Goal: Task Accomplishment & Management: Manage account settings

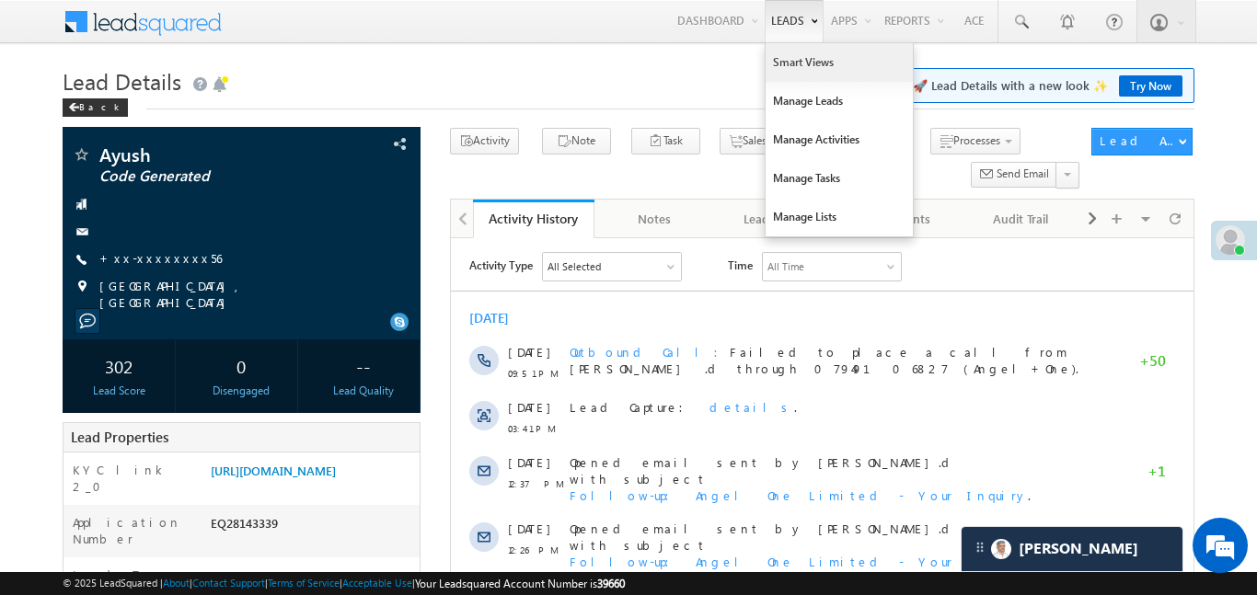
click at [791, 61] on link "Smart Views" at bounding box center [839, 62] width 147 height 39
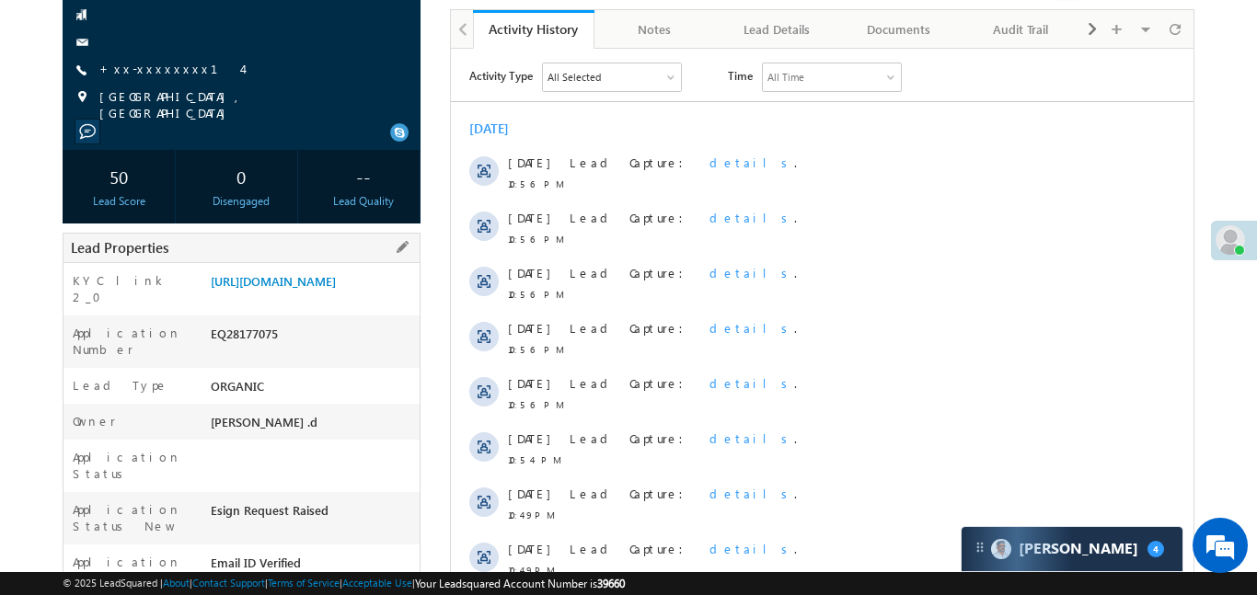
scroll to position [46, 0]
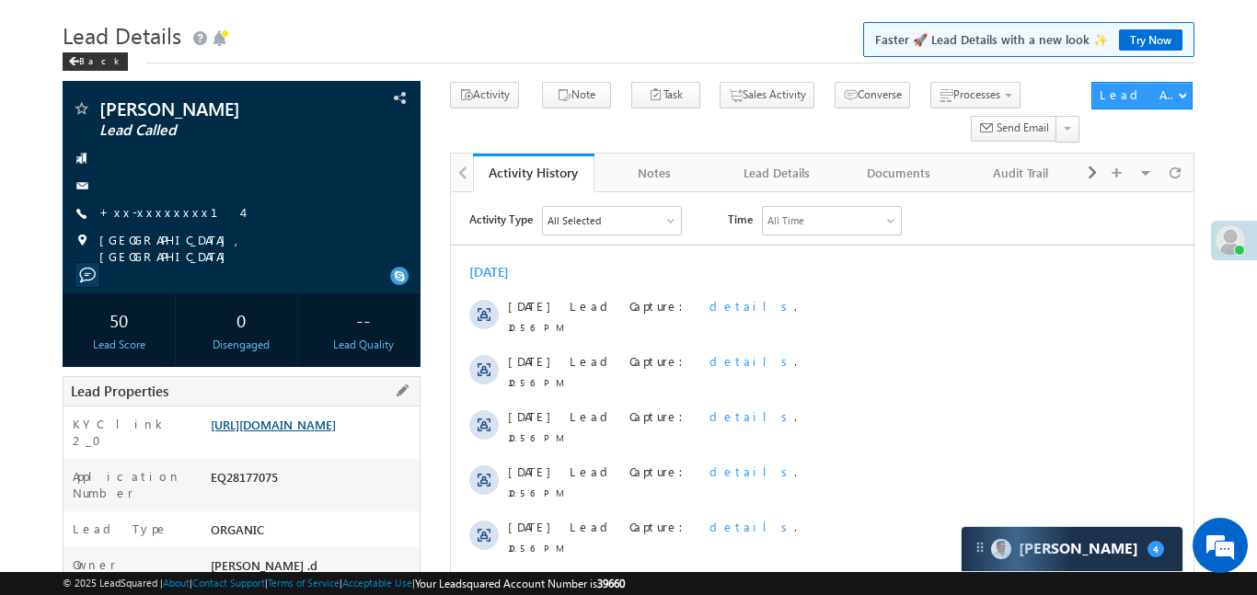
click at [251, 433] on link "https://angelbroking1-pk3em7sa.customui-test.leadsquared.com?leadId=4ea1081e-76…" at bounding box center [273, 425] width 125 height 16
click at [174, 211] on link "+xx-xxxxxxxx14" at bounding box center [170, 212] width 143 height 16
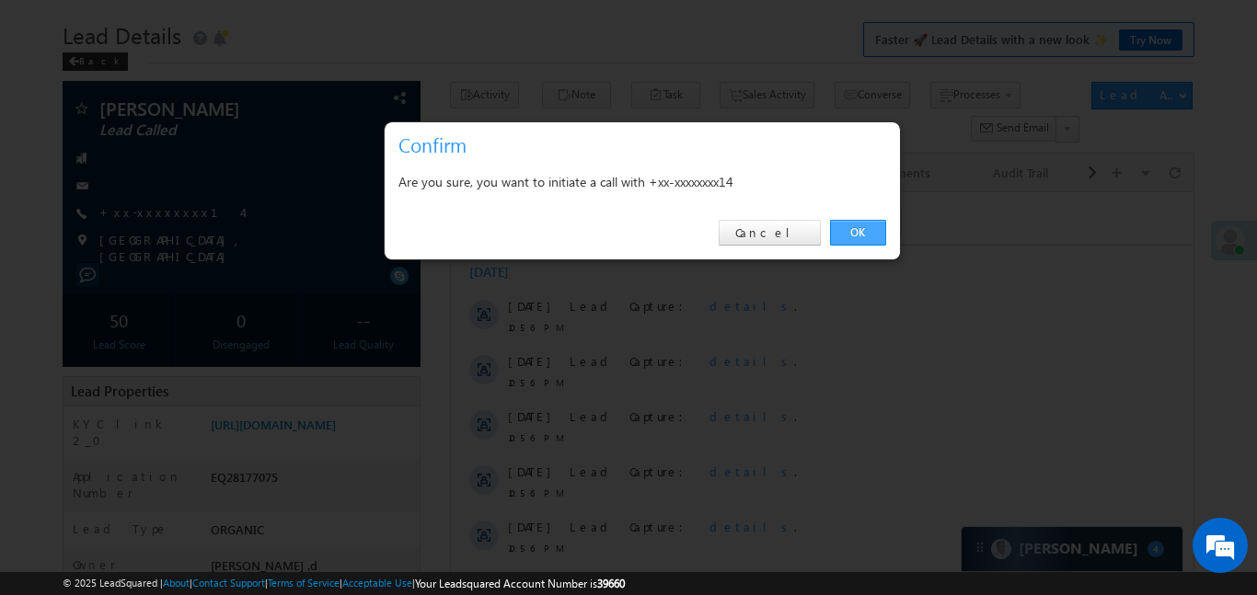
click at [850, 239] on link "OK" at bounding box center [858, 233] width 56 height 26
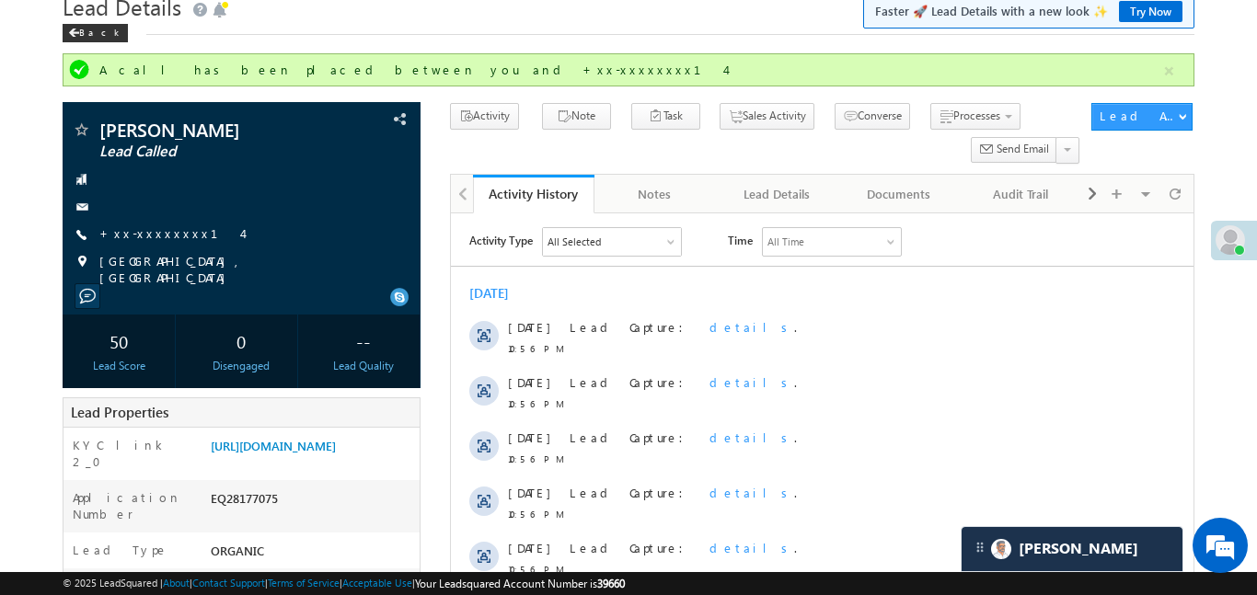
scroll to position [0, 0]
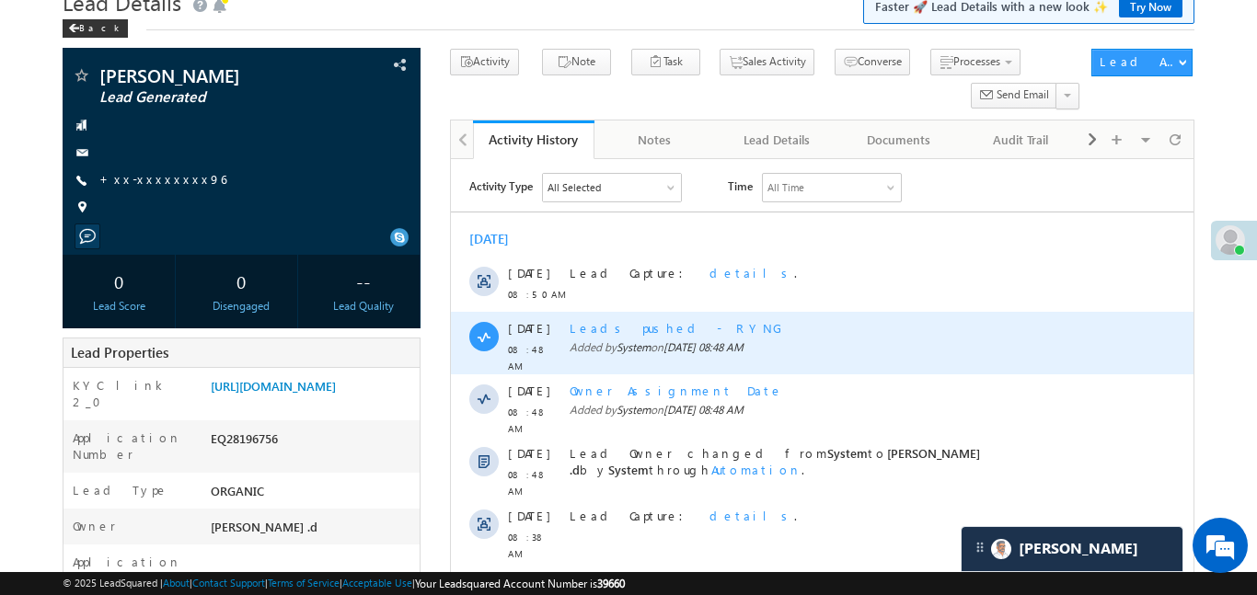
scroll to position [98, 0]
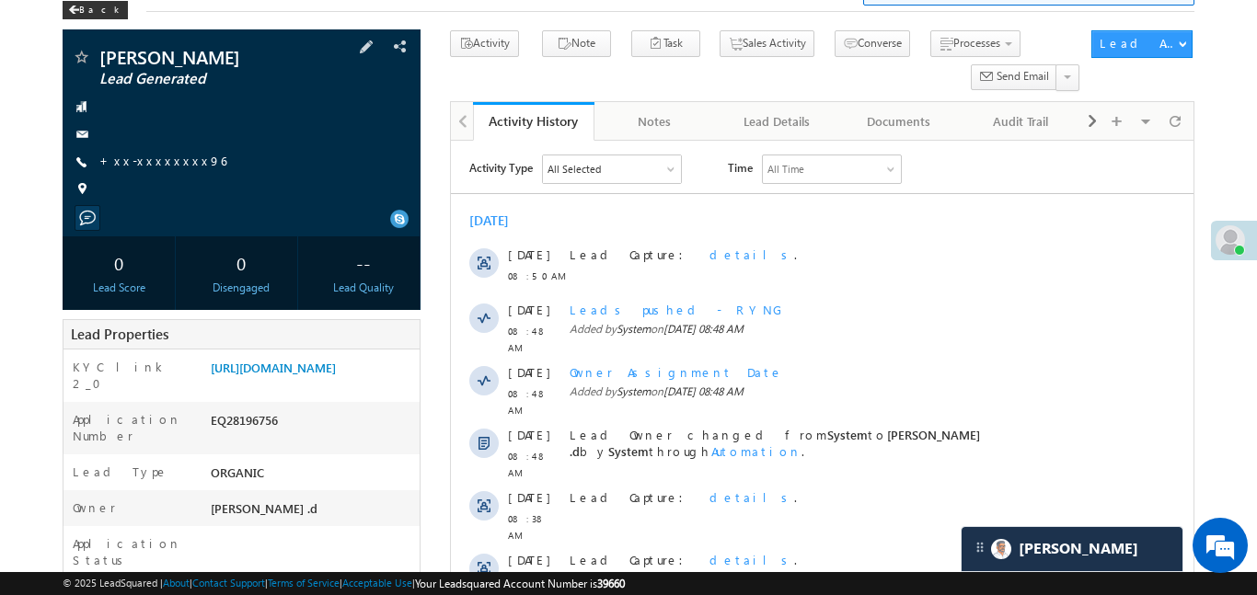
click at [170, 171] on div "Ateesh Lead Generated +xx-xxxxxxxx96" at bounding box center [242, 128] width 340 height 160
click at [170, 165] on link "+xx-xxxxxxxx96" at bounding box center [162, 161] width 127 height 16
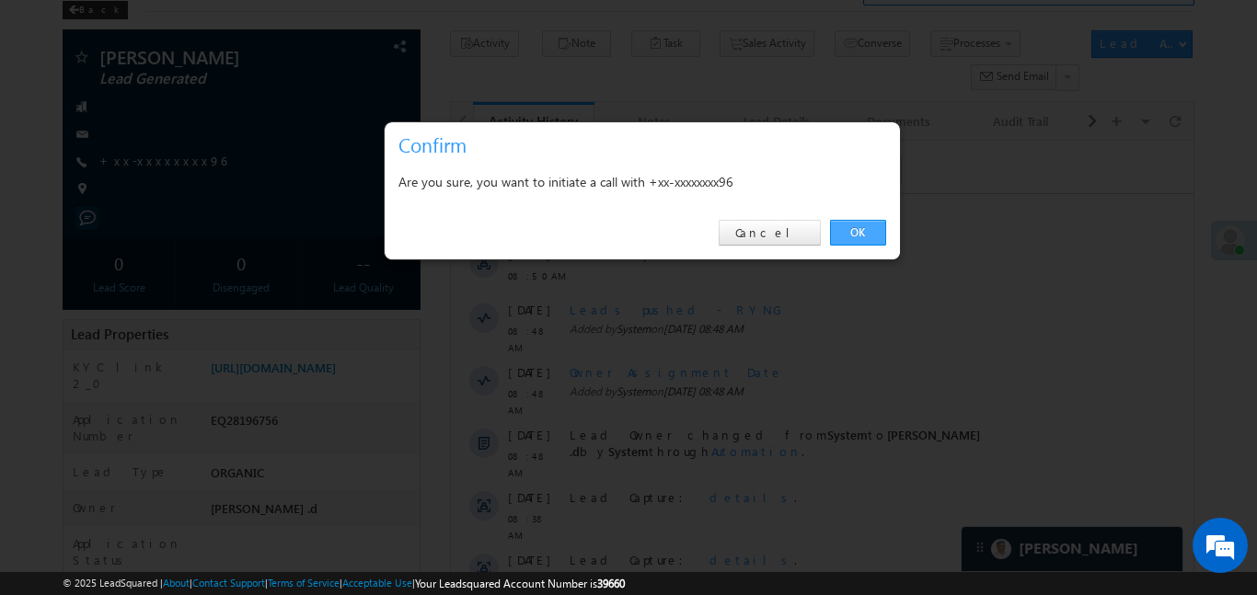
click at [870, 222] on link "OK" at bounding box center [858, 233] width 56 height 26
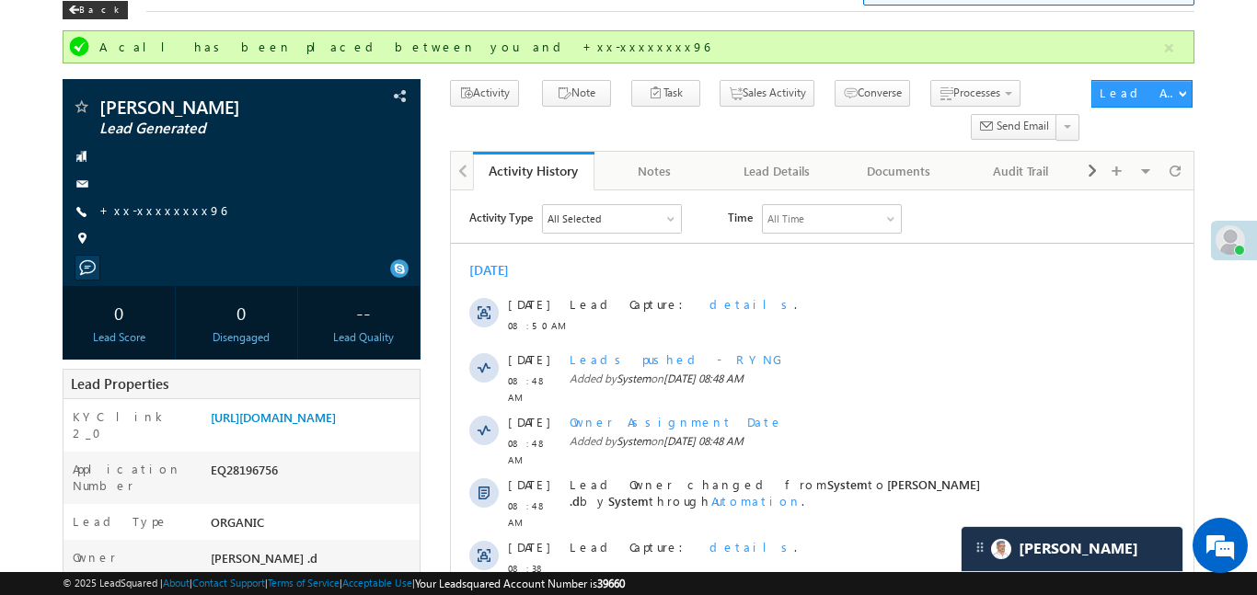
drag, startPoint x: 456, startPoint y: 246, endPoint x: 506, endPoint y: 225, distance: 54.0
click at [506, 225] on div "Activity Type All Selected Select All Sales Activities 1 Sales Activity Email A…" at bounding box center [821, 430] width 743 height 452
click at [505, 224] on span "Activity Type" at bounding box center [500, 218] width 64 height 28
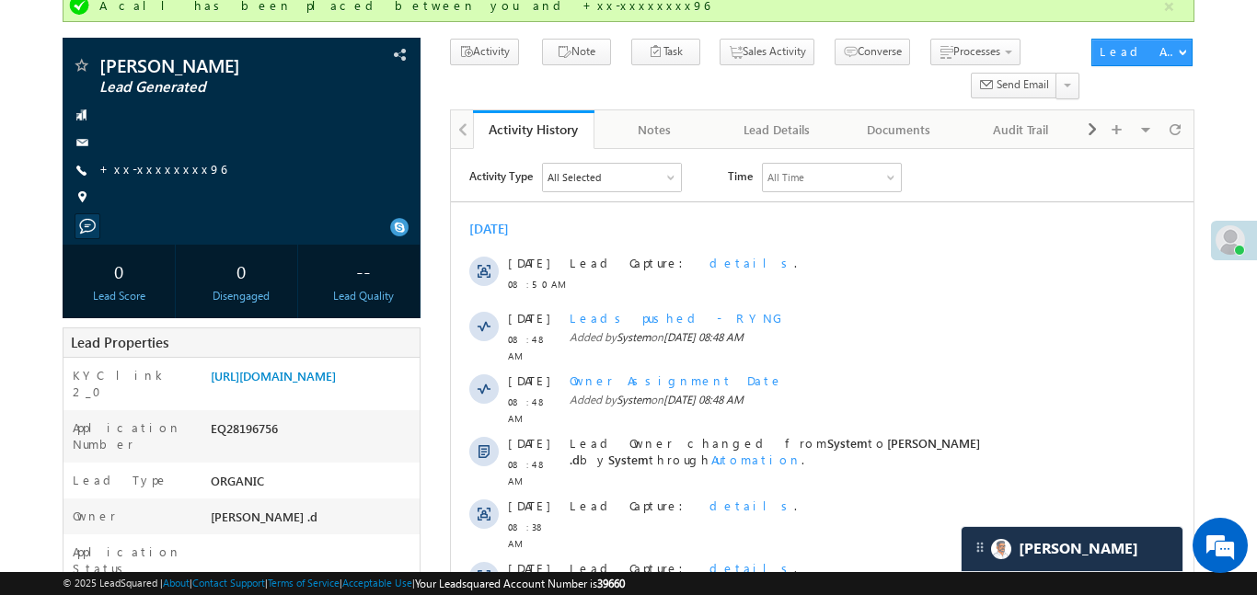
scroll to position [0, 0]
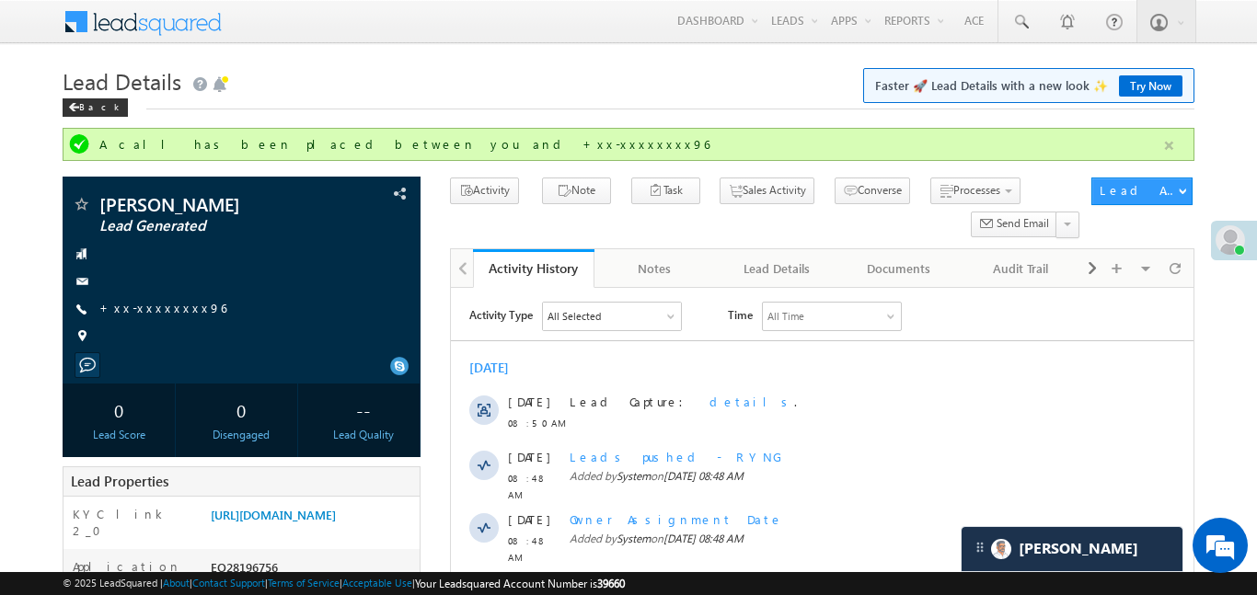
click at [1160, 145] on button "button" at bounding box center [1169, 145] width 23 height 23
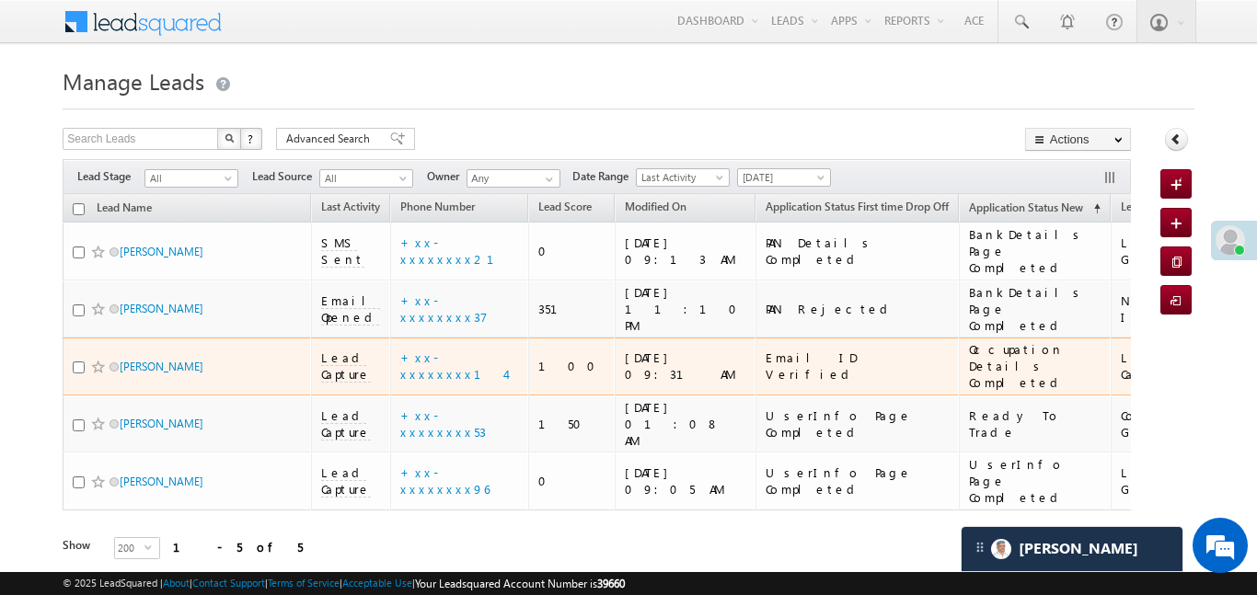
click at [341, 350] on span "Lead Capture" at bounding box center [346, 366] width 50 height 33
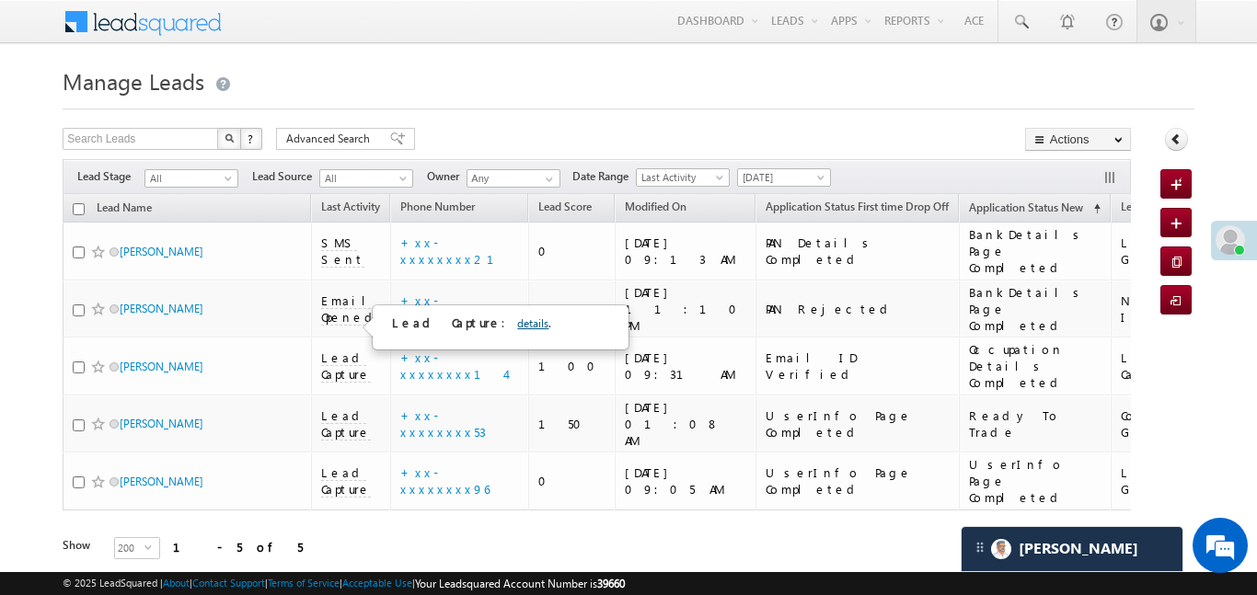
click at [517, 318] on link "details" at bounding box center [532, 324] width 31 height 14
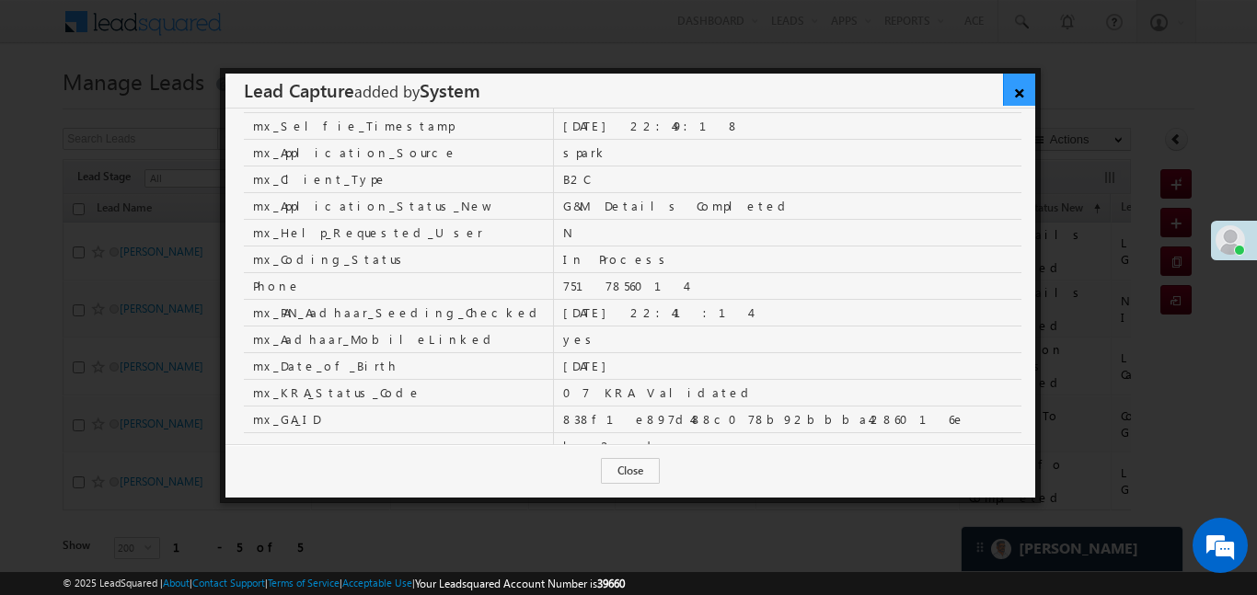
click at [1026, 82] on link "×" at bounding box center [1019, 90] width 32 height 32
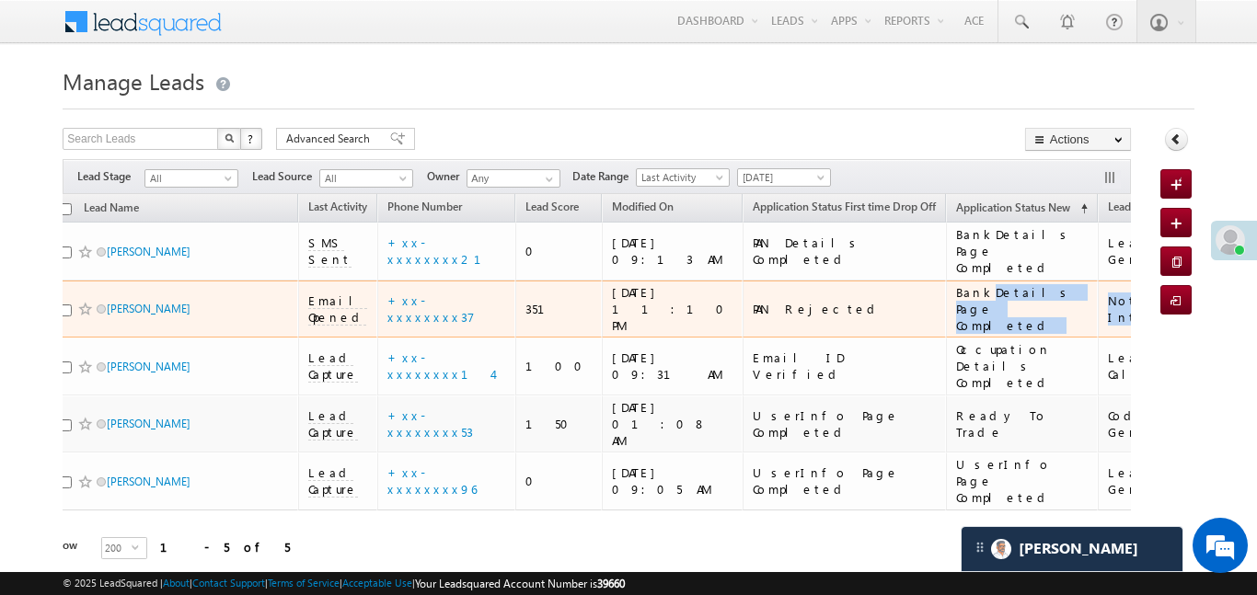
scroll to position [0, 28]
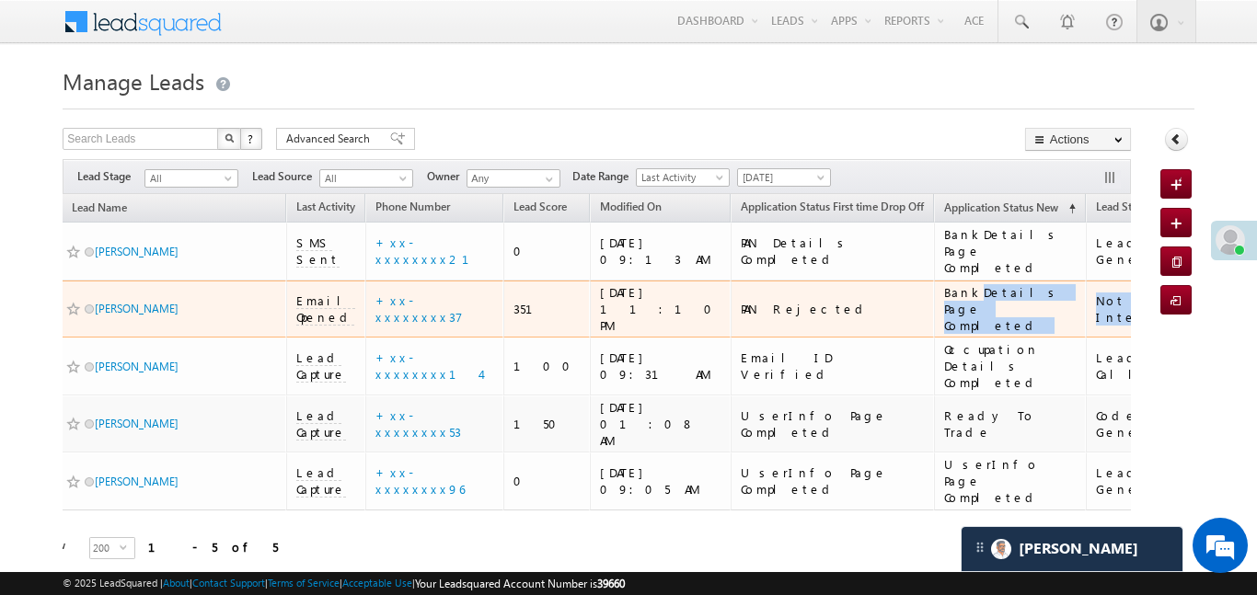
drag, startPoint x: 934, startPoint y: 274, endPoint x: 1113, endPoint y: 271, distance: 178.6
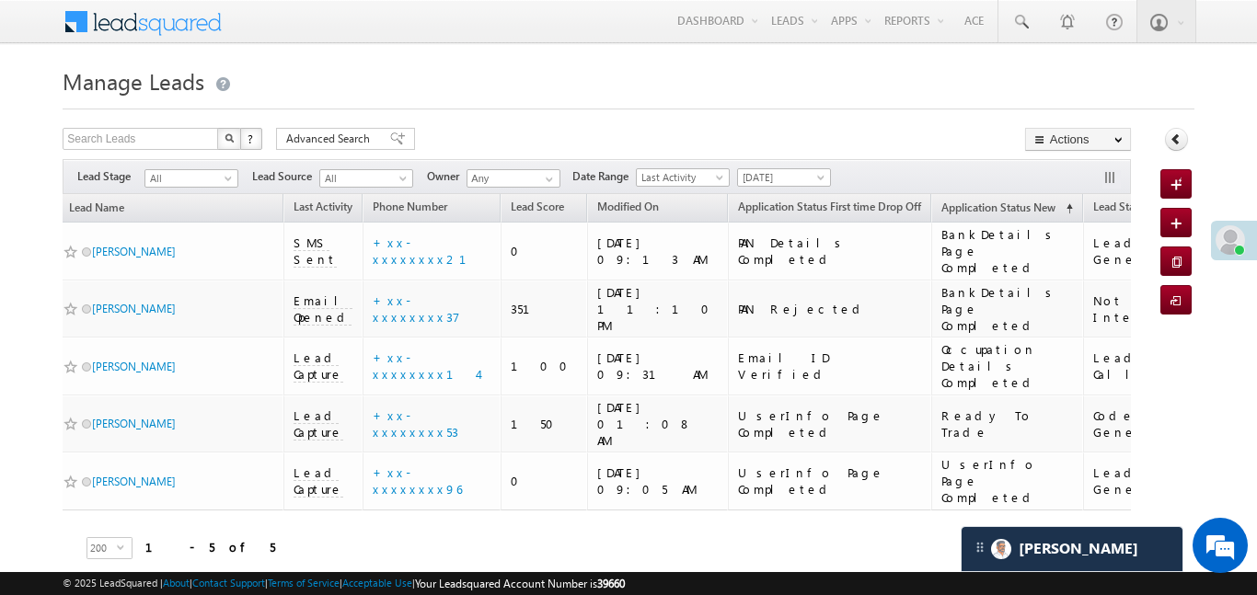
click at [730, 514] on div "Tags × Select at-least one lead to tag... × Close Lead Name Last Activity Phone…" at bounding box center [597, 403] width 1069 height 418
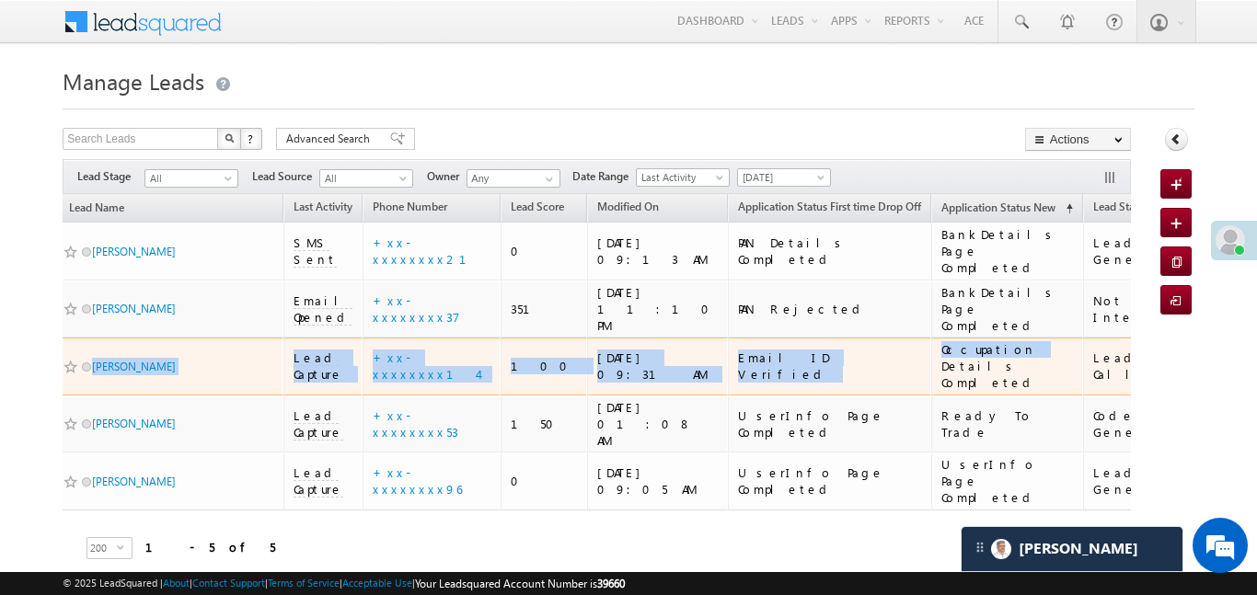
drag, startPoint x: 946, startPoint y: 315, endPoint x: 92, endPoint y: 347, distance: 854.7
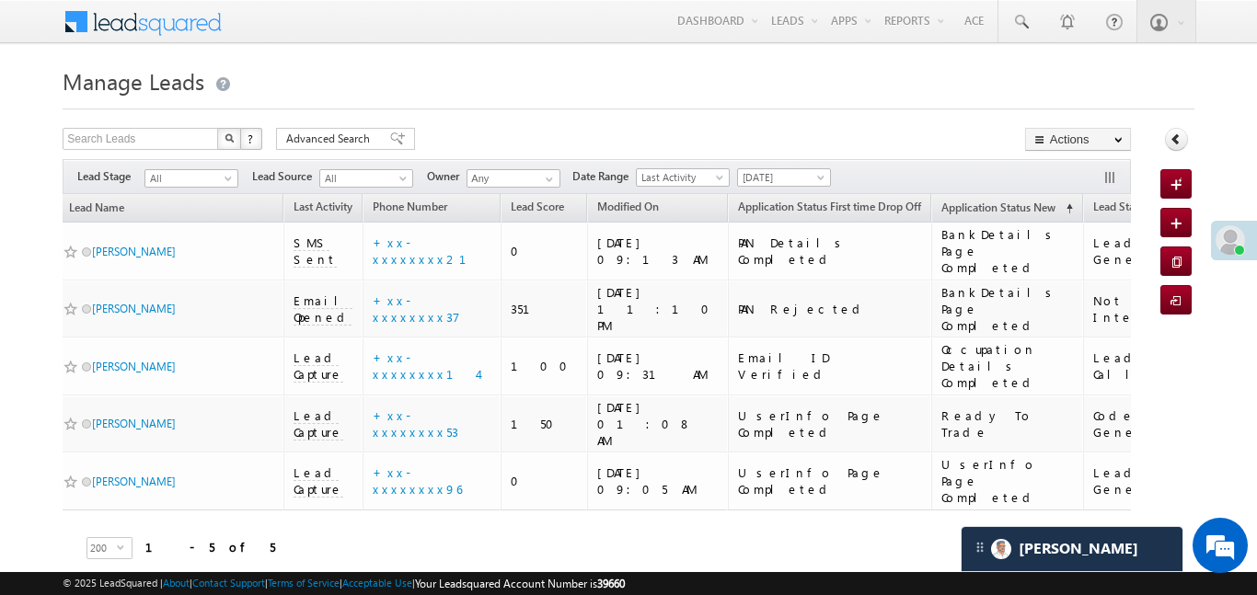
click at [362, 511] on div "Refresh first prev 1 next last 1 - 5 of 5" at bounding box center [569, 537] width 1069 height 53
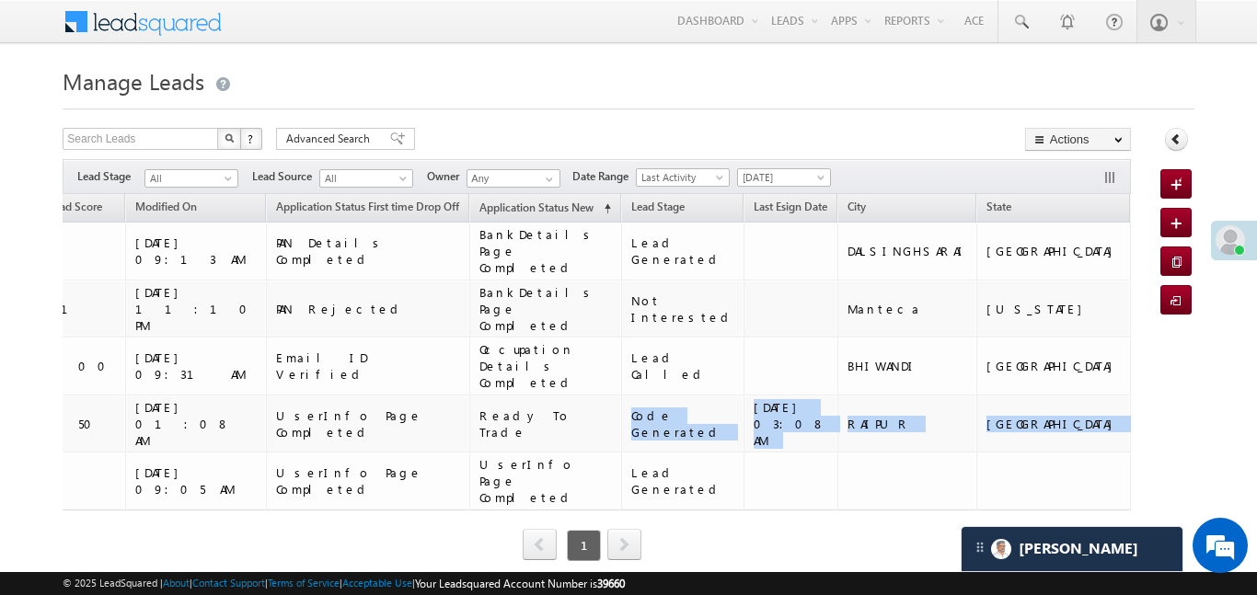
scroll to position [0, 799]
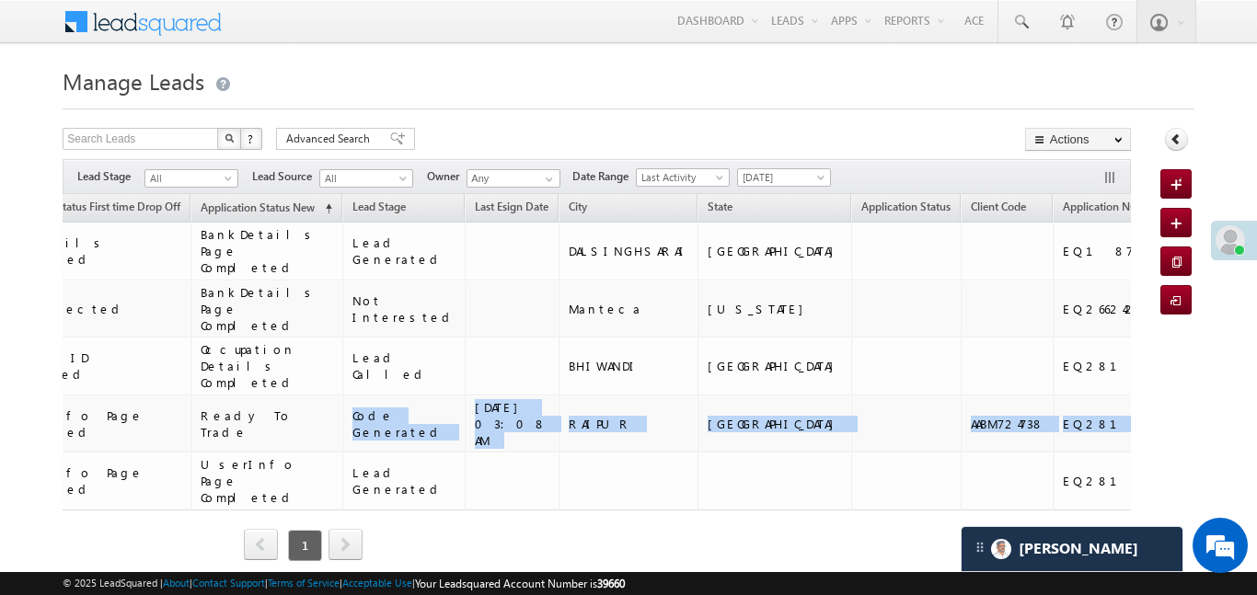
drag, startPoint x: 1036, startPoint y: 352, endPoint x: 1150, endPoint y: 357, distance: 113.3
click at [1150, 357] on div "Search Leads X ? 5 results found Advanced Search Advanced Search Advanced searc…" at bounding box center [628, 370] width 1131 height 484
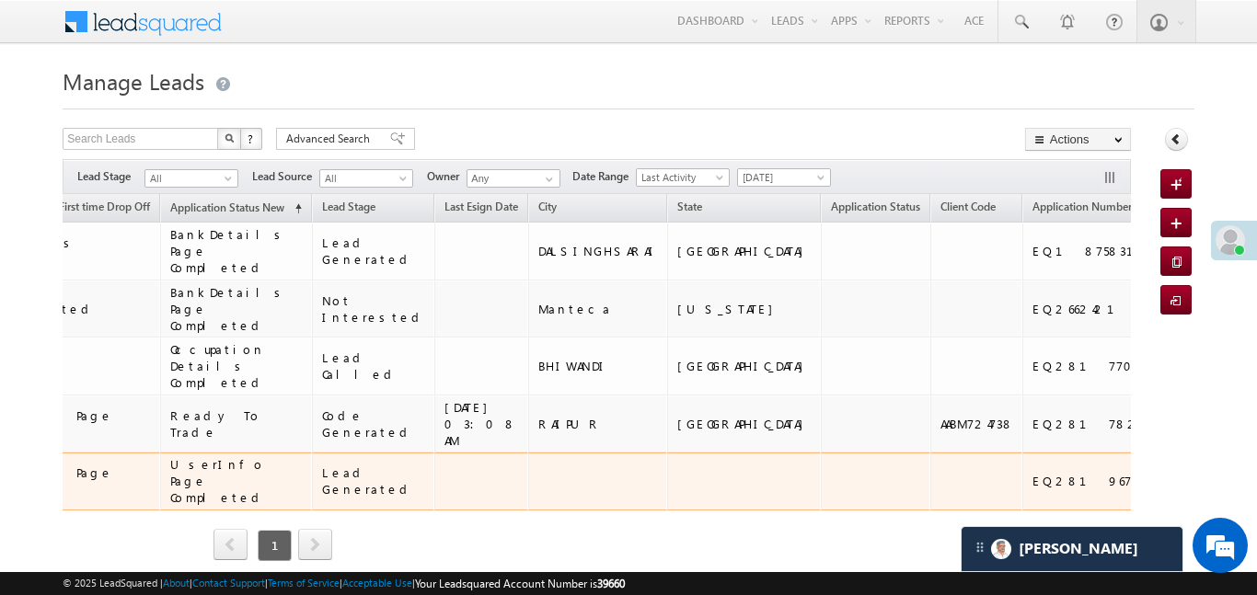
click at [821, 453] on td at bounding box center [876, 482] width 110 height 58
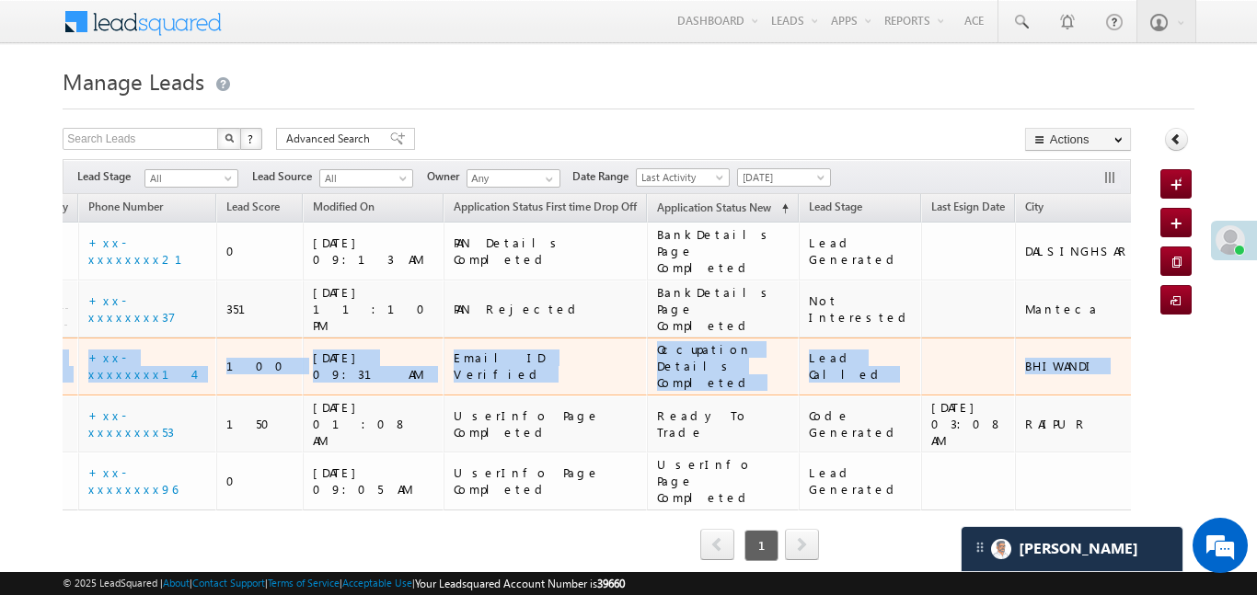
scroll to position [0, 0]
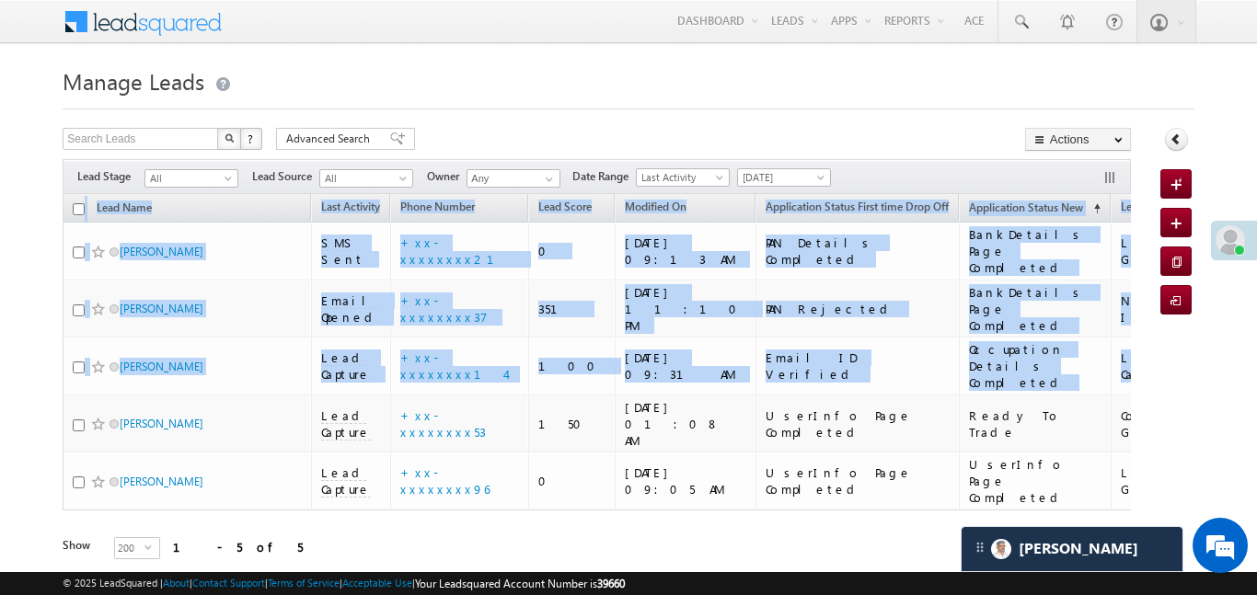
drag, startPoint x: 604, startPoint y: 323, endPoint x: 0, endPoint y: 324, distance: 603.7
click at [0, 324] on body "Menu Aakansha .d Aakan sha.D @ange lbrok ing.c om" at bounding box center [628, 306] width 1257 height 612
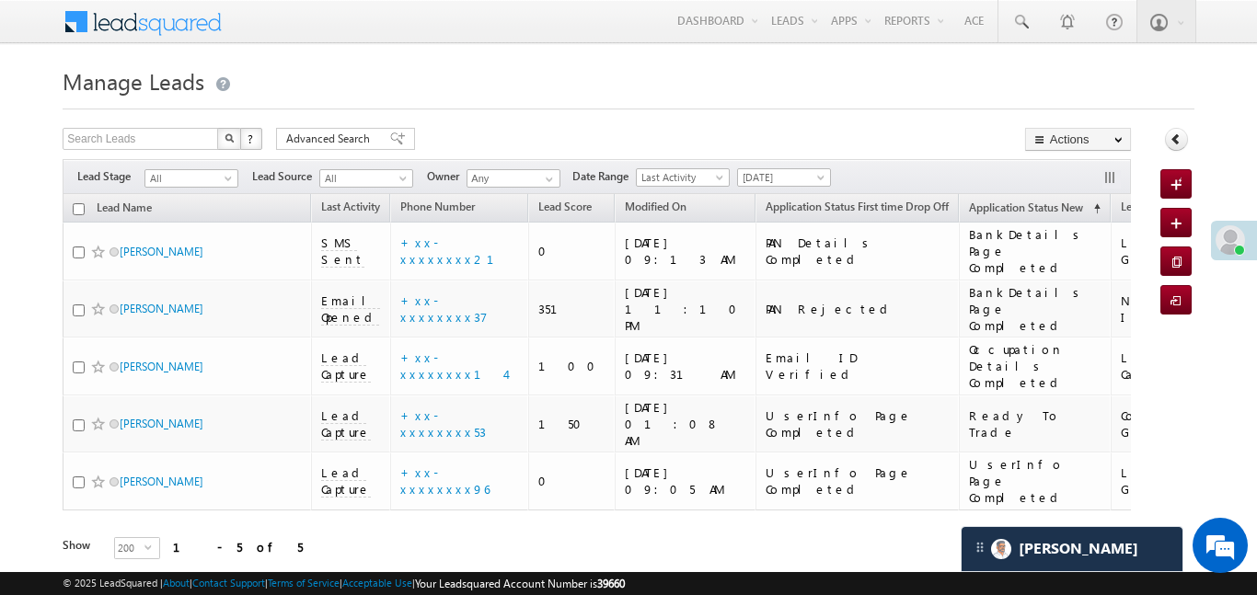
click at [630, 80] on h1 "Manage Leads" at bounding box center [628, 80] width 1131 height 36
click at [348, 139] on span "Advanced Search" at bounding box center [330, 139] width 89 height 17
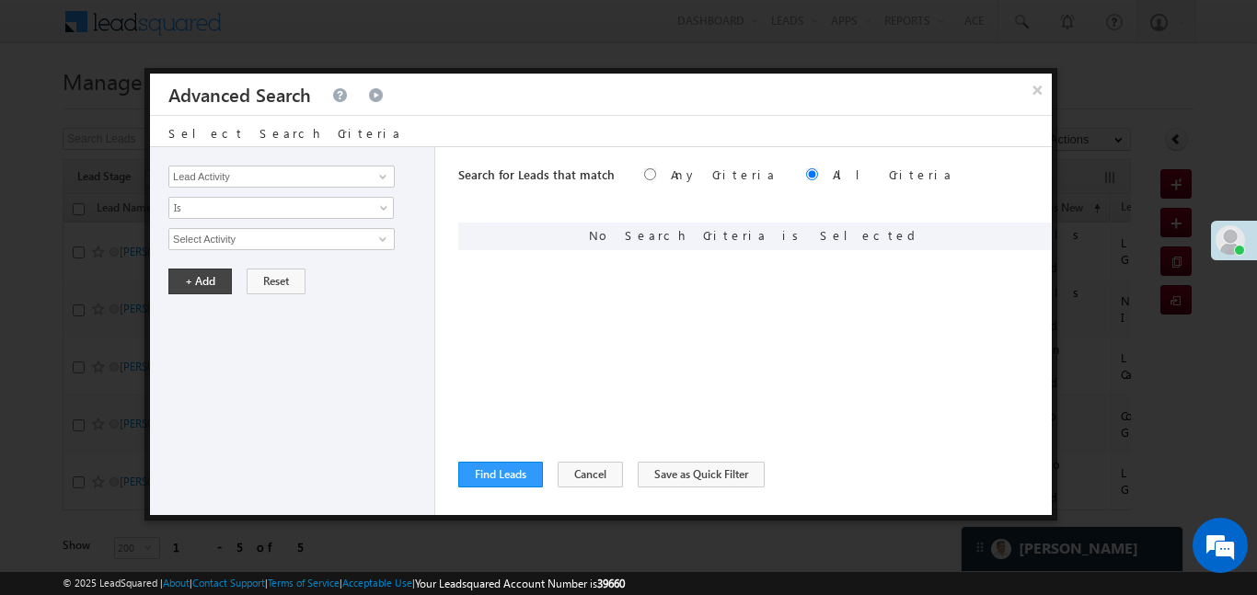
click at [345, 188] on div "Lead Activity Task Sales Group Prospect Id WA Last Message Timestamp 4th Day Di…" at bounding box center [292, 331] width 285 height 368
click at [350, 178] on input "Lead Activity" at bounding box center [281, 177] width 226 height 22
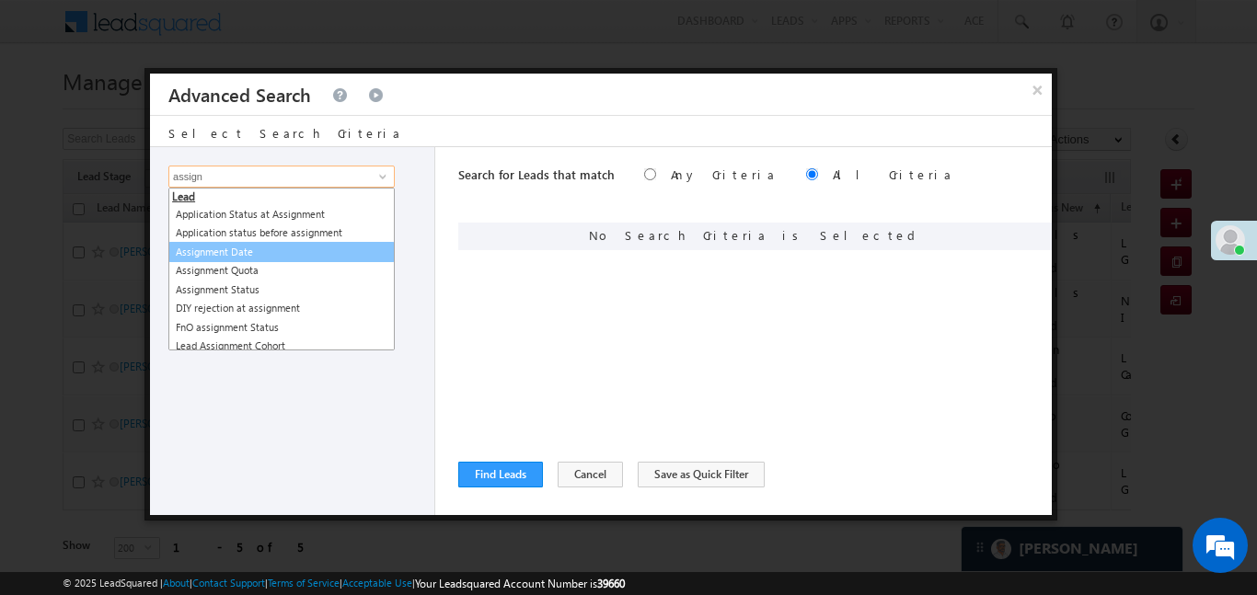
click at [319, 254] on link "Assignment Date" at bounding box center [281, 252] width 226 height 21
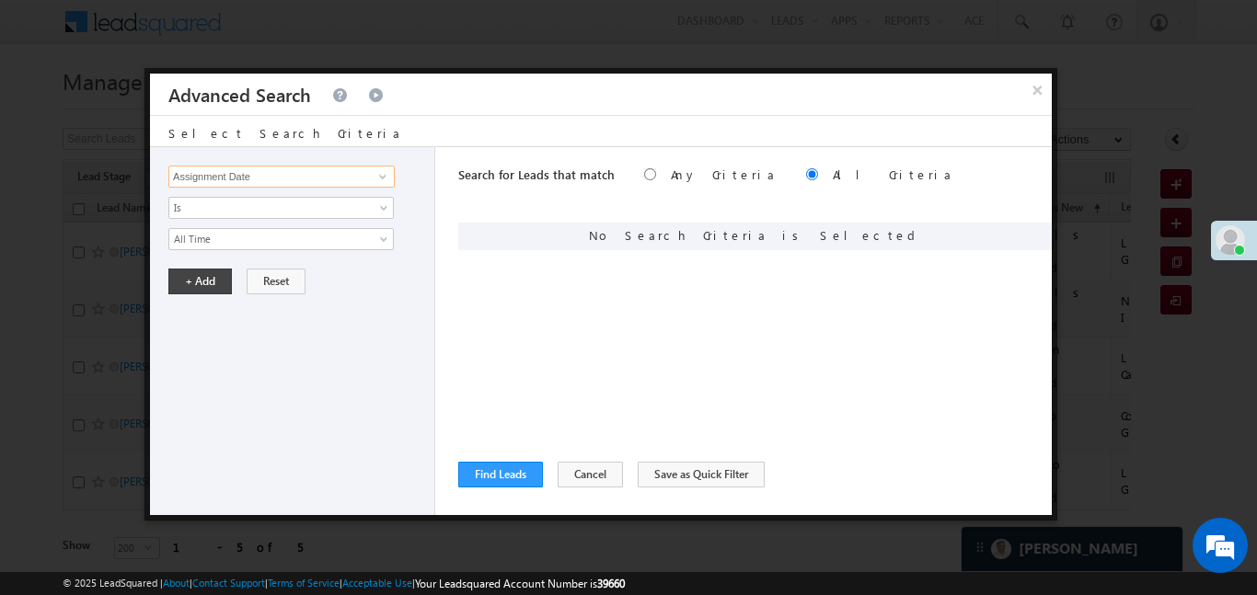
type input "Assignment Date"
click at [294, 251] on div "Lead Activity Task Sales Group Prospect Id WA Last Message Timestamp 4th Day Di…" at bounding box center [292, 331] width 285 height 368
click at [283, 229] on link "All Time" at bounding box center [280, 239] width 225 height 22
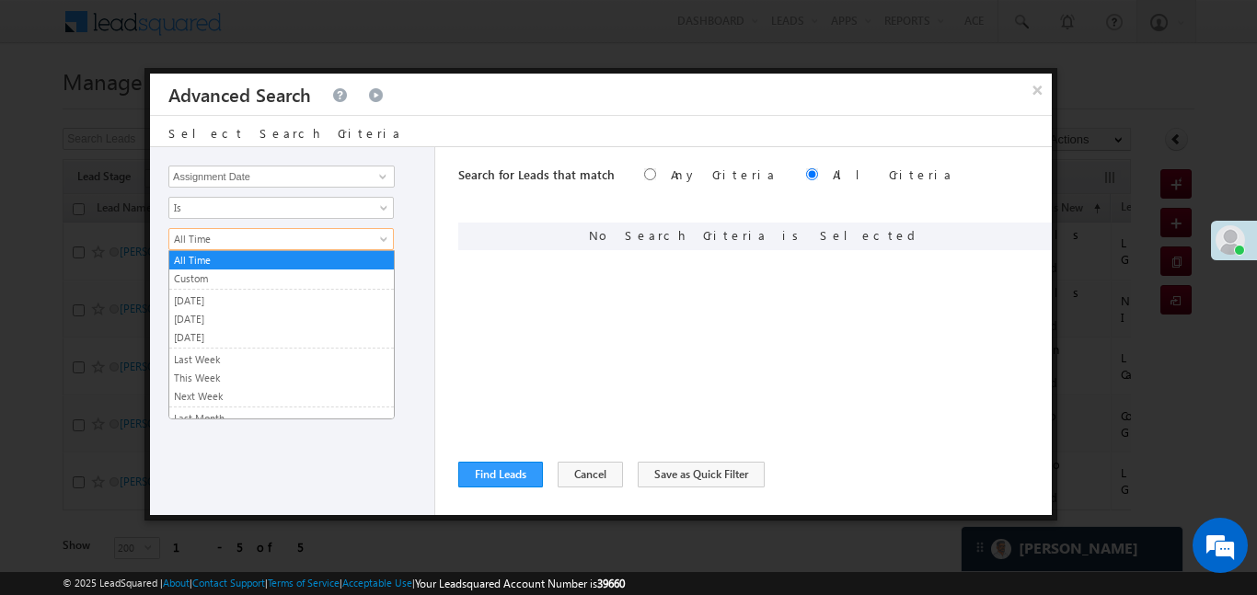
click at [249, 242] on span "All Time" at bounding box center [269, 239] width 200 height 17
click at [248, 289] on li "Custom" at bounding box center [281, 280] width 225 height 20
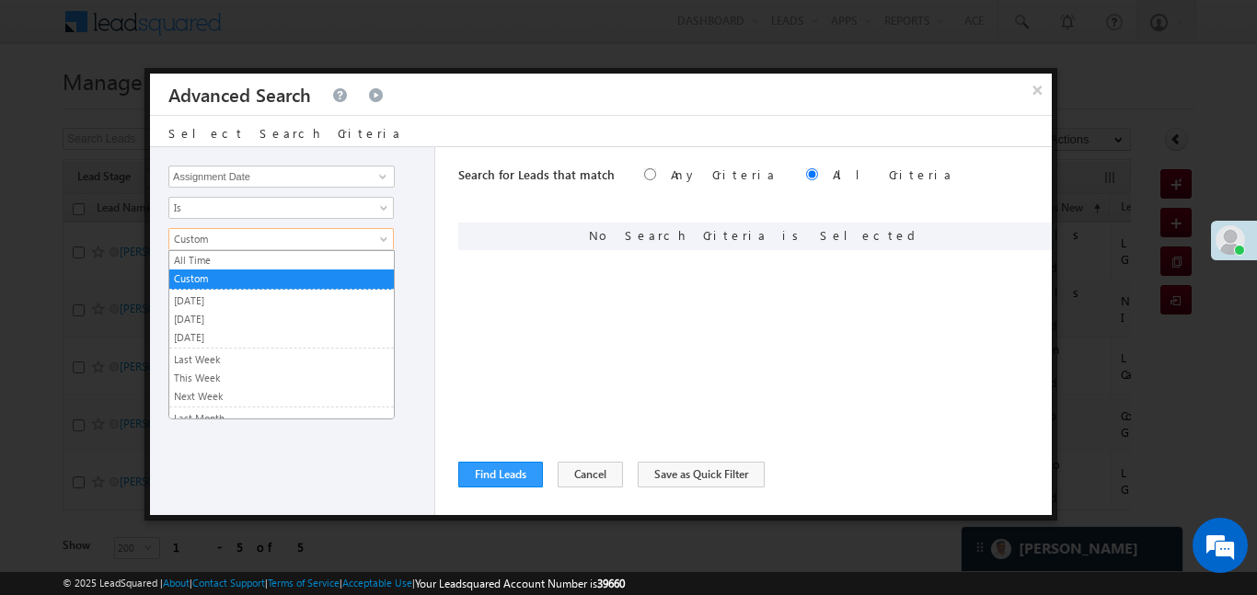
click at [233, 240] on span "Custom" at bounding box center [269, 239] width 200 height 17
click at [258, 271] on link "Custom" at bounding box center [281, 279] width 225 height 17
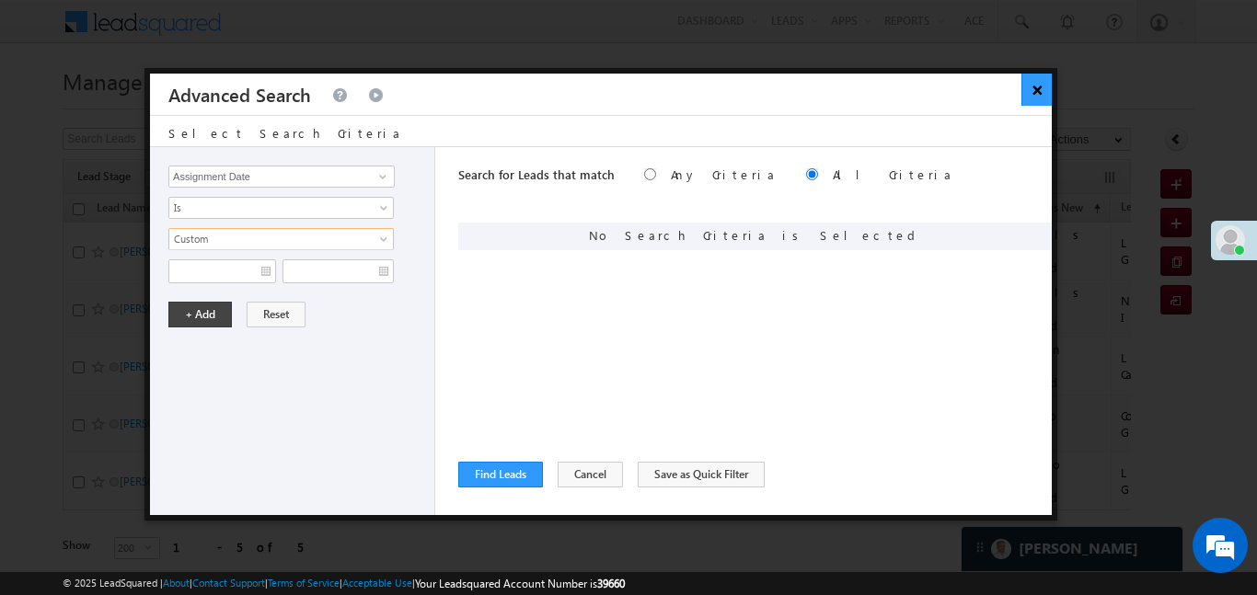
click at [1047, 86] on button "×" at bounding box center [1037, 90] width 30 height 32
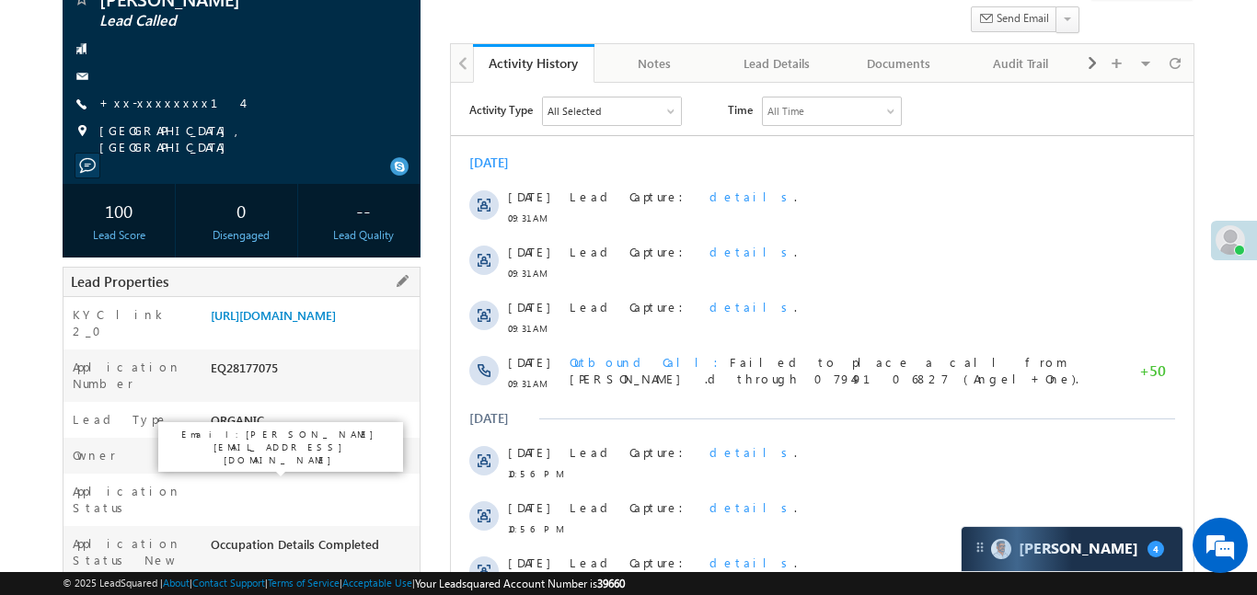
scroll to position [164, 0]
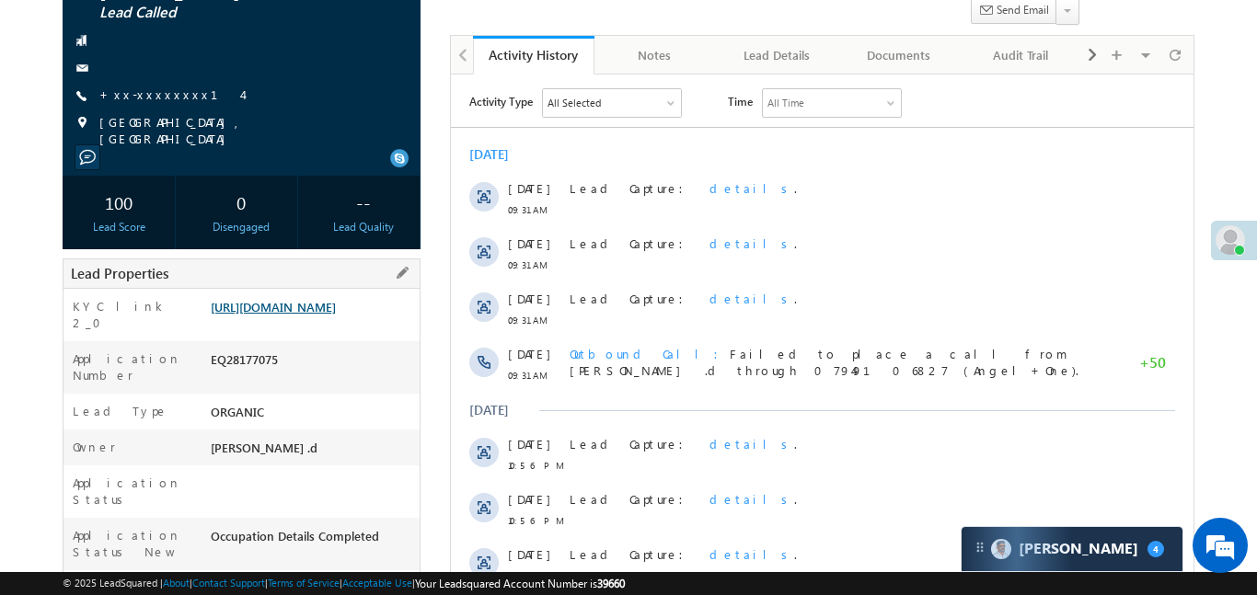
click at [329, 315] on link "https://angelbroking1-pk3em7sa.customui-test.leadsquared.com?leadId=4ea1081e-76…" at bounding box center [273, 307] width 125 height 16
click at [336, 315] on link "https://angelbroking1-pk3em7sa.customui-test.leadsquared.com?leadId=4ea1081e-76…" at bounding box center [273, 307] width 125 height 16
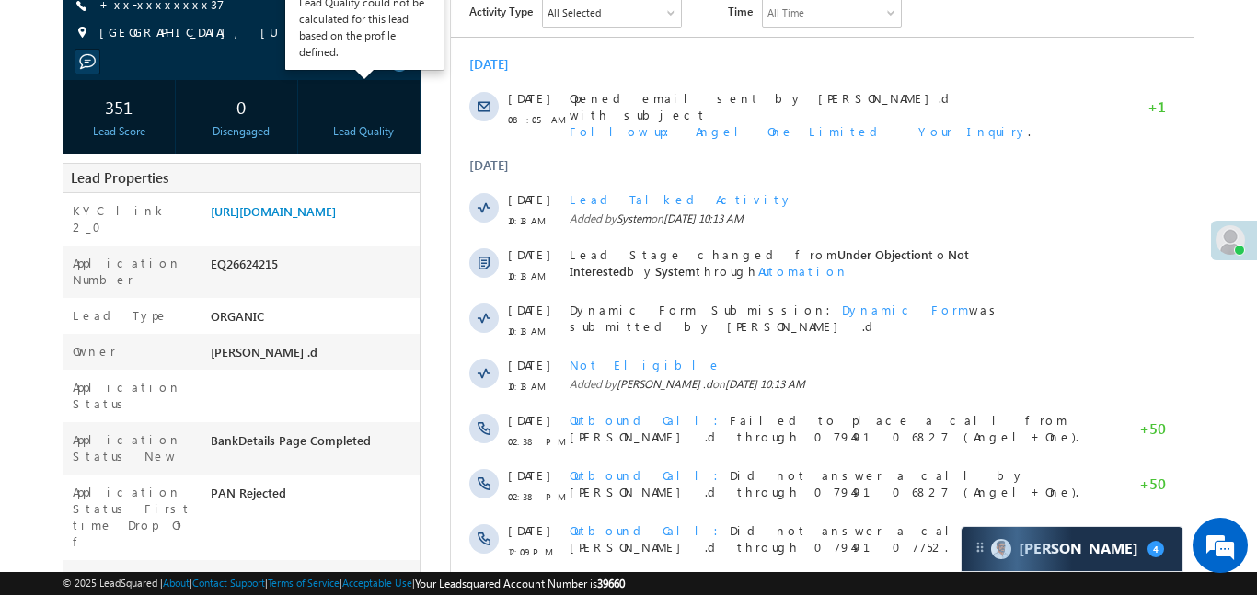
scroll to position [218, 0]
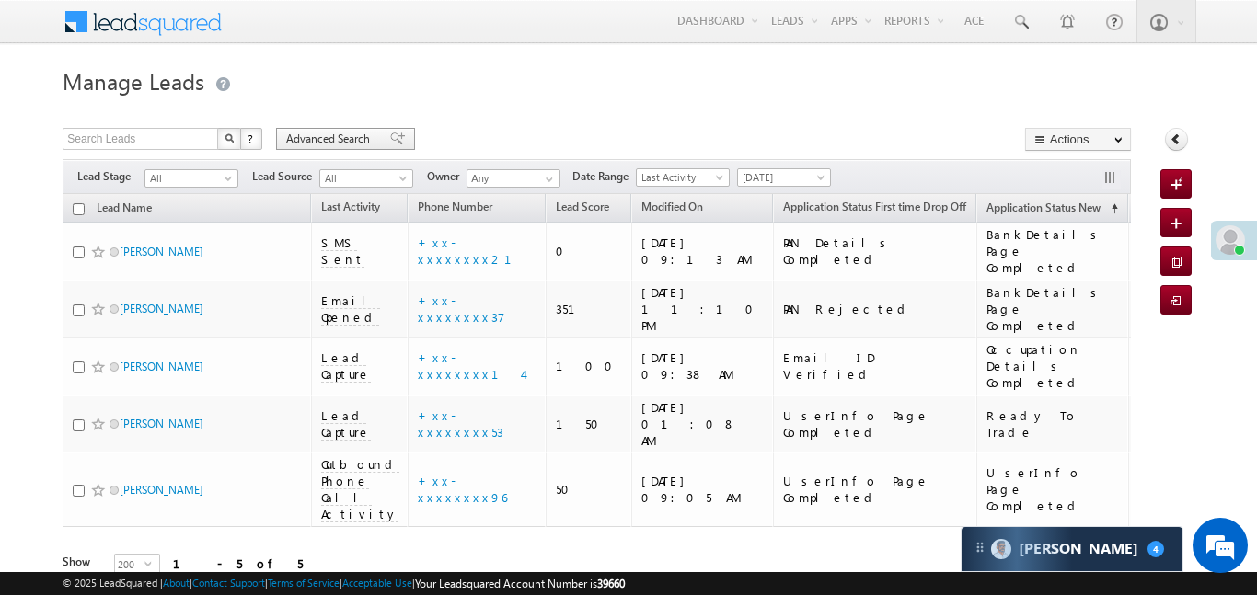
click at [359, 132] on span "Advanced Search" at bounding box center [330, 139] width 89 height 17
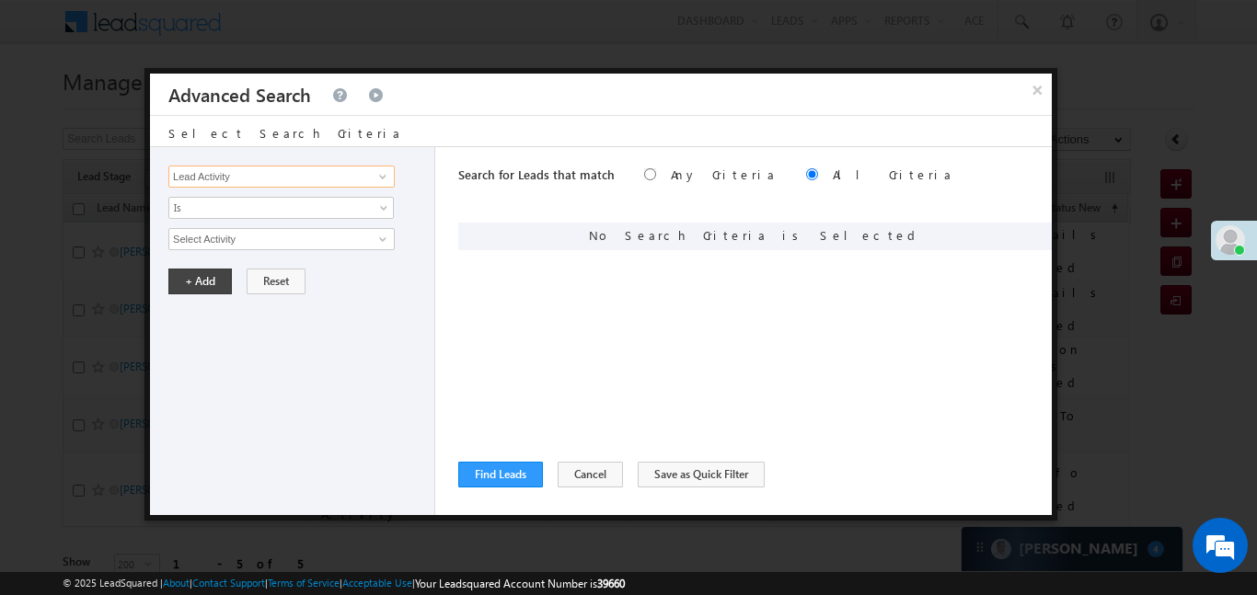
click at [379, 185] on input "Lead Activity" at bounding box center [281, 177] width 226 height 22
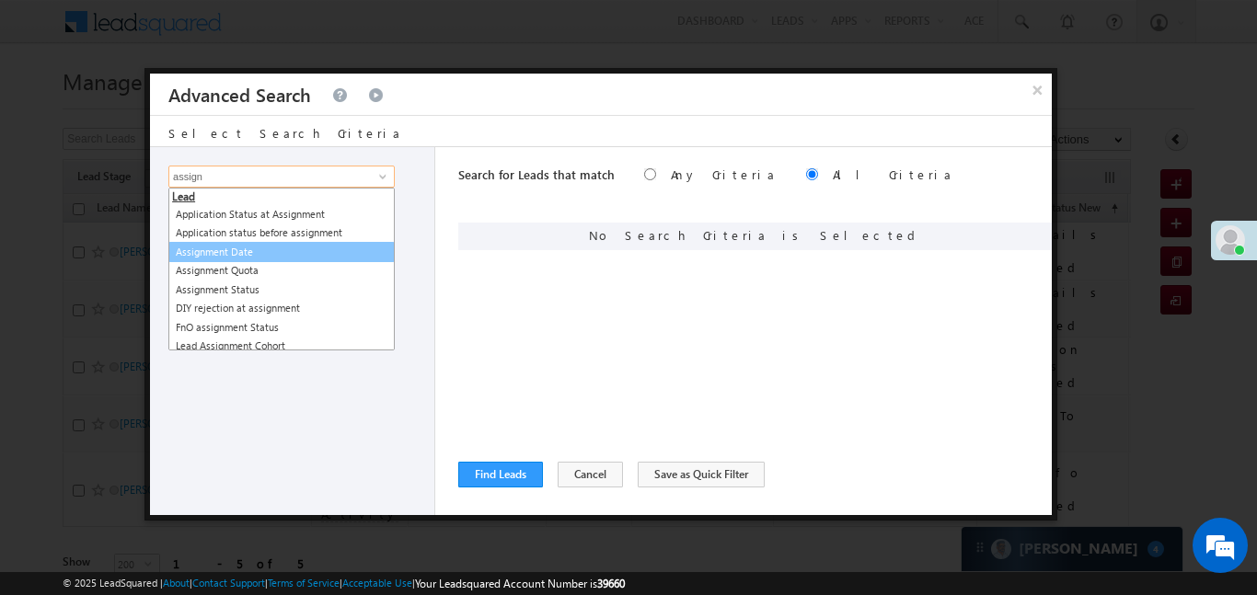
click at [300, 253] on link "Assignment Date" at bounding box center [281, 252] width 226 height 21
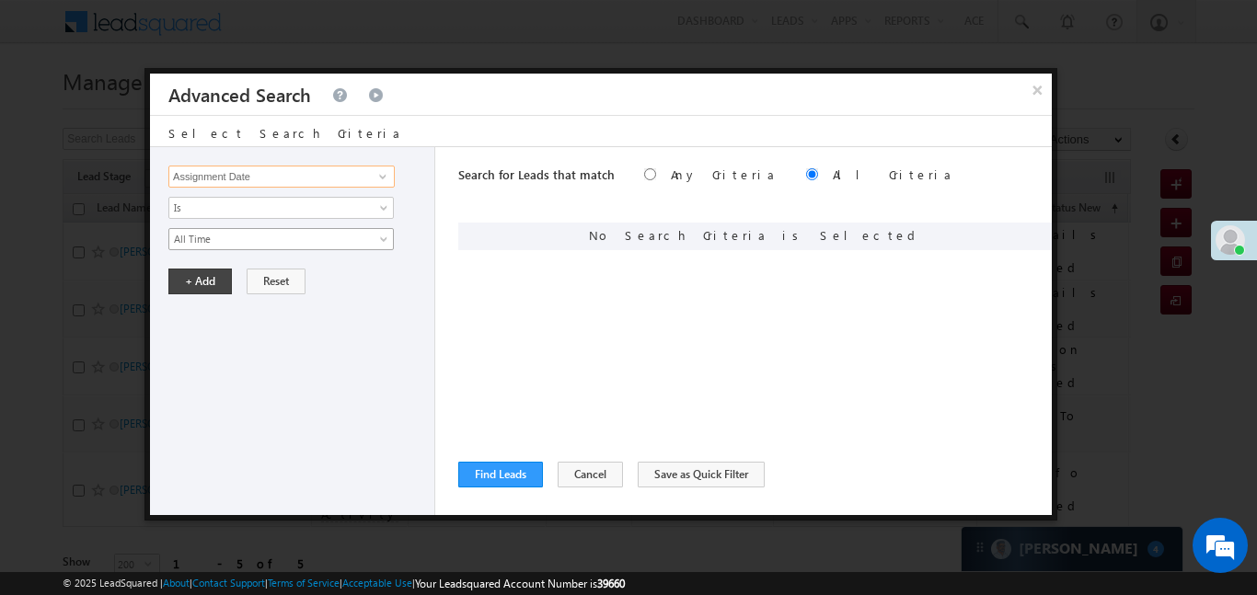
type input "Assignment Date"
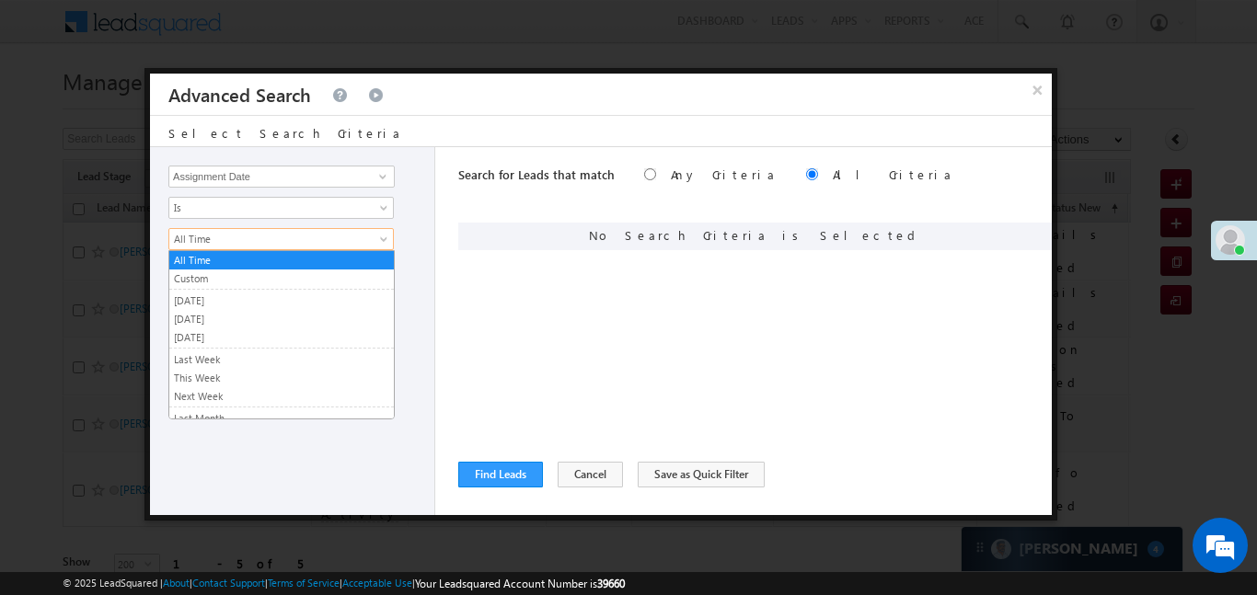
click at [214, 248] on body "Menu Aakansha .d Aakan sha.D @ange lbrok ing.c om" at bounding box center [628, 314] width 1257 height 629
click at [225, 308] on ul "All Time Custom Yesterday Today Tomorrow Last Week This Week Next Week Last Mon…" at bounding box center [281, 334] width 226 height 169
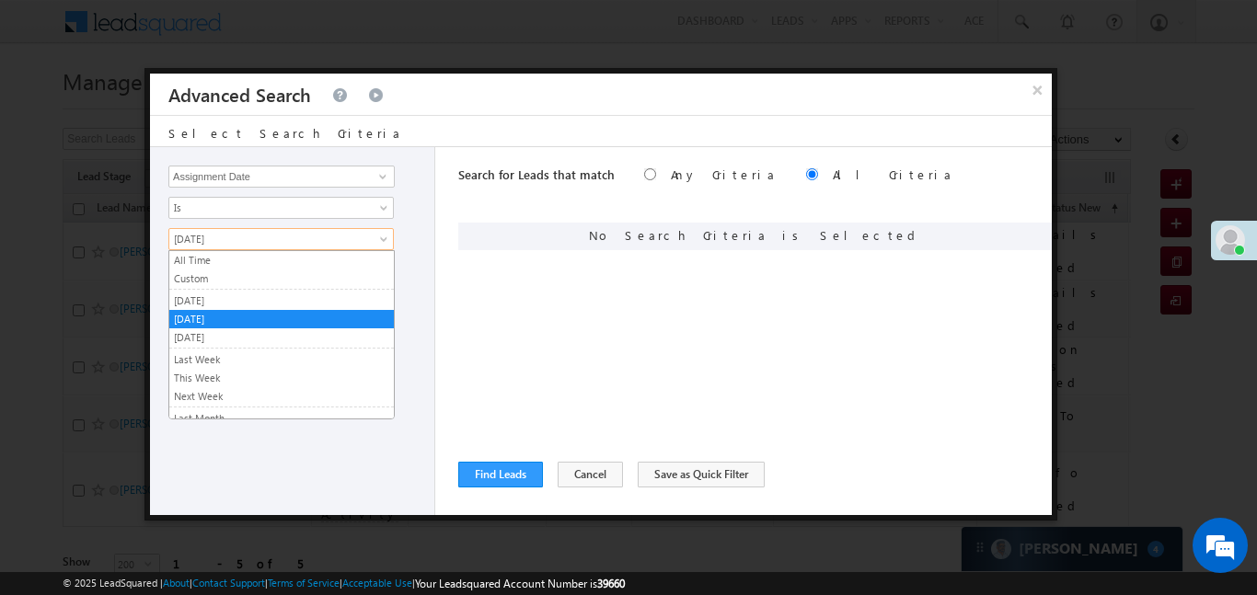
click at [206, 245] on span "[DATE]" at bounding box center [269, 239] width 200 height 17
click at [214, 303] on link "[DATE]" at bounding box center [281, 301] width 225 height 17
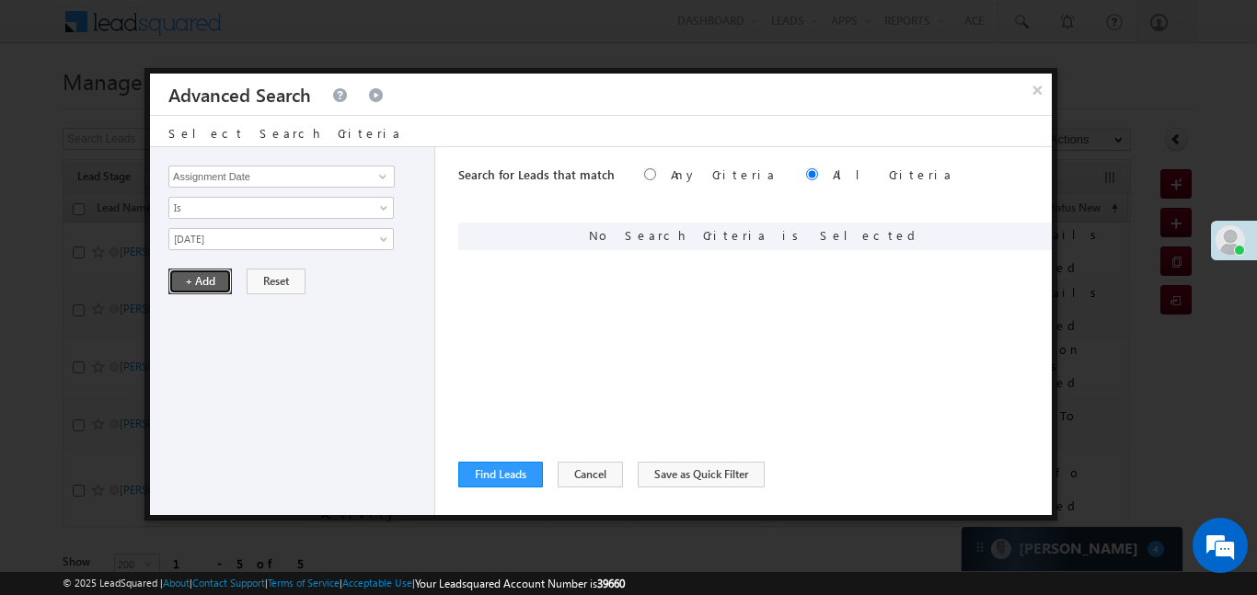
click at [195, 269] on button "+ Add" at bounding box center [200, 282] width 64 height 26
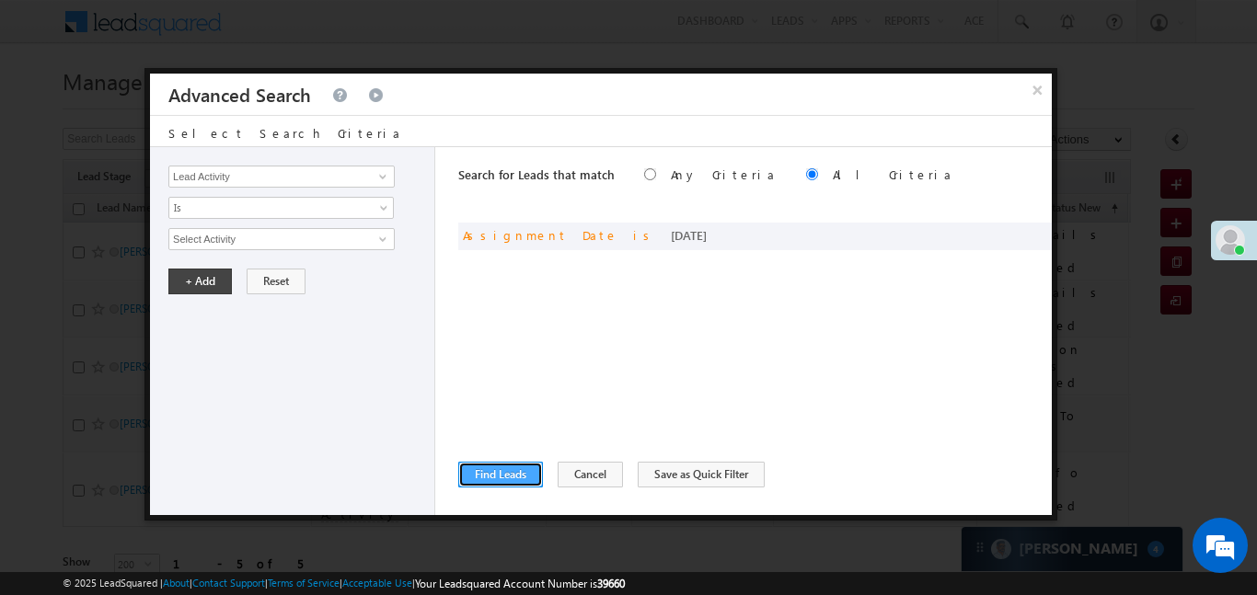
click at [491, 469] on button "Find Leads" at bounding box center [500, 475] width 85 height 26
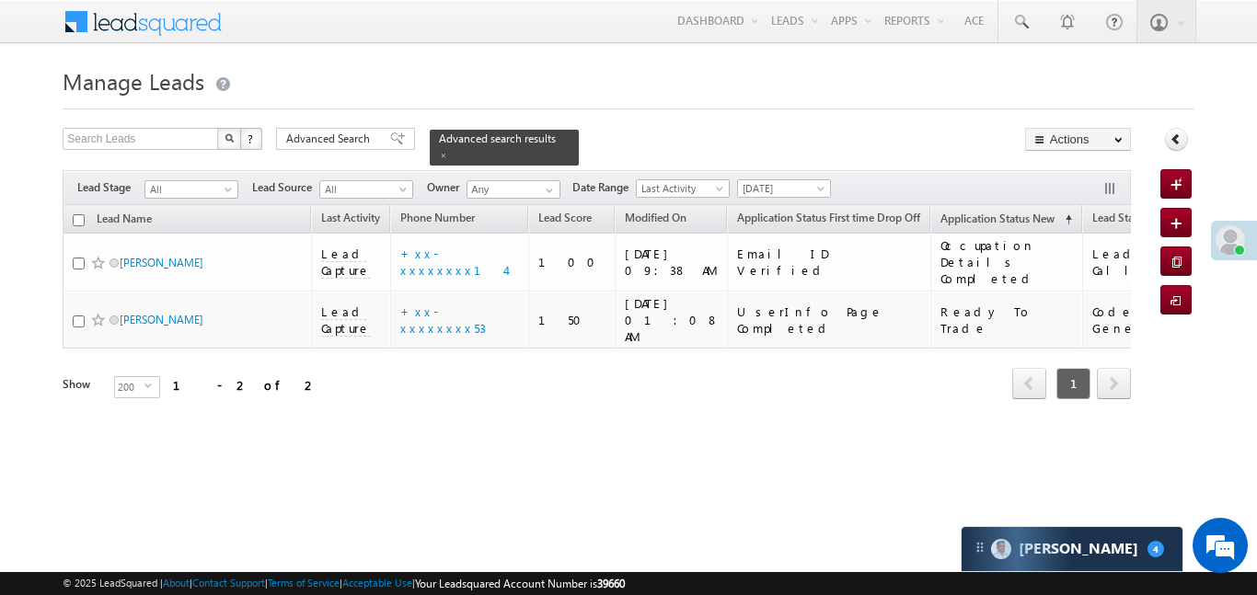
drag, startPoint x: 789, startPoint y: 159, endPoint x: 786, endPoint y: 180, distance: 21.3
click at [789, 170] on div "Filters Lead Stage All All Lead Source All All Owner Any Any Date Range Go 02/0…" at bounding box center [597, 187] width 1068 height 35
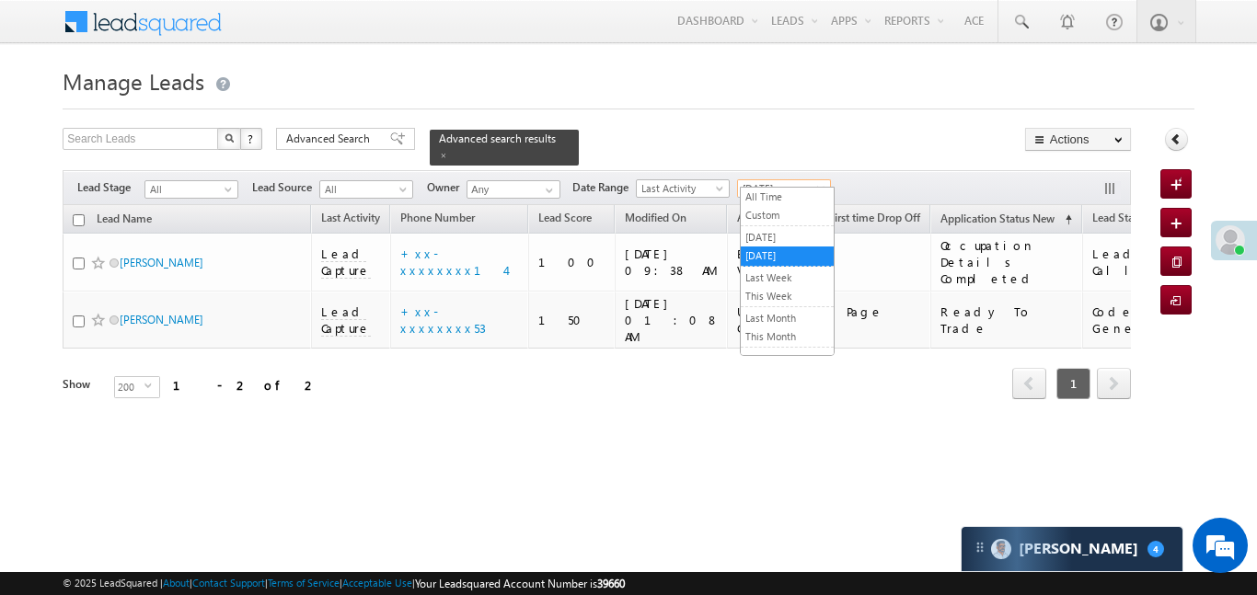
click at [786, 180] on span "[DATE]" at bounding box center [781, 188] width 87 height 17
click at [774, 203] on link "All Time" at bounding box center [787, 197] width 93 height 17
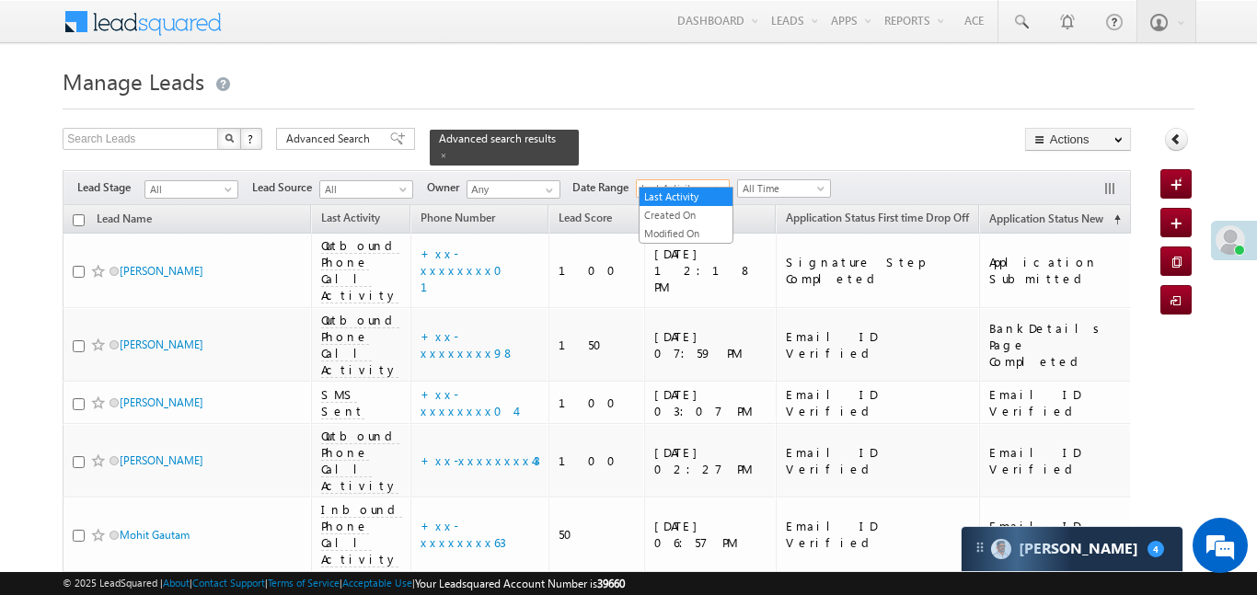
click at [664, 180] on span "Last Activity" at bounding box center [680, 188] width 87 height 17
click at [671, 221] on link "Created On" at bounding box center [686, 215] width 93 height 17
click at [759, 180] on span "All Time" at bounding box center [781, 188] width 87 height 17
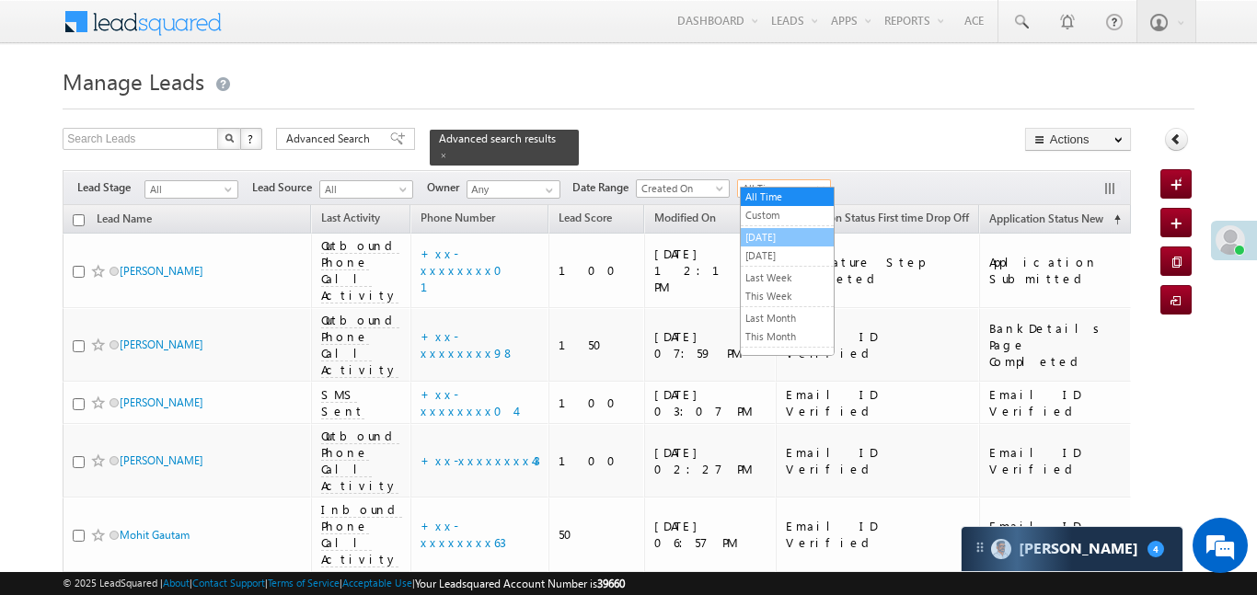
click at [757, 237] on link "[DATE]" at bounding box center [787, 237] width 93 height 17
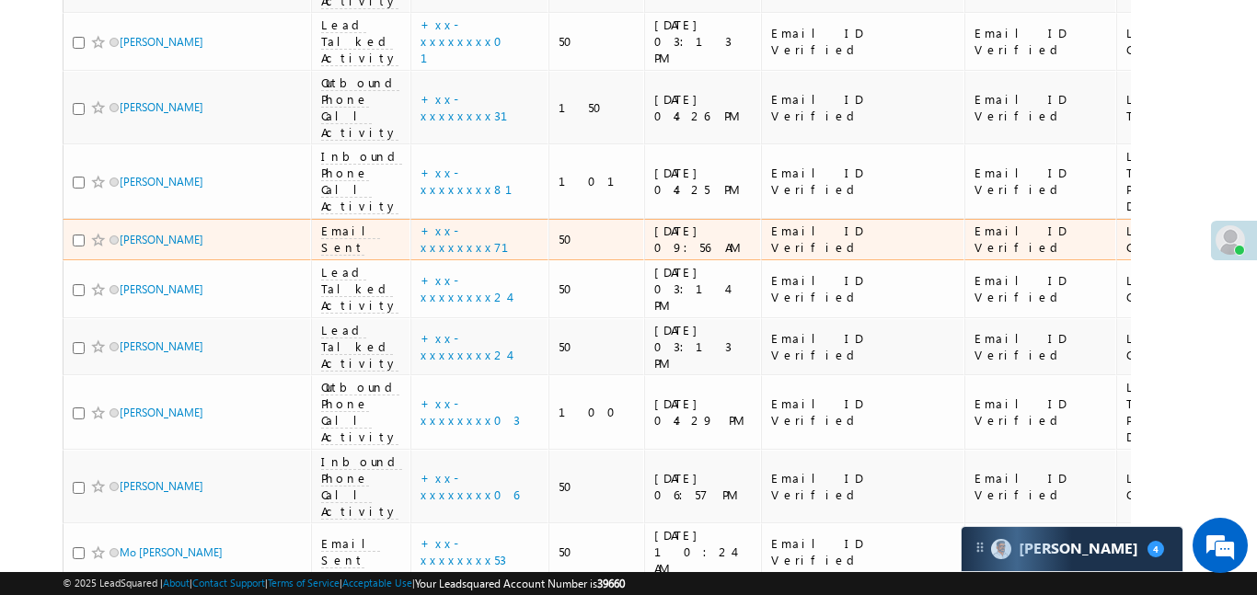
scroll to position [75, 0]
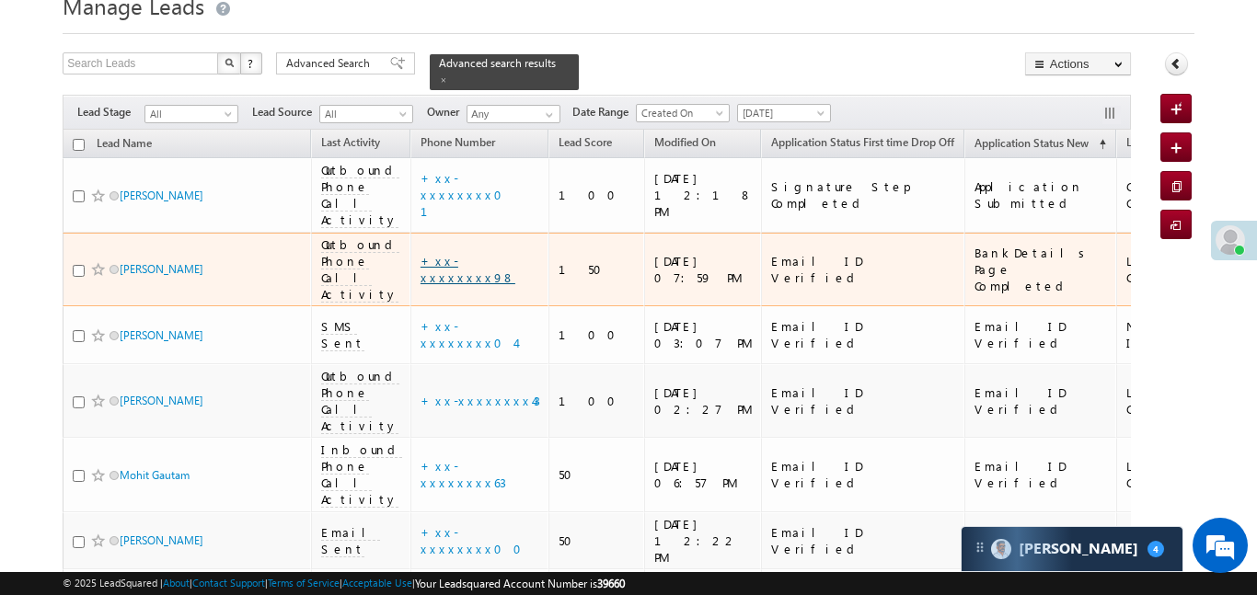
click at [468, 253] on link "+xx-xxxxxxxx98" at bounding box center [468, 269] width 95 height 32
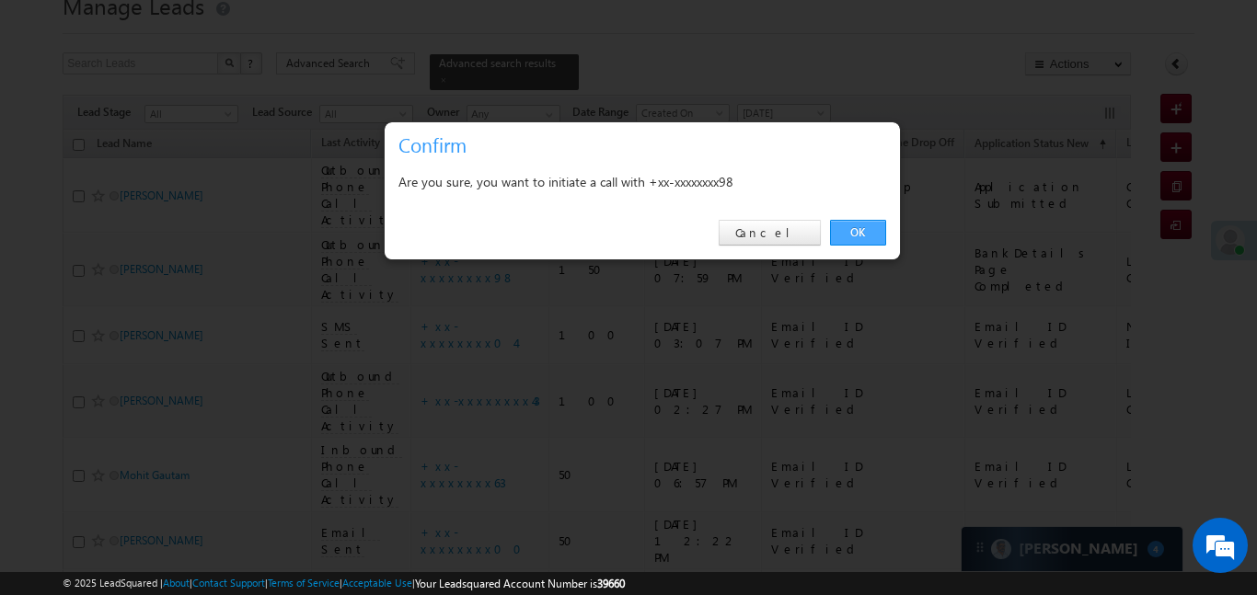
click at [840, 237] on link "OK" at bounding box center [858, 233] width 56 height 26
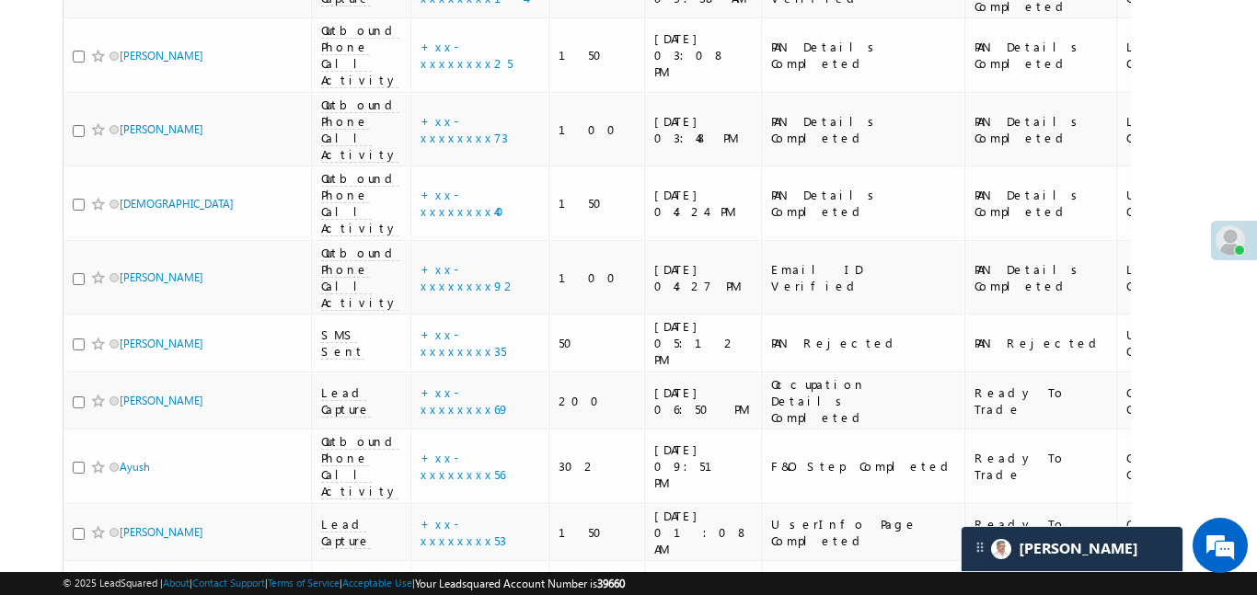
scroll to position [1889, 0]
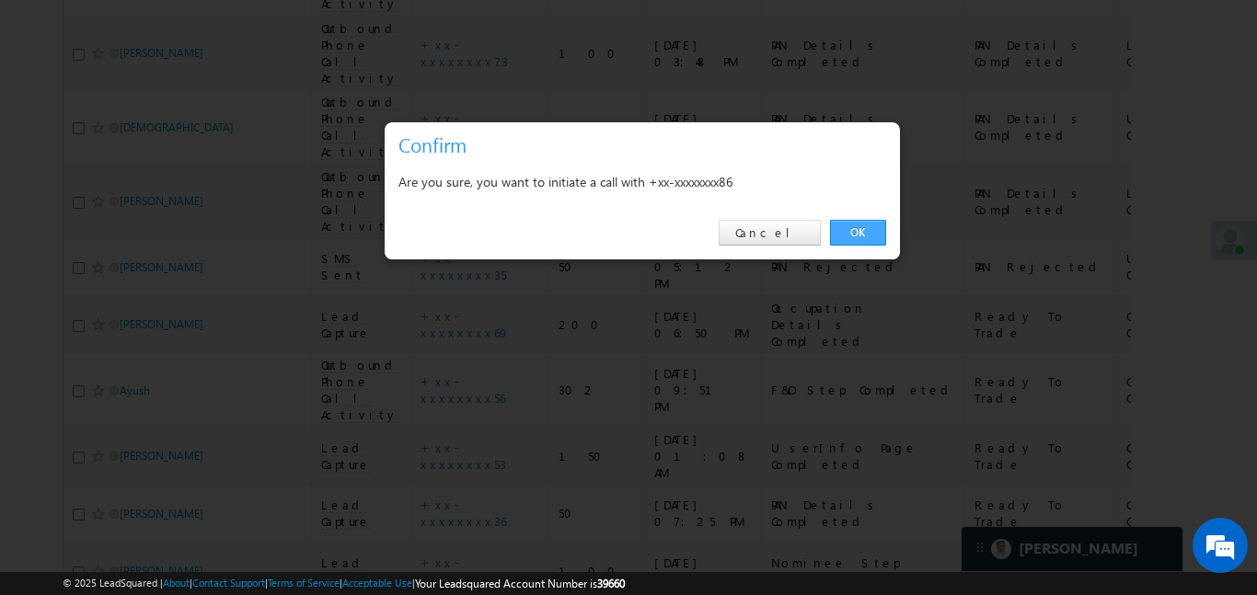
click at [852, 238] on link "OK" at bounding box center [858, 233] width 56 height 26
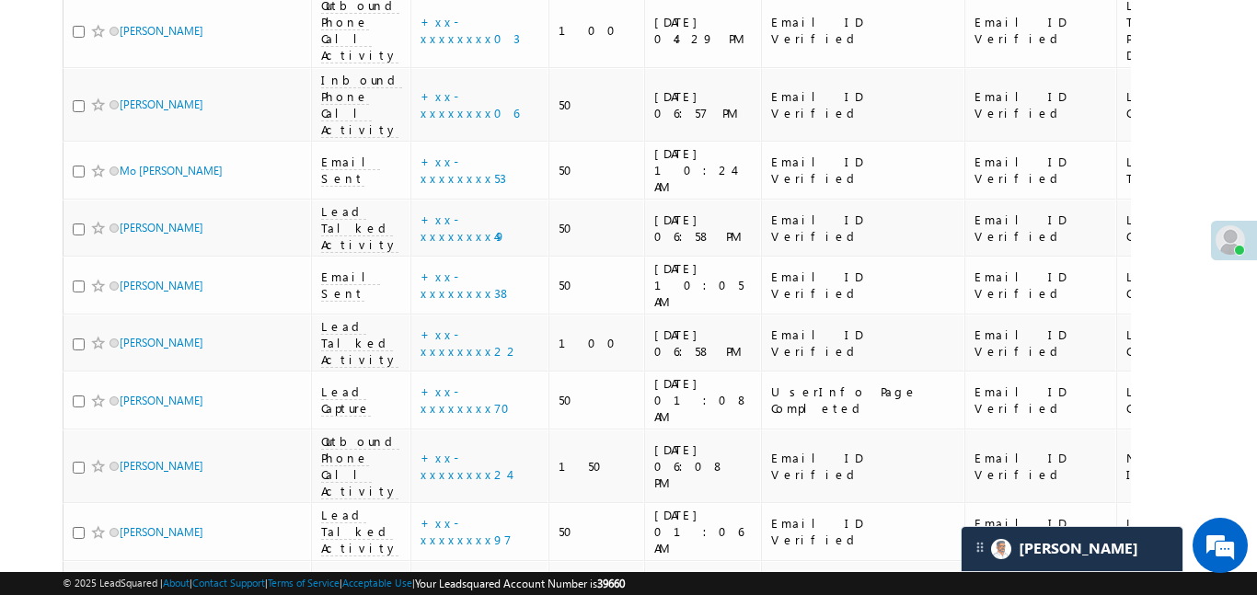
scroll to position [1209, 0]
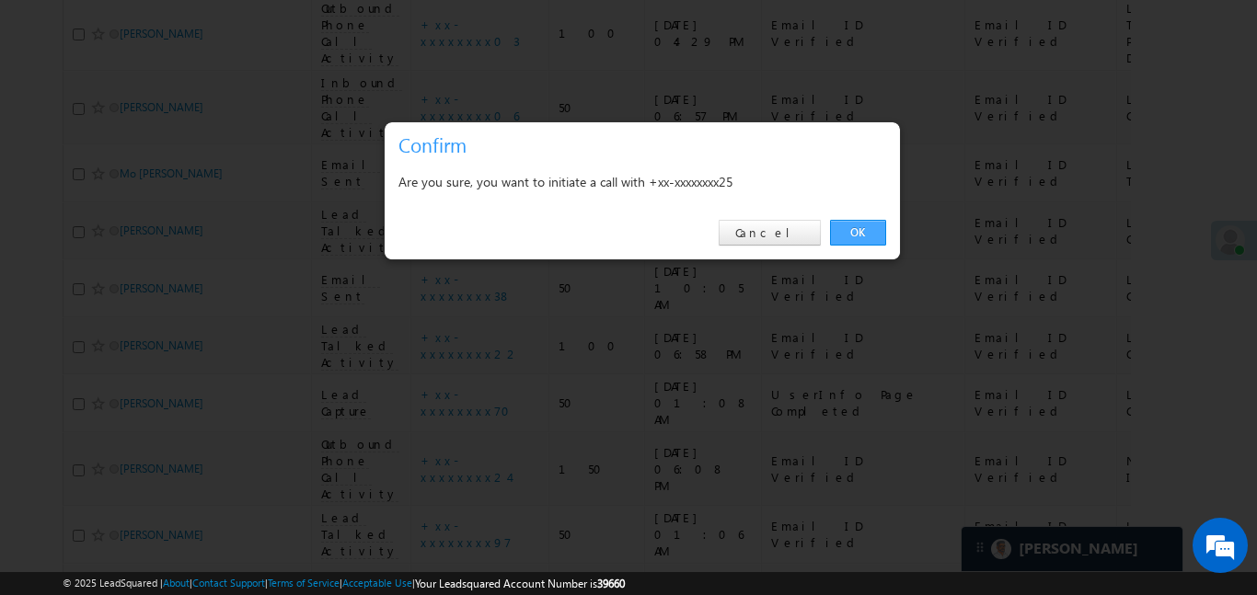
click at [861, 229] on link "OK" at bounding box center [858, 233] width 56 height 26
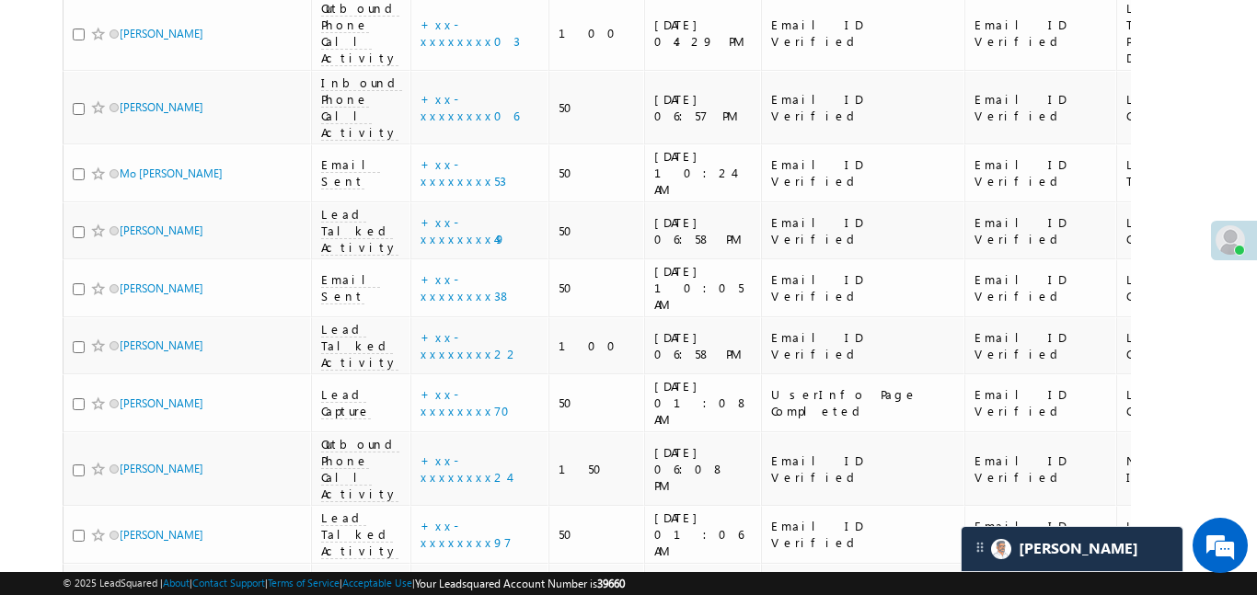
scroll to position [0, 593]
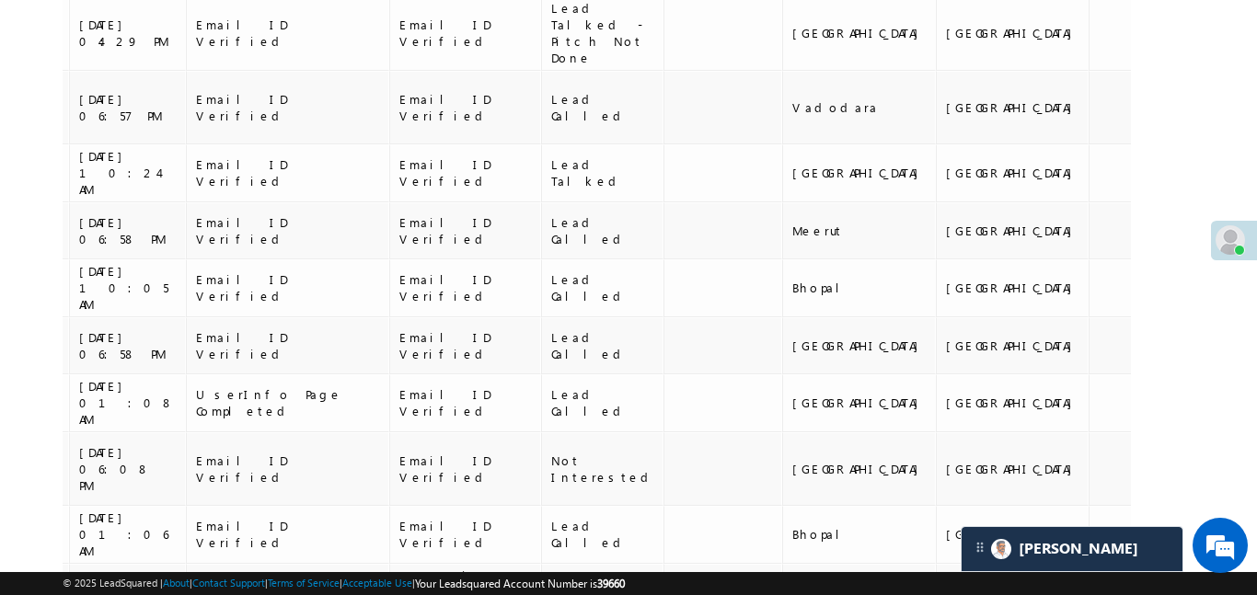
drag, startPoint x: 1072, startPoint y: 291, endPoint x: 1152, endPoint y: 296, distance: 80.3
click at [1152, 296] on div "Search Leads X ? 41 results found Advanced Search Advanced Search Advanced sear…" at bounding box center [628, 400] width 1131 height 2865
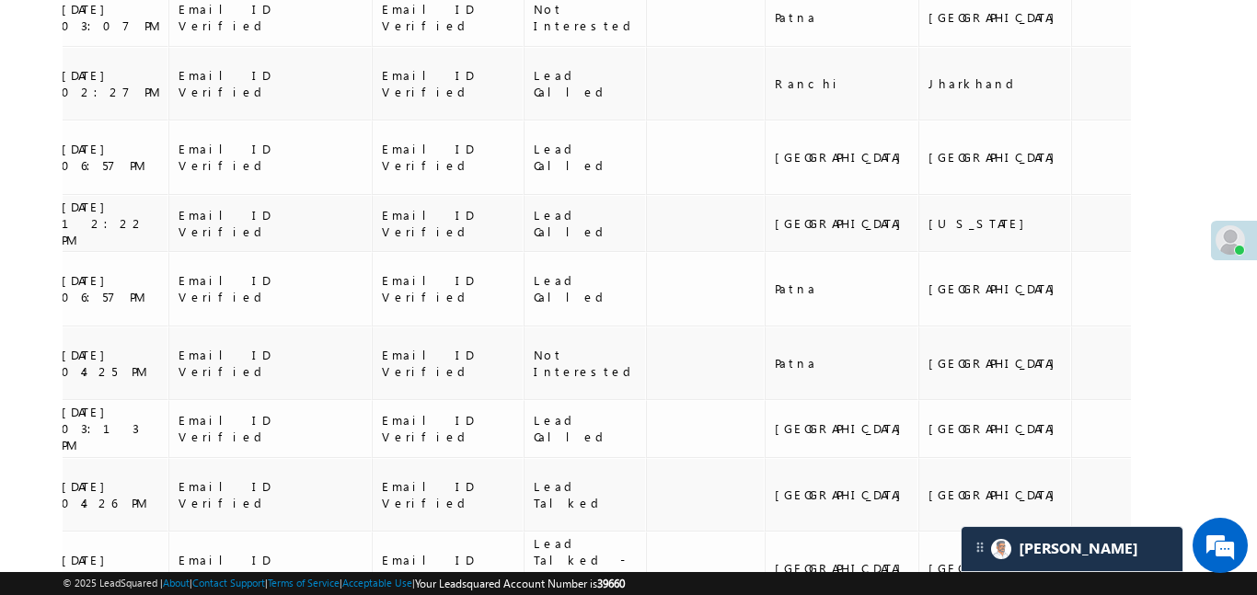
scroll to position [430, 0]
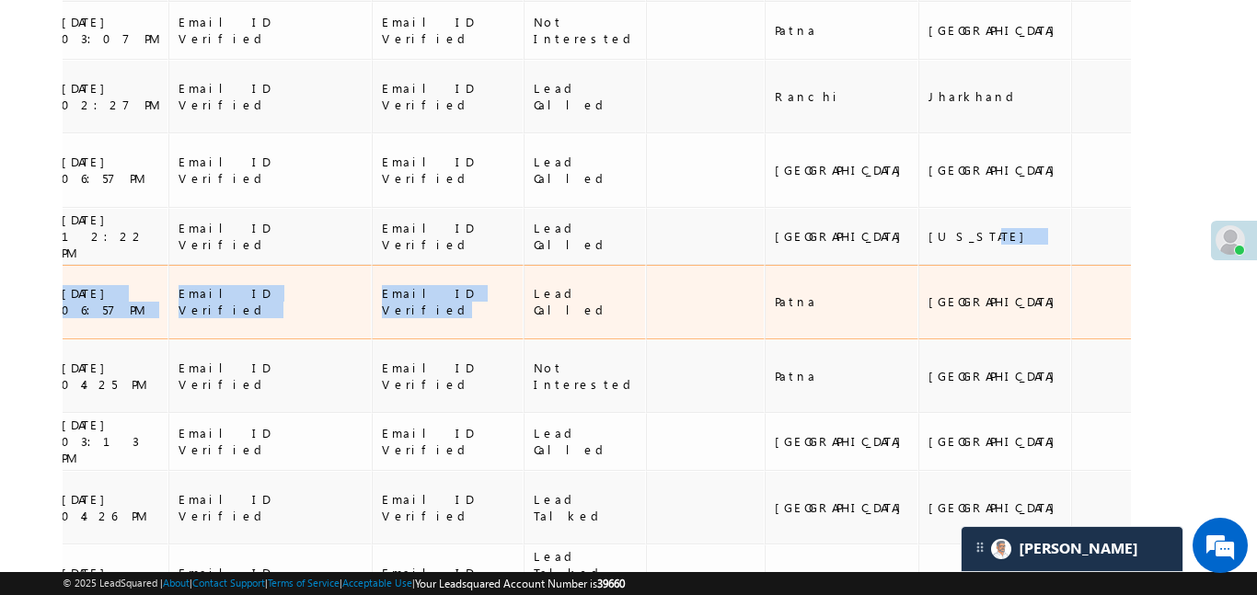
drag, startPoint x: 773, startPoint y: 135, endPoint x: 455, endPoint y: 151, distance: 318.8
click at [449, 208] on tr "Sagar Malvi Email Sent +xx-xxxxxxxx00 50 01/09/25 12:22 PM Email ID Verified Em…" at bounding box center [934, 237] width 2929 height 58
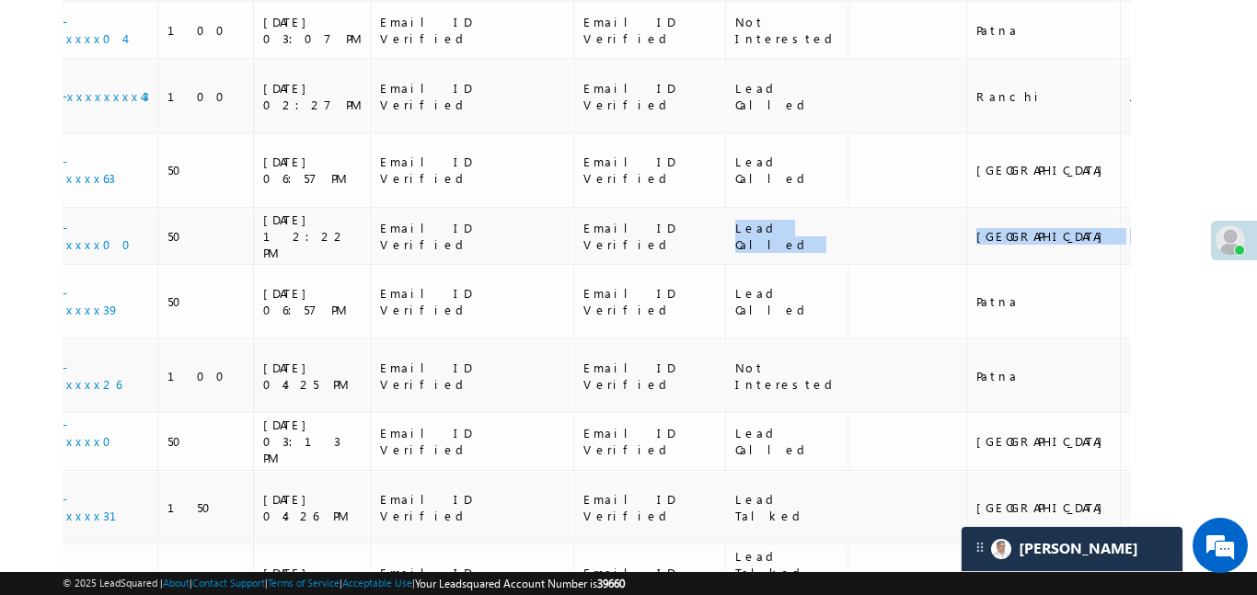
scroll to position [0, 0]
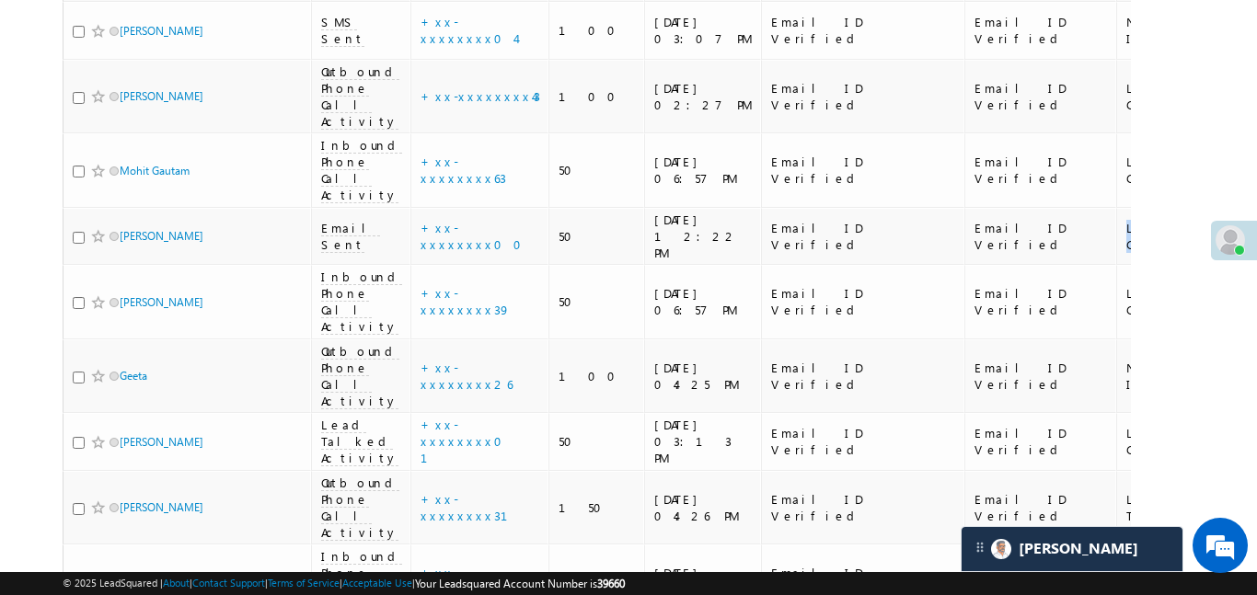
drag, startPoint x: 797, startPoint y: 139, endPoint x: 38, endPoint y: 130, distance: 759.3
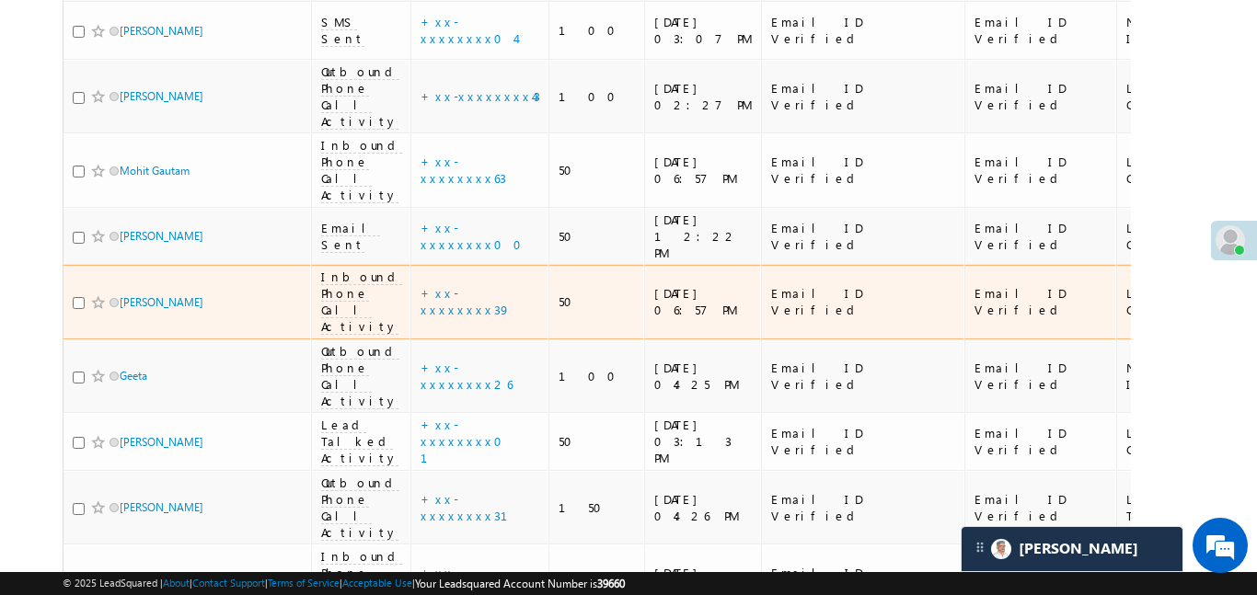
click at [491, 285] on div "+xx-xxxxxxxx39" at bounding box center [481, 301] width 120 height 33
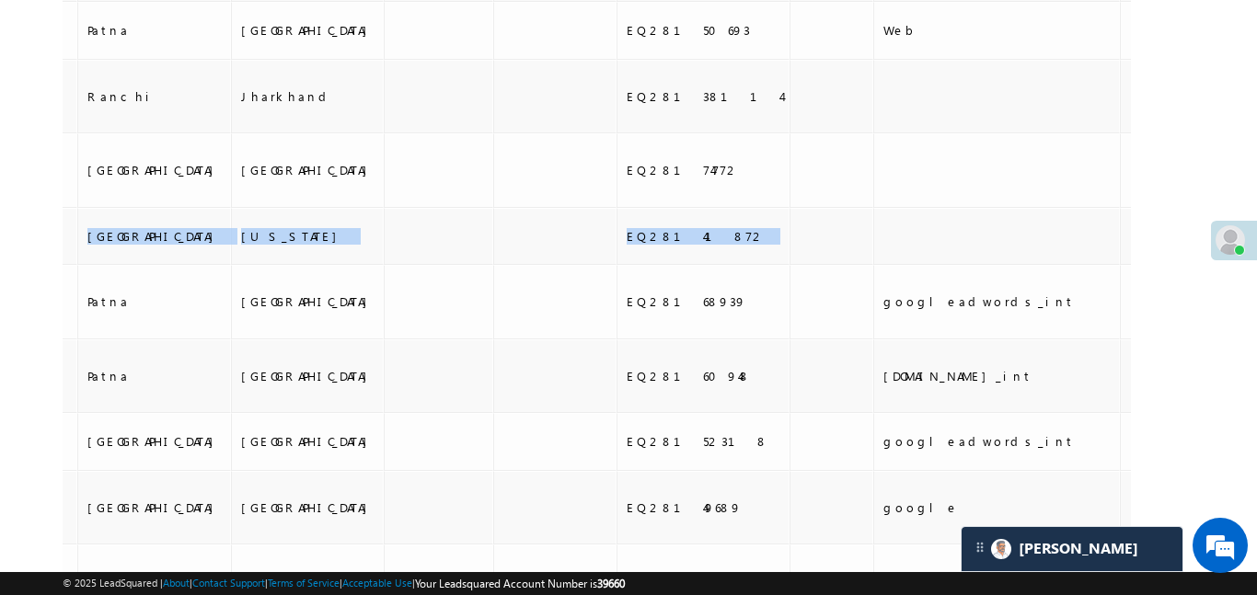
drag, startPoint x: 685, startPoint y: 133, endPoint x: 1239, endPoint y: 146, distance: 554.2
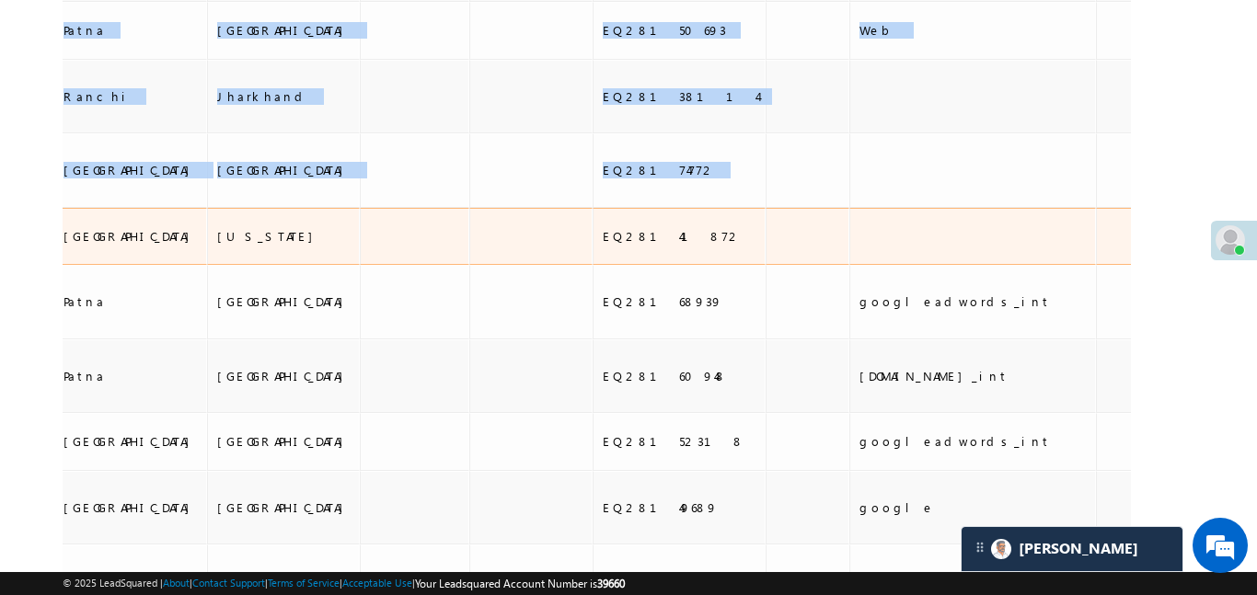
click at [849, 208] on td at bounding box center [972, 237] width 247 height 58
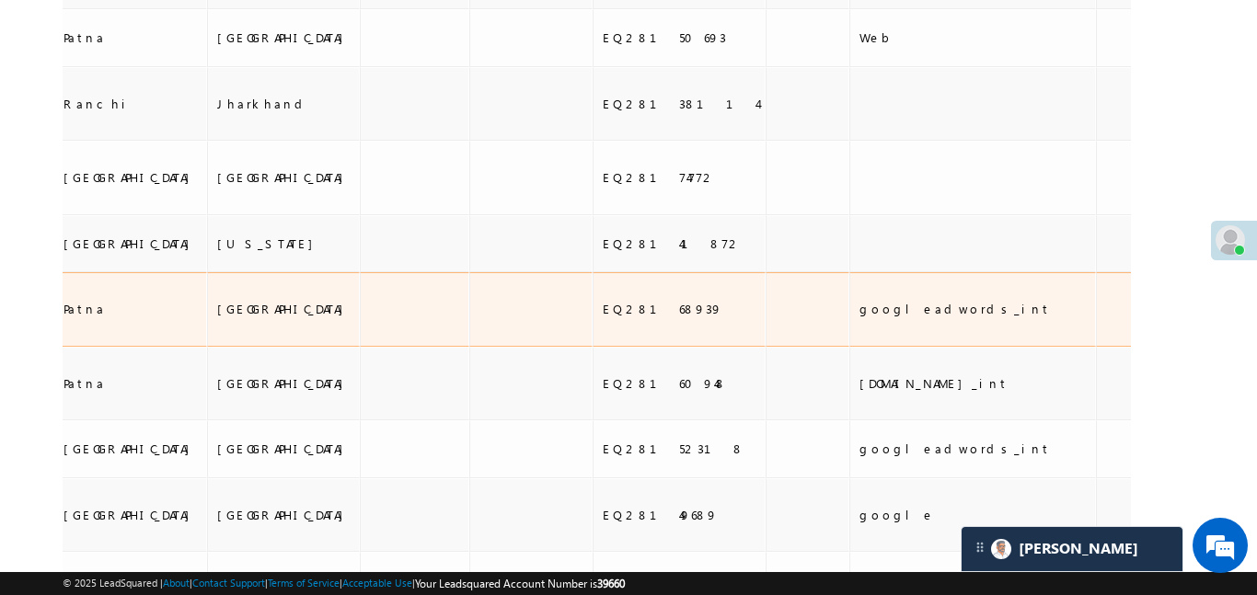
scroll to position [421, 0]
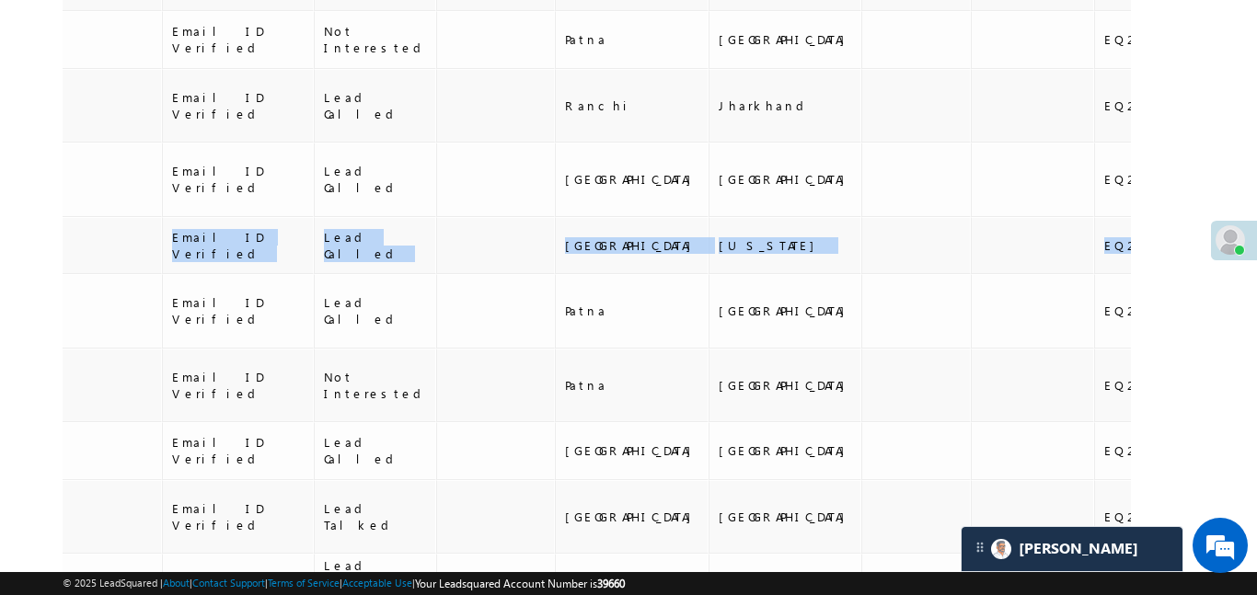
drag, startPoint x: 353, startPoint y: 148, endPoint x: 14, endPoint y: 138, distance: 339.8
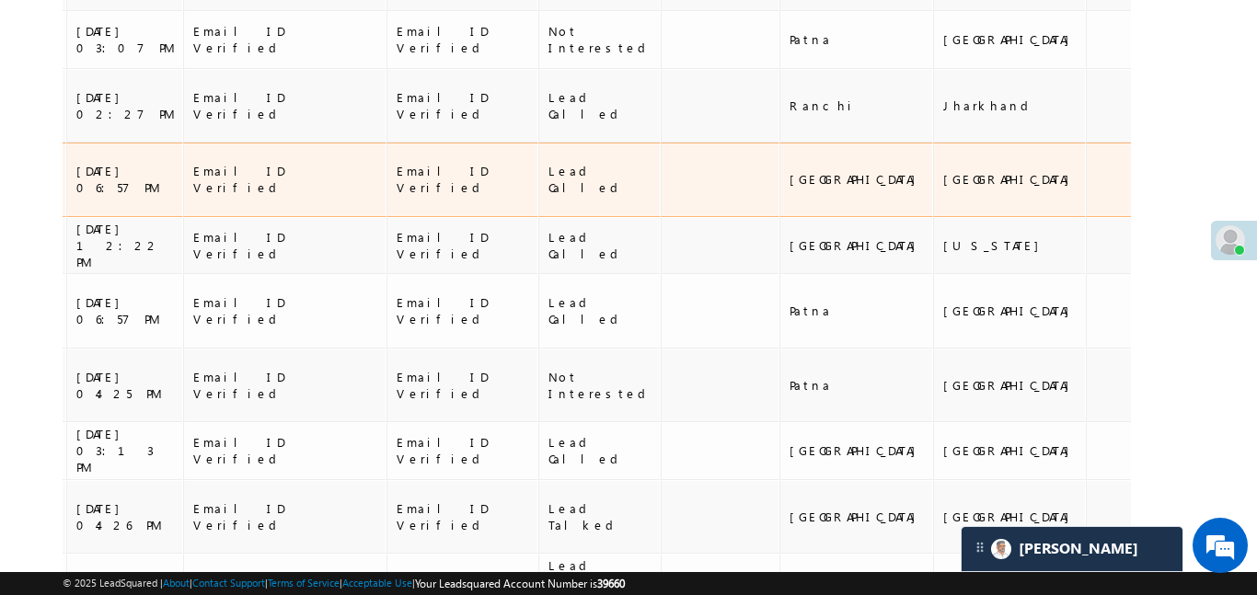
click at [549, 163] on div "Lead Called" at bounding box center [601, 179] width 104 height 33
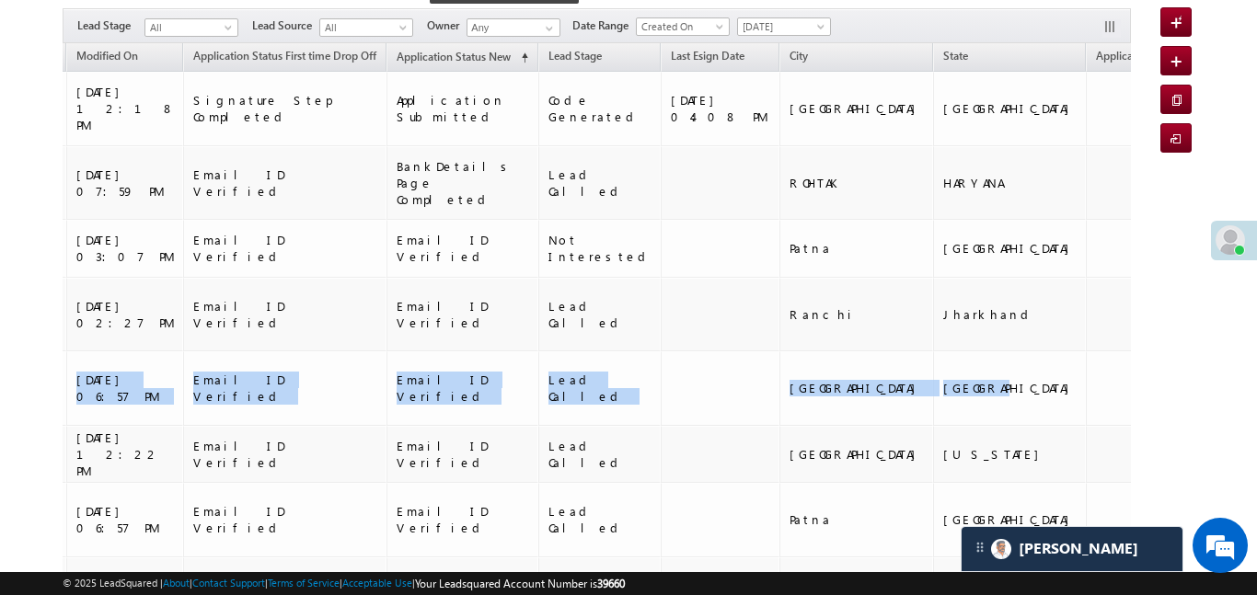
scroll to position [0, 0]
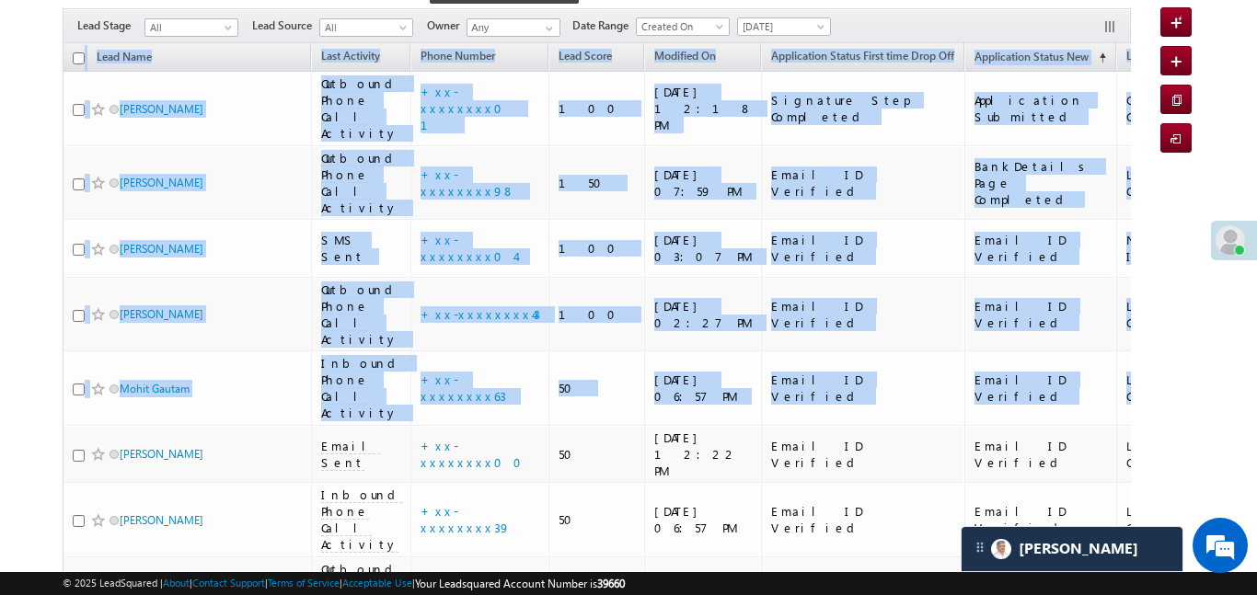
drag, startPoint x: 785, startPoint y: 297, endPoint x: 0, endPoint y: 292, distance: 785.1
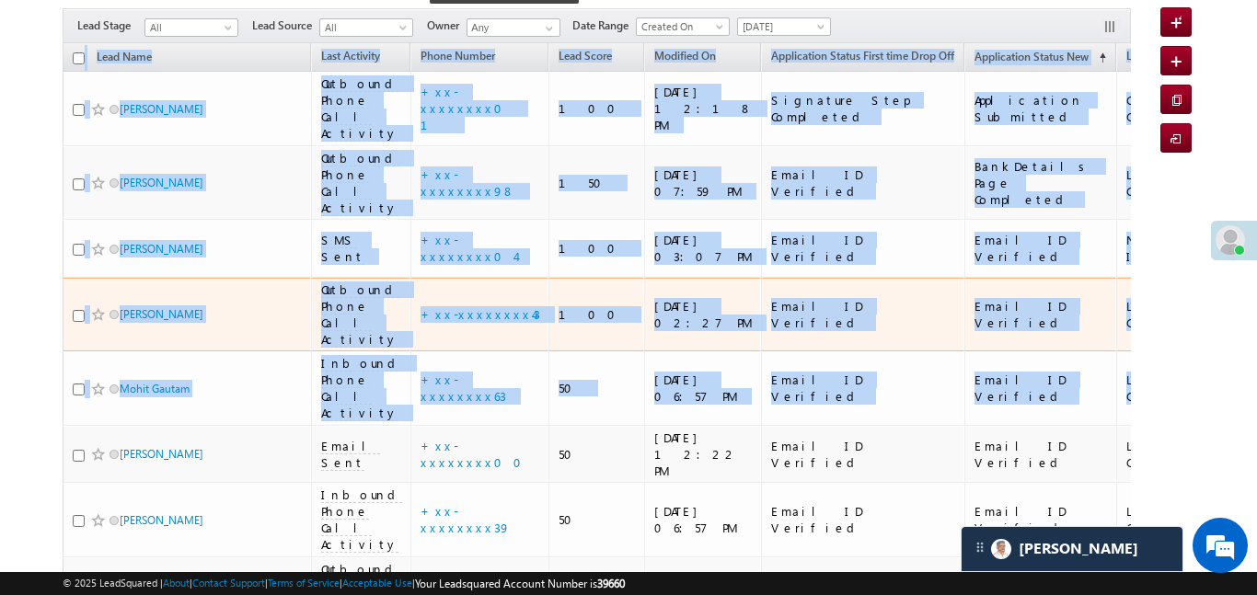
click at [312, 278] on td "Outbound Phone Call Activity" at bounding box center [360, 315] width 99 height 75
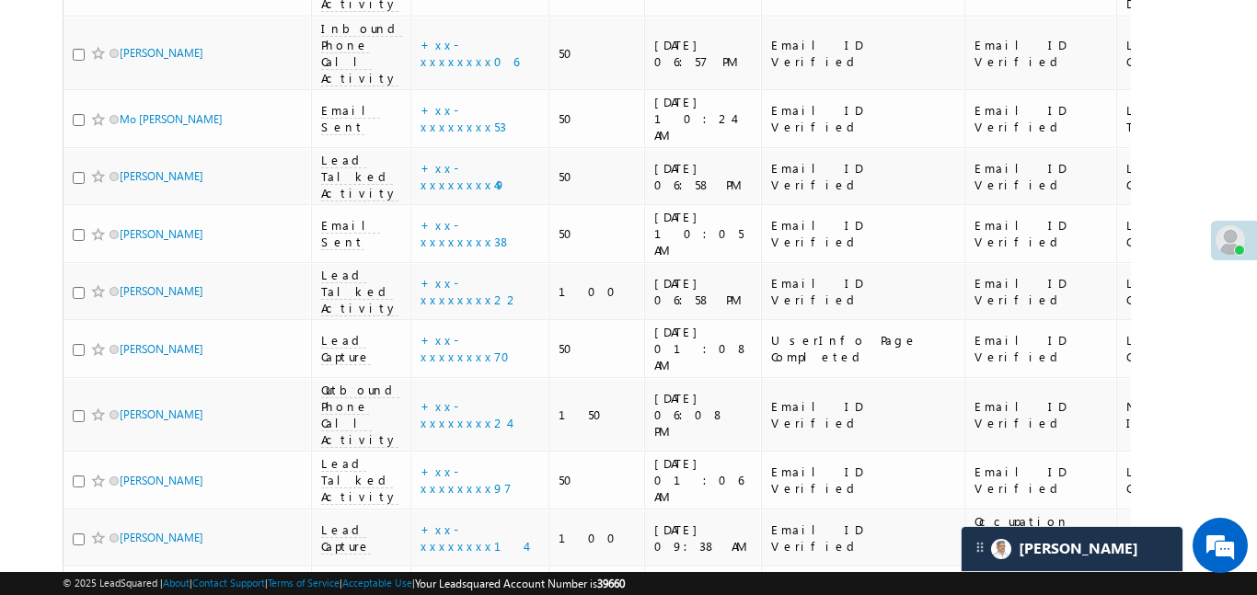
scroll to position [1297, 0]
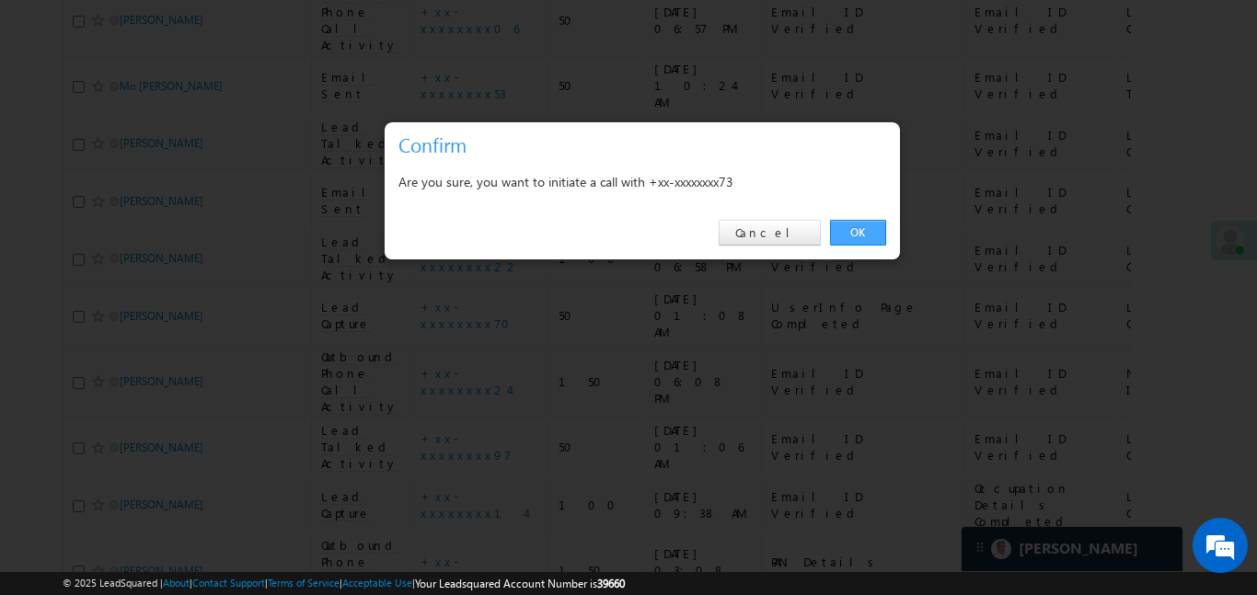
click at [853, 226] on link "OK" at bounding box center [858, 233] width 56 height 26
click at [853, 534] on td "PAN Details Completed" at bounding box center [862, 571] width 203 height 75
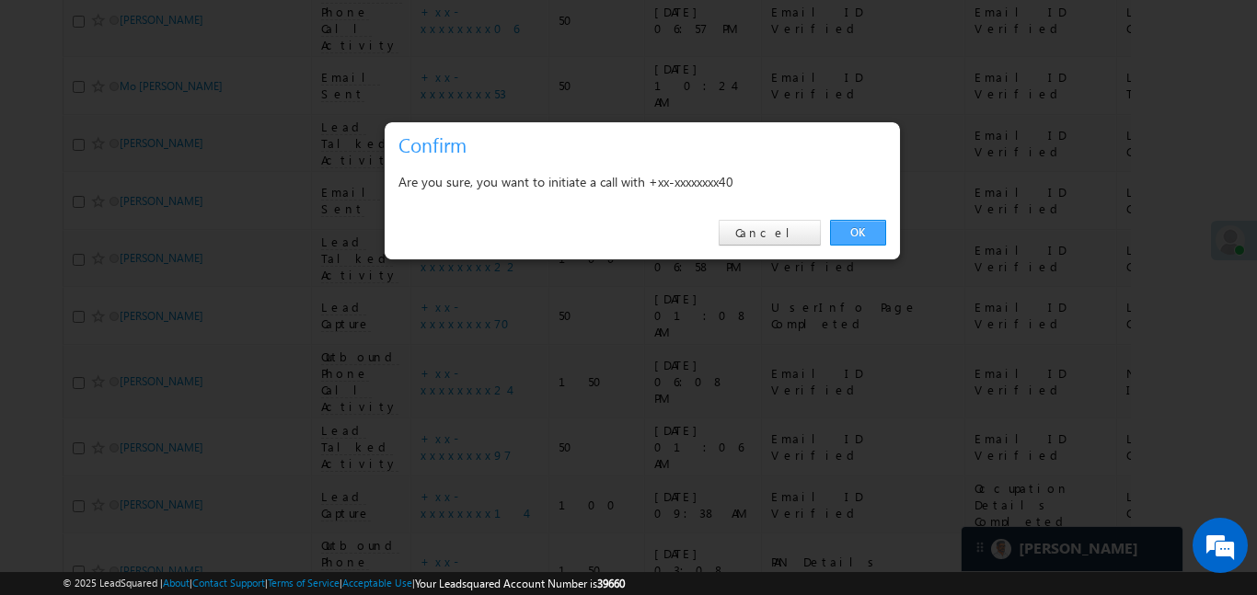
click at [858, 232] on link "OK" at bounding box center [858, 233] width 56 height 26
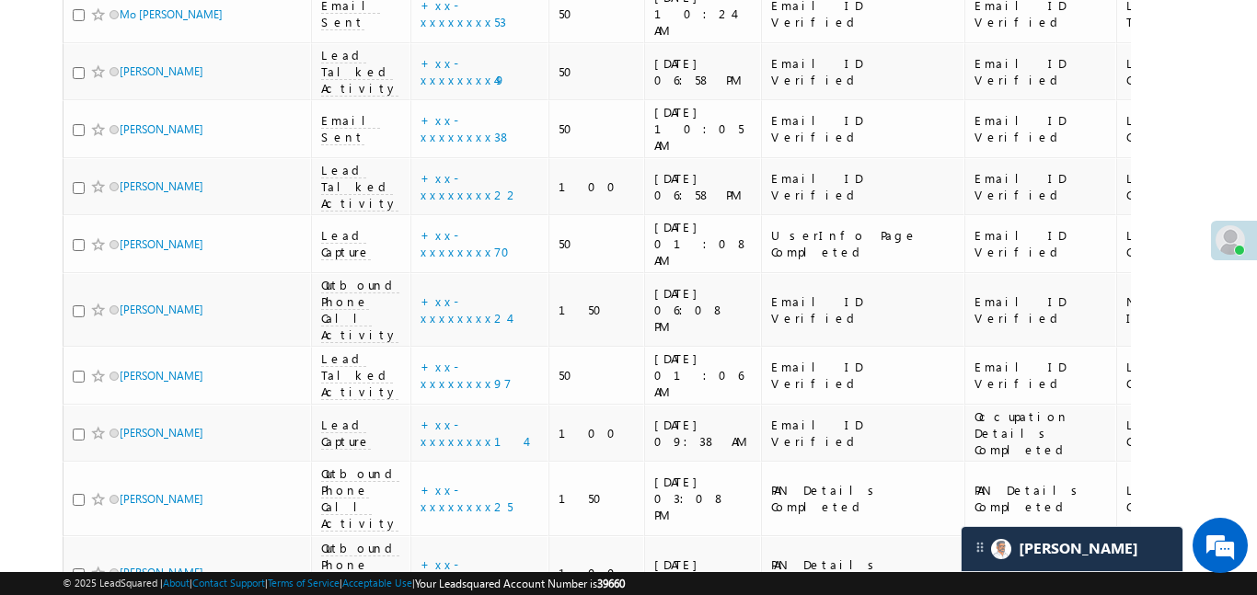
scroll to position [1382, 0]
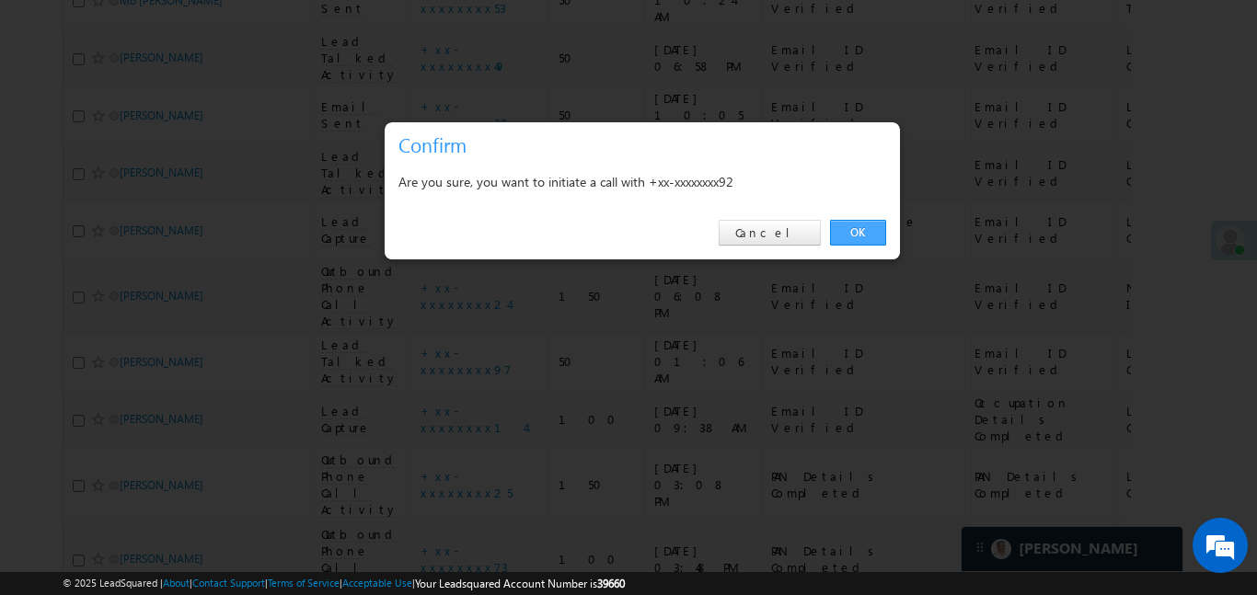
click at [868, 226] on link "OK" at bounding box center [858, 233] width 56 height 26
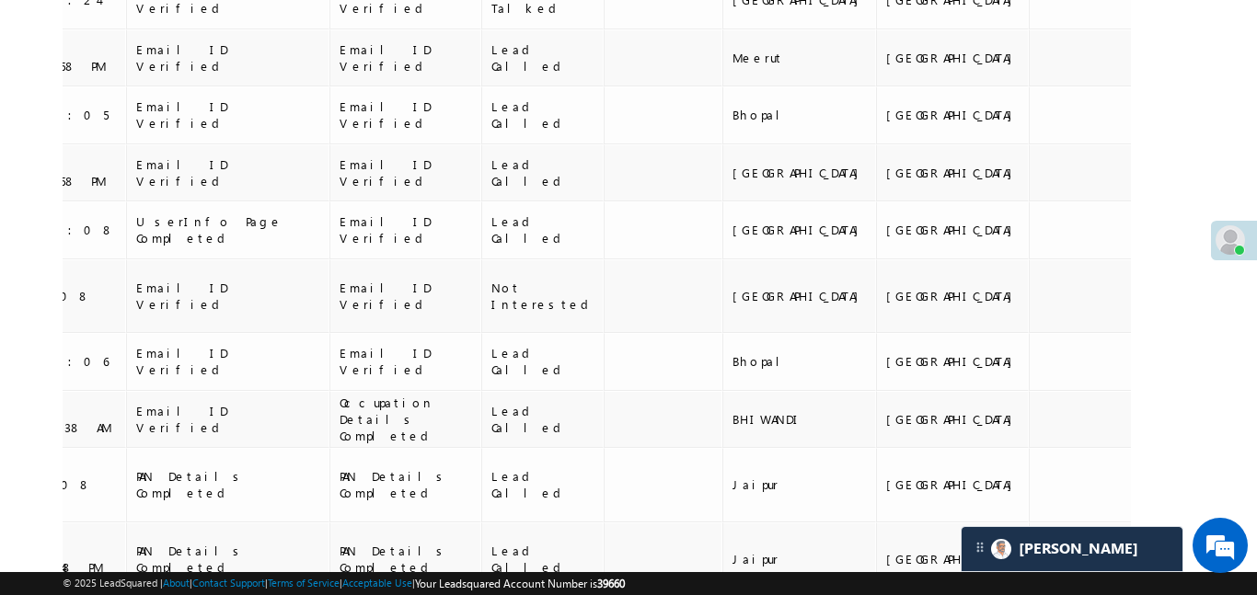
drag, startPoint x: 946, startPoint y: 304, endPoint x: 1178, endPoint y: 309, distance: 232.0
click at [1178, 309] on div "Search Leads X ? 41 results found Advanced Search Advanced Search Advanced sear…" at bounding box center [628, 227] width 1131 height 2865
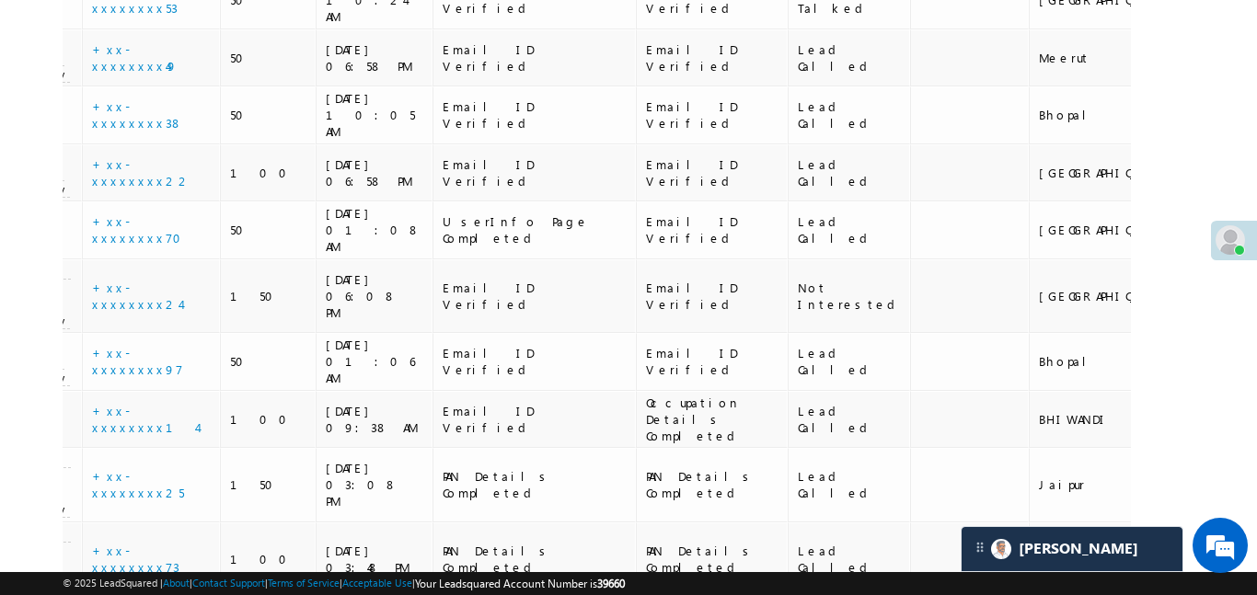
scroll to position [0, 0]
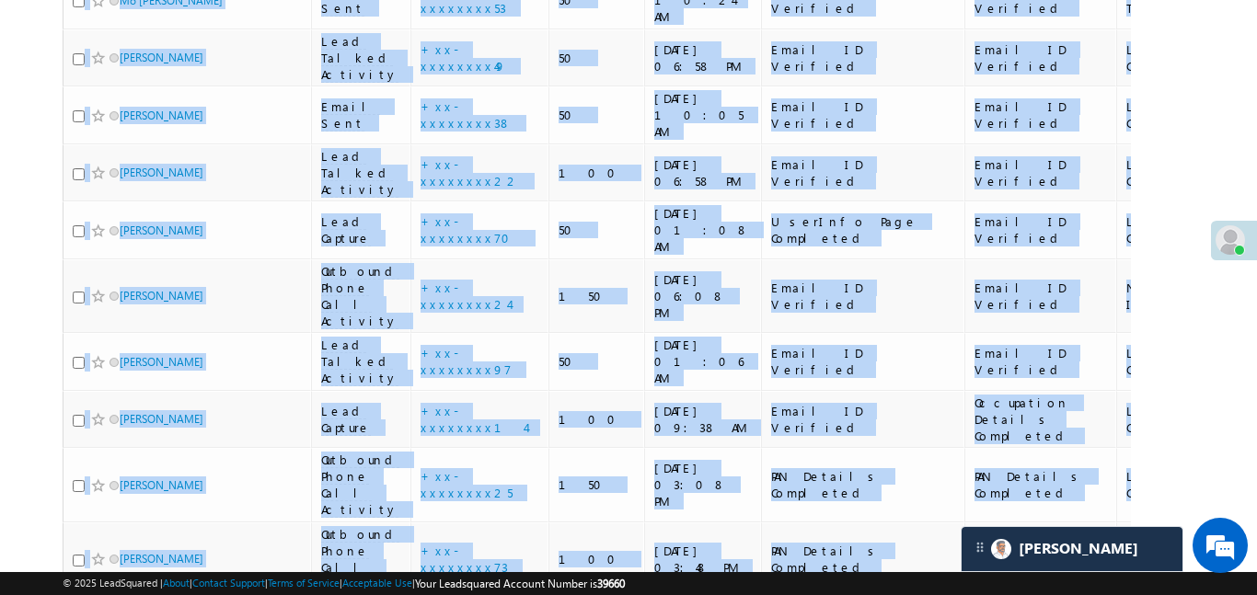
drag, startPoint x: 599, startPoint y: 243, endPoint x: 0, endPoint y: 238, distance: 599.2
click at [0, 238] on body "Menu Aakansha .d Aakan sha.D @ange lbrok ing.c om" at bounding box center [628, 139] width 1257 height 3043
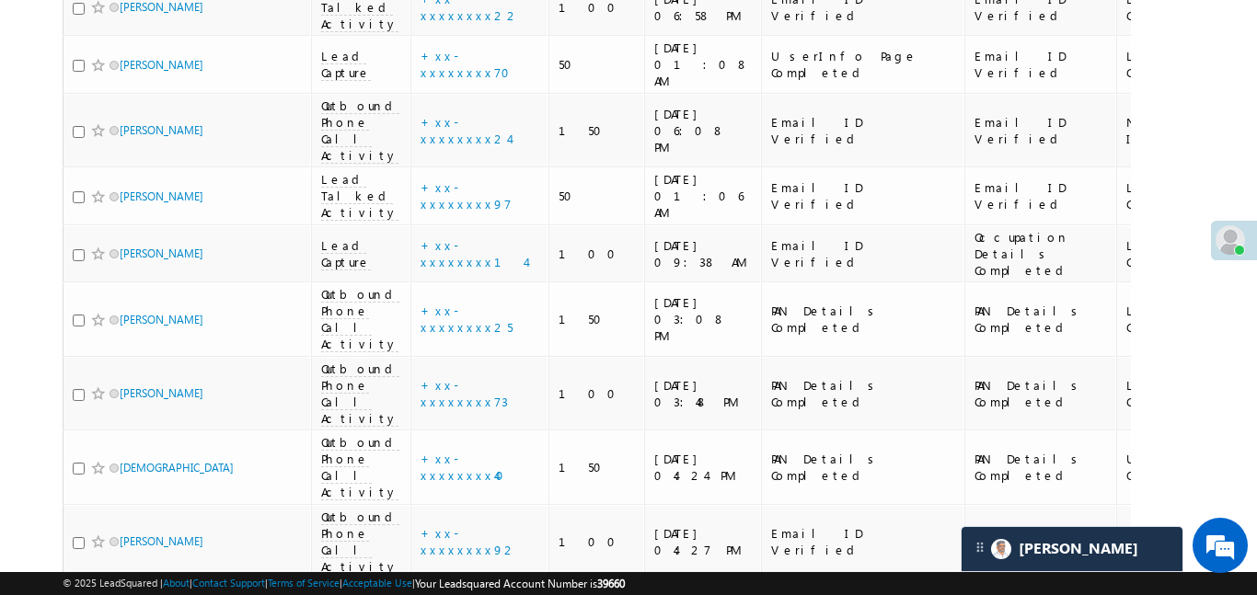
scroll to position [1565, 0]
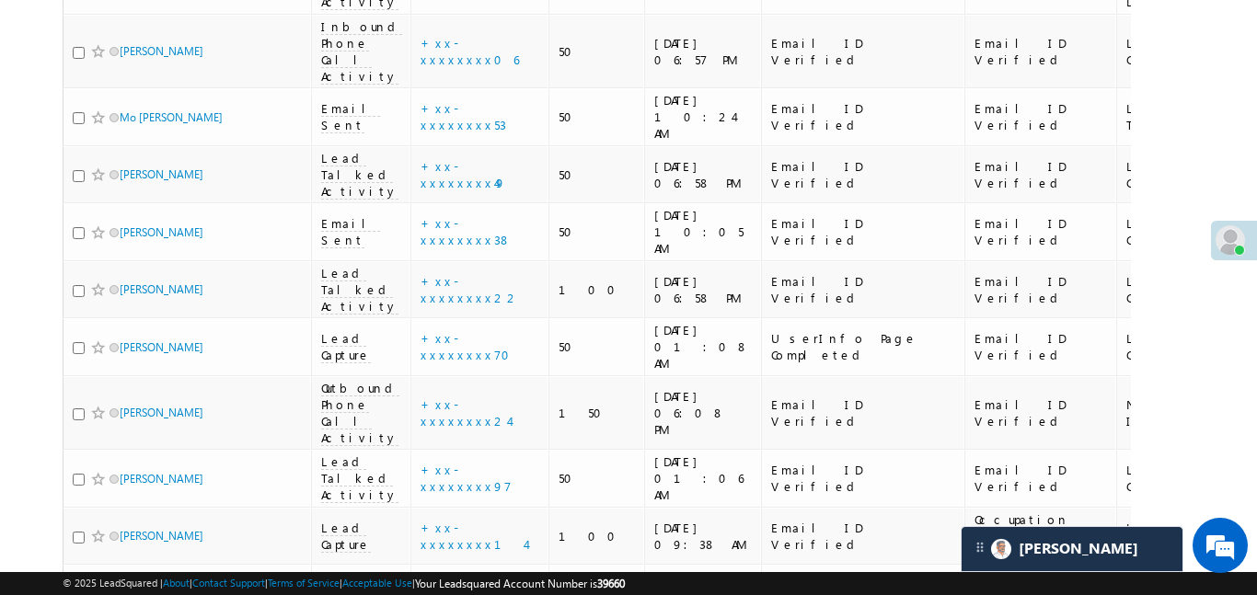
click at [322, 200] on span "Lead Talked Activity" at bounding box center [359, 175] width 77 height 50
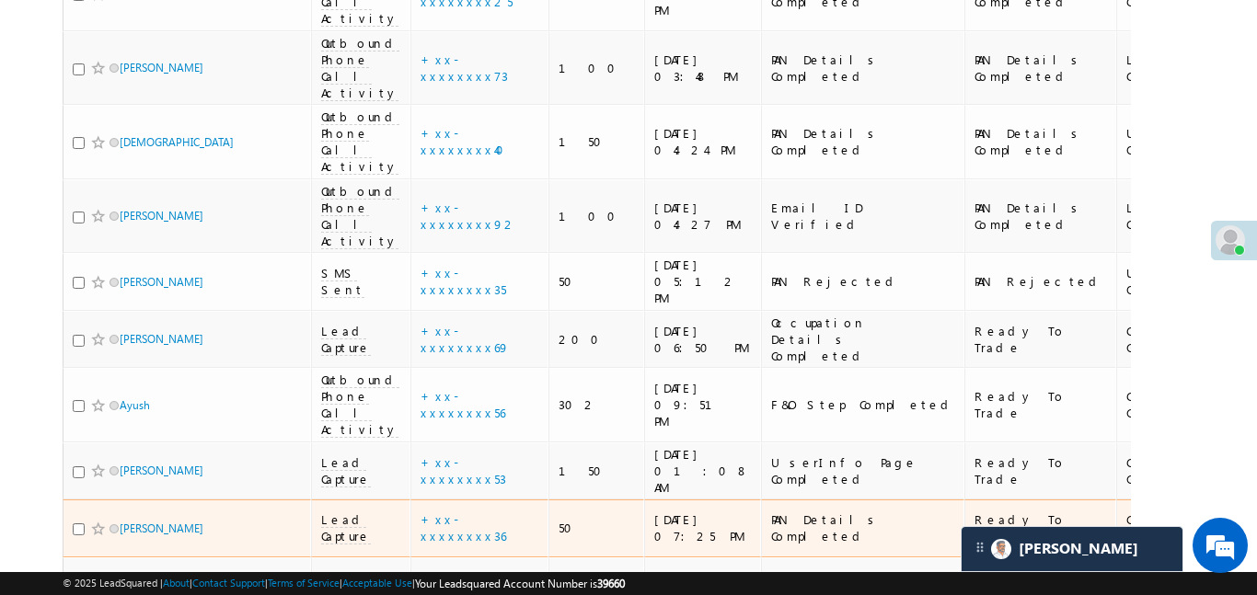
scroll to position [1889, 0]
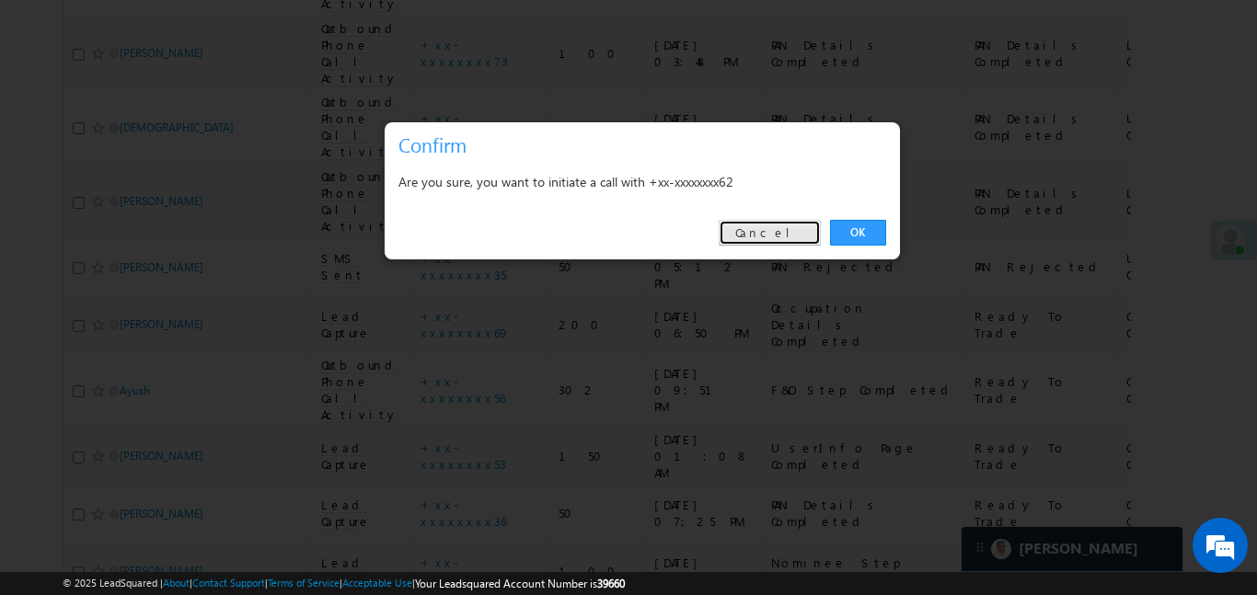
click at [808, 230] on link "Cancel" at bounding box center [770, 233] width 102 height 26
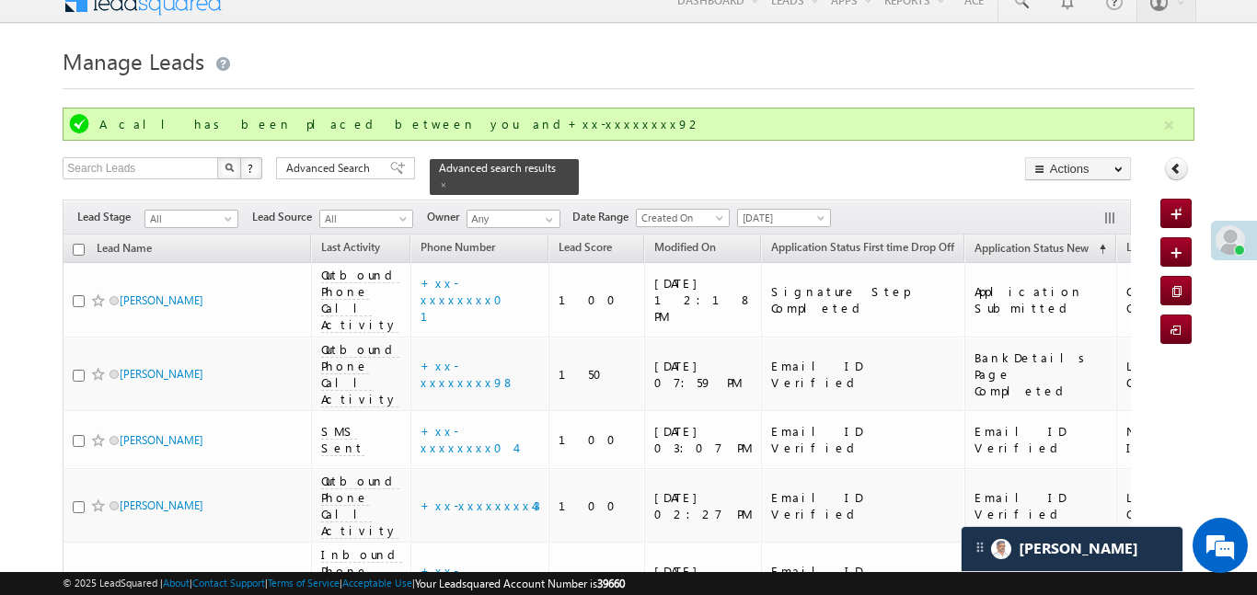
scroll to position [0, 0]
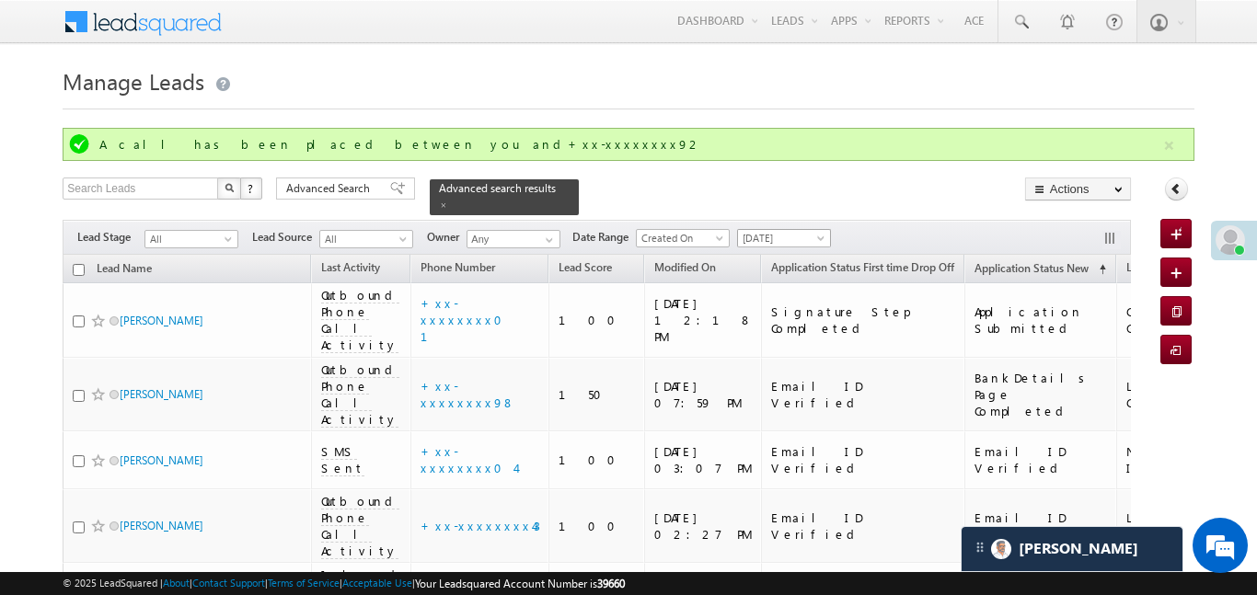
click at [808, 230] on span "[DATE]" at bounding box center [781, 238] width 87 height 17
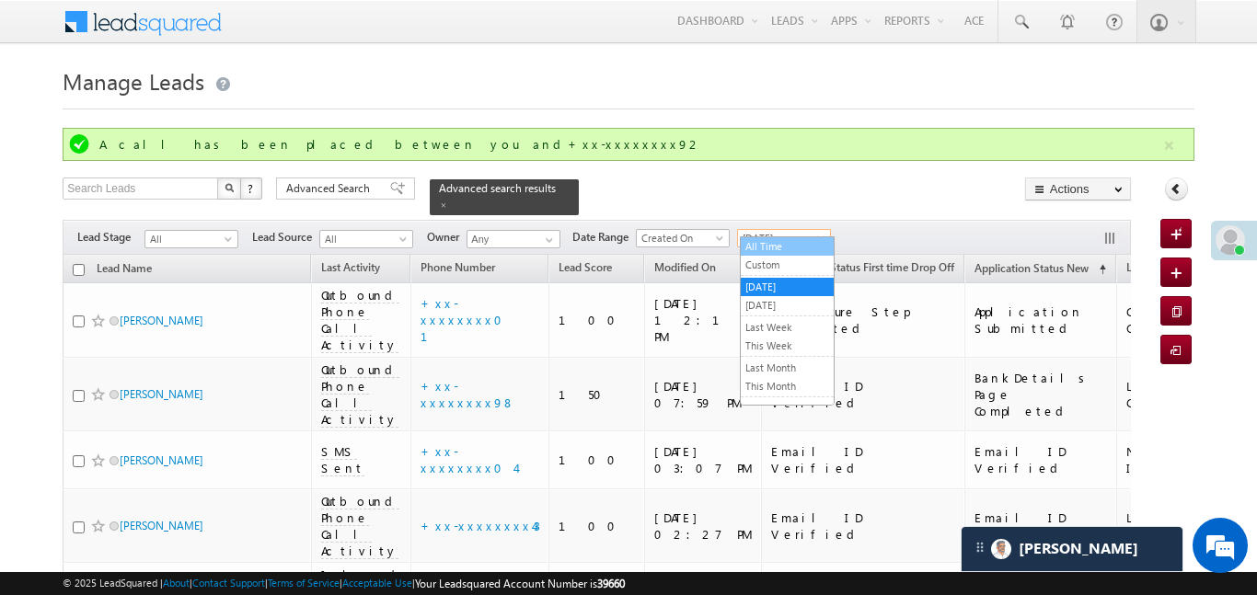
click at [775, 245] on link "All Time" at bounding box center [787, 246] width 93 height 17
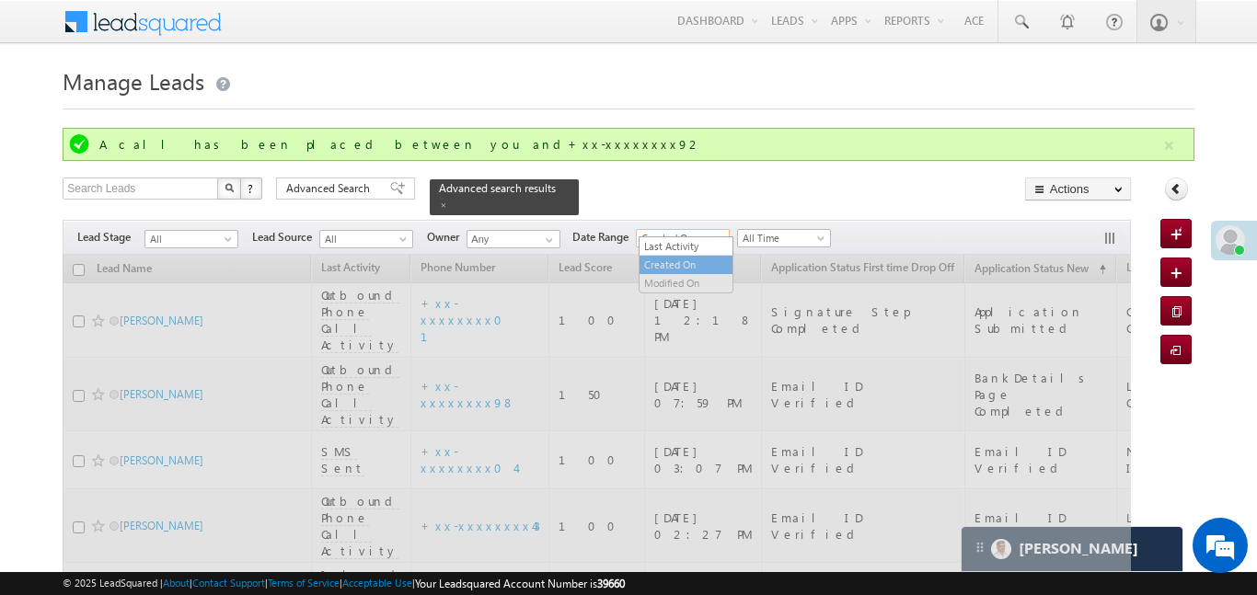
click at [690, 232] on span "Created On" at bounding box center [680, 238] width 87 height 17
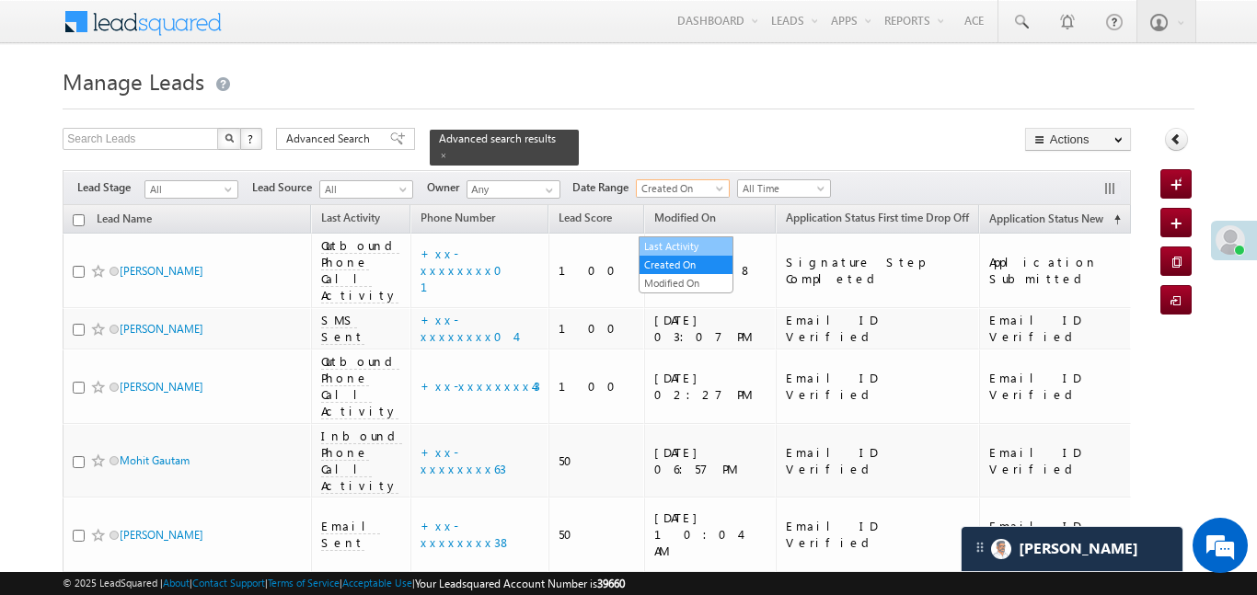
click at [693, 248] on link "Last Activity" at bounding box center [686, 246] width 93 height 17
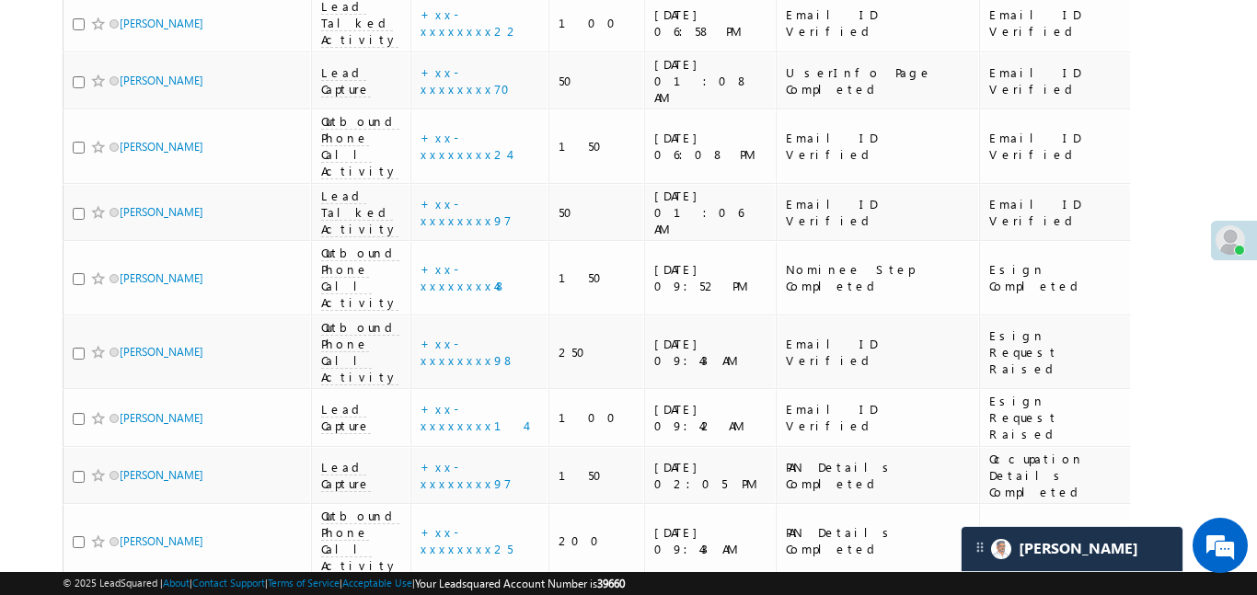
scroll to position [2210, 0]
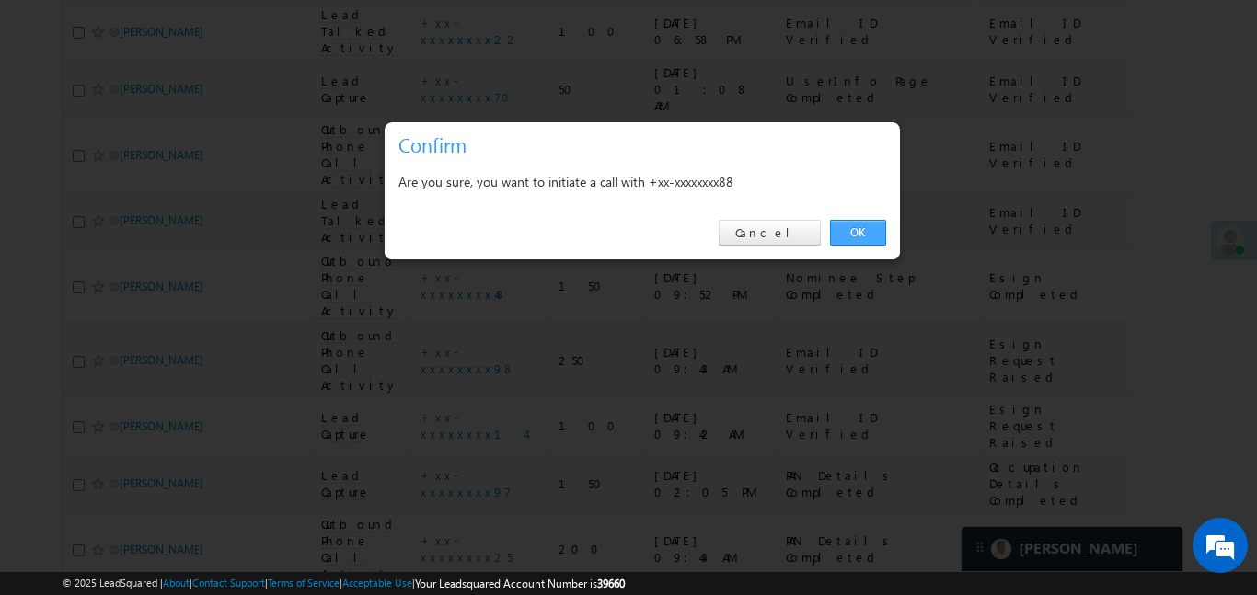
click at [850, 237] on link "OK" at bounding box center [858, 233] width 56 height 26
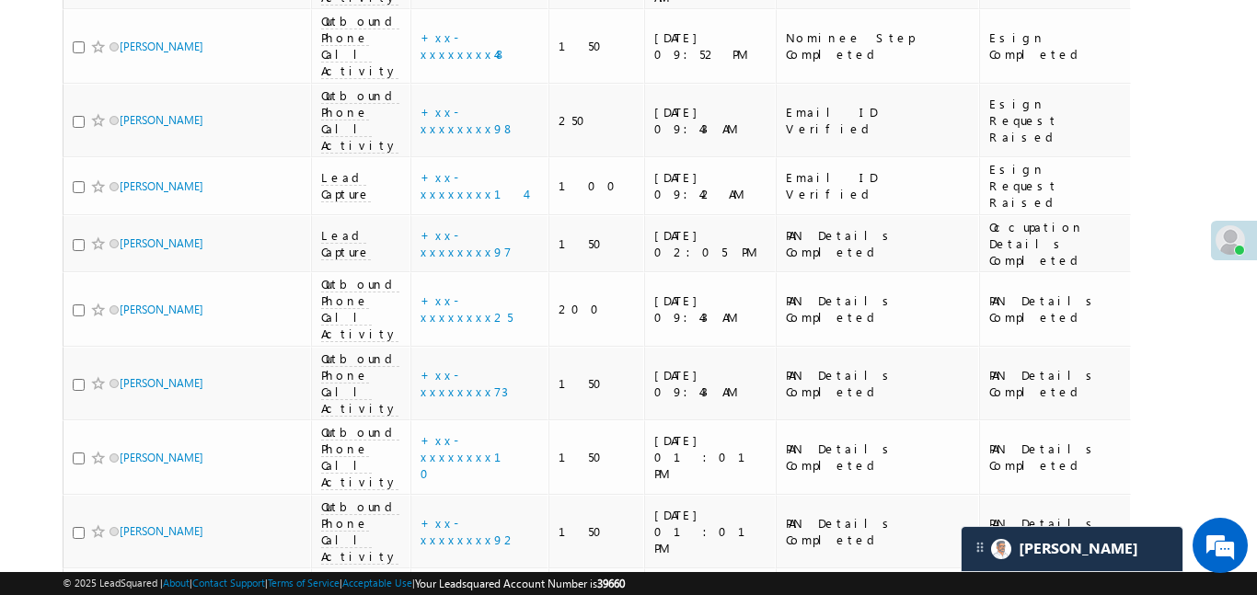
scroll to position [2512, 0]
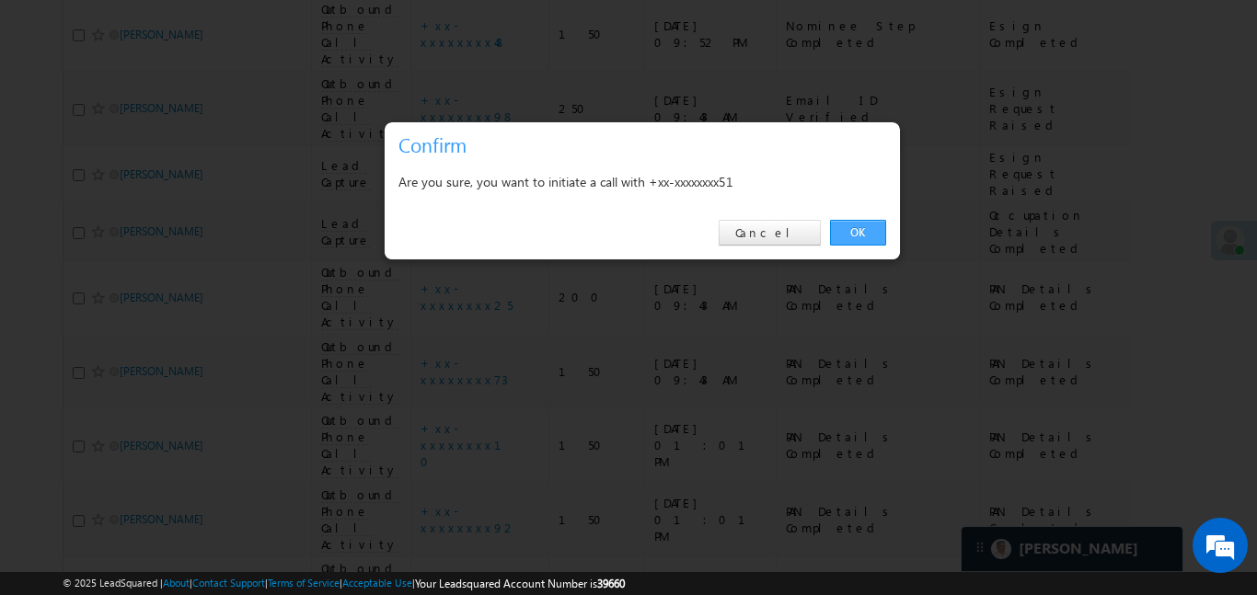
click at [832, 233] on link "OK" at bounding box center [858, 233] width 56 height 26
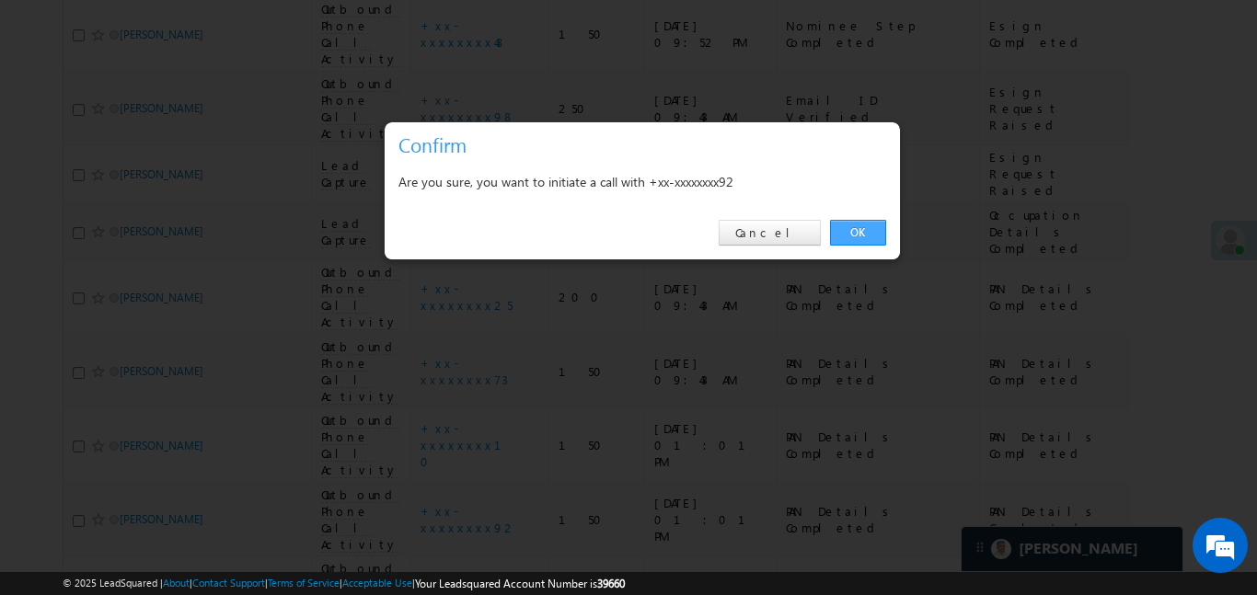
click at [853, 229] on link "OK" at bounding box center [858, 233] width 56 height 26
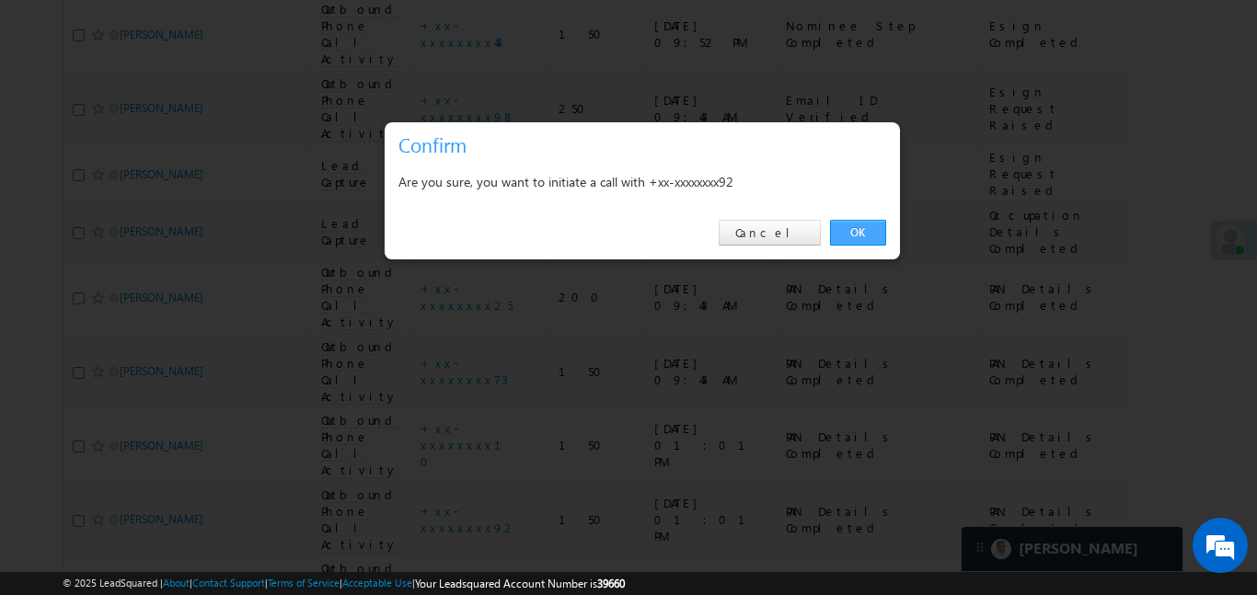
click at [850, 240] on link "OK" at bounding box center [858, 233] width 56 height 26
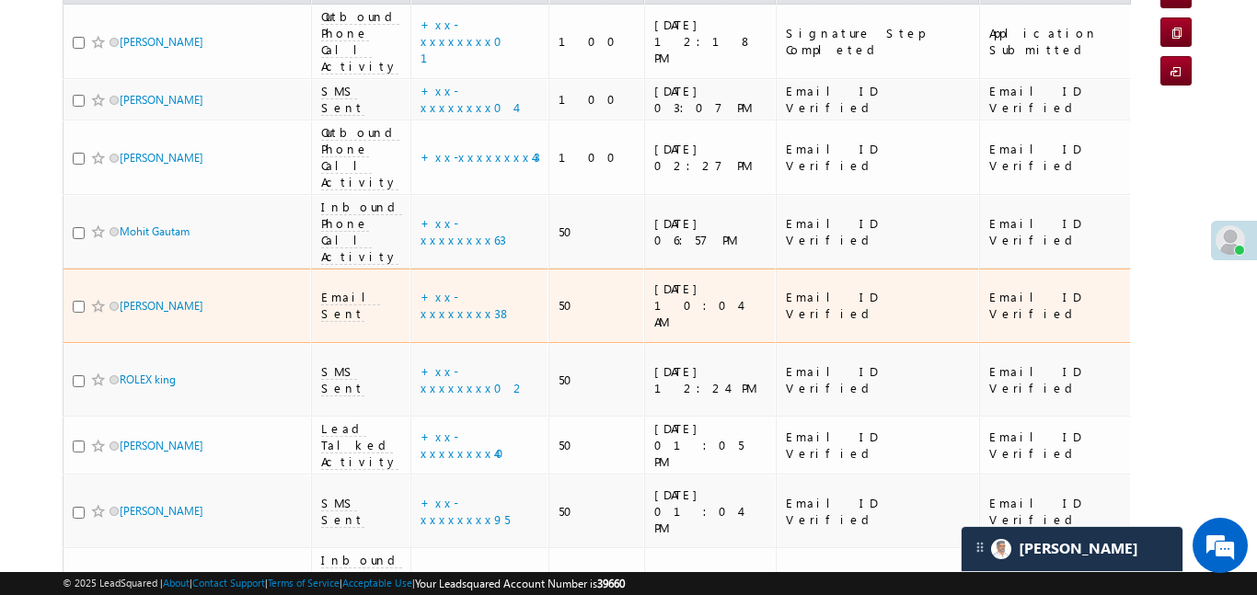
scroll to position [0, 0]
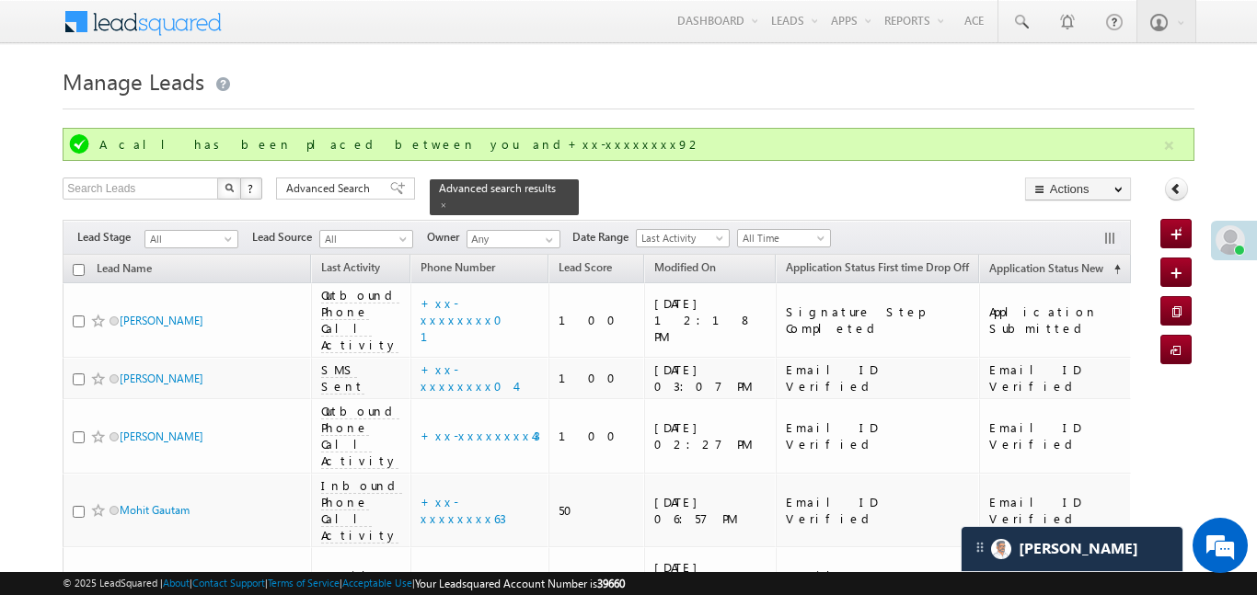
click at [356, 186] on span "Advanced Search" at bounding box center [330, 188] width 89 height 17
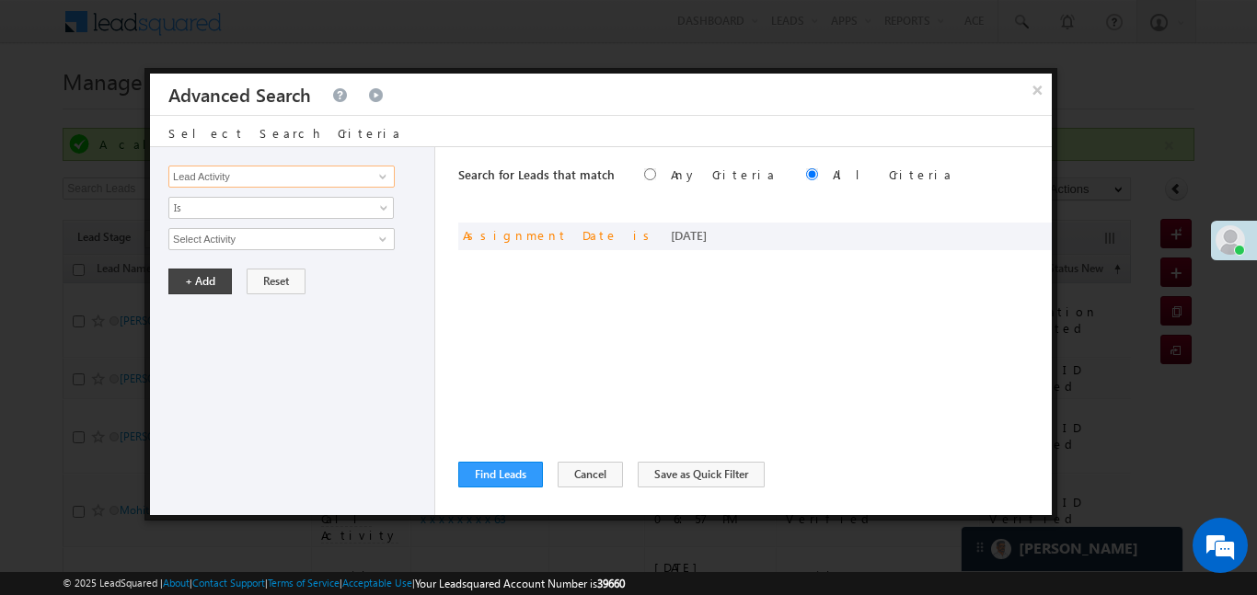
click at [300, 178] on input "Lead Activity" at bounding box center [281, 177] width 226 height 22
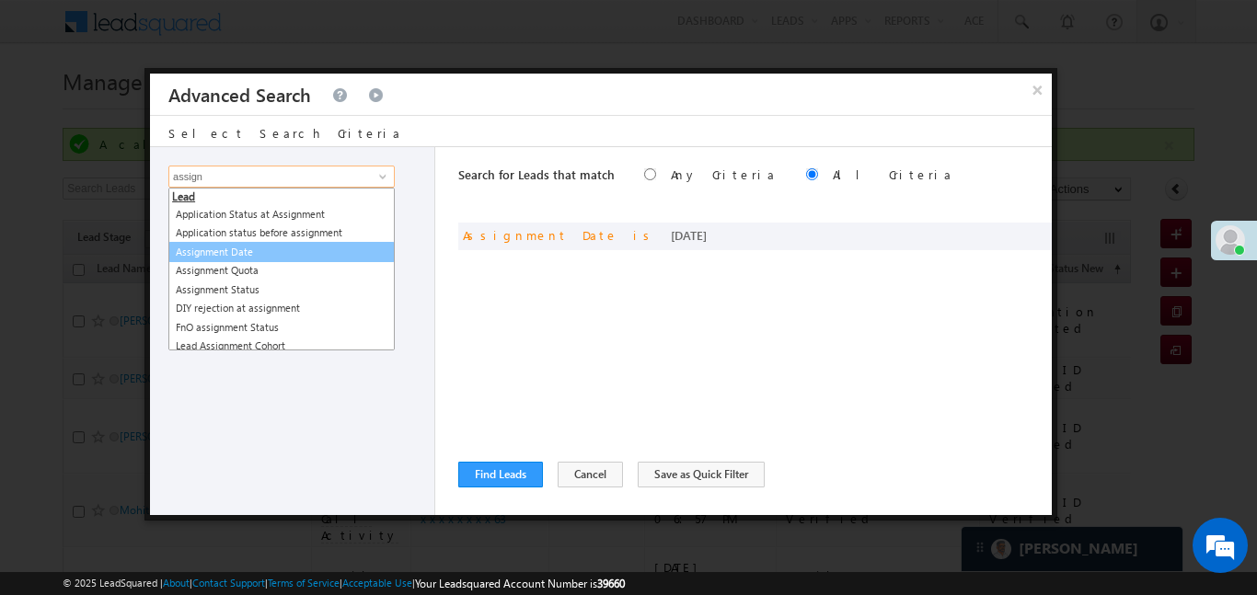
click at [240, 257] on link "Assignment Date" at bounding box center [281, 252] width 226 height 21
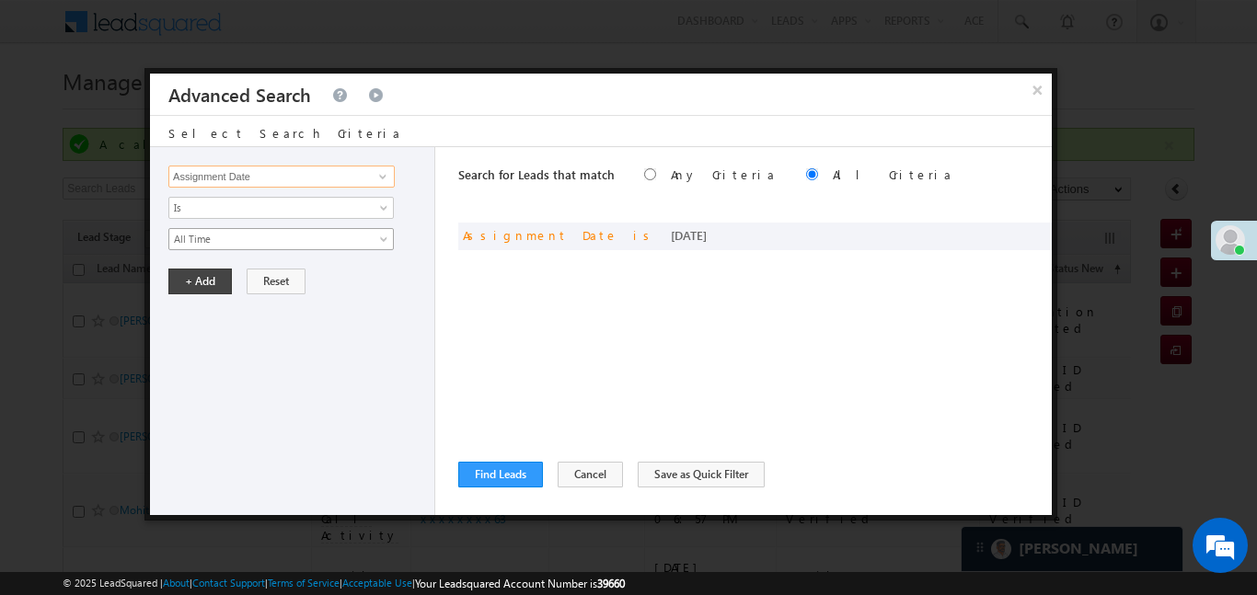
type input "Assignment Date"
click at [235, 234] on span "All Time" at bounding box center [269, 239] width 200 height 17
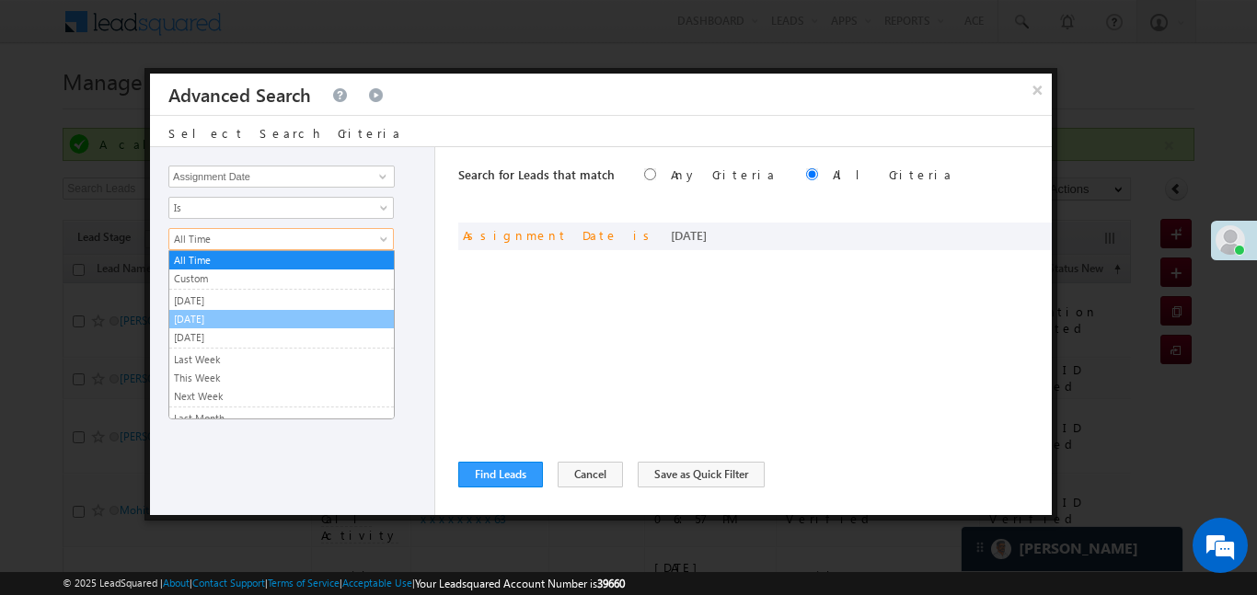
click at [221, 316] on link "[DATE]" at bounding box center [281, 319] width 225 height 17
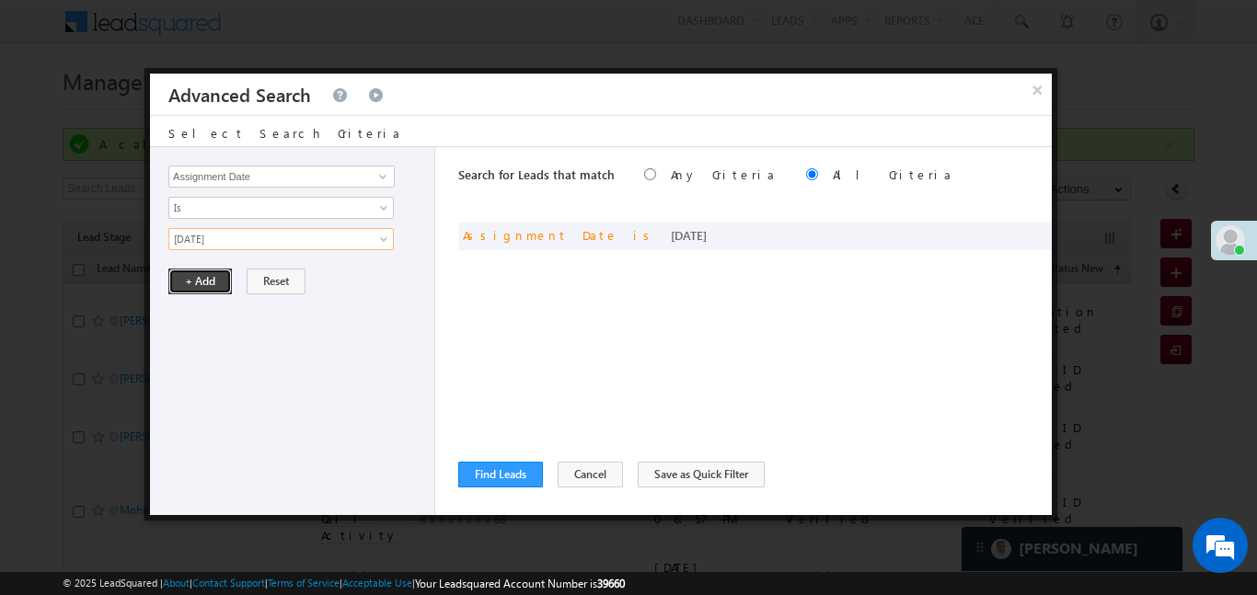
click at [181, 274] on button "+ Add" at bounding box center [200, 282] width 64 height 26
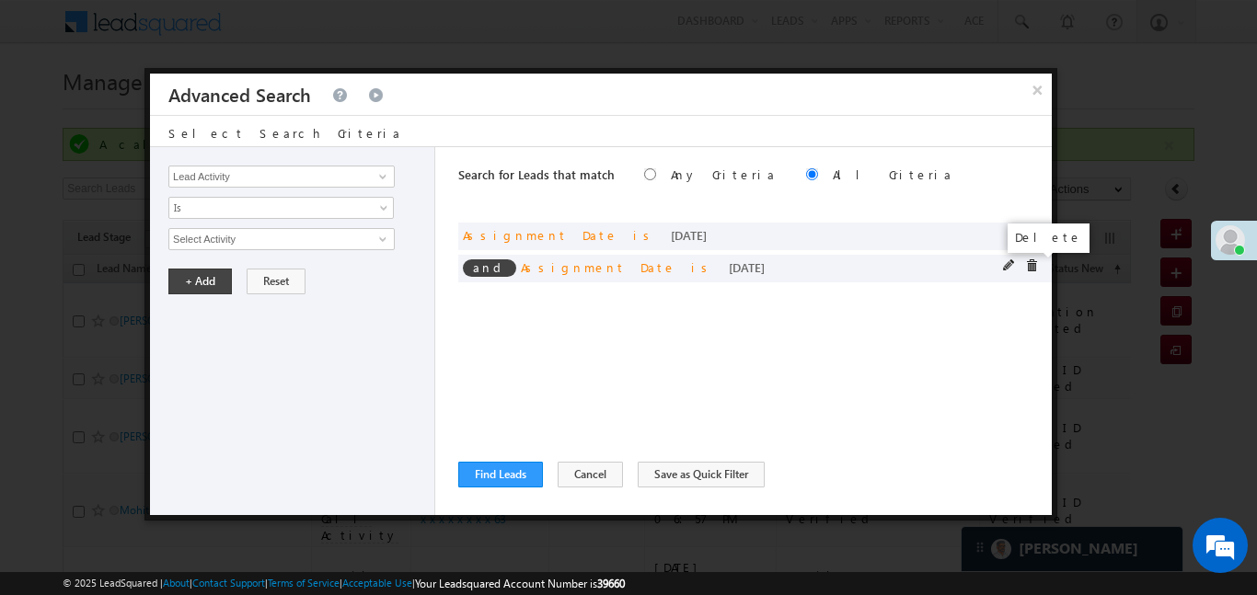
click at [1033, 264] on span at bounding box center [1031, 266] width 13 height 13
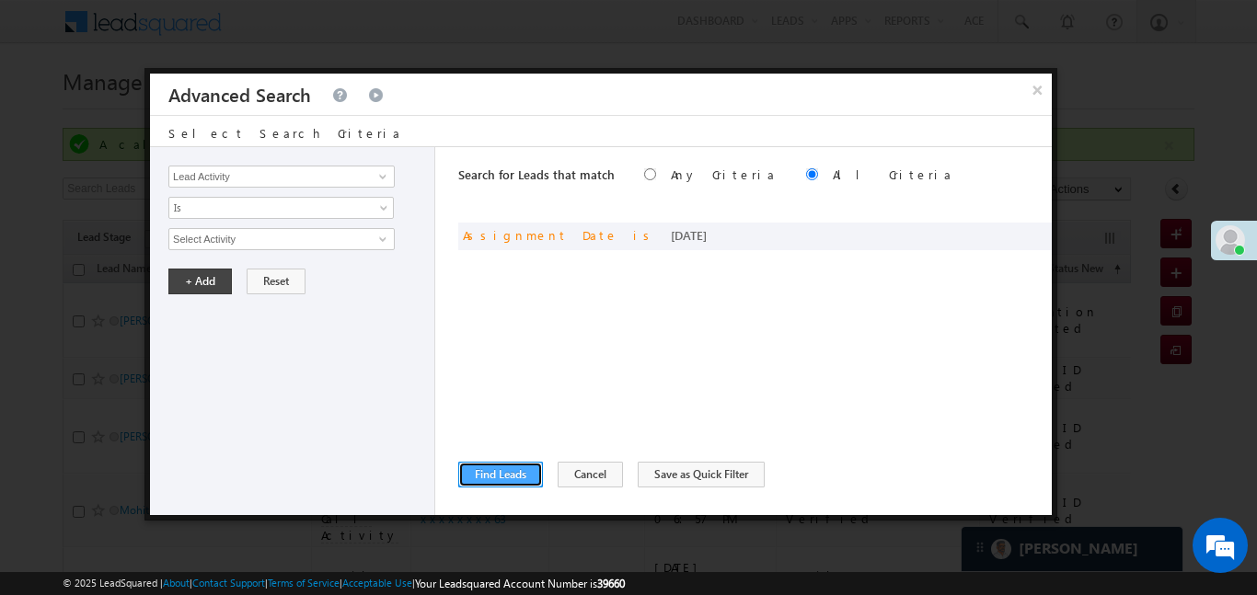
click at [534, 476] on button "Find Leads" at bounding box center [500, 475] width 85 height 26
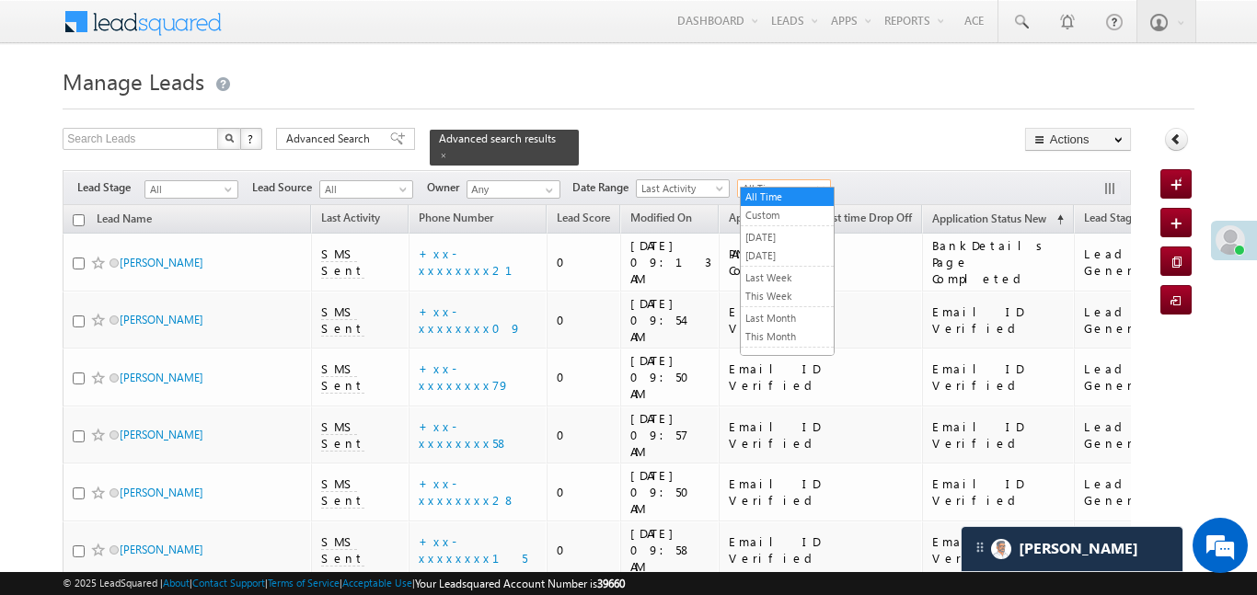
click at [814, 180] on span "All Time" at bounding box center [781, 188] width 87 height 17
click at [779, 255] on link "[DATE]" at bounding box center [787, 256] width 93 height 17
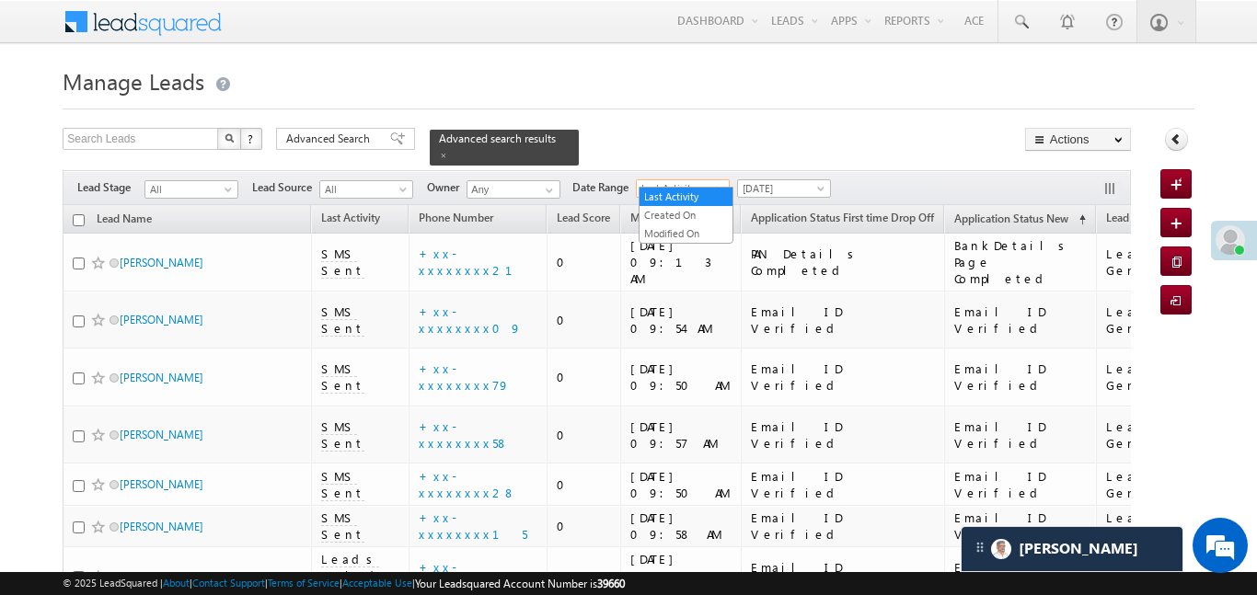
click at [684, 181] on span "Last Activity" at bounding box center [680, 188] width 87 height 17
click at [684, 214] on link "Created On" at bounding box center [686, 215] width 93 height 17
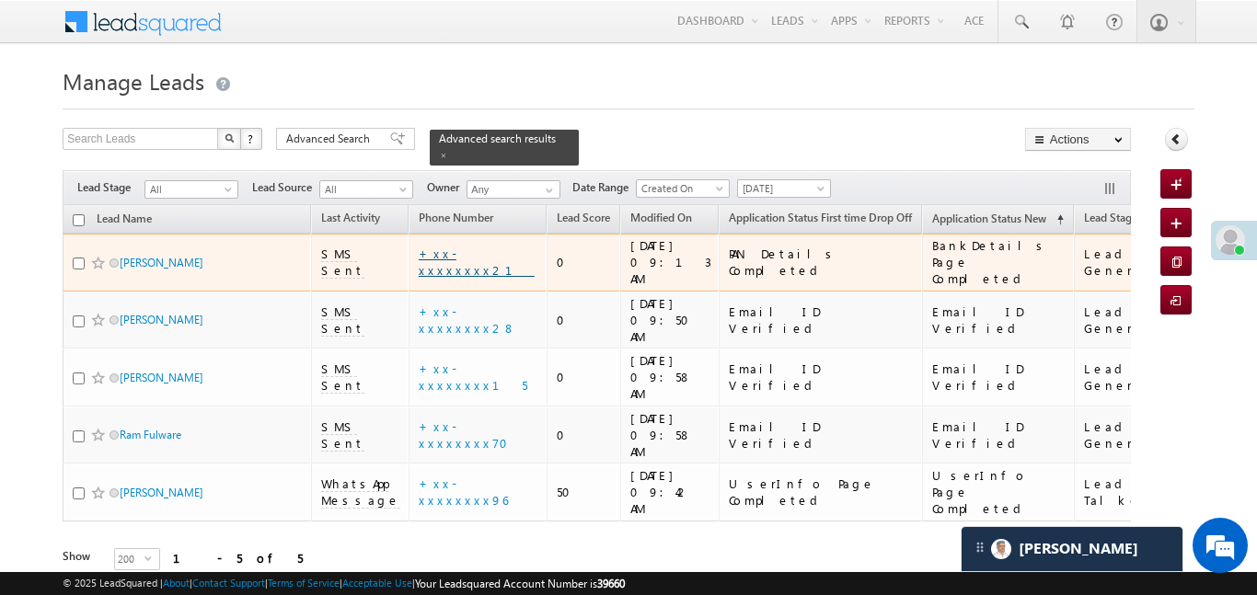
click at [463, 246] on link "+xx-xxxxxxxx21" at bounding box center [477, 262] width 116 height 32
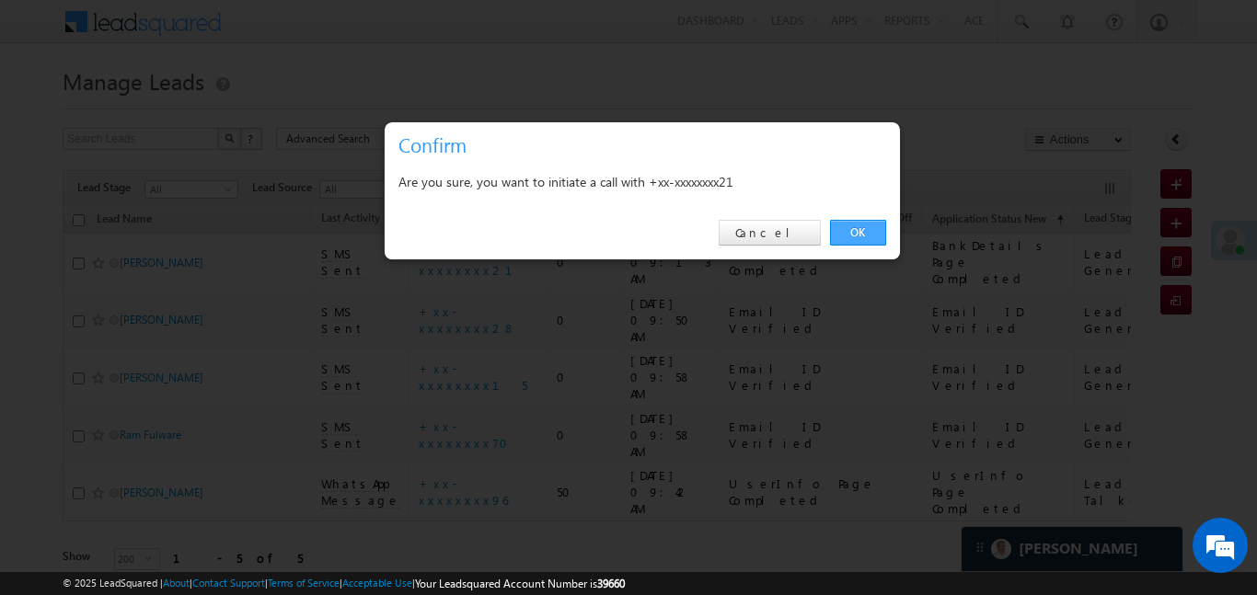
click at [861, 231] on link "OK" at bounding box center [858, 233] width 56 height 26
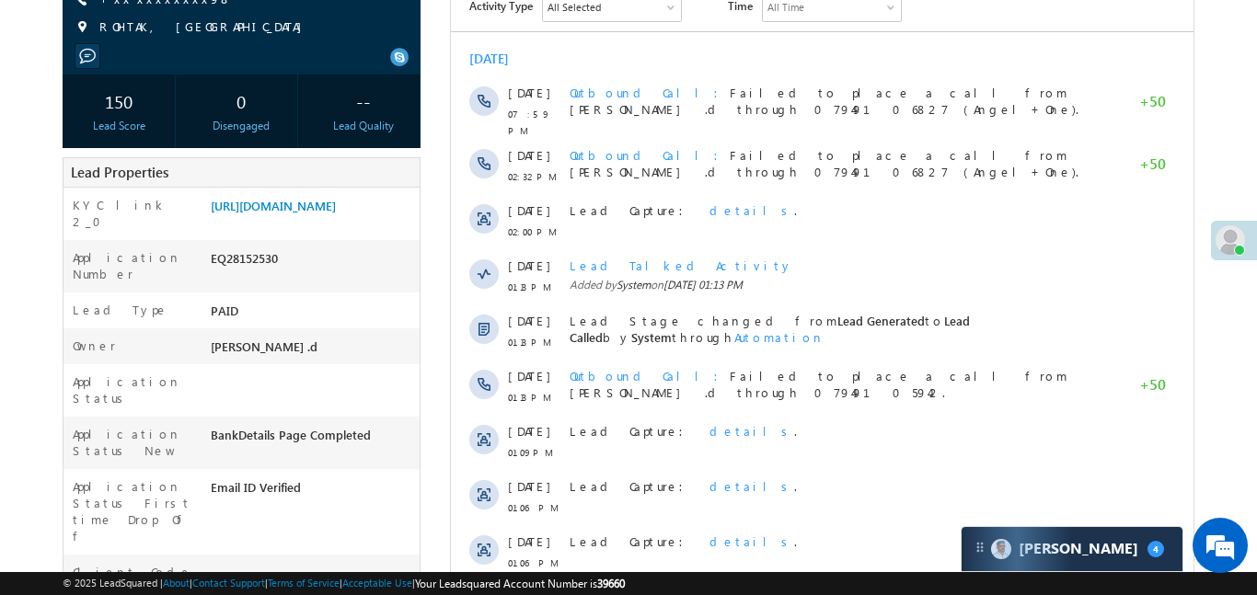
scroll to position [261, 0]
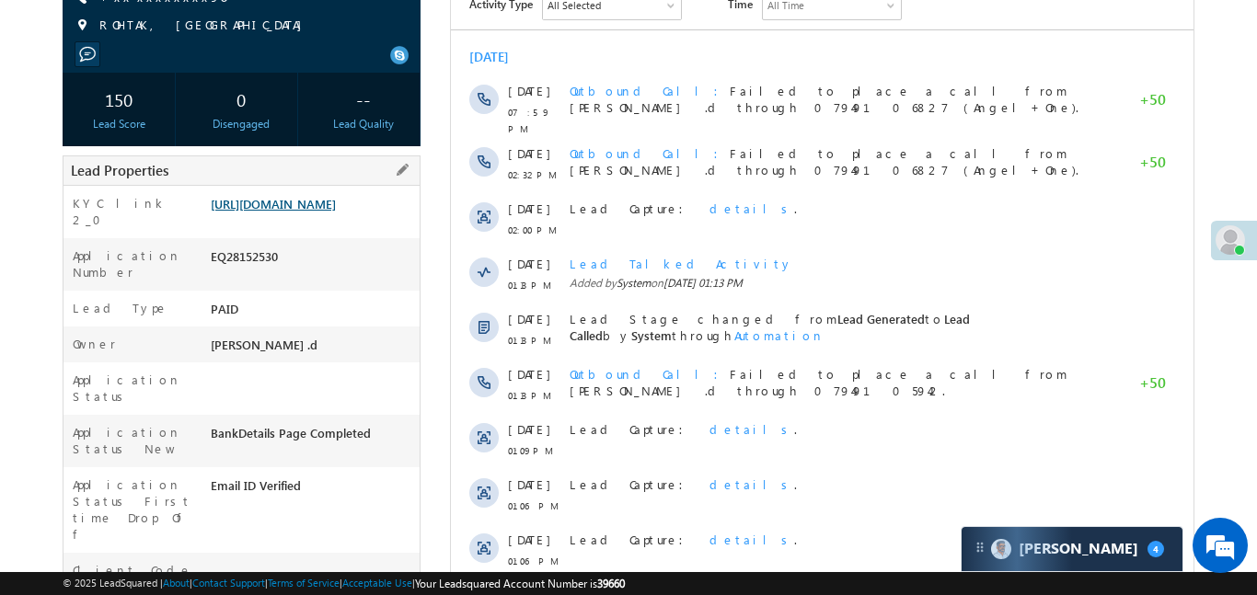
click at [306, 207] on link "https://angelbroking1-pk3em7sa.customui-test.leadsquared.com?leadId=1be67fc5-58…" at bounding box center [273, 204] width 125 height 16
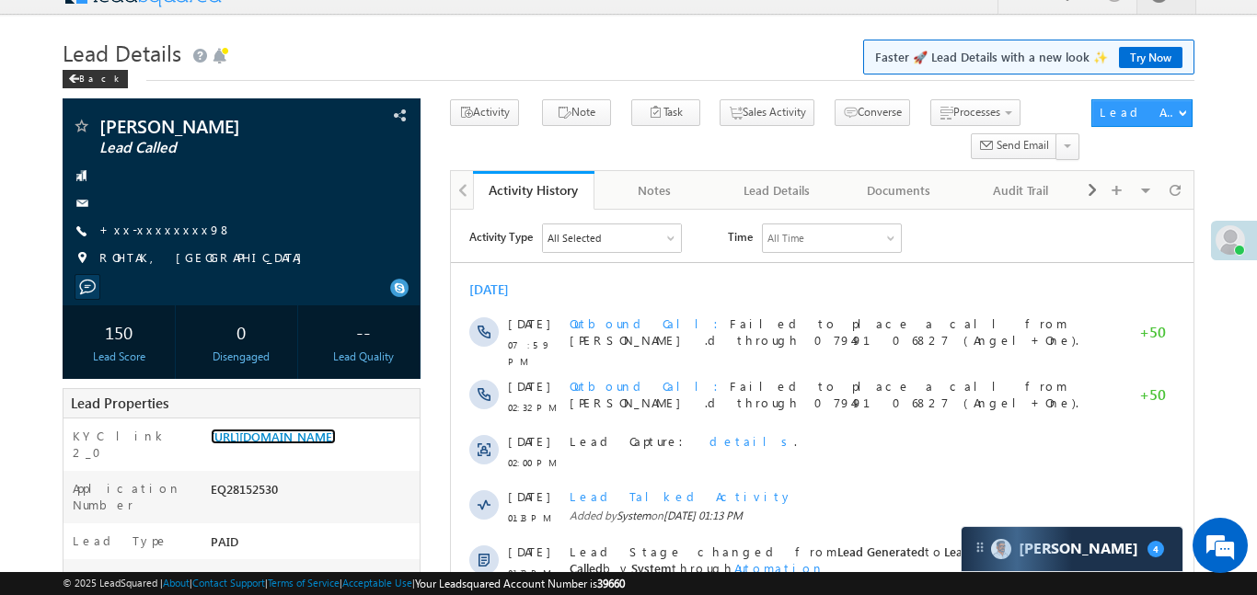
scroll to position [0, 0]
click at [164, 224] on link "+xx-xxxxxxxx98" at bounding box center [165, 230] width 133 height 16
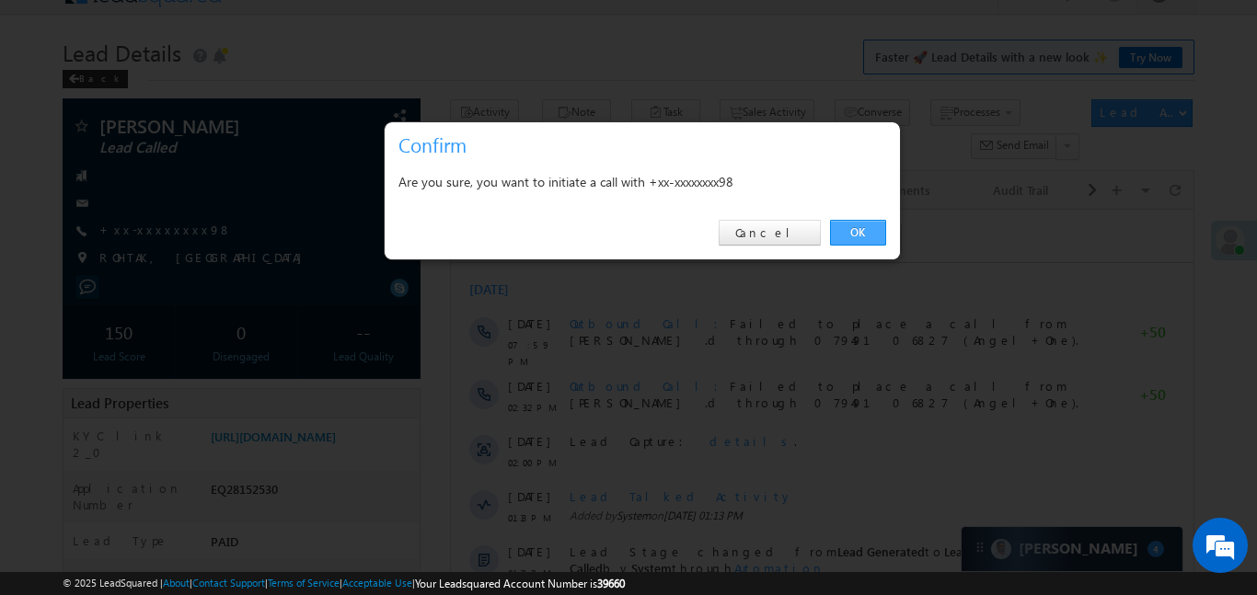
click at [862, 230] on link "OK" at bounding box center [858, 233] width 56 height 26
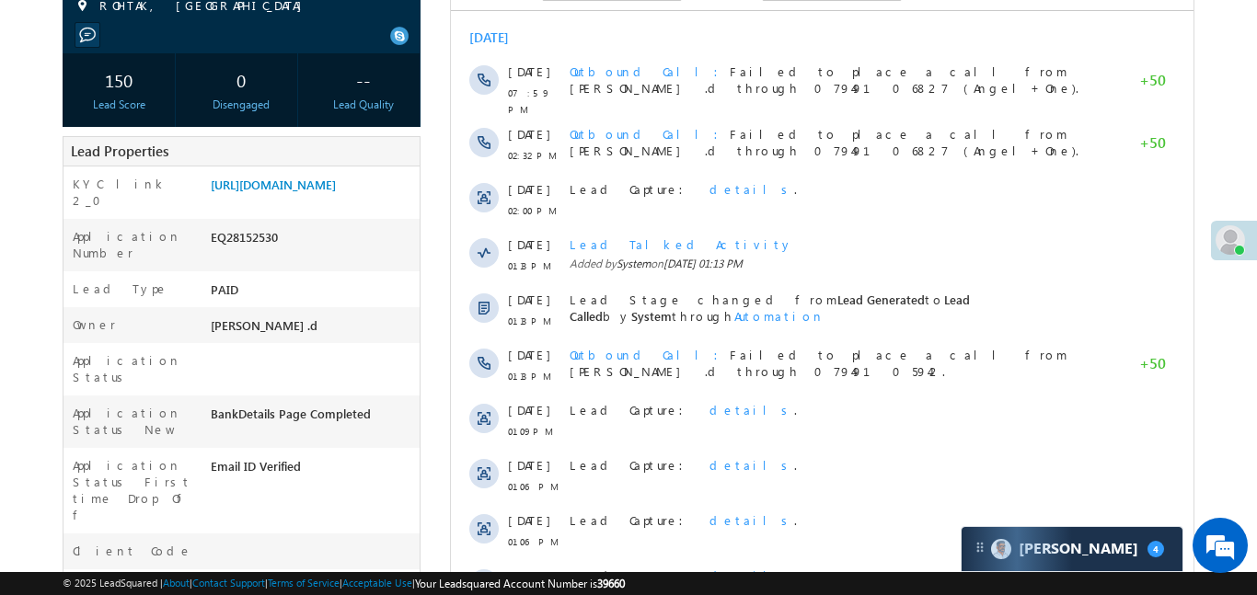
scroll to position [380, 0]
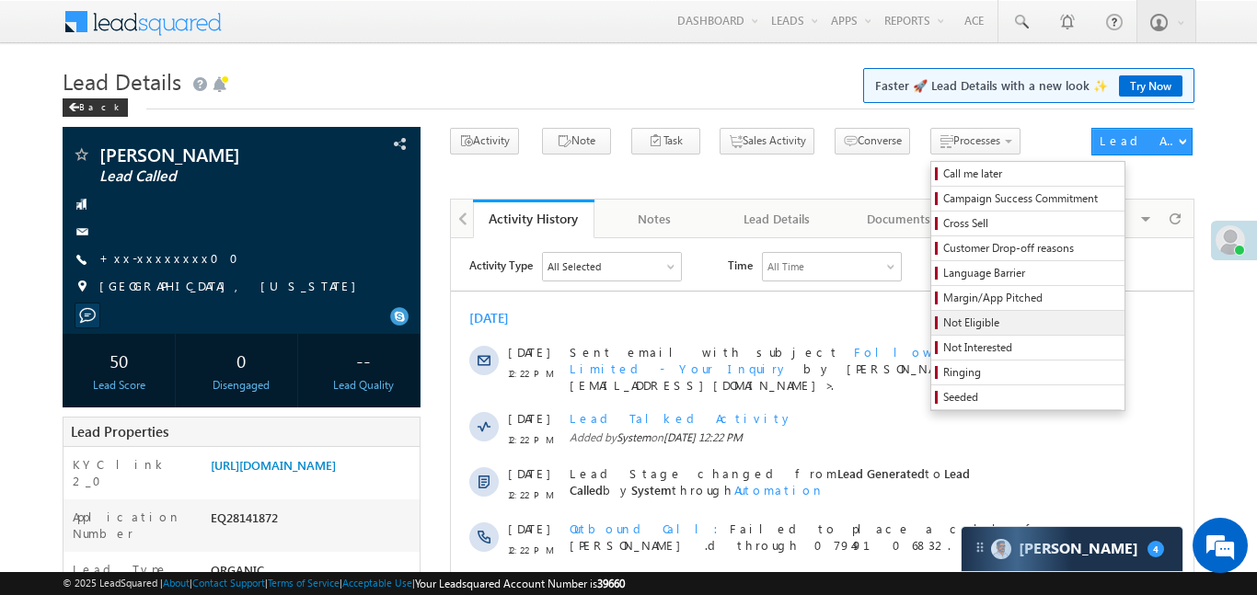
click at [955, 331] on span "Not Eligible" at bounding box center [1030, 323] width 175 height 17
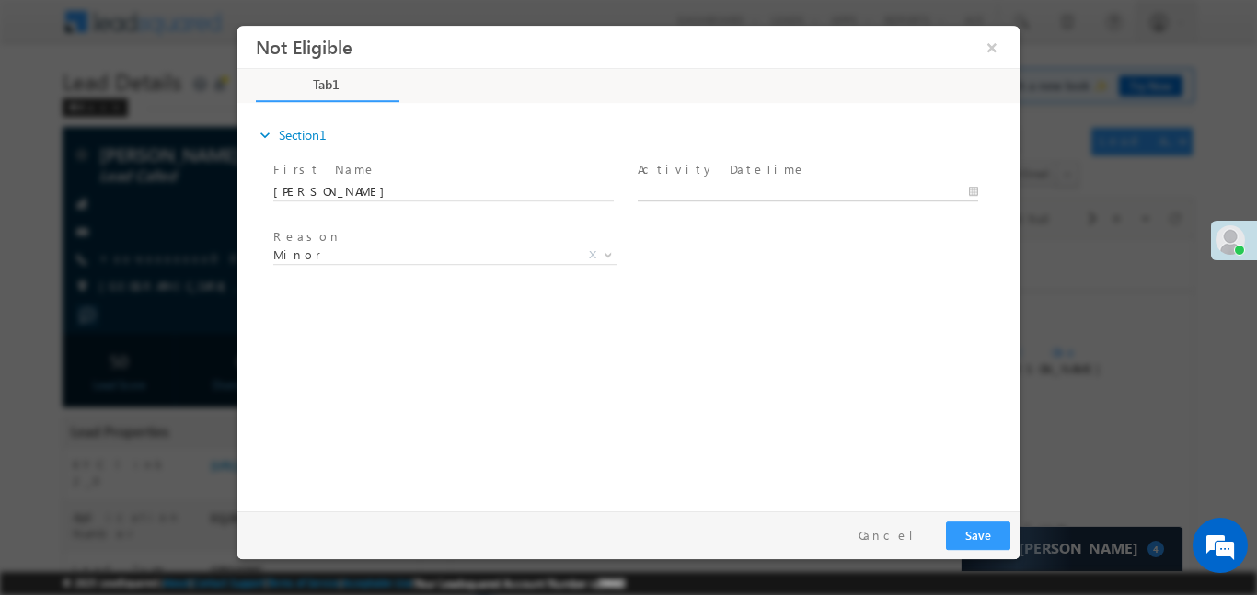
type input "[DATE] 9:41 AM"
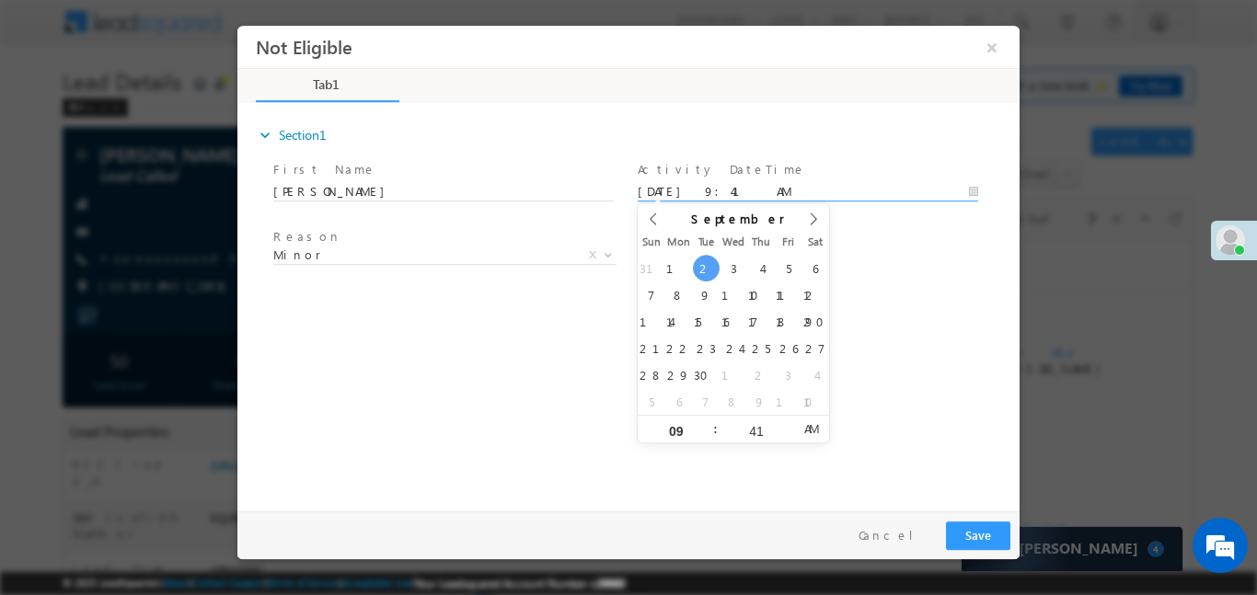
click at [700, 198] on body "Not Eligible ×" at bounding box center [628, 264] width 782 height 478
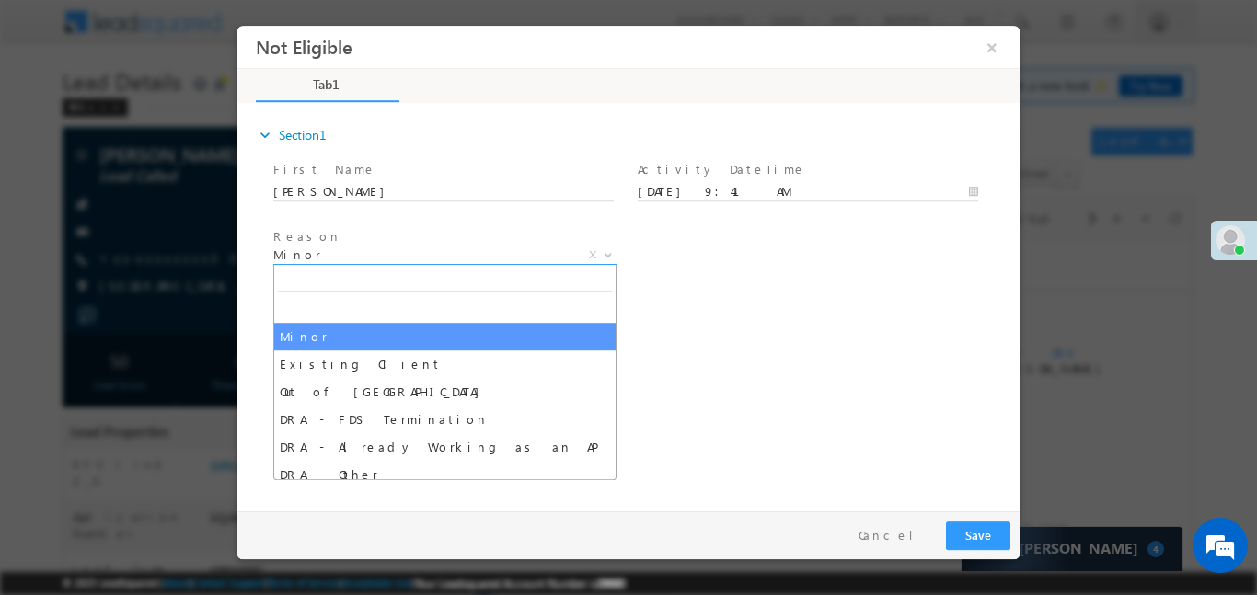
click at [492, 255] on span "Minor" at bounding box center [422, 254] width 299 height 17
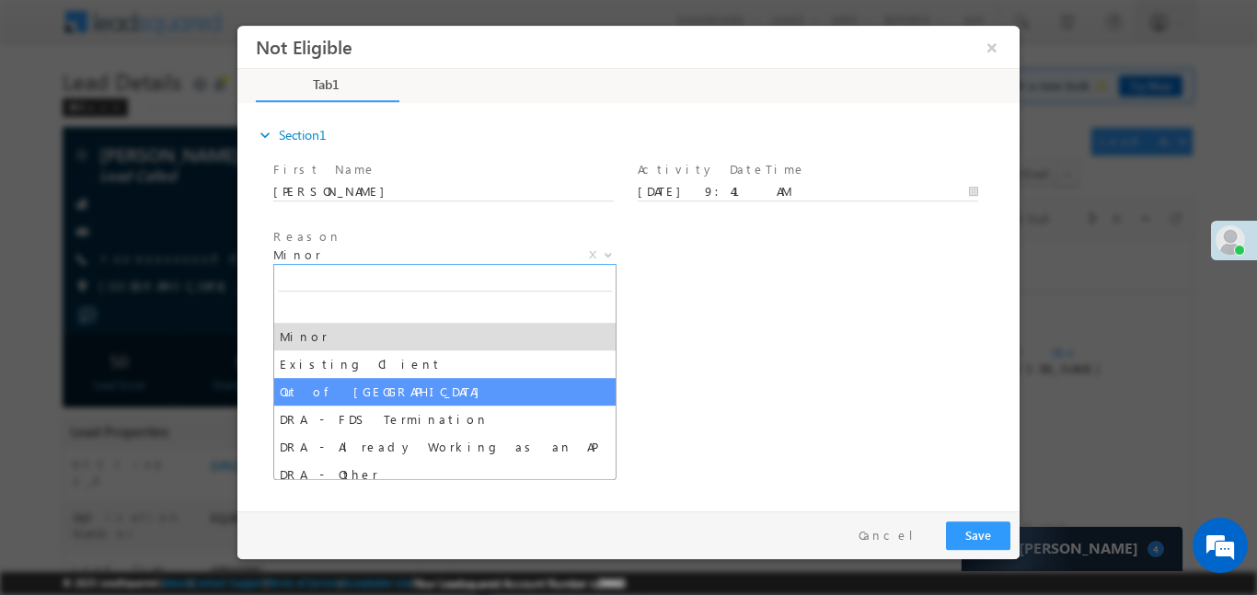
select select "Out of India"
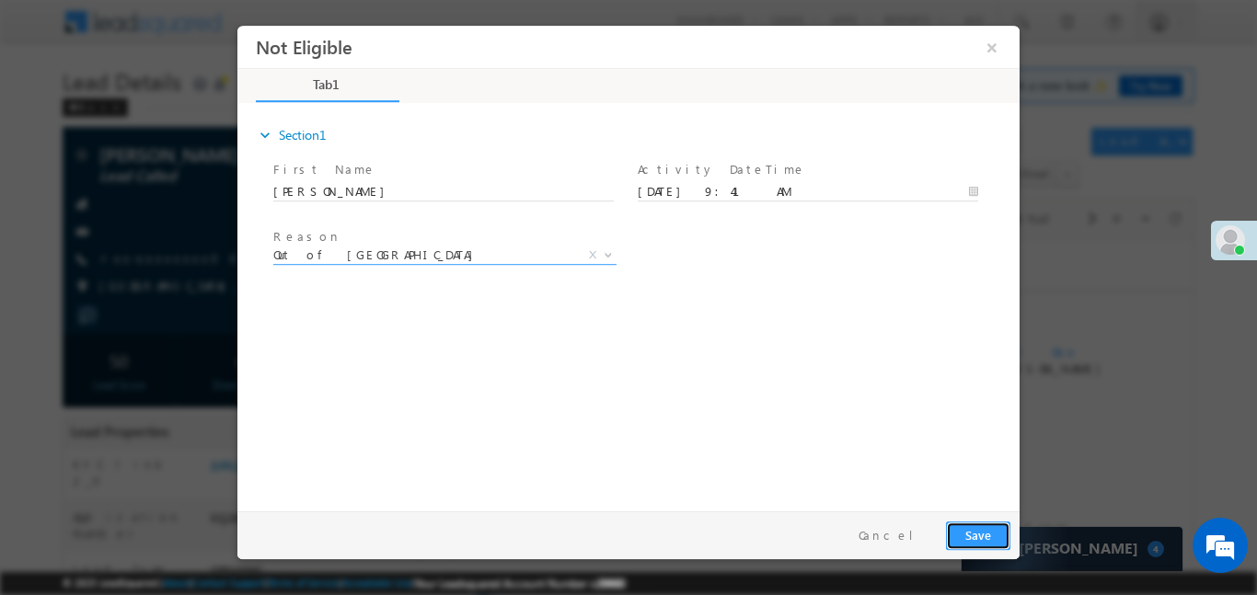
click at [998, 521] on button "Save" at bounding box center [978, 535] width 64 height 29
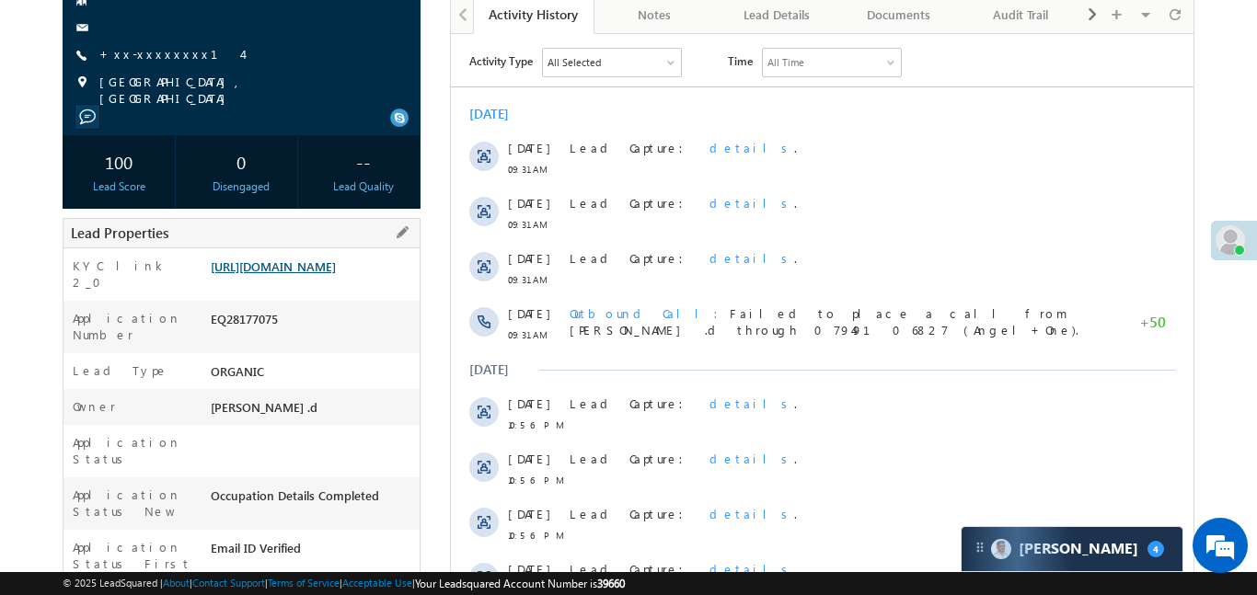
click at [336, 274] on link "[URL][DOMAIN_NAME]" at bounding box center [273, 267] width 125 height 16
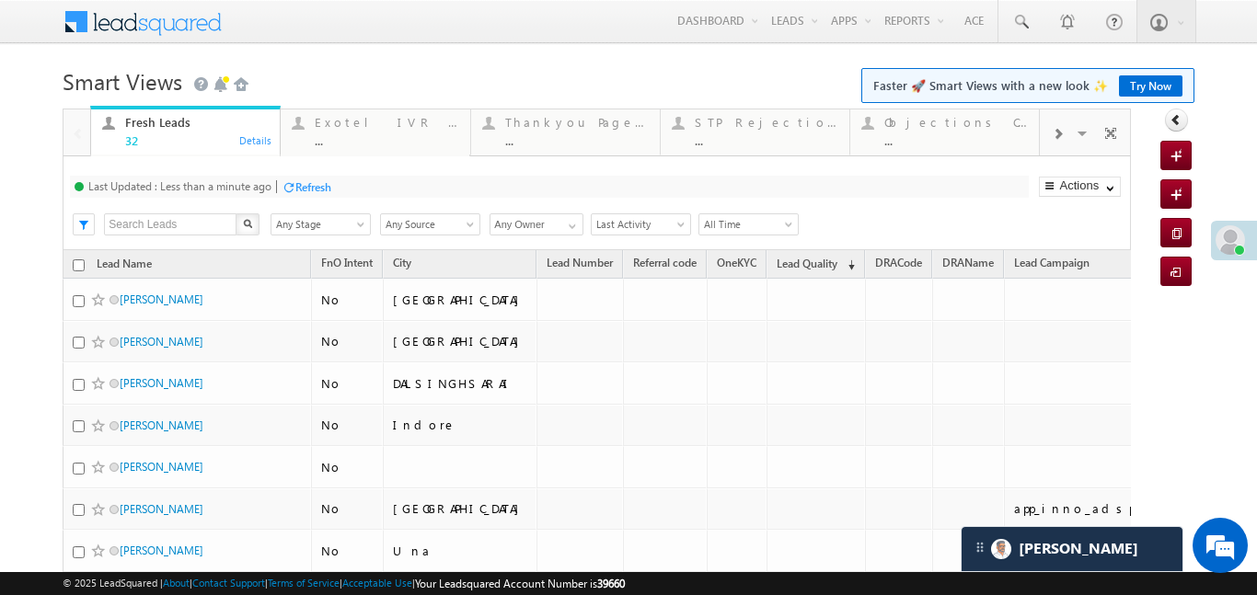
click at [1058, 141] on span at bounding box center [1057, 134] width 11 height 15
click at [1053, 141] on span at bounding box center [1057, 134] width 11 height 15
click at [933, 140] on div "..." at bounding box center [956, 140] width 144 height 14
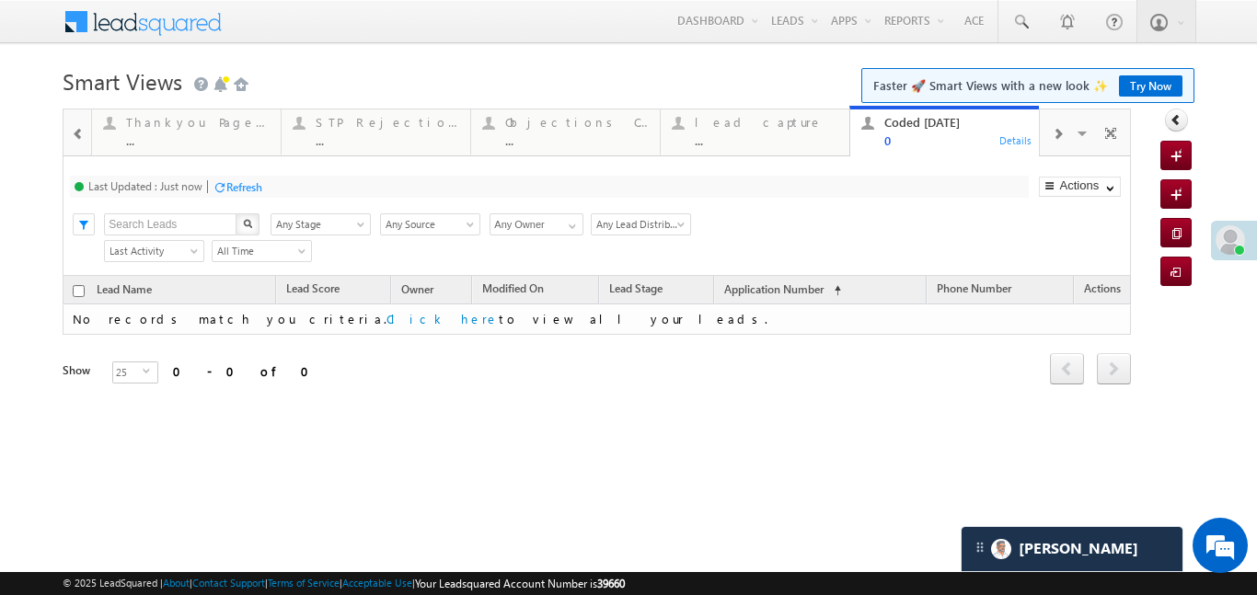
click at [71, 136] on div at bounding box center [78, 132] width 24 height 41
click at [71, 136] on div at bounding box center [77, 132] width 27 height 44
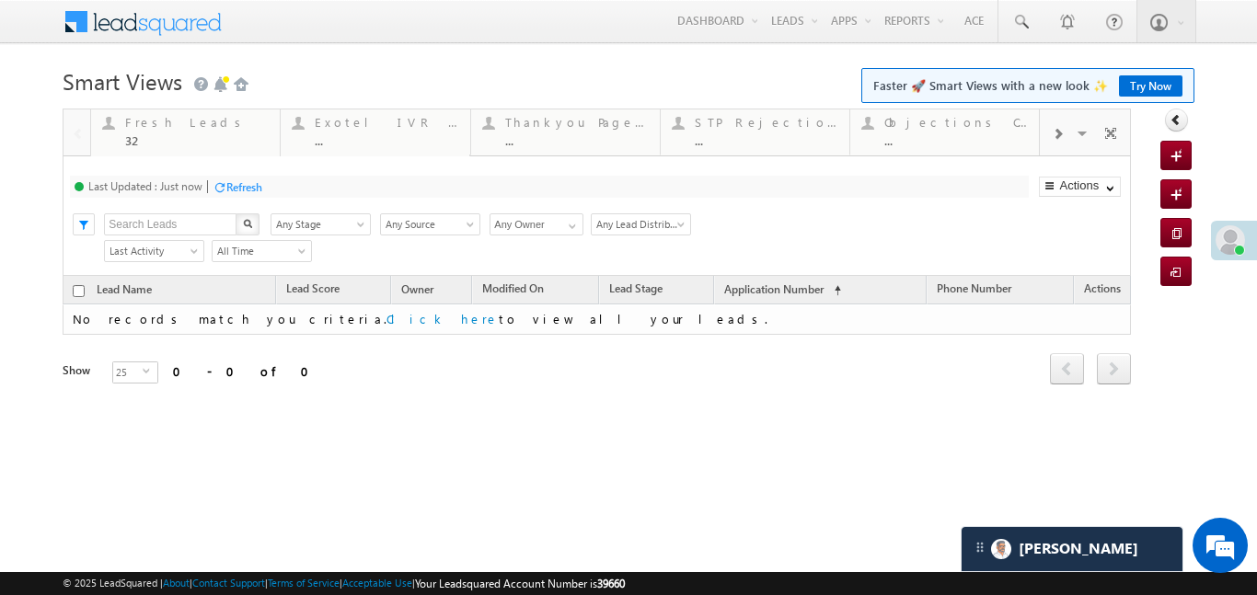
click at [71, 136] on div at bounding box center [77, 132] width 27 height 44
click at [205, 116] on div "Fresh Leads" at bounding box center [197, 122] width 144 height 15
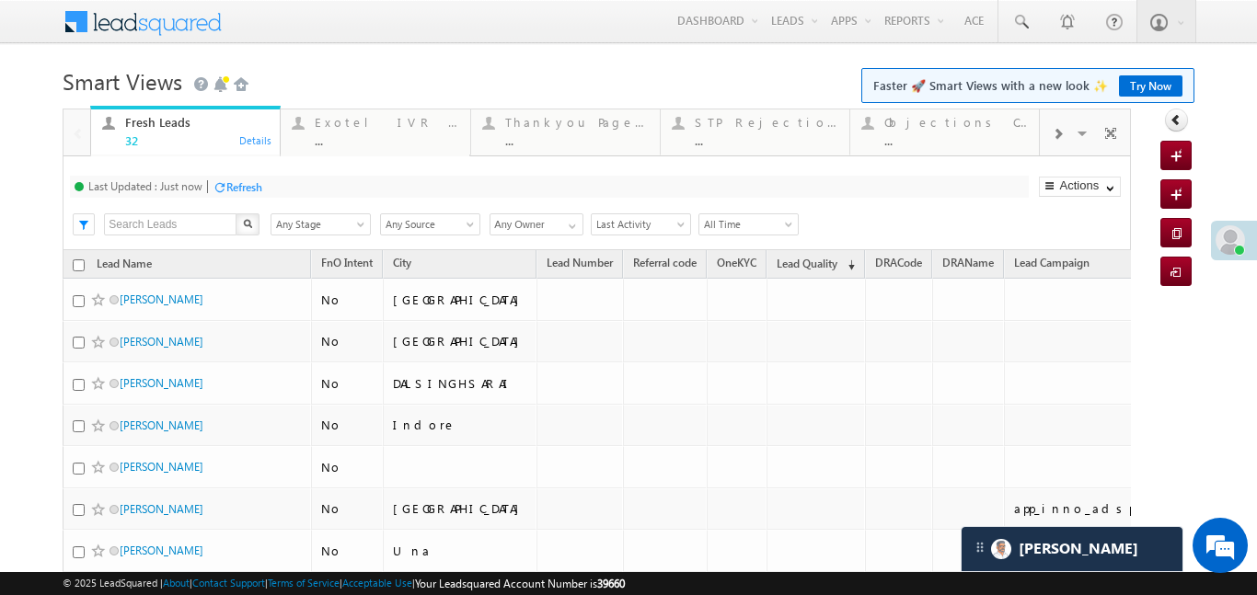
click at [205, 116] on div "Fresh Leads" at bounding box center [197, 122] width 144 height 15
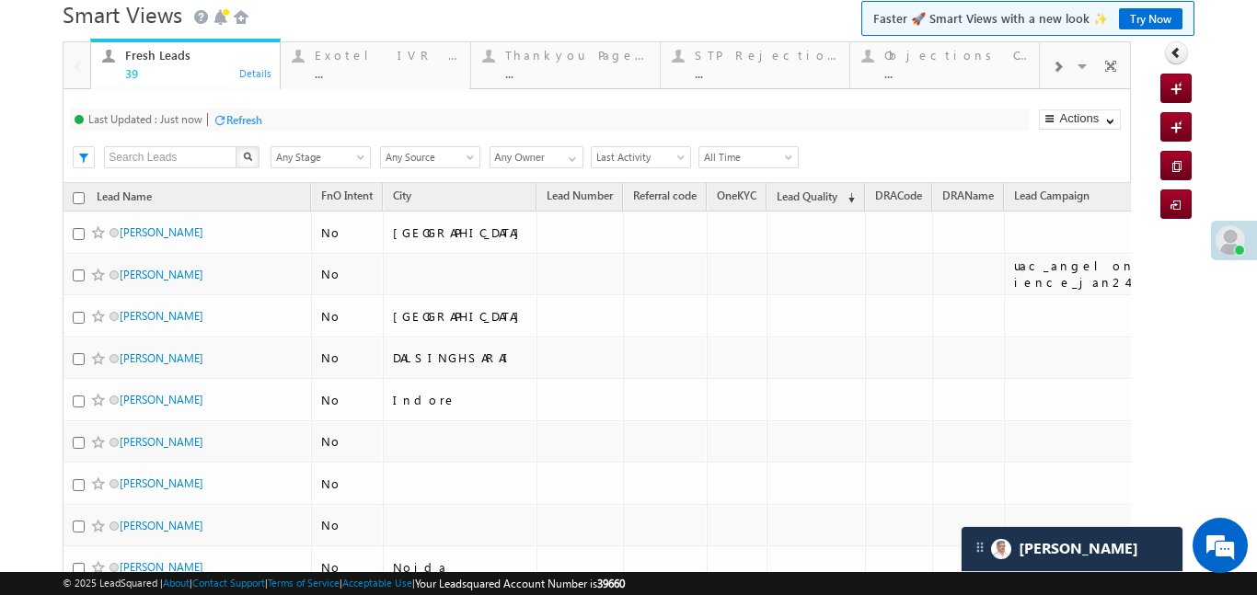
scroll to position [75, 0]
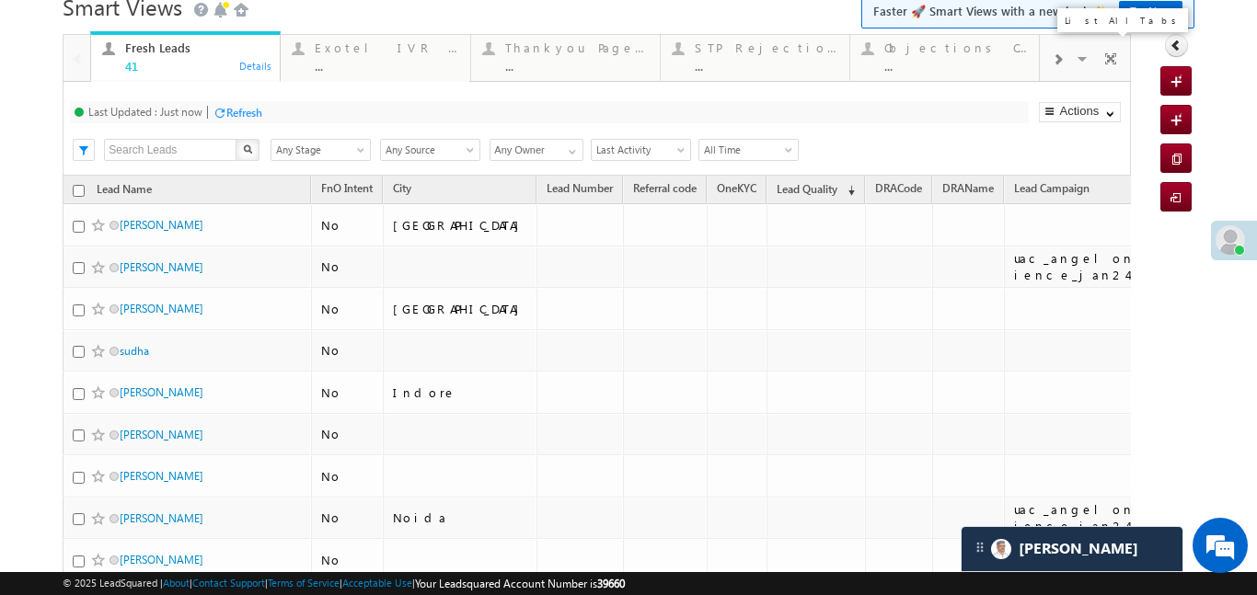
click at [1077, 64] on span at bounding box center [1084, 61] width 18 height 39
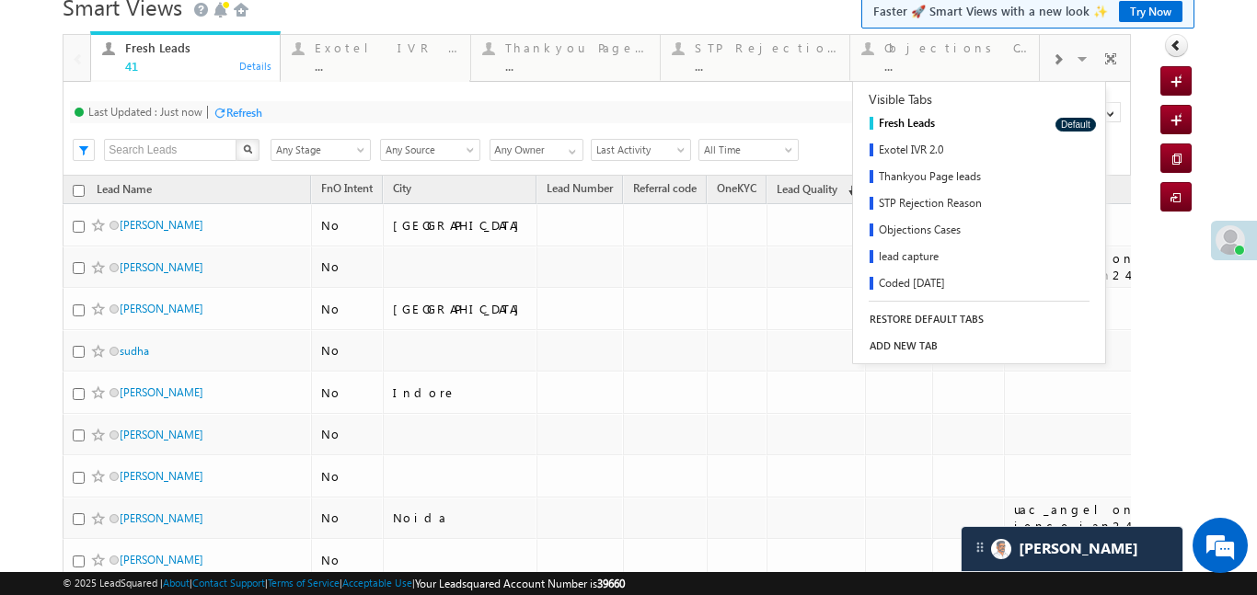
click at [1067, 63] on div at bounding box center [1057, 58] width 35 height 41
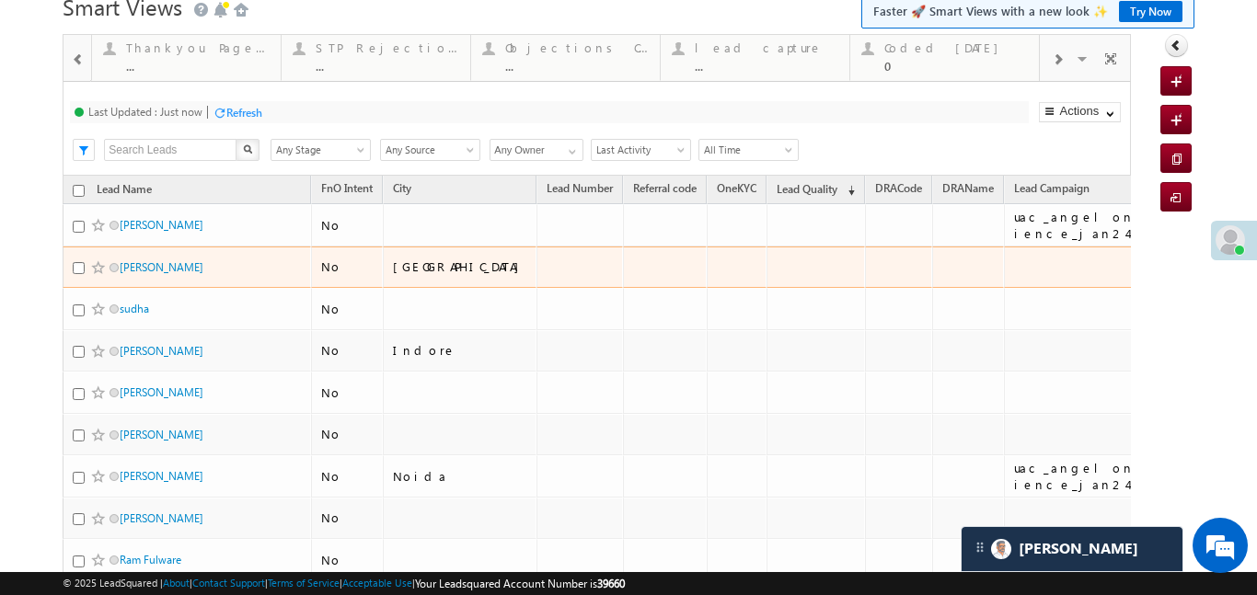
scroll to position [93, 0]
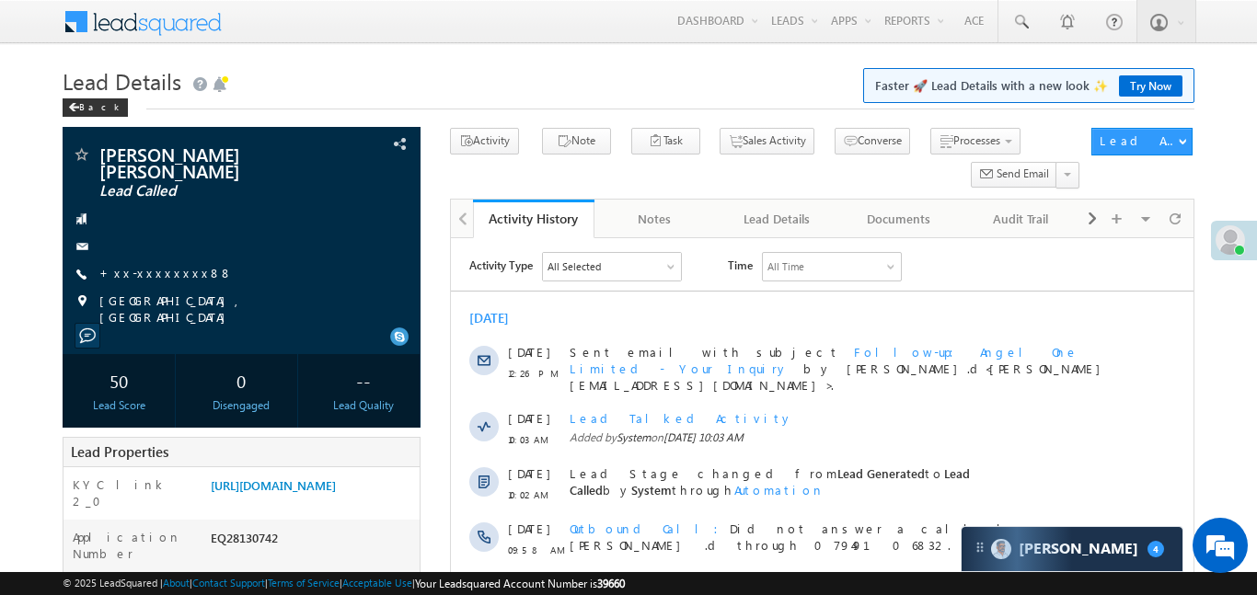
click at [217, 62] on h1 "Lead Details Faster 🚀 Lead Details with a new look ✨ Try Now" at bounding box center [628, 80] width 1131 height 36
click at [177, 275] on link "+xx-xxxxxxxx88" at bounding box center [165, 273] width 133 height 16
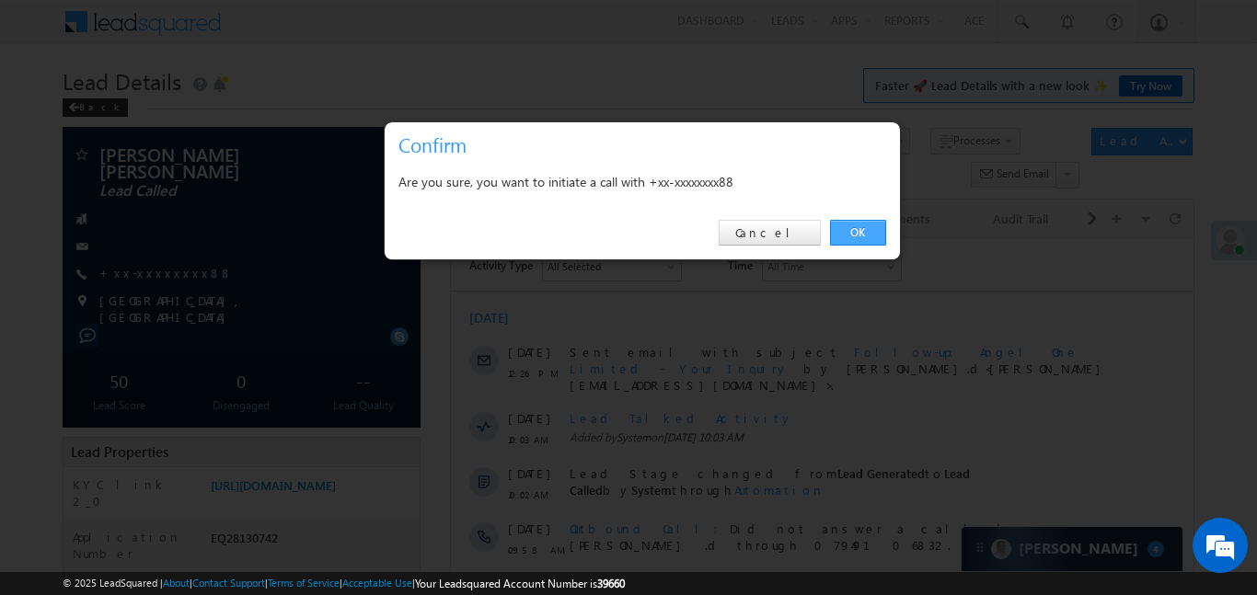
click at [848, 224] on link "OK" at bounding box center [858, 233] width 56 height 26
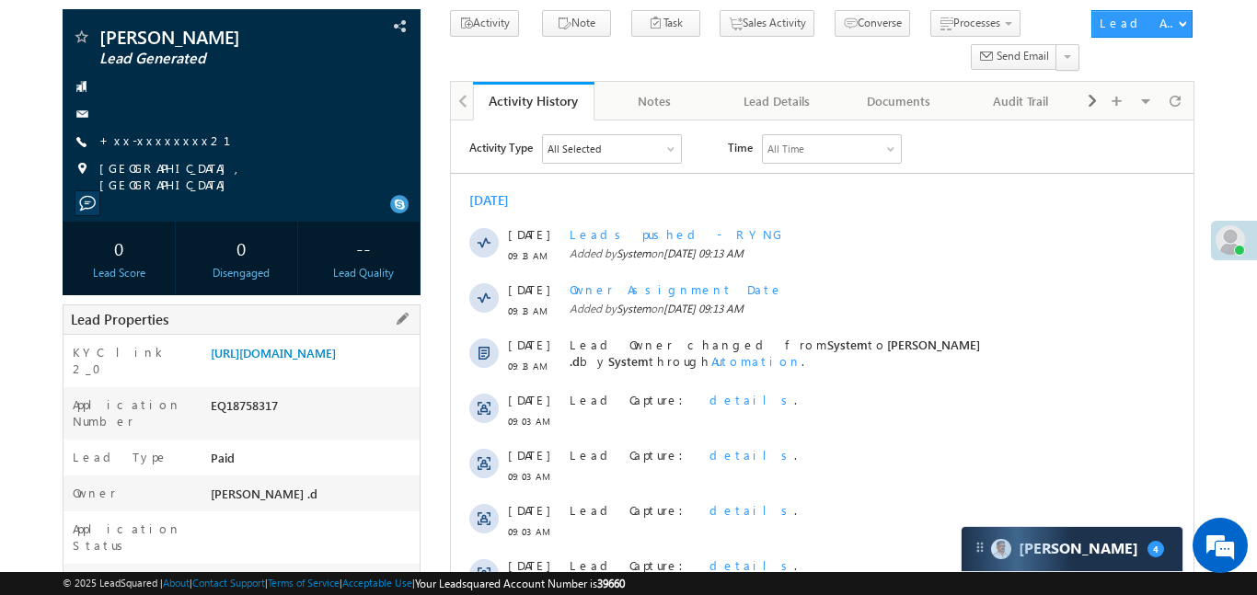
scroll to position [215, 0]
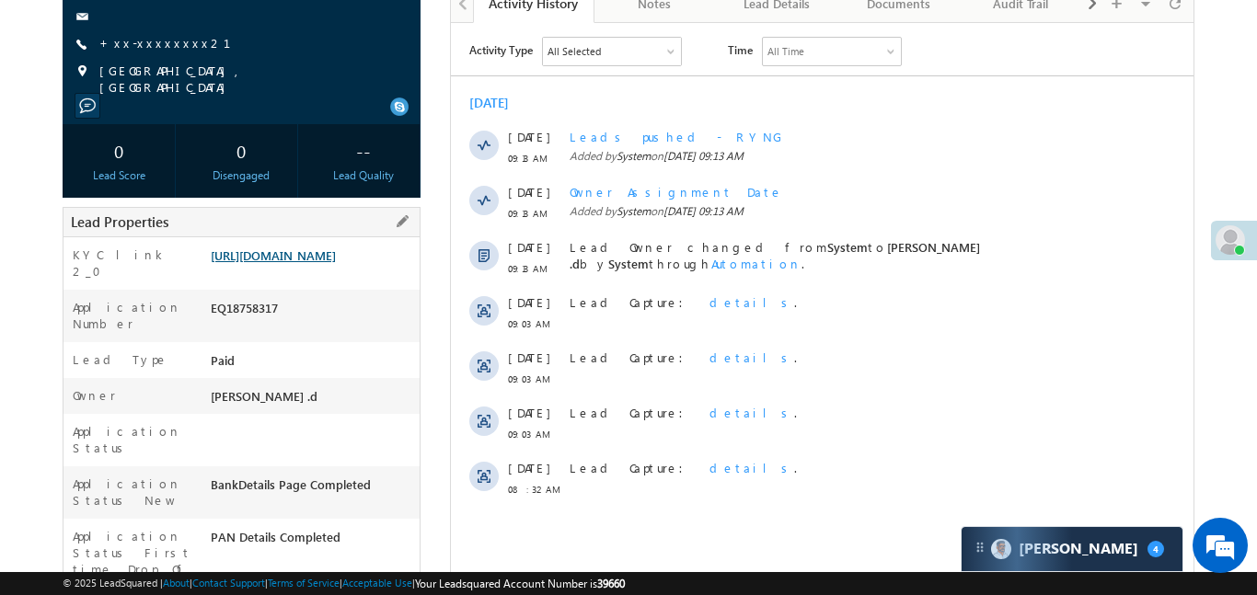
click at [334, 251] on link "[URL][DOMAIN_NAME]" at bounding box center [273, 256] width 125 height 16
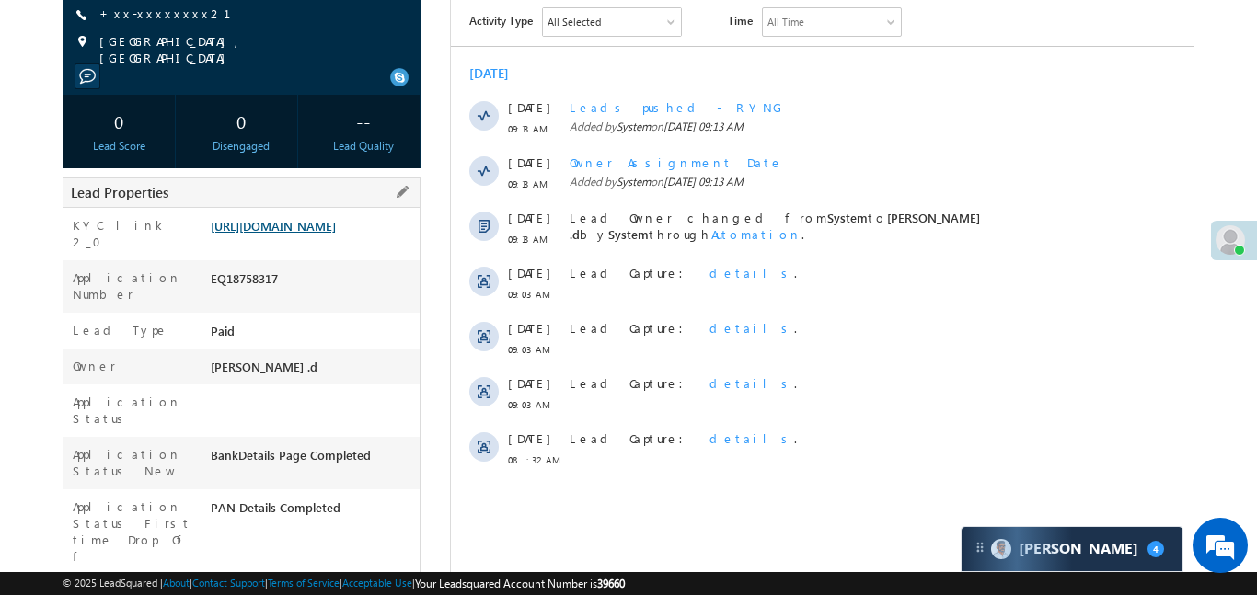
scroll to position [450, 0]
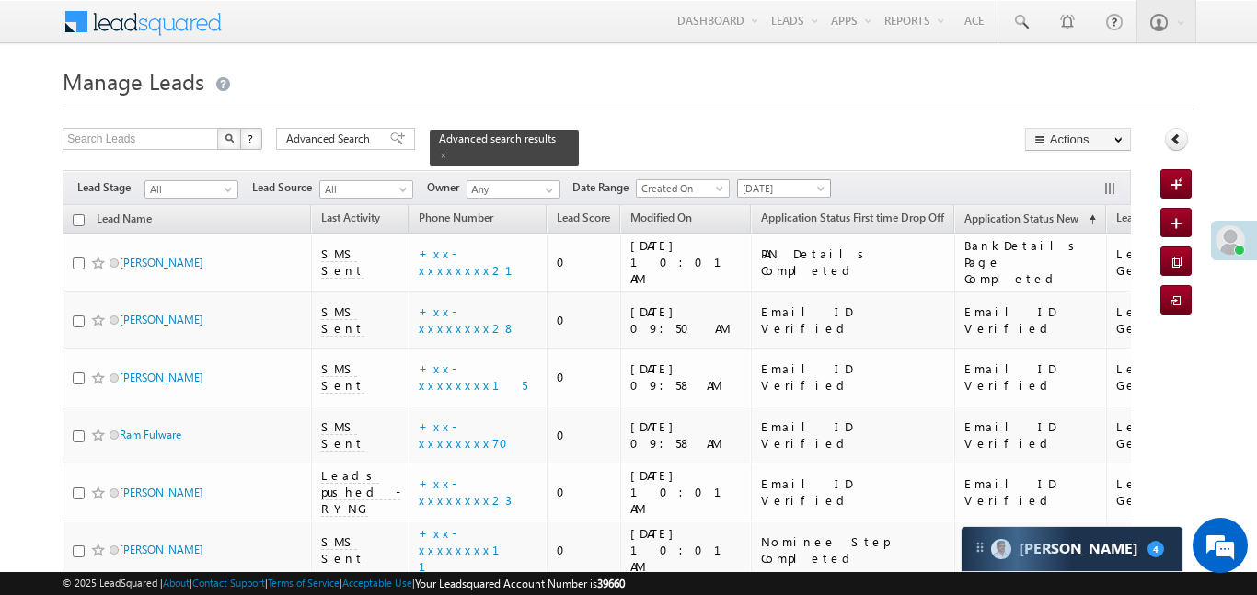
click at [780, 170] on div "Filters Lead Stage All All Lead Source All All Owner Any Any Date Range Go 02/0…" at bounding box center [597, 187] width 1068 height 35
click at [780, 180] on span "[DATE]" at bounding box center [781, 188] width 87 height 17
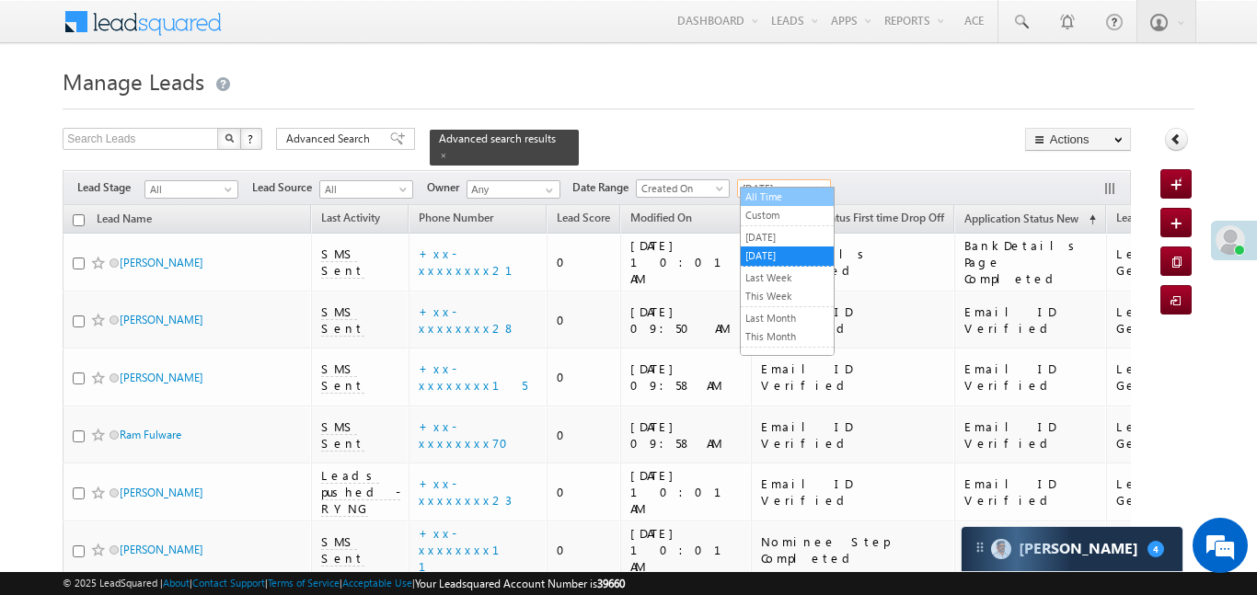
click at [783, 200] on link "All Time" at bounding box center [787, 197] width 93 height 17
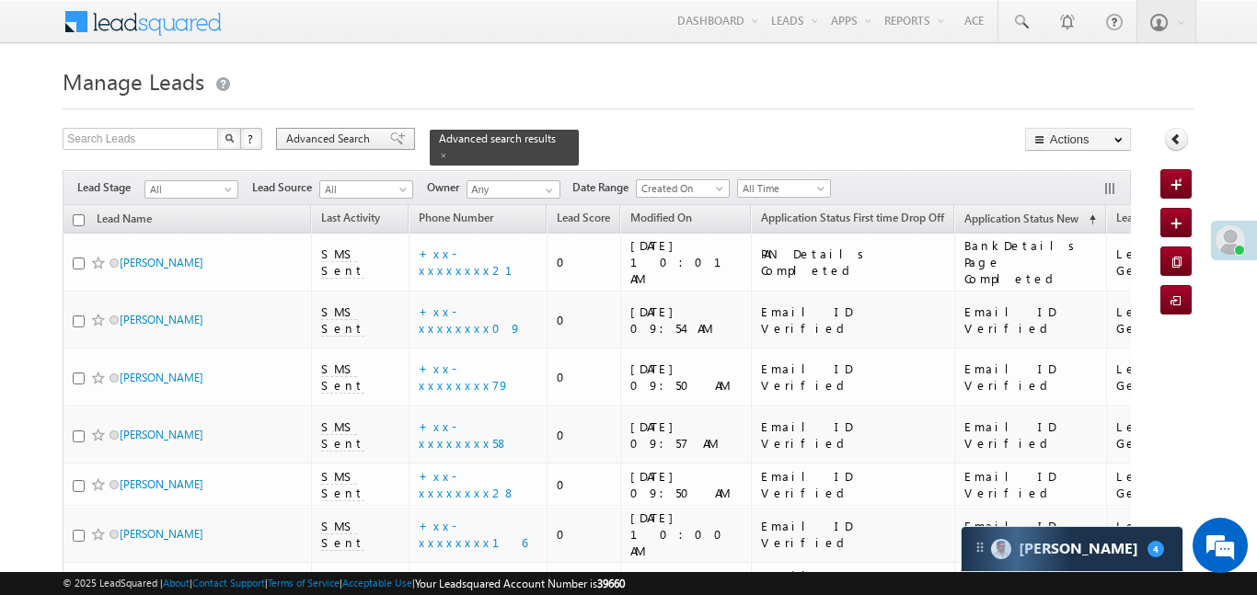
click at [352, 133] on span "Advanced Search" at bounding box center [330, 139] width 89 height 17
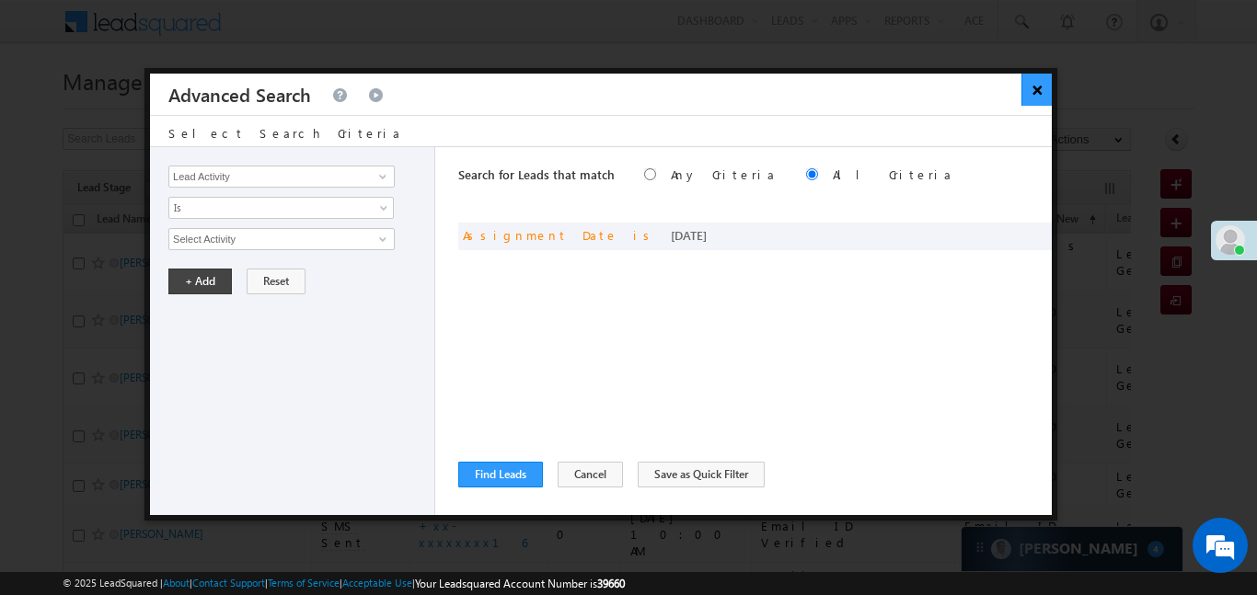
click at [1032, 81] on button "×" at bounding box center [1037, 90] width 30 height 32
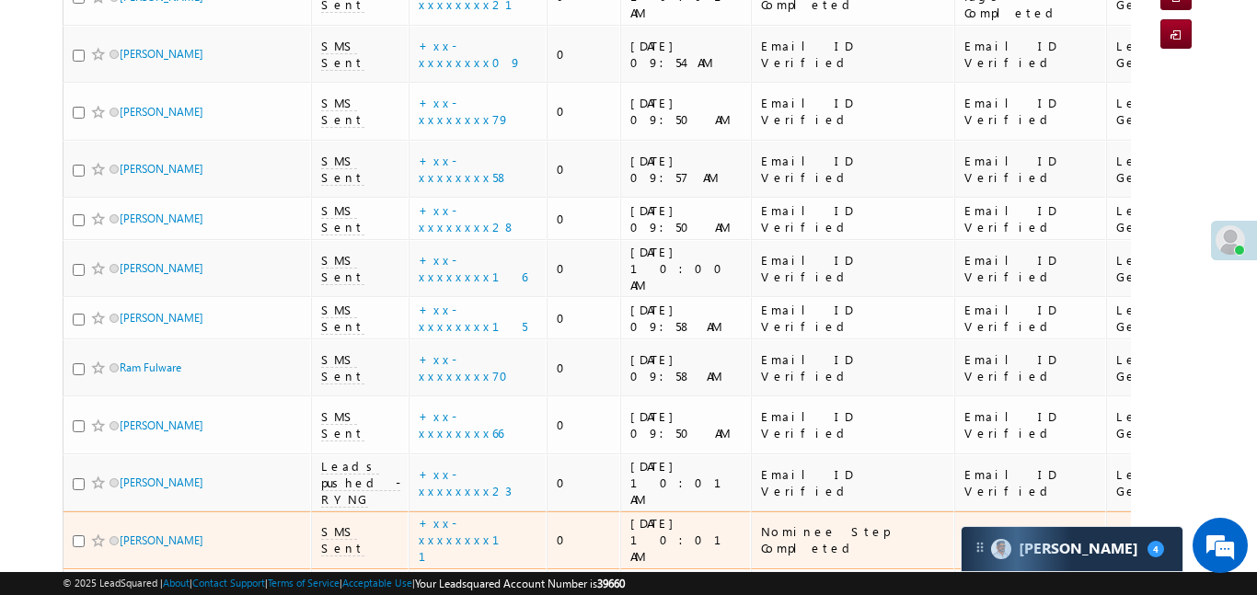
scroll to position [377, 0]
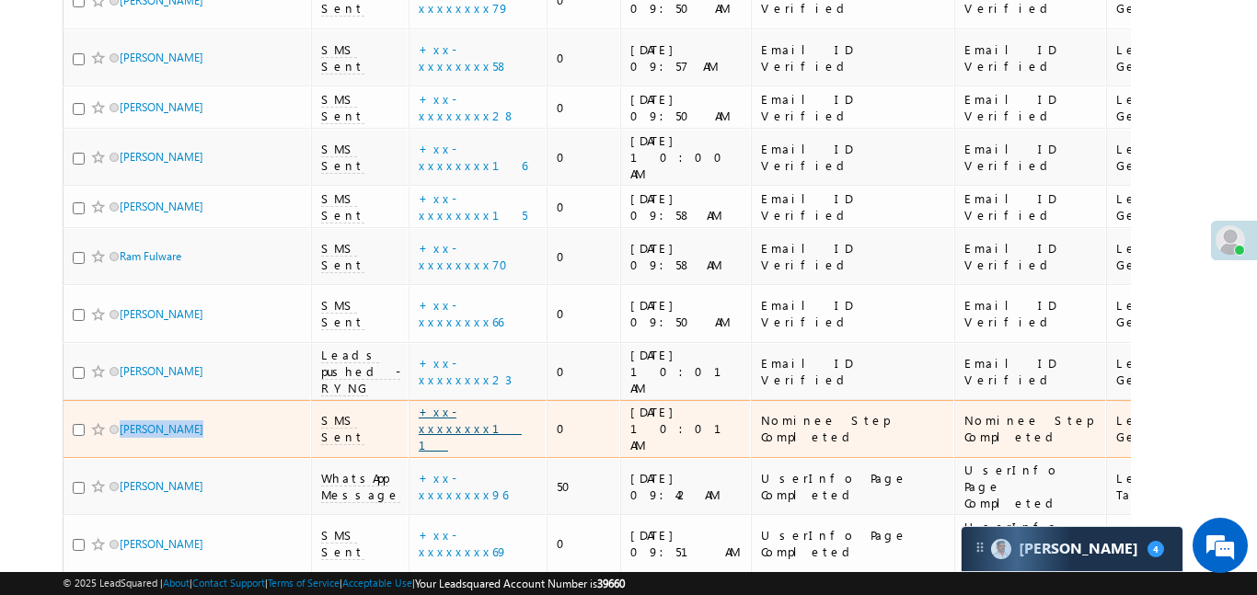
click at [459, 404] on link "+xx-xxxxxxxx11" at bounding box center [470, 428] width 103 height 49
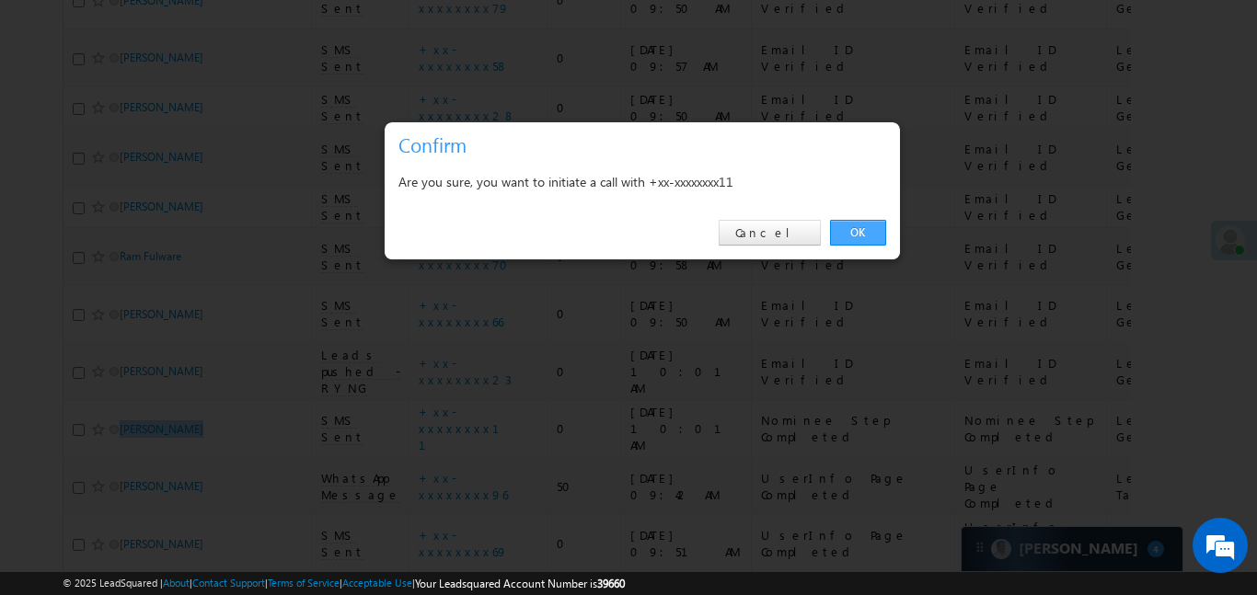
click at [858, 238] on link "OK" at bounding box center [858, 233] width 56 height 26
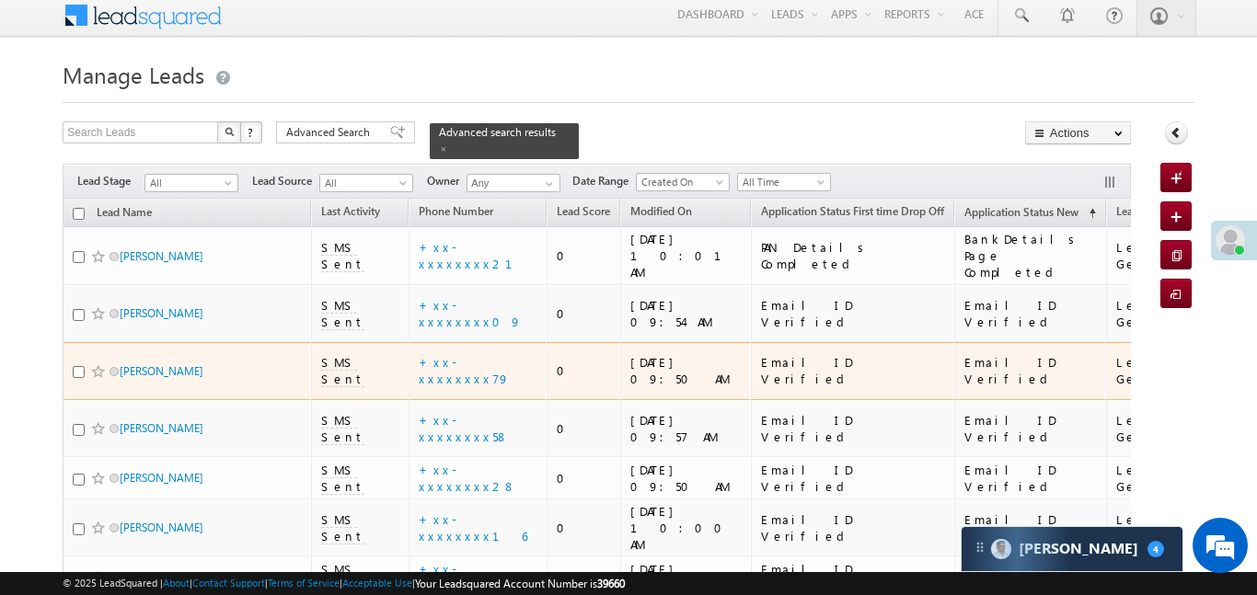
scroll to position [0, 0]
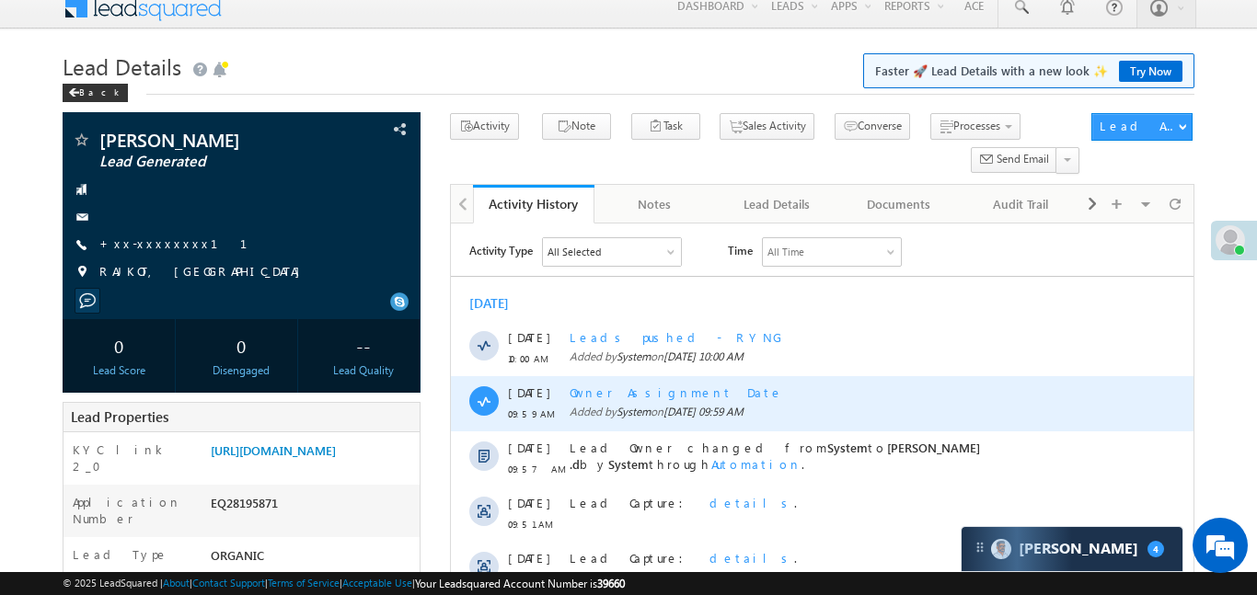
scroll to position [336, 0]
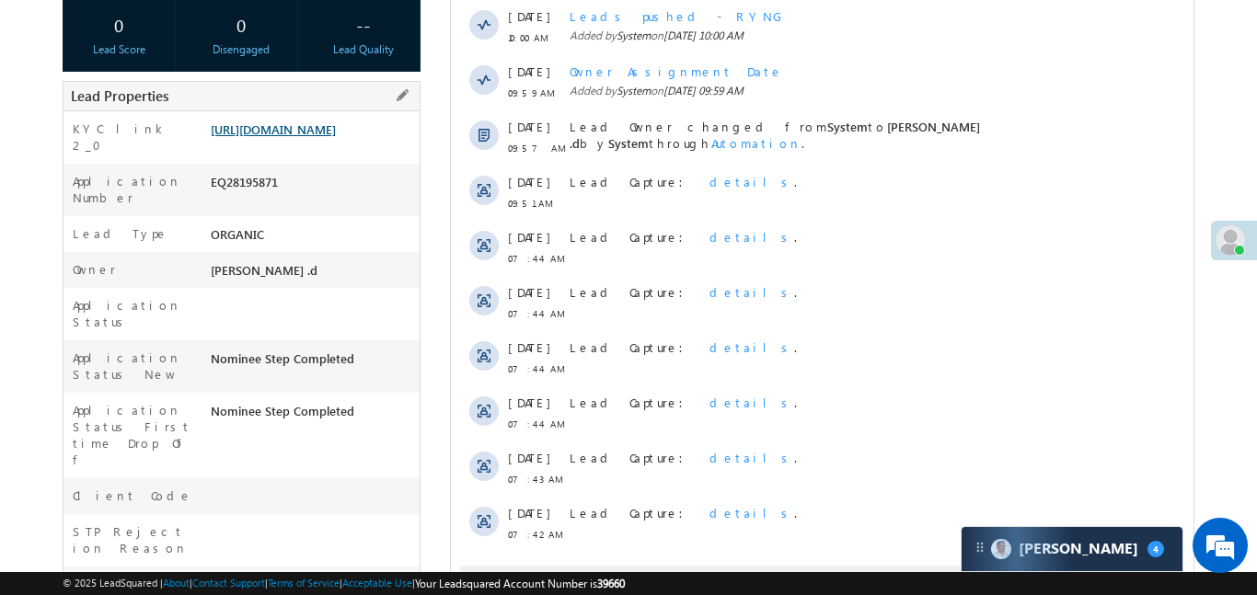
click at [336, 137] on link "[URL][DOMAIN_NAME]" at bounding box center [273, 129] width 125 height 16
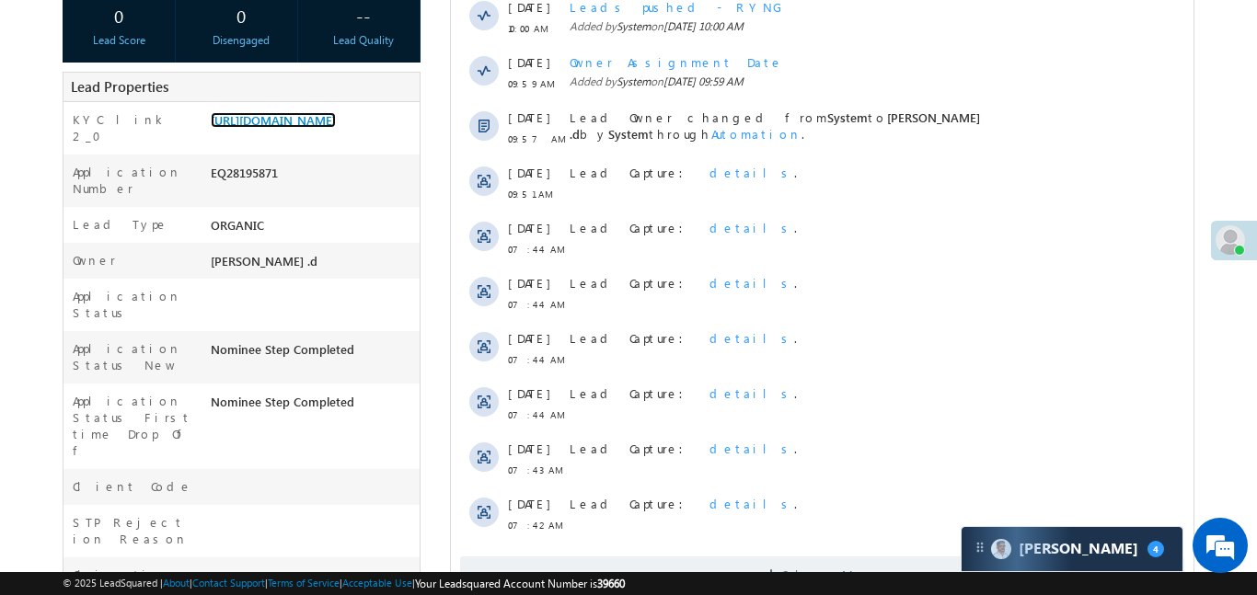
scroll to position [0, 0]
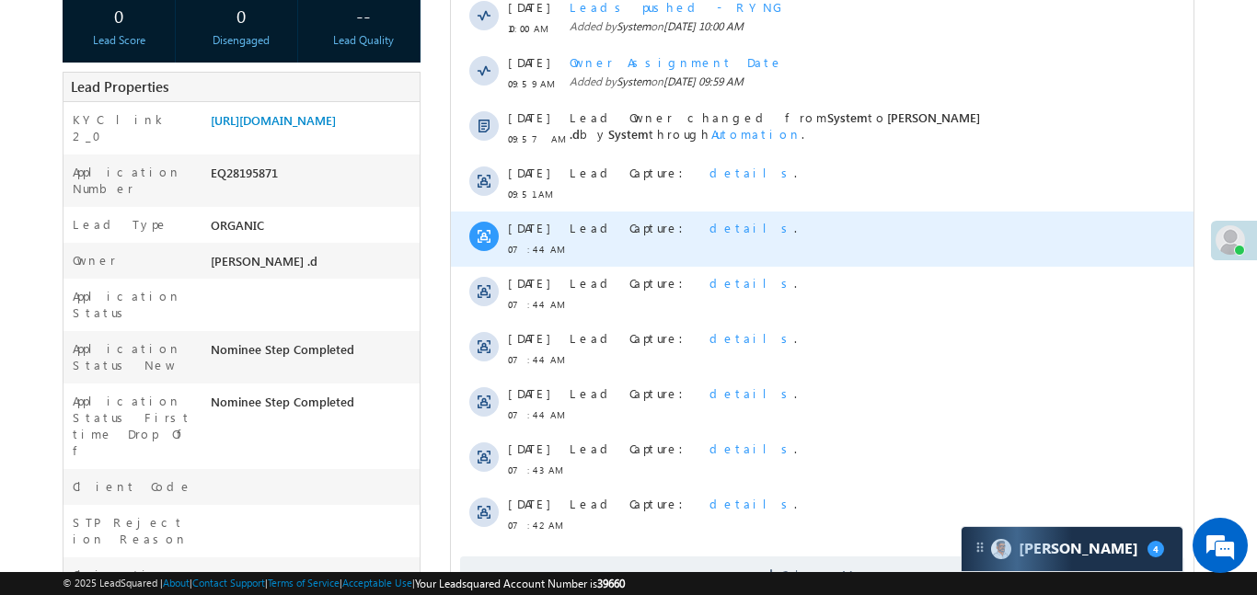
click at [871, 256] on div "Lead Capture: details ." at bounding box center [840, 239] width 543 height 55
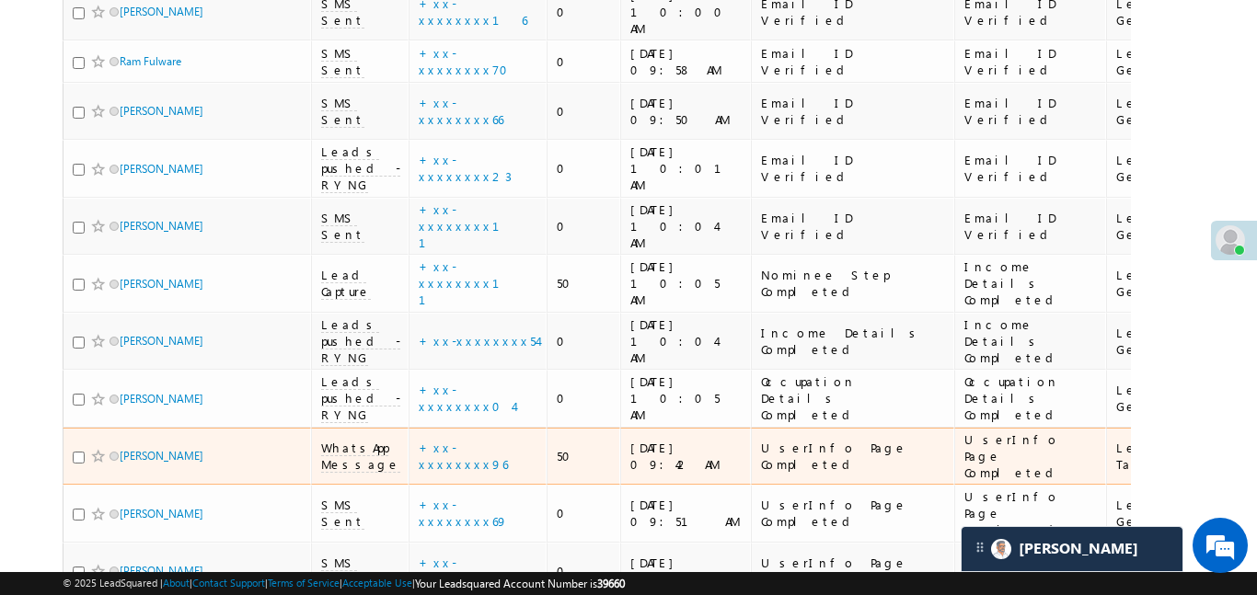
scroll to position [604, 0]
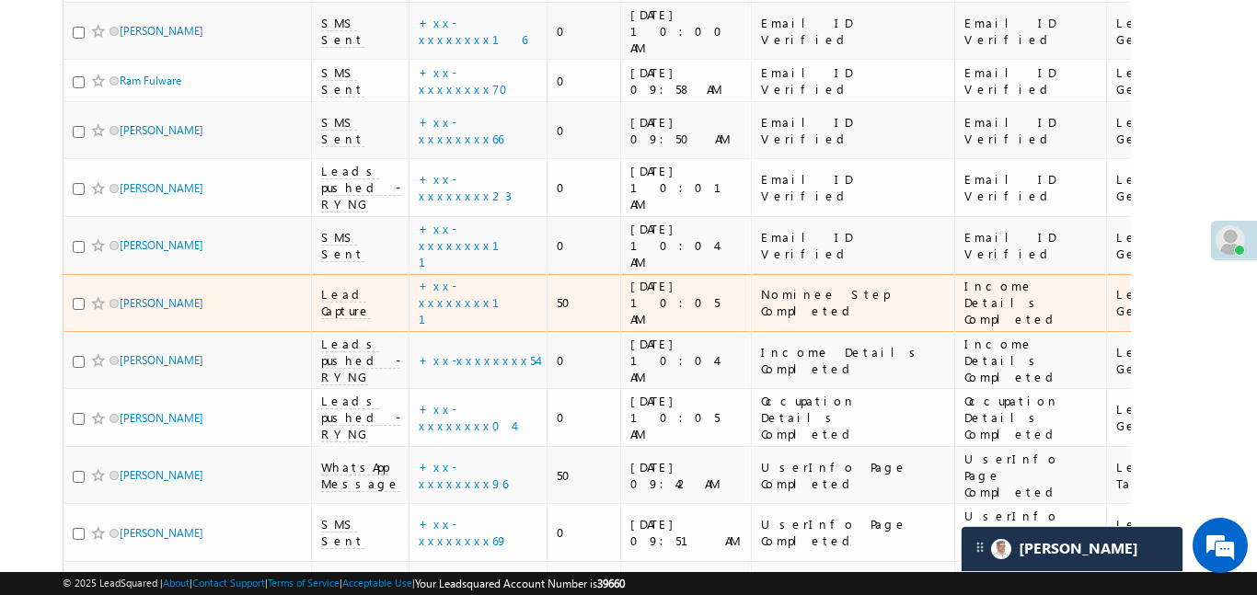
click at [330, 286] on span "Lead Capture" at bounding box center [346, 302] width 50 height 33
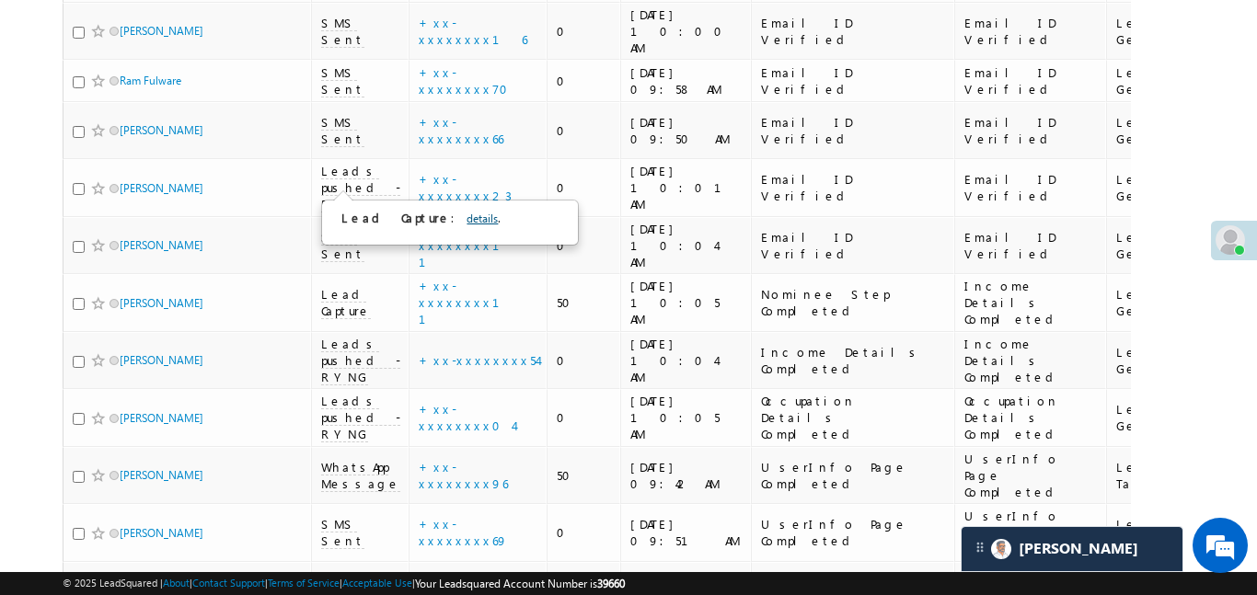
click at [467, 215] on link "details" at bounding box center [482, 219] width 31 height 14
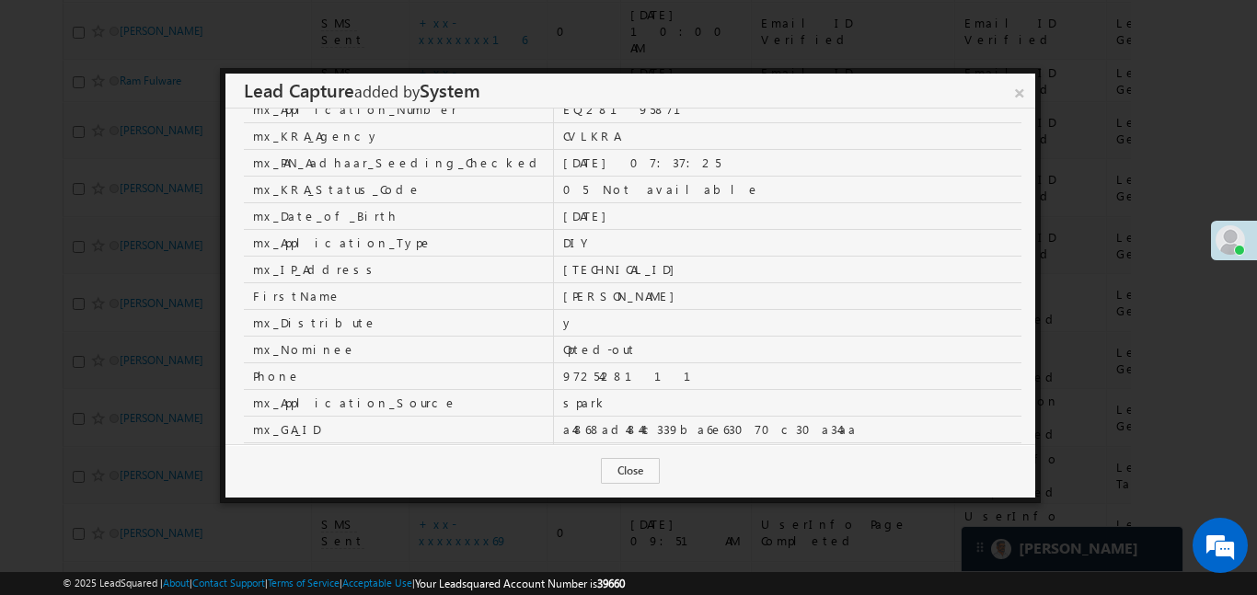
scroll to position [28, 0]
click at [649, 467] on button "Close" at bounding box center [630, 471] width 59 height 26
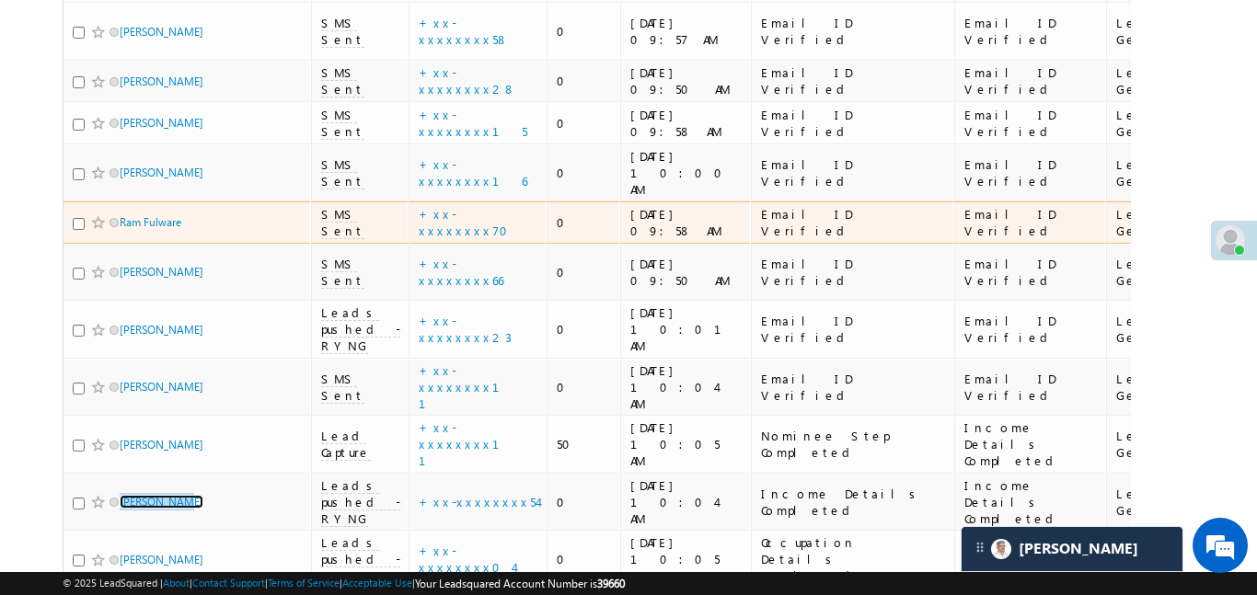
scroll to position [487, 0]
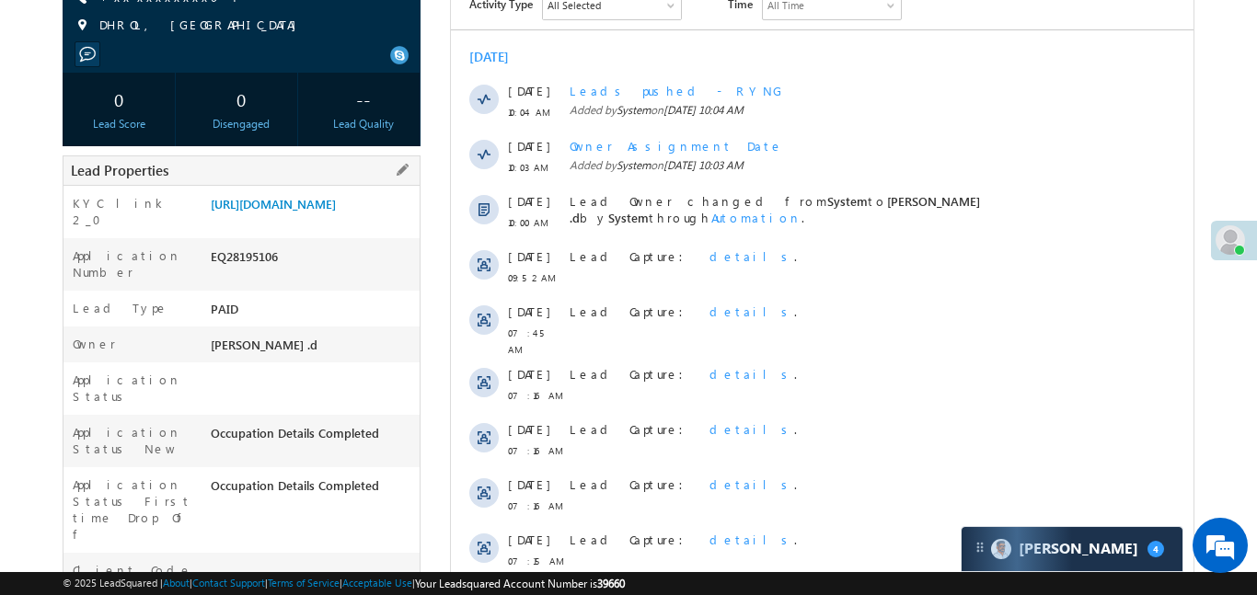
scroll to position [262, 0]
click at [336, 211] on link "[URL][DOMAIN_NAME]" at bounding box center [273, 203] width 125 height 16
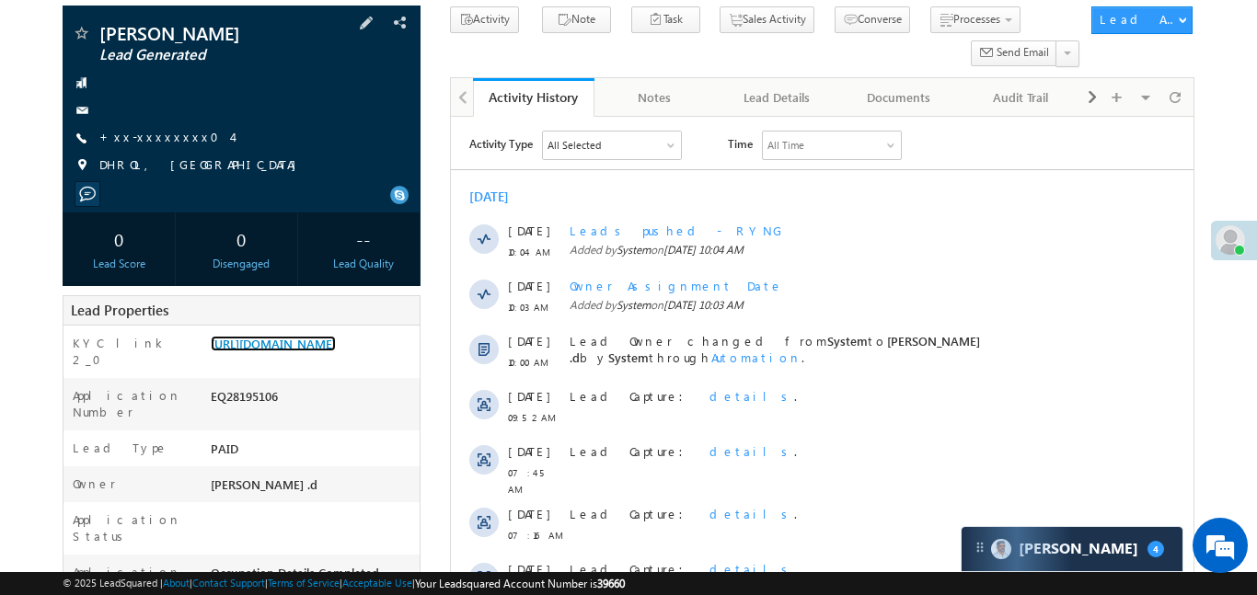
scroll to position [101, 0]
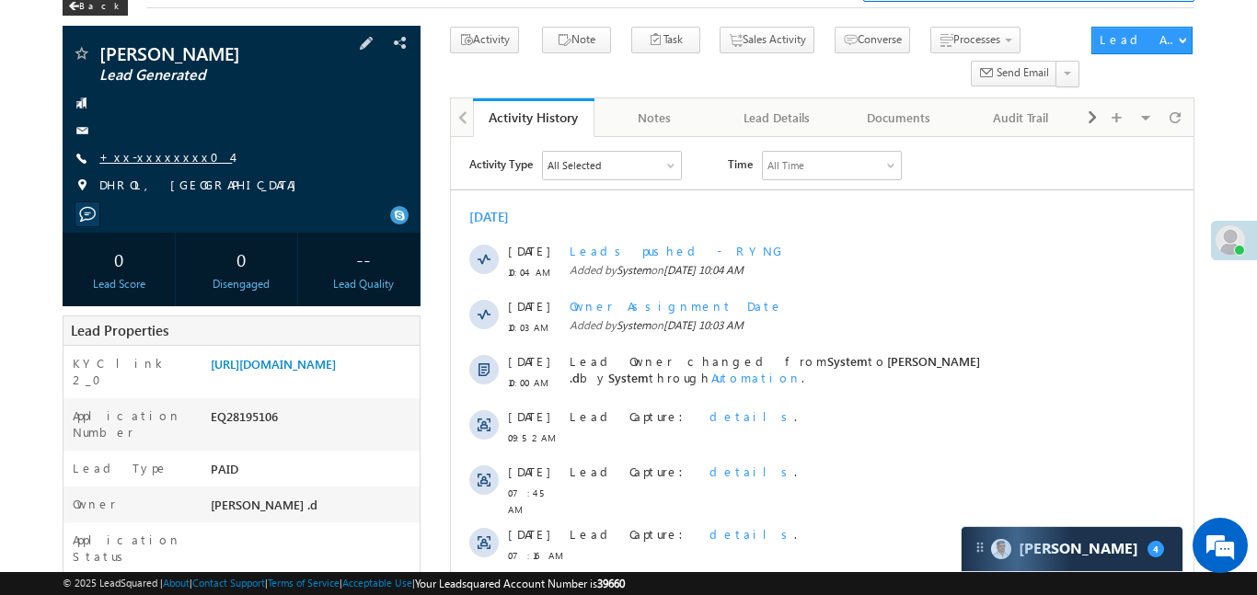
click at [158, 161] on link "+xx-xxxxxxxx04" at bounding box center [165, 157] width 133 height 16
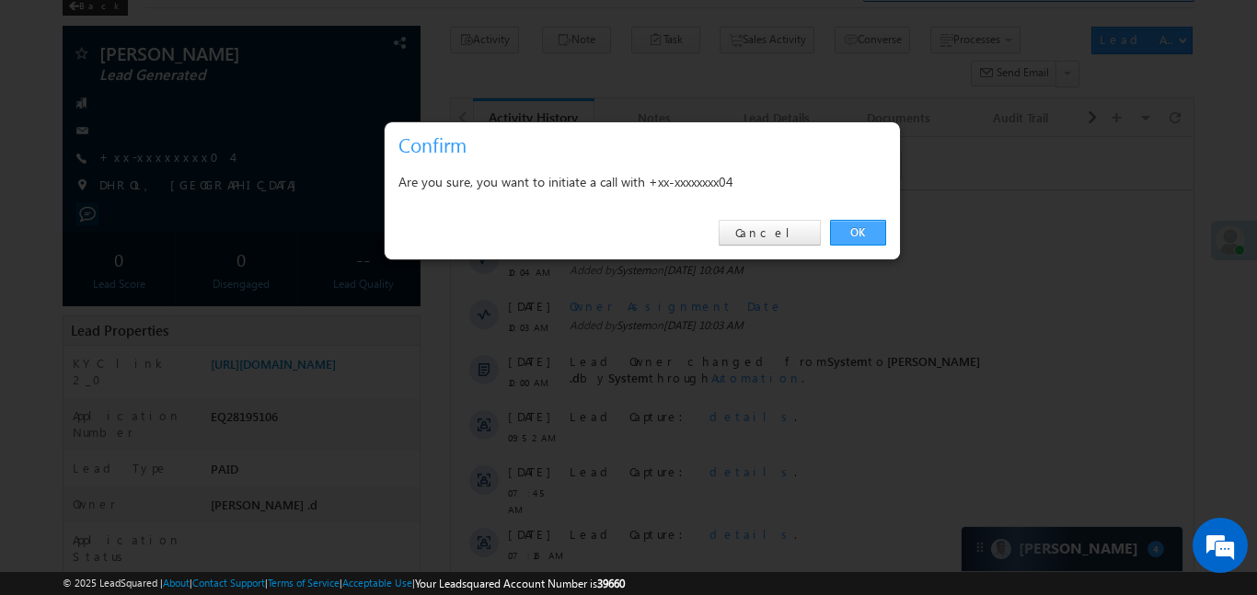
click at [858, 234] on link "OK" at bounding box center [858, 233] width 56 height 26
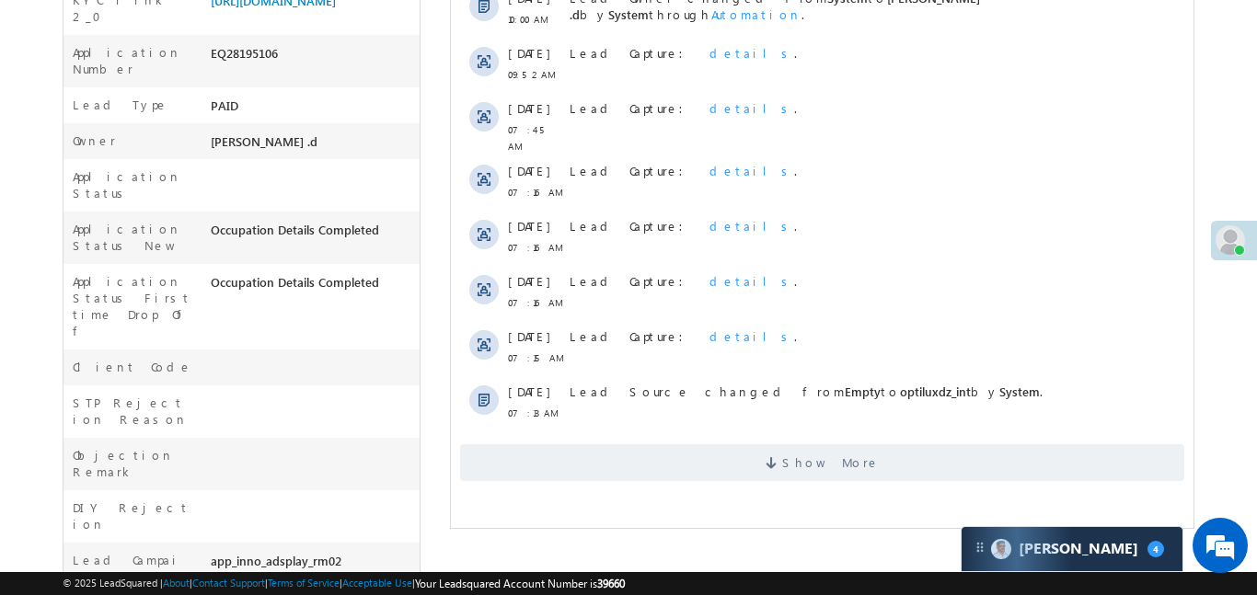
scroll to position [514, 0]
click at [638, 435] on div "Show More" at bounding box center [821, 456] width 743 height 51
click at [633, 479] on div "Activity Type All Selected Select All Sales Activities 1 Sales Activity Email A…" at bounding box center [821, 134] width 743 height 712
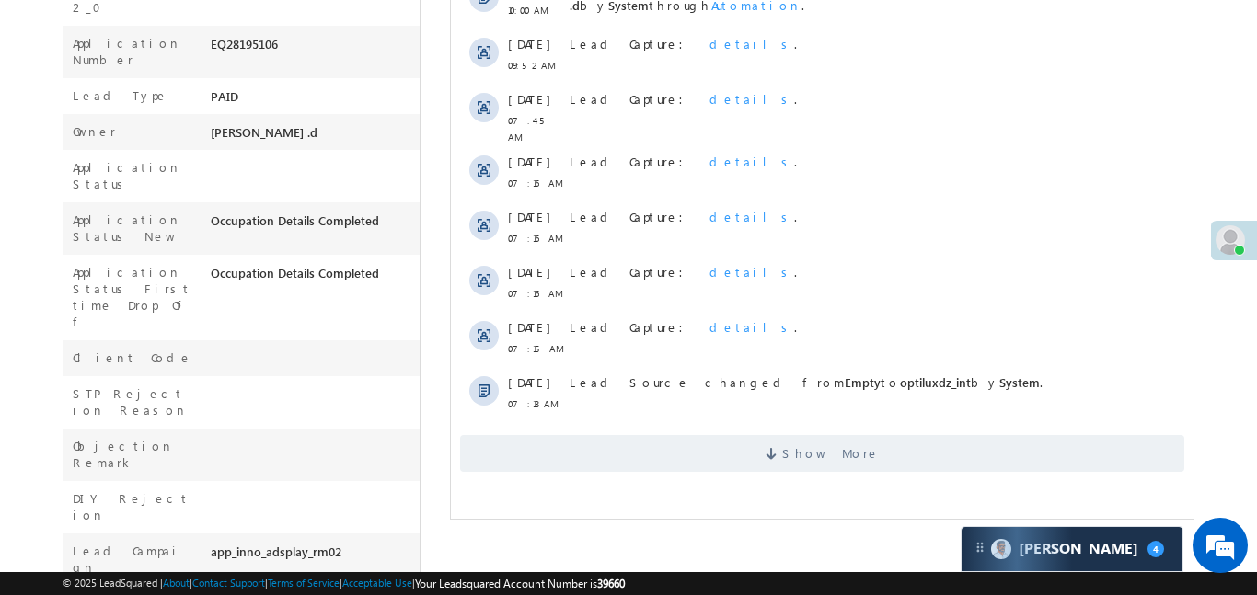
scroll to position [534, 0]
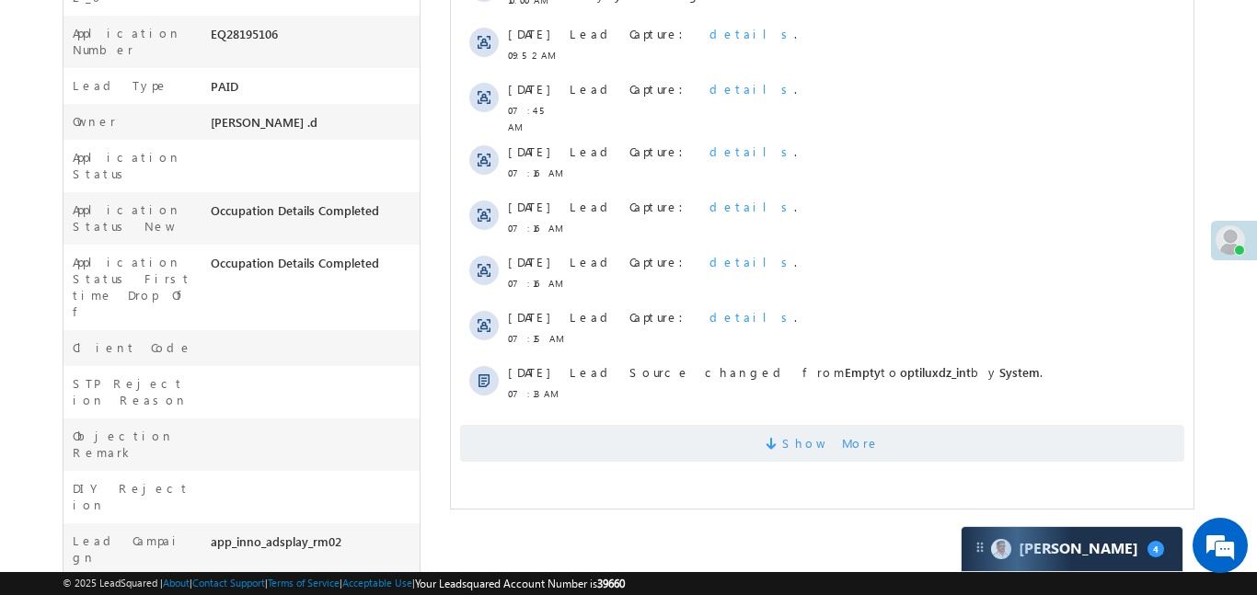
click at [676, 438] on span "Show More" at bounding box center [821, 443] width 724 height 37
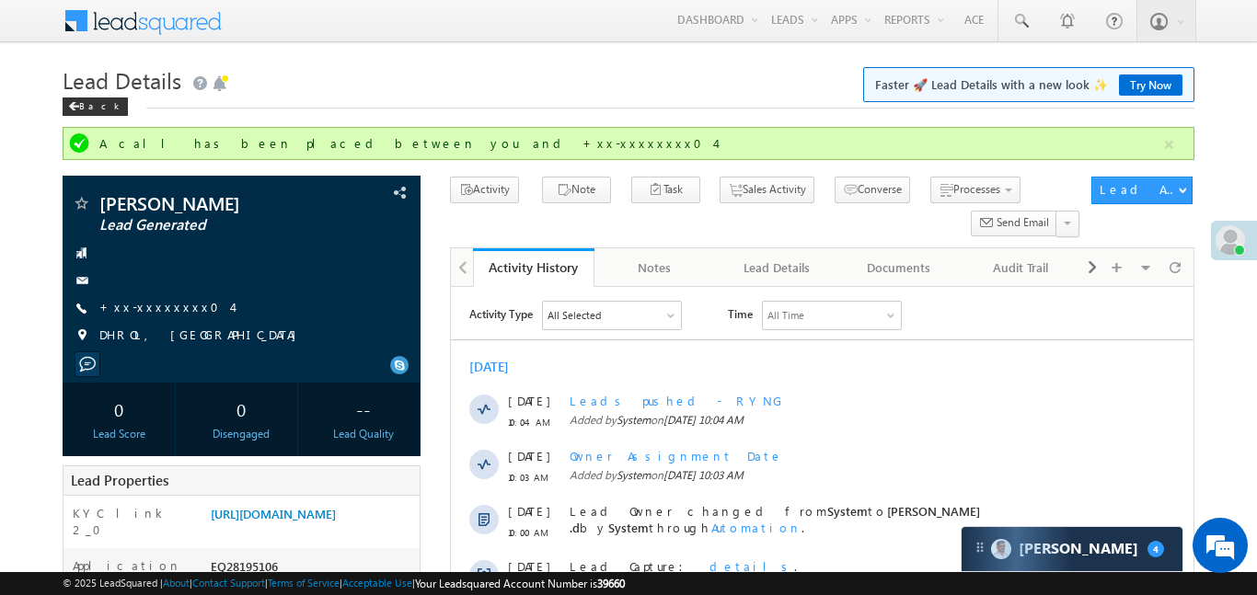
scroll to position [0, 0]
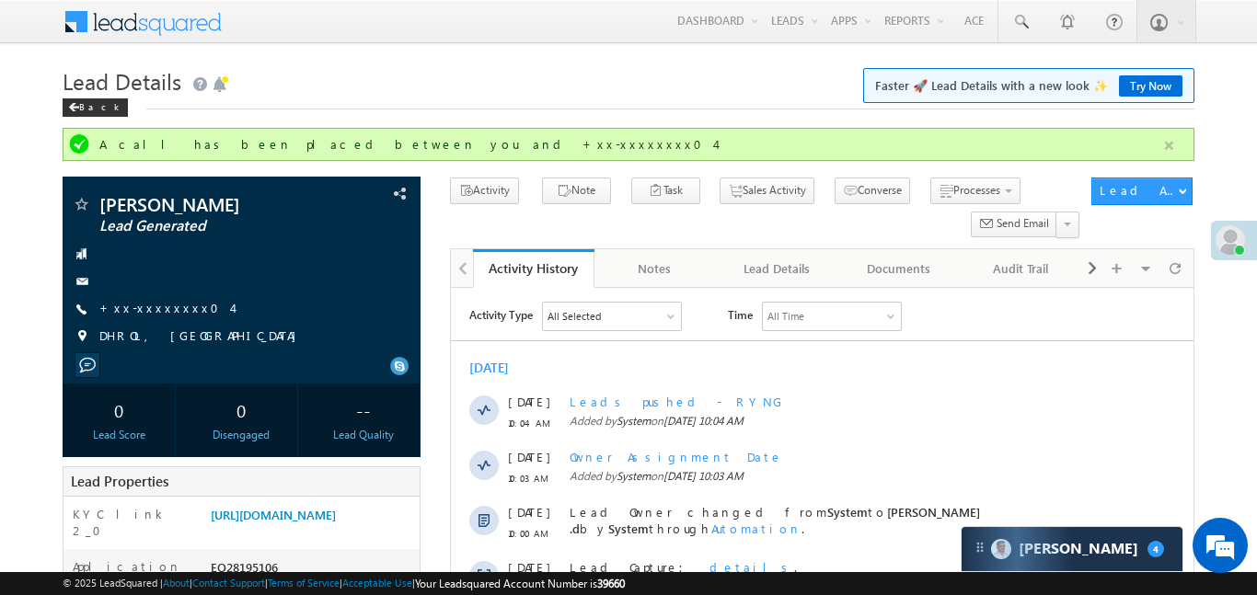
click at [1178, 144] on button "button" at bounding box center [1169, 145] width 23 height 23
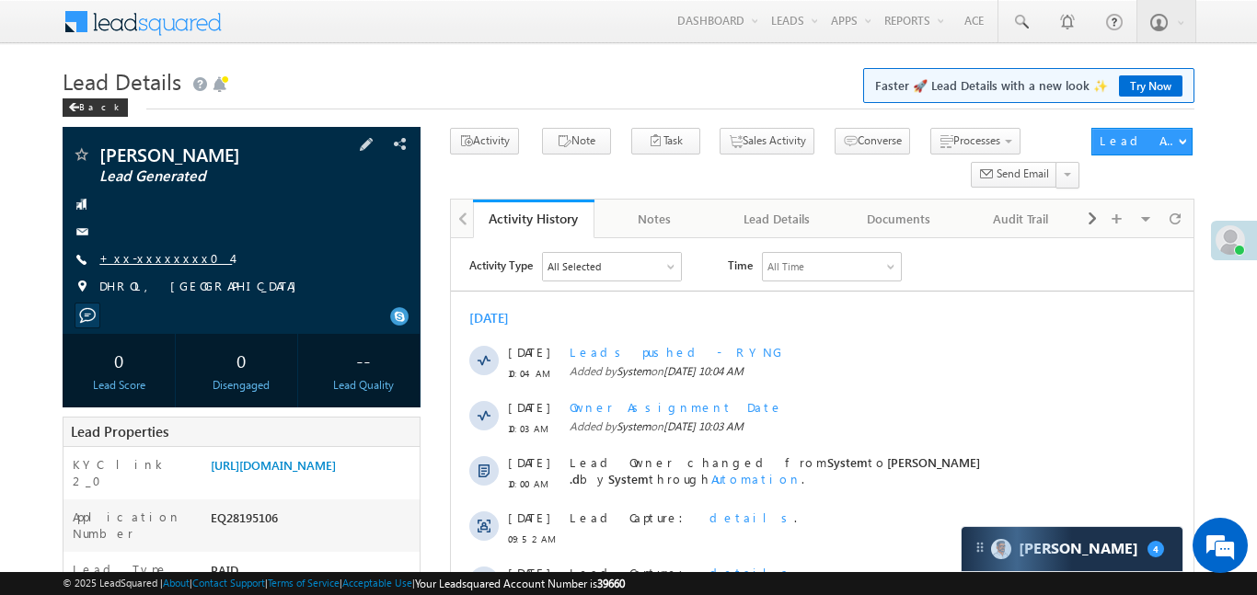
click at [169, 251] on link "+xx-xxxxxxxx04" at bounding box center [165, 258] width 133 height 16
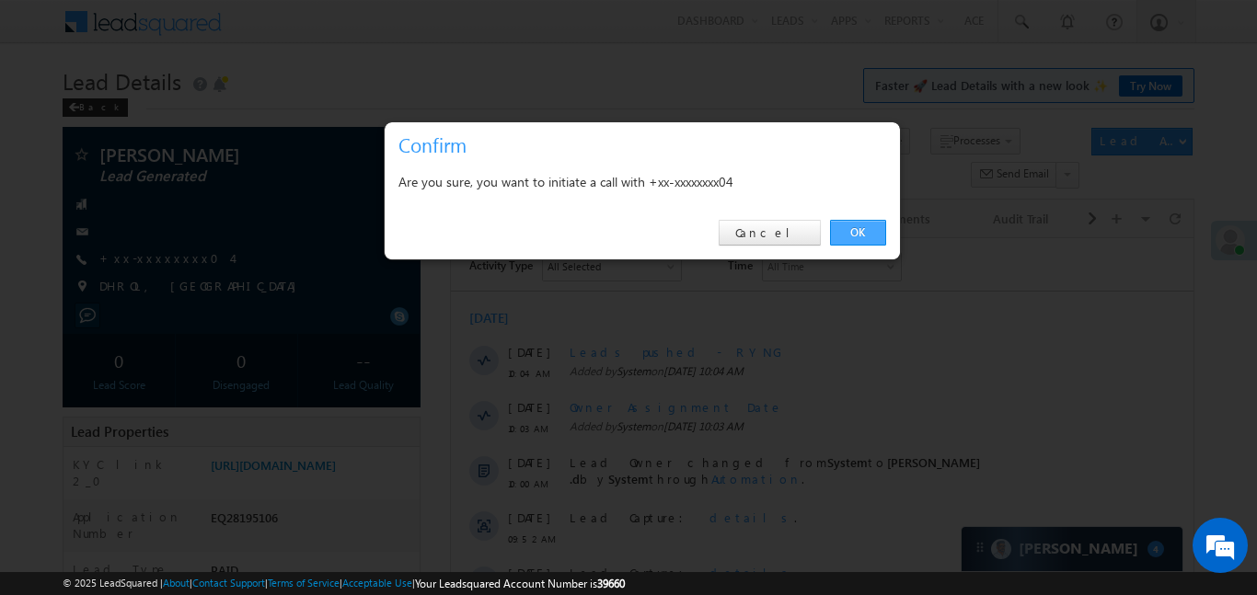
click at [872, 232] on link "OK" at bounding box center [858, 233] width 56 height 26
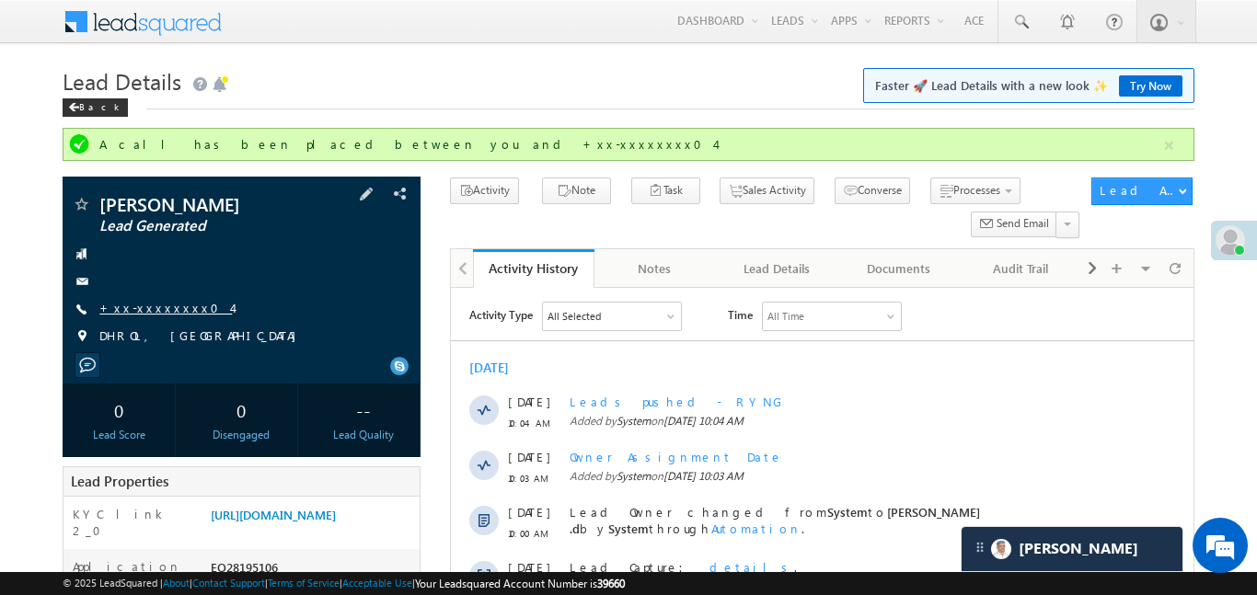
click at [155, 307] on link "+xx-xxxxxxxx04" at bounding box center [165, 308] width 133 height 16
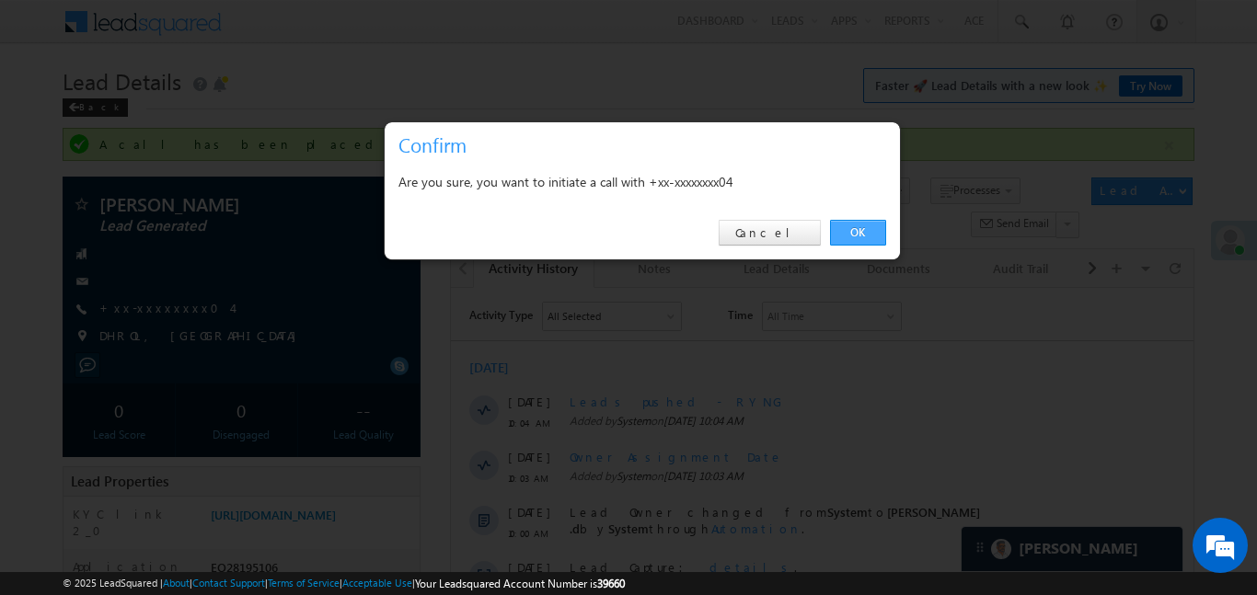
click at [880, 230] on link "OK" at bounding box center [858, 233] width 56 height 26
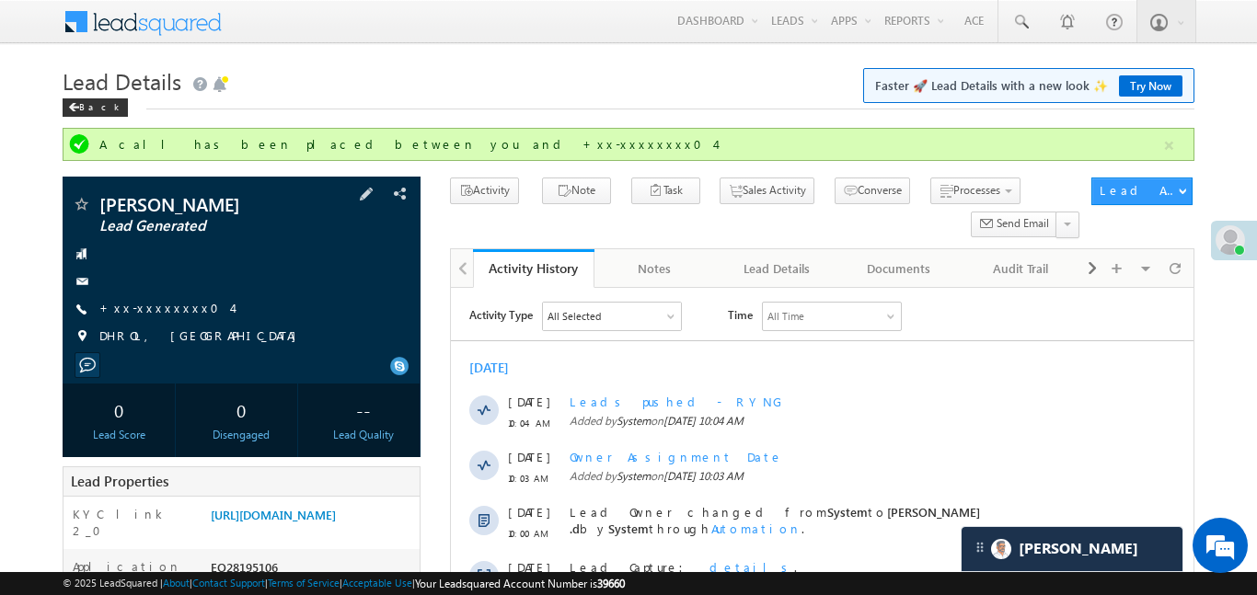
scroll to position [419, 0]
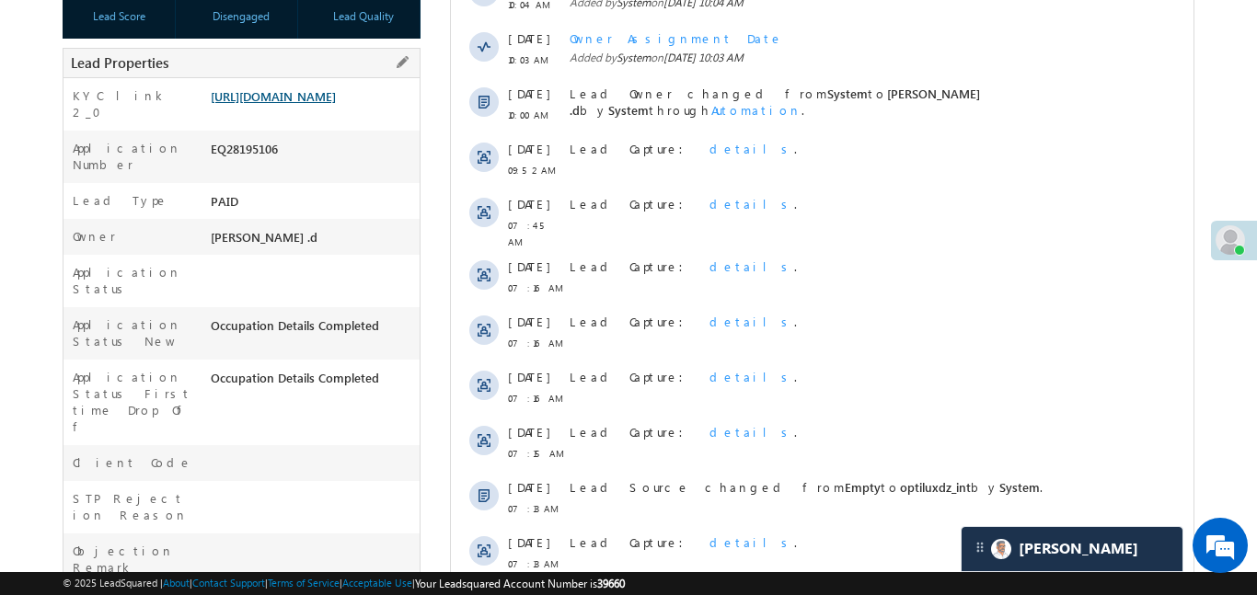
click at [281, 104] on link "[URL][DOMAIN_NAME]" at bounding box center [273, 96] width 125 height 16
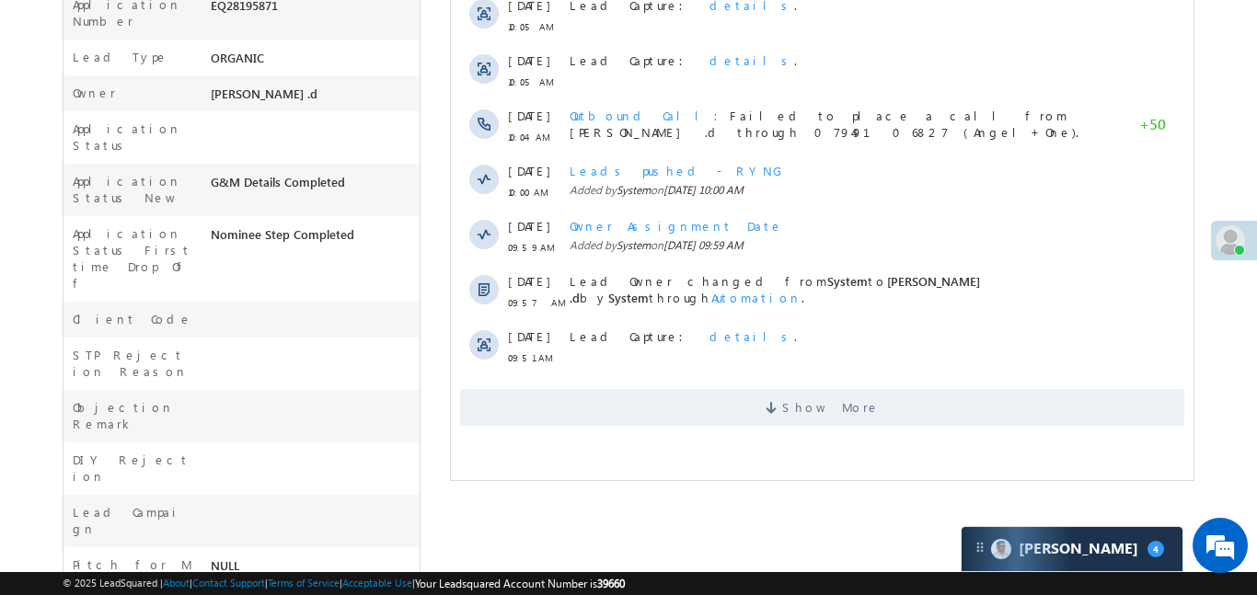
scroll to position [75, 0]
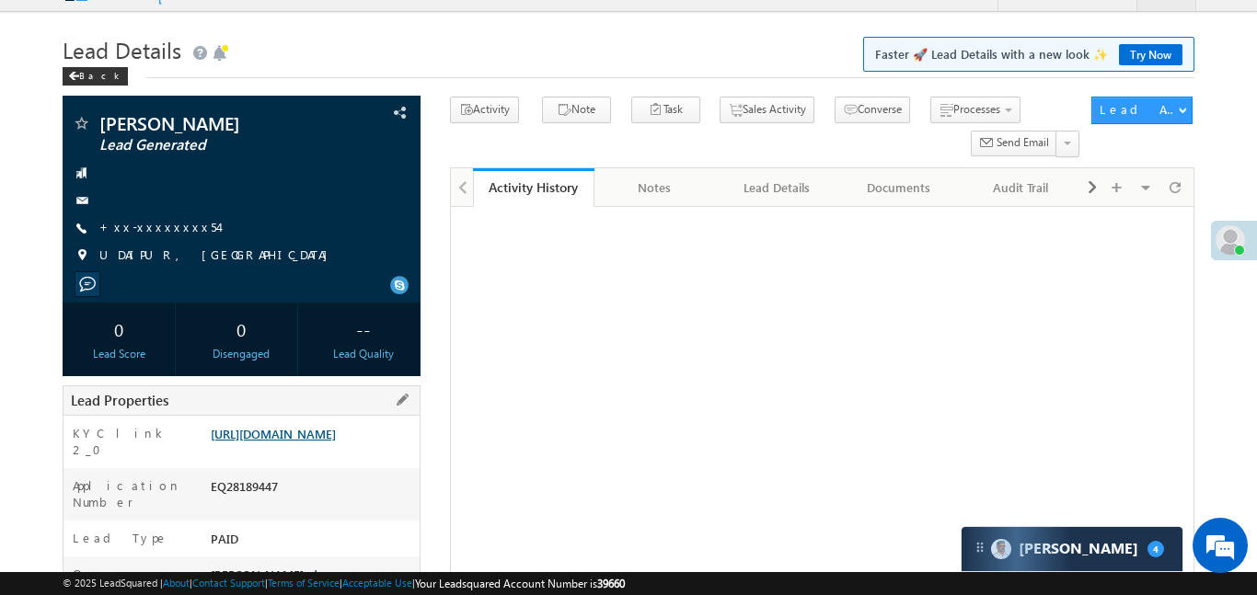
click at [314, 426] on link "https://angelbroking1-pk3em7sa.customui-test.leadsquared.com?leadId=dd255038-36…" at bounding box center [273, 434] width 125 height 16
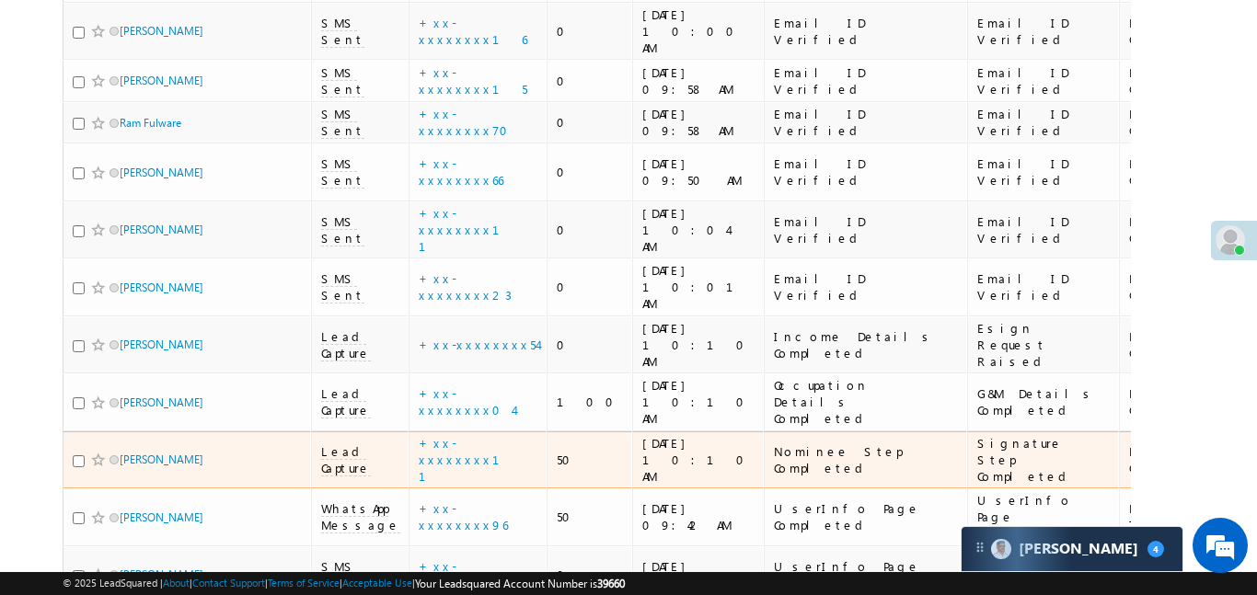
scroll to position [613, 0]
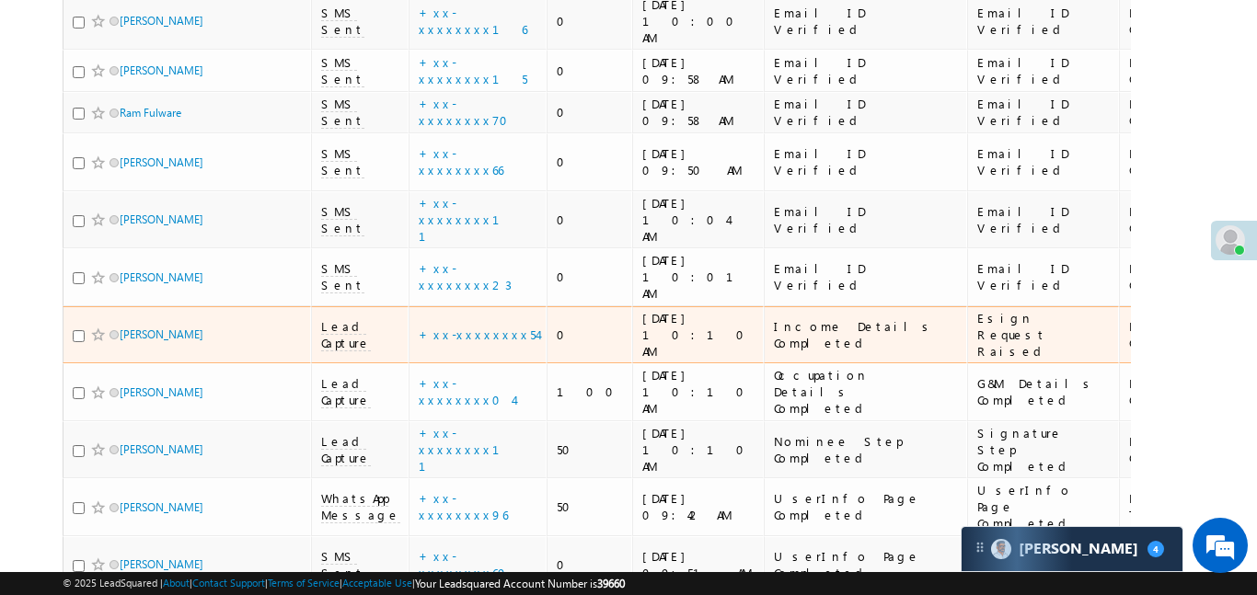
click at [338, 318] on span "Lead Capture" at bounding box center [346, 334] width 50 height 33
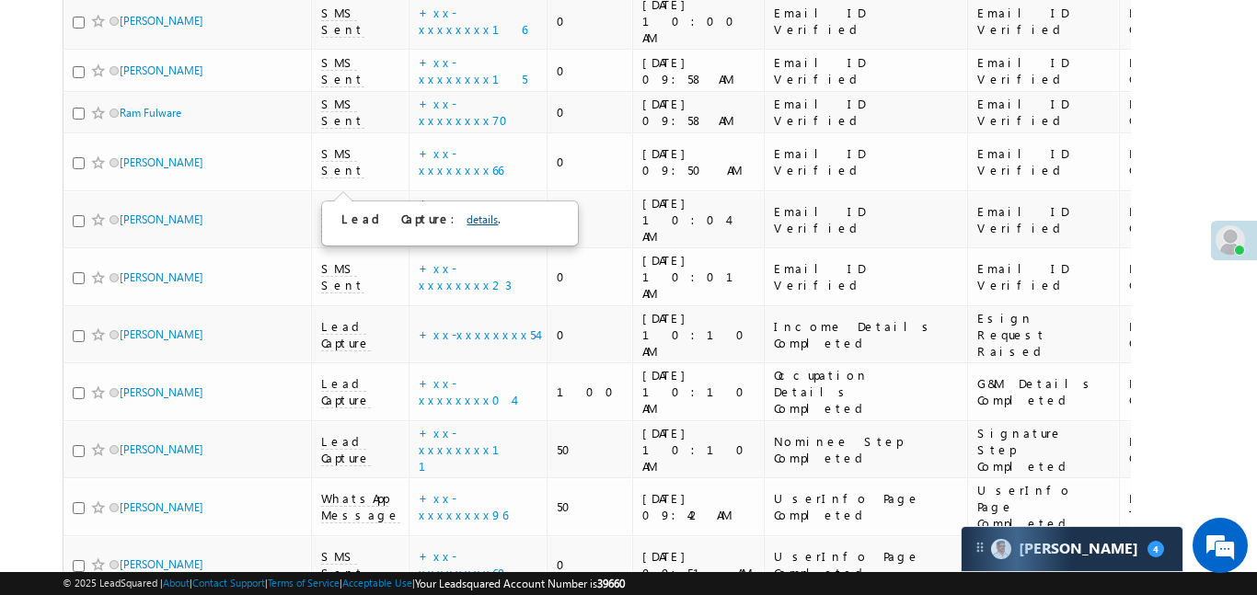
click at [467, 220] on link "details" at bounding box center [482, 220] width 31 height 14
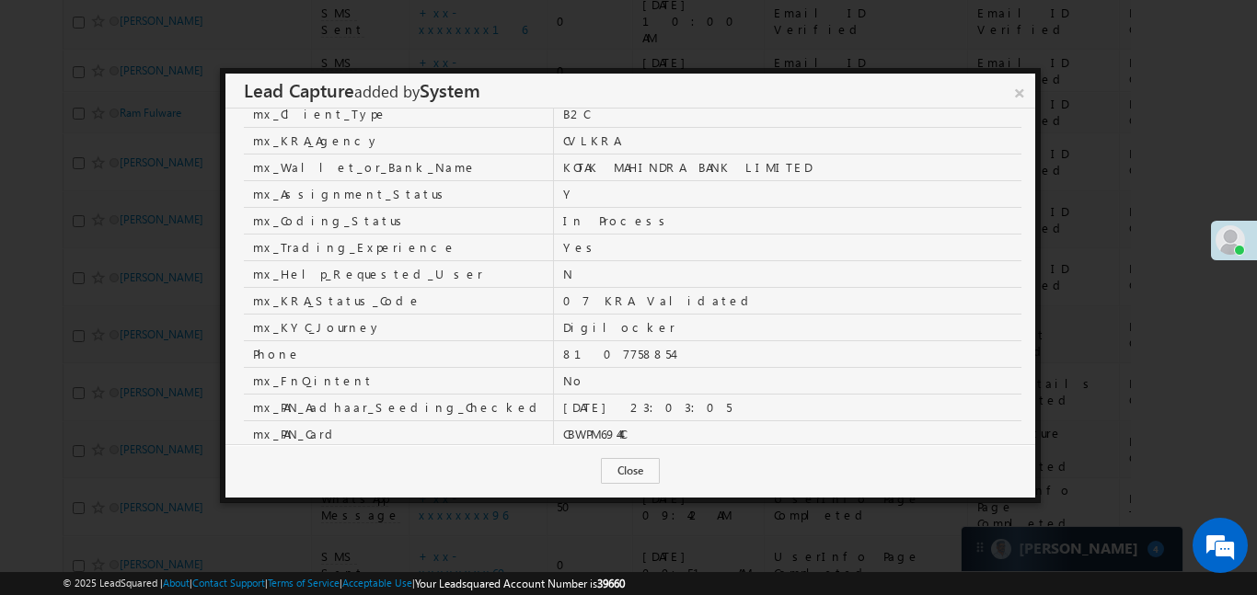
scroll to position [0, 0]
click at [1023, 90] on link "×" at bounding box center [1019, 90] width 32 height 32
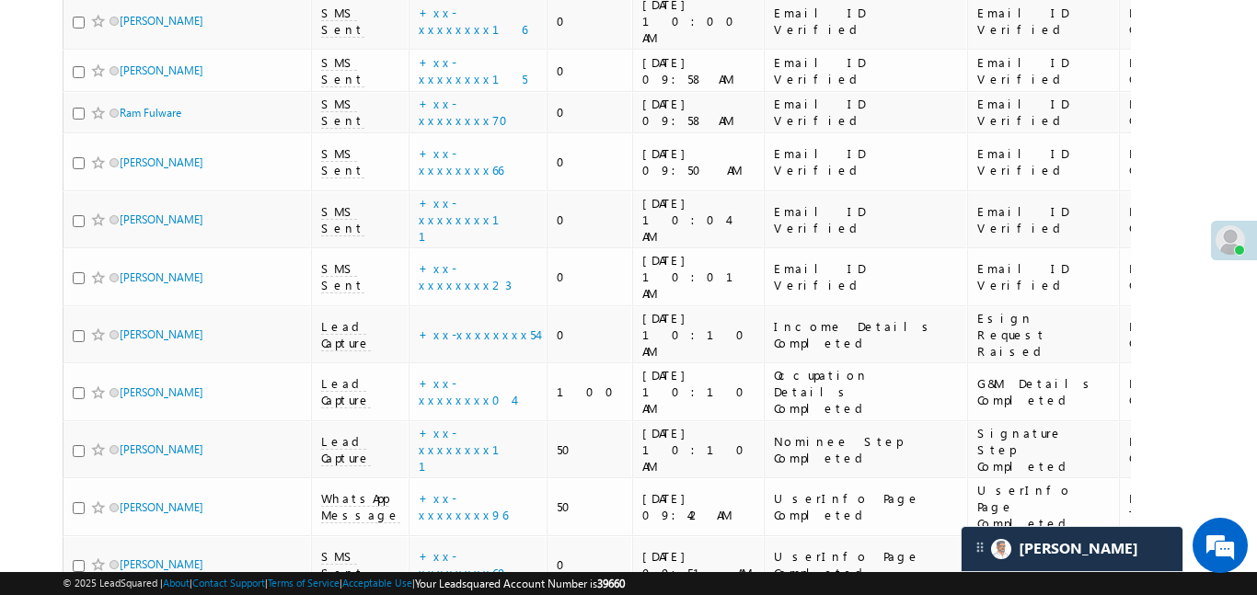
click at [1215, 120] on body "Menu Aakansha .d Aakan sha.D @ange lbrok ing.c om" at bounding box center [628, 99] width 1257 height 1424
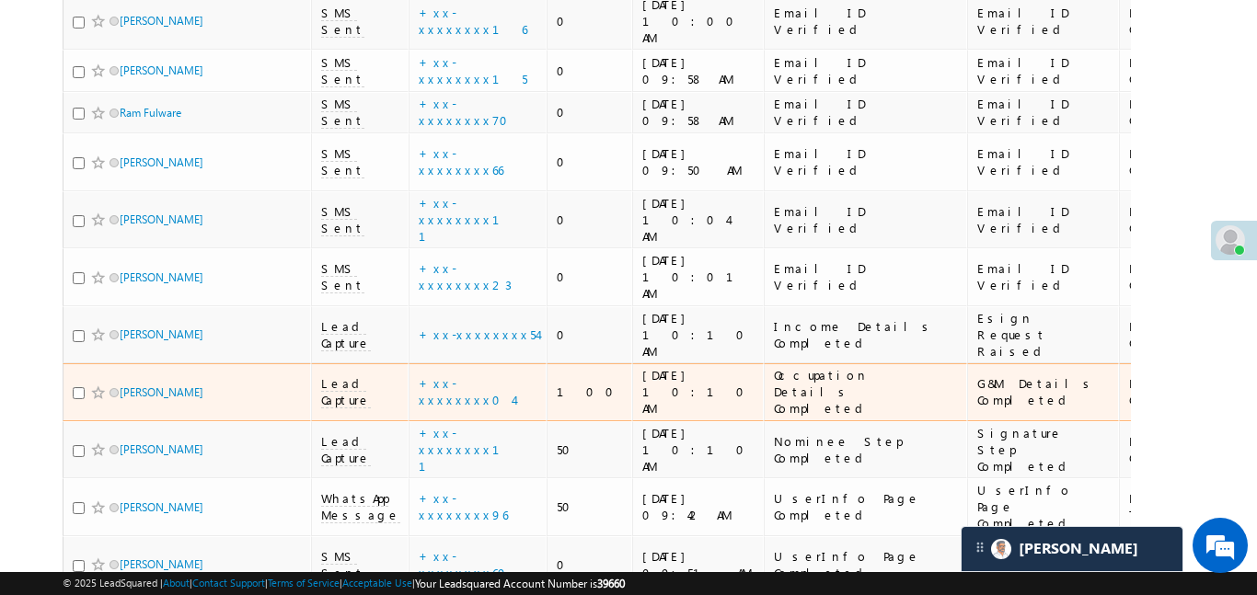
click at [330, 375] on span "Lead Capture" at bounding box center [346, 391] width 50 height 33
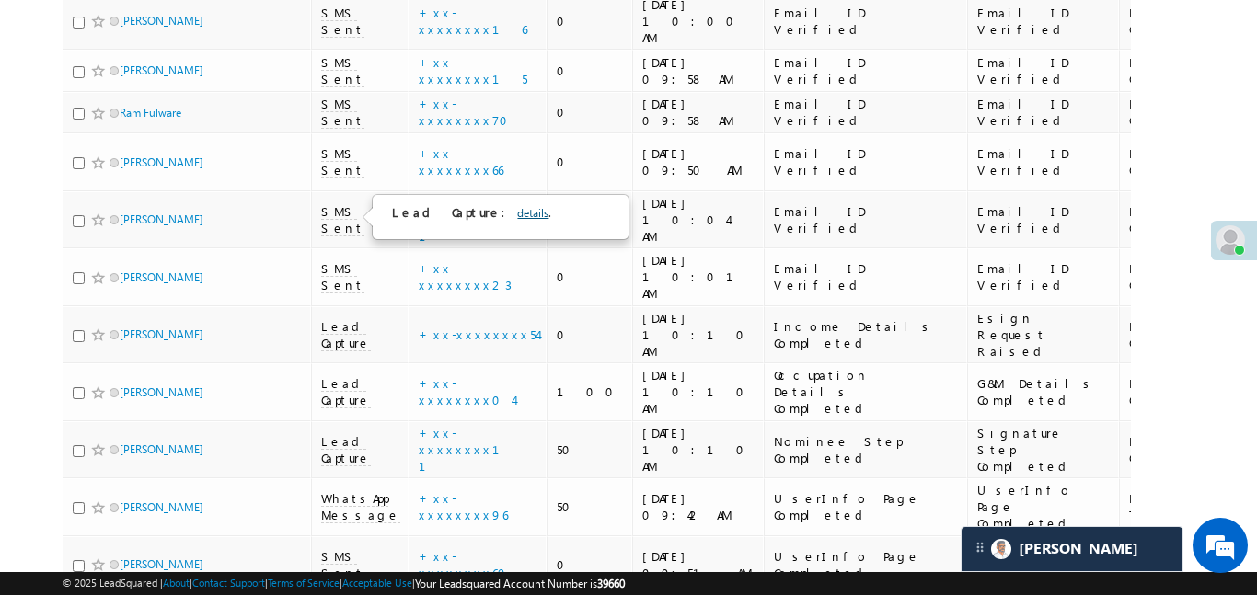
click at [517, 214] on link "details" at bounding box center [532, 213] width 31 height 14
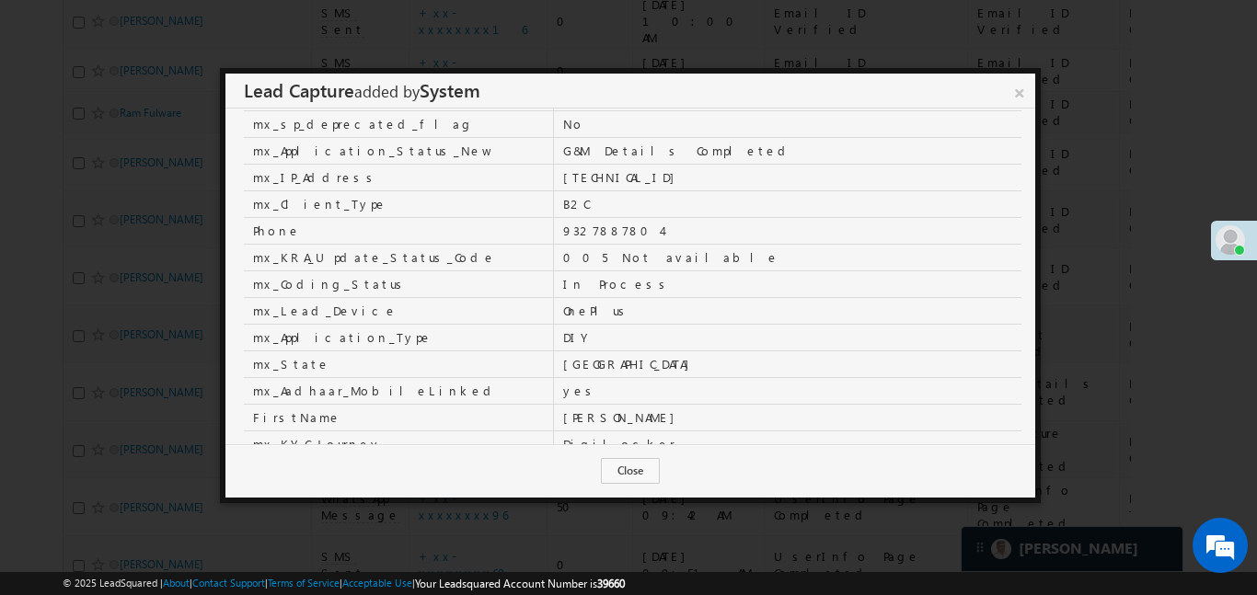
scroll to position [162, 0]
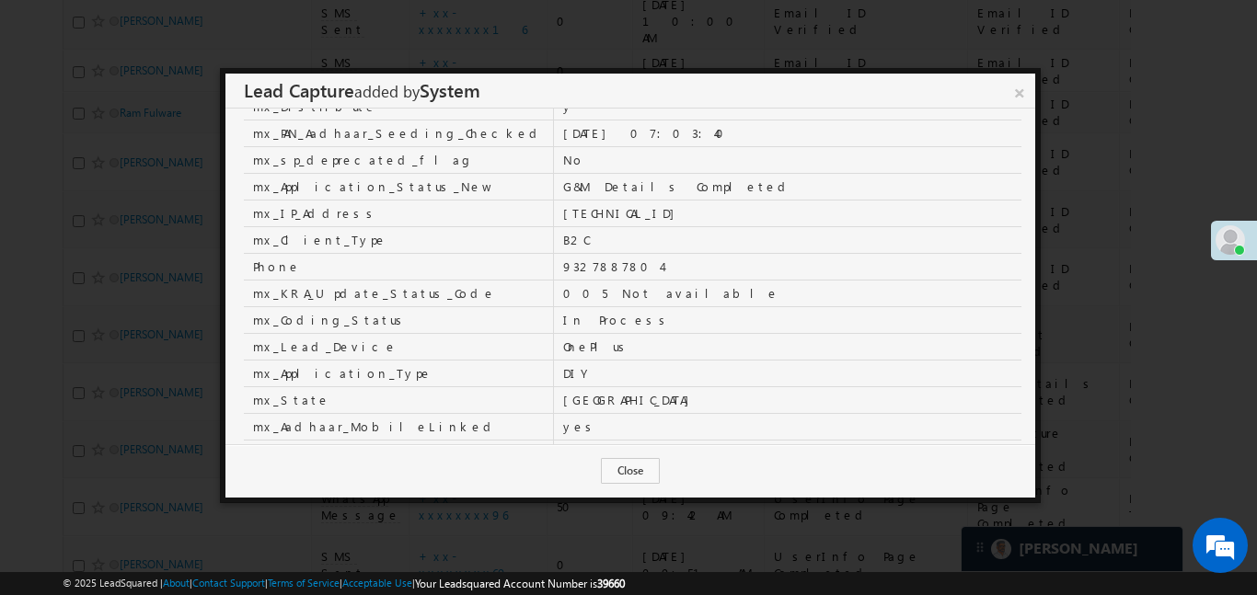
click at [717, 344] on td "OnePlus" at bounding box center [788, 346] width 468 height 27
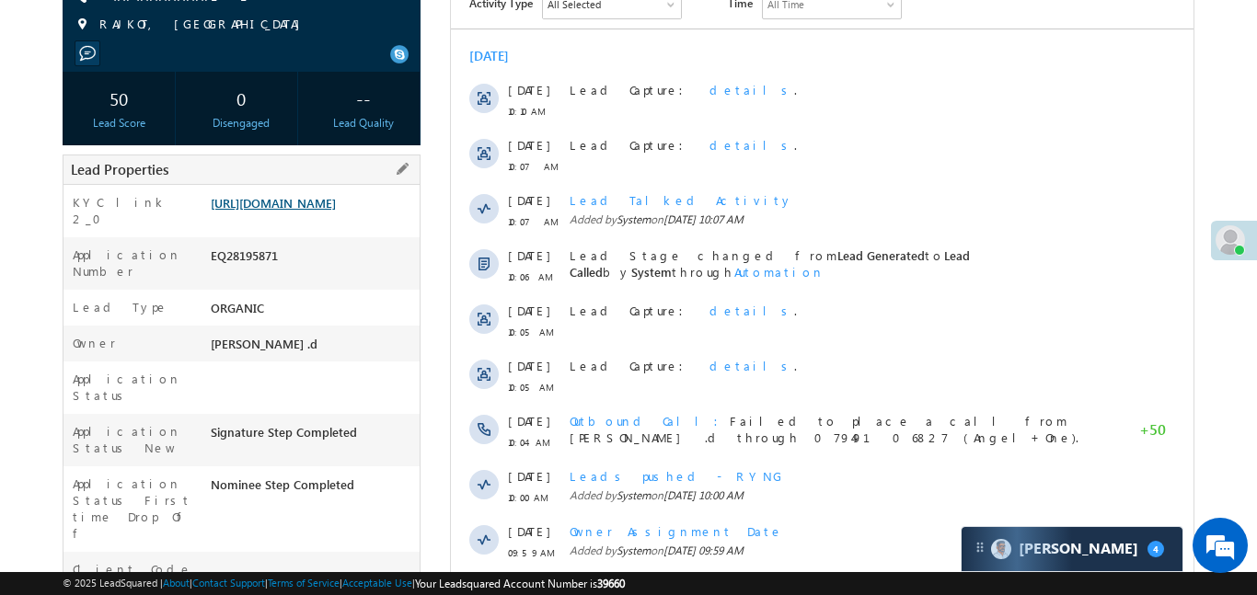
scroll to position [275, 0]
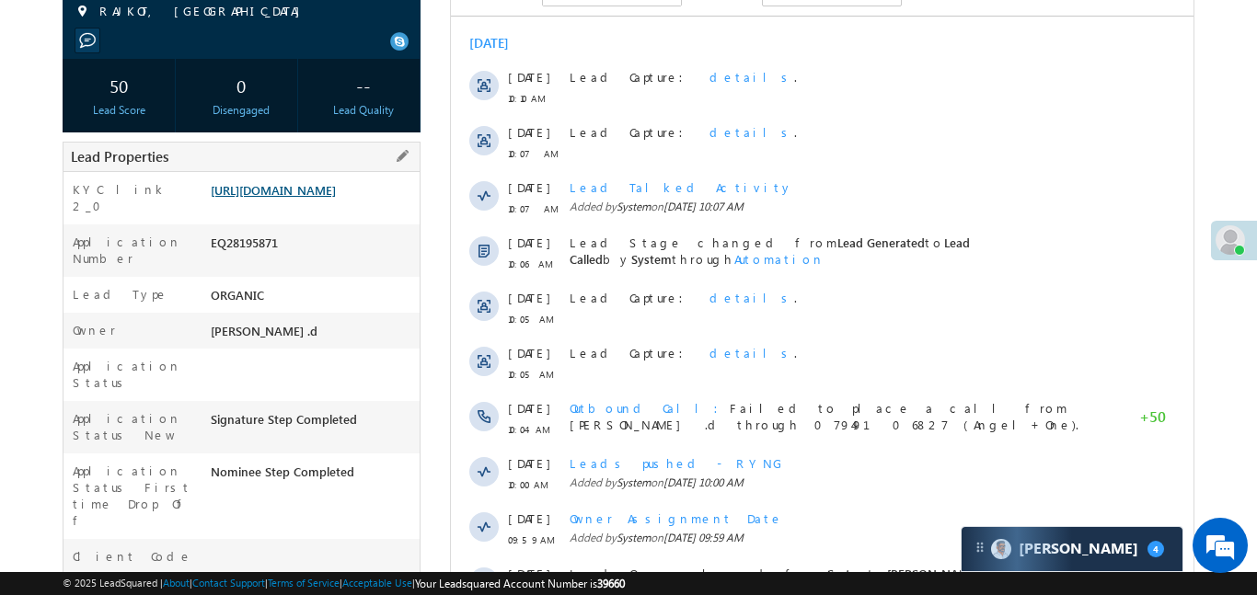
click at [336, 194] on link "https://angelbroking1-pk3em7sa.customui-test.leadsquared.com?leadId=7e6c6cee-86…" at bounding box center [273, 190] width 125 height 16
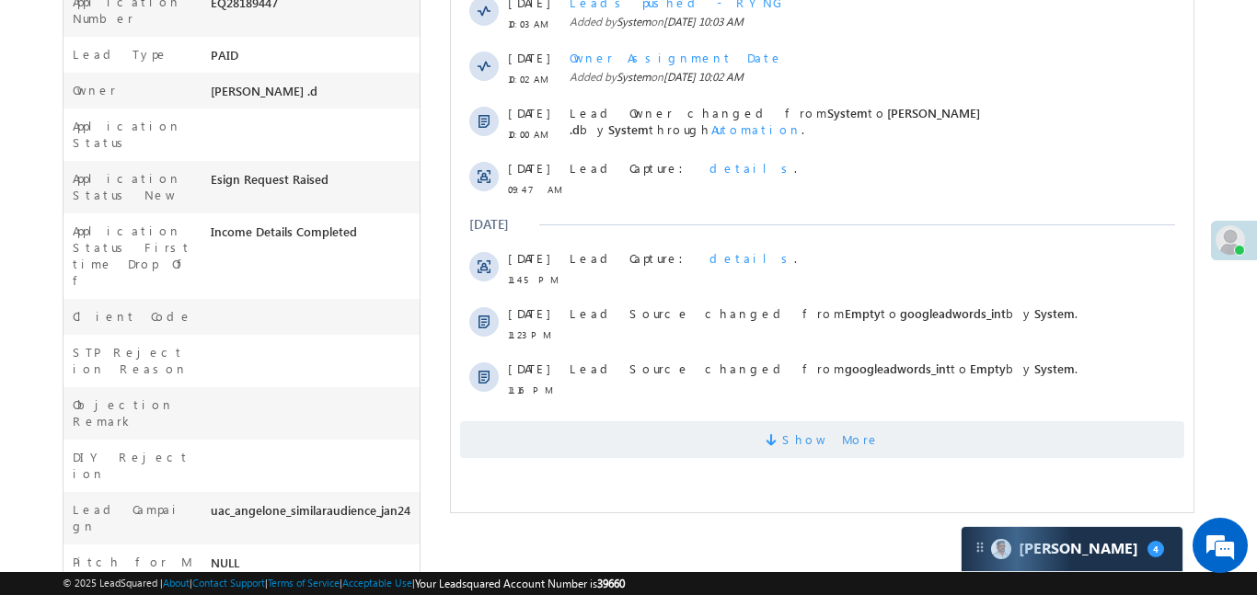
scroll to position [574, 0]
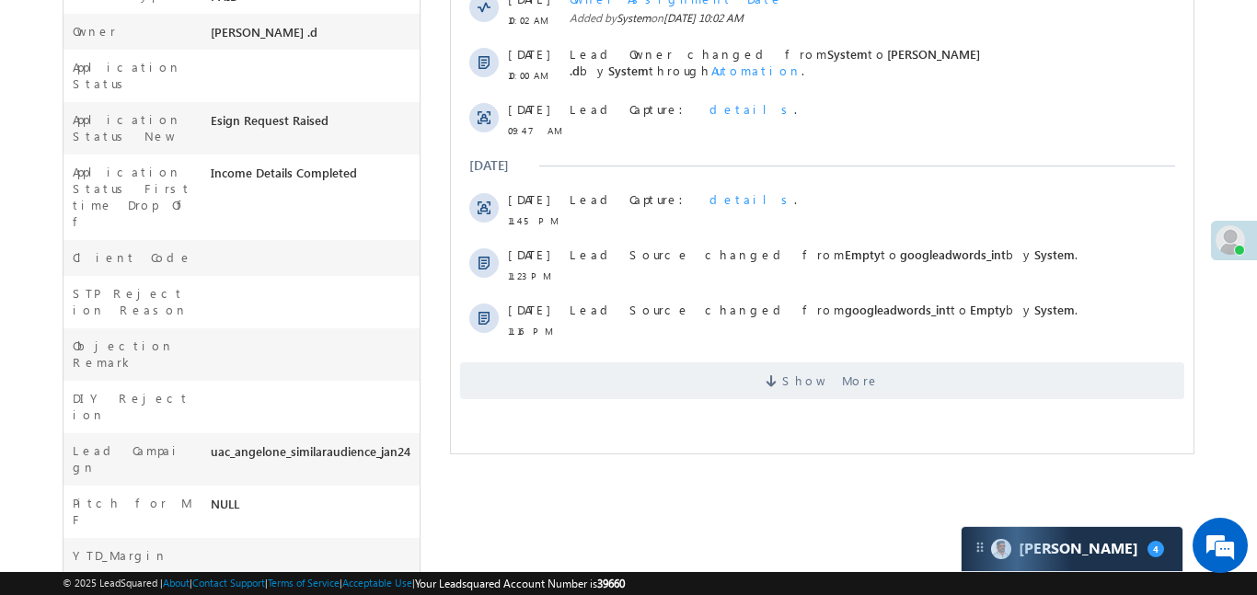
click at [755, 400] on div "Activity Type All Selected Select All Sales Activities 1 Sales Activity Email A…" at bounding box center [821, 39] width 743 height 740
click at [757, 389] on span "Show More" at bounding box center [821, 381] width 724 height 37
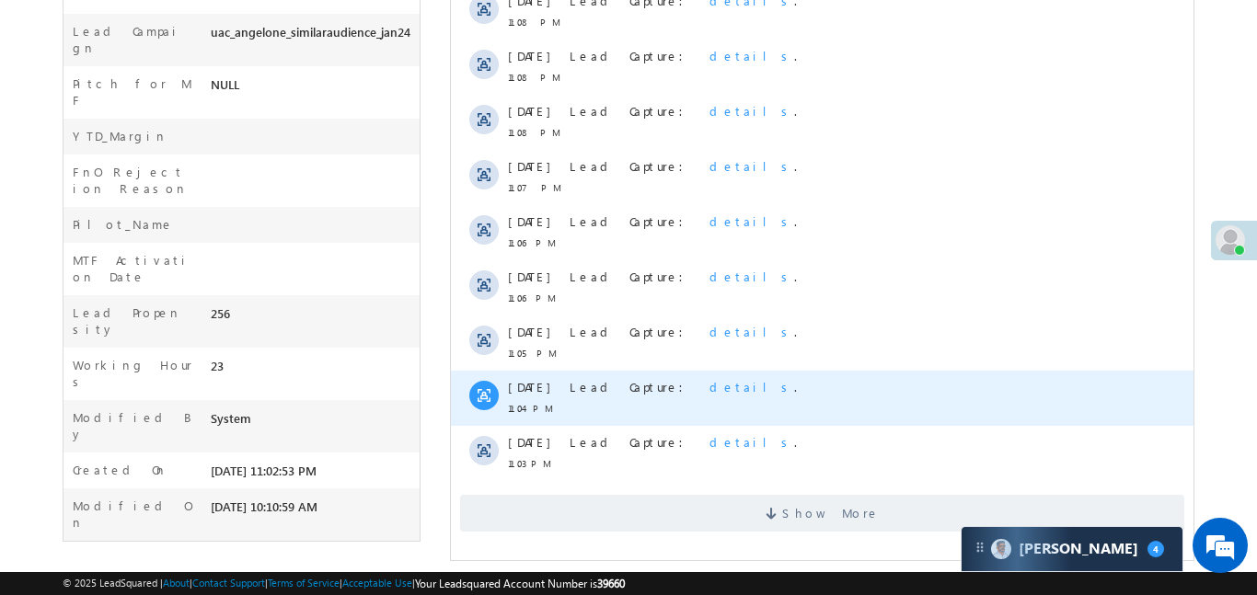
scroll to position [1008, 0]
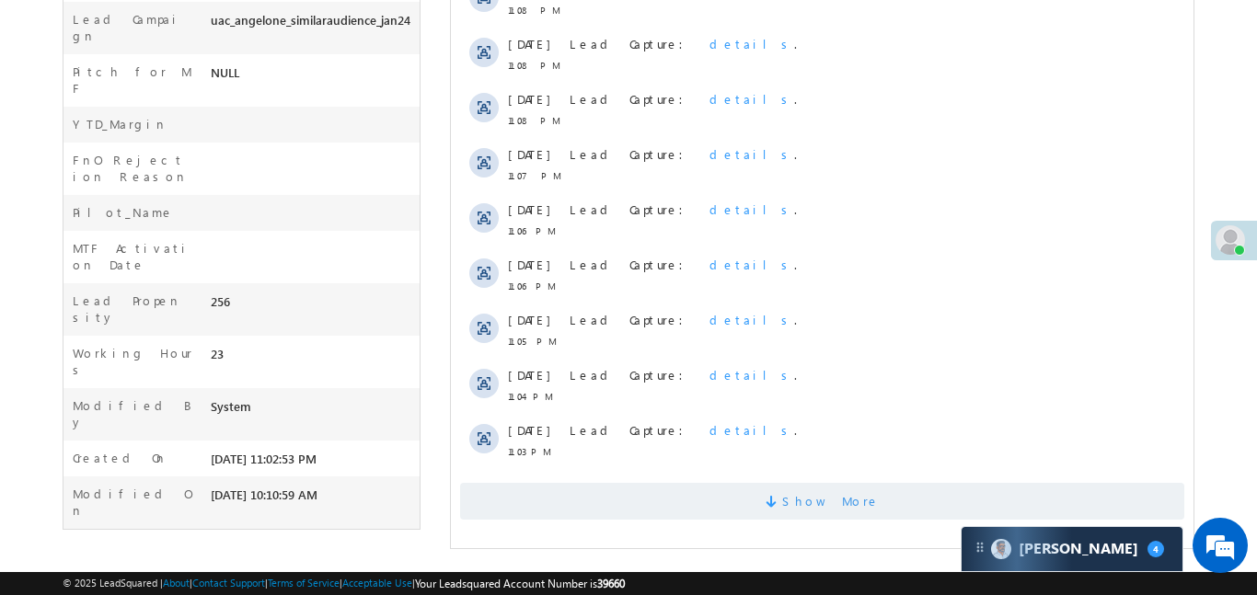
click at [746, 499] on span "Show More" at bounding box center [821, 501] width 724 height 37
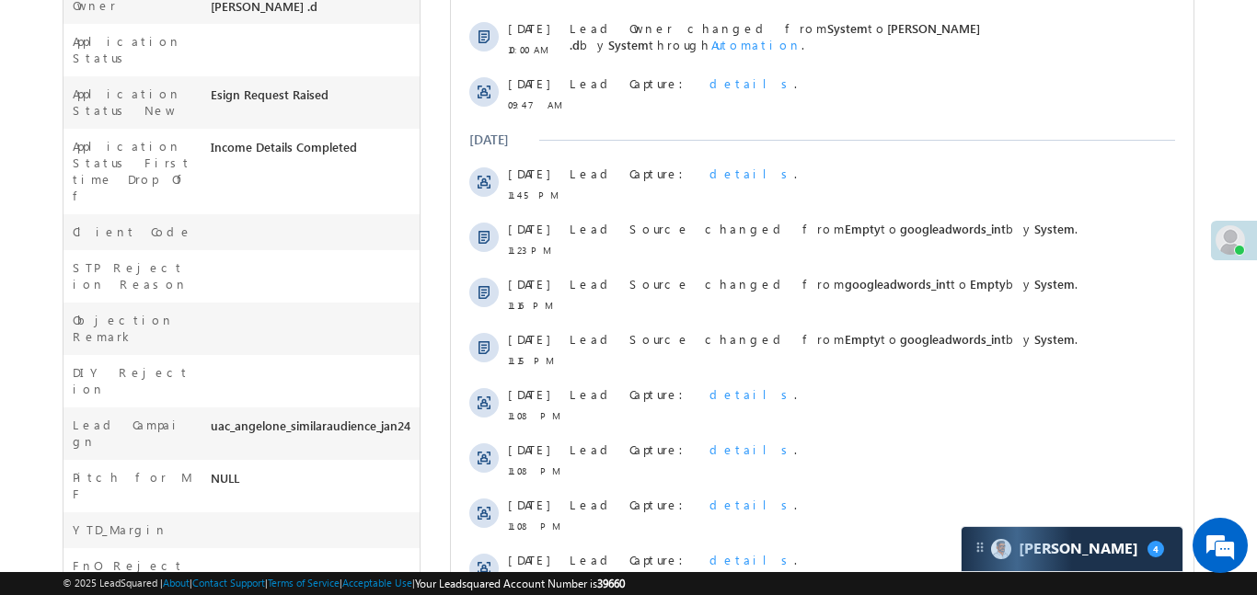
scroll to position [280, 0]
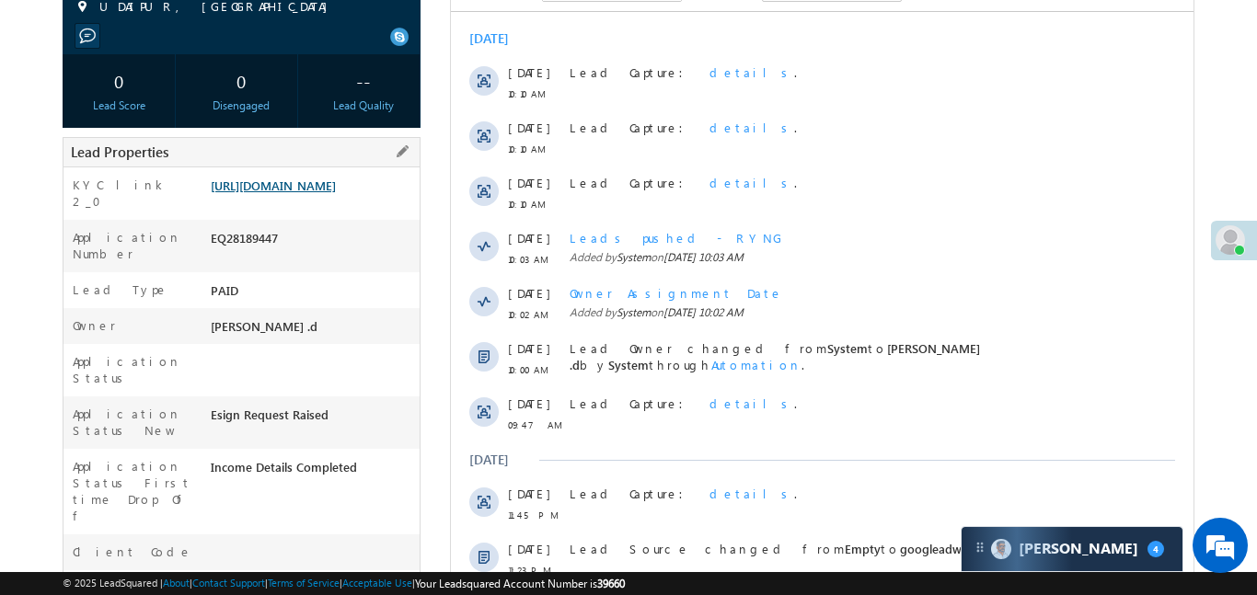
click at [336, 193] on link "https://angelbroking1-pk3em7sa.customui-test.leadsquared.com?leadId=dd255038-36…" at bounding box center [273, 186] width 125 height 16
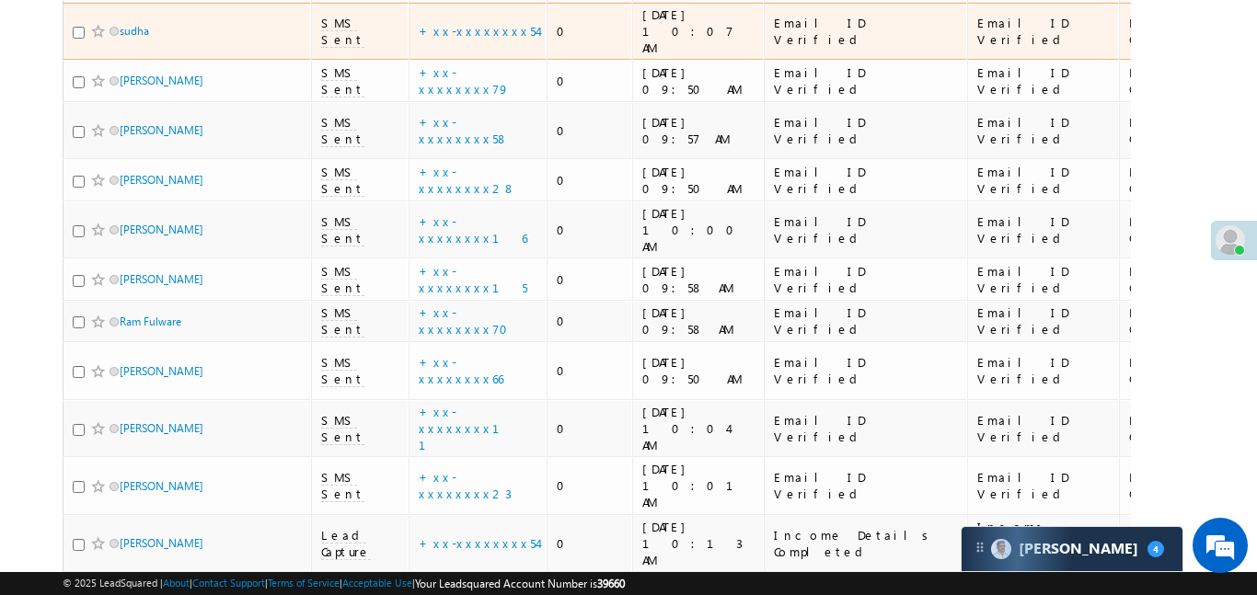
scroll to position [318, 0]
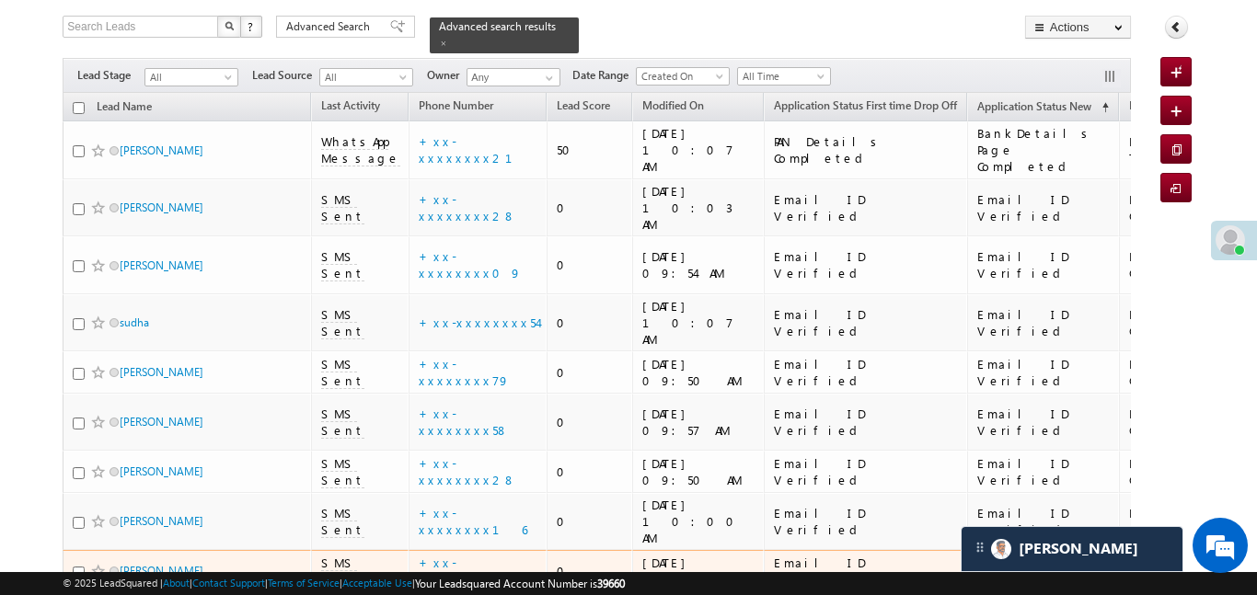
scroll to position [98, 0]
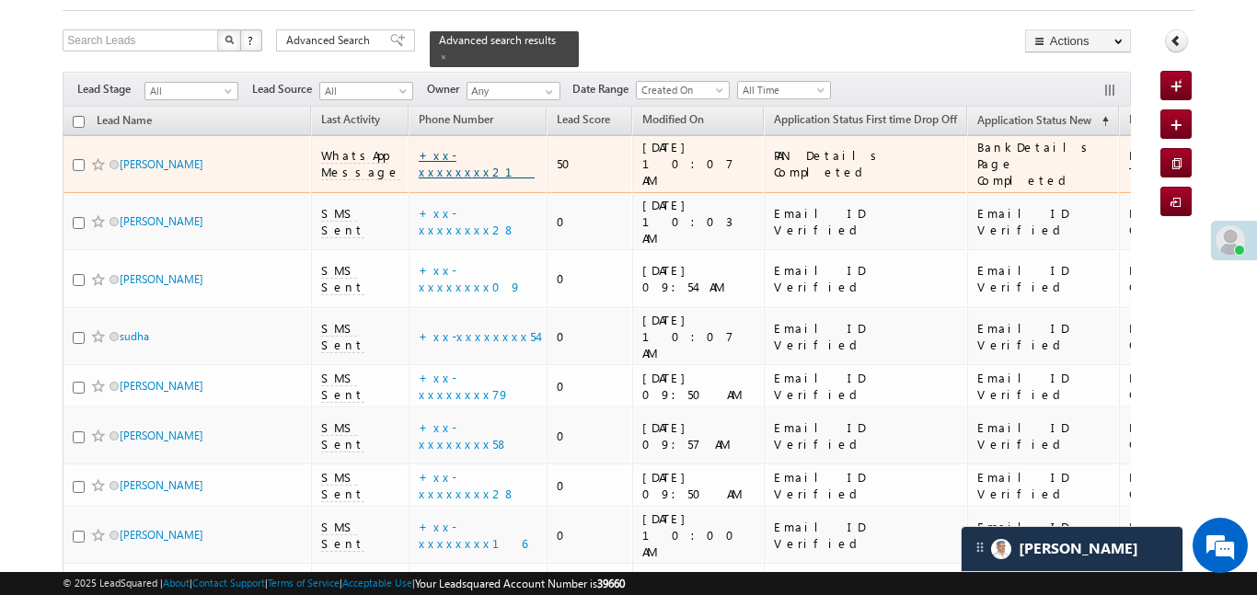
click at [447, 147] on link "+xx-xxxxxxxx21" at bounding box center [477, 163] width 116 height 32
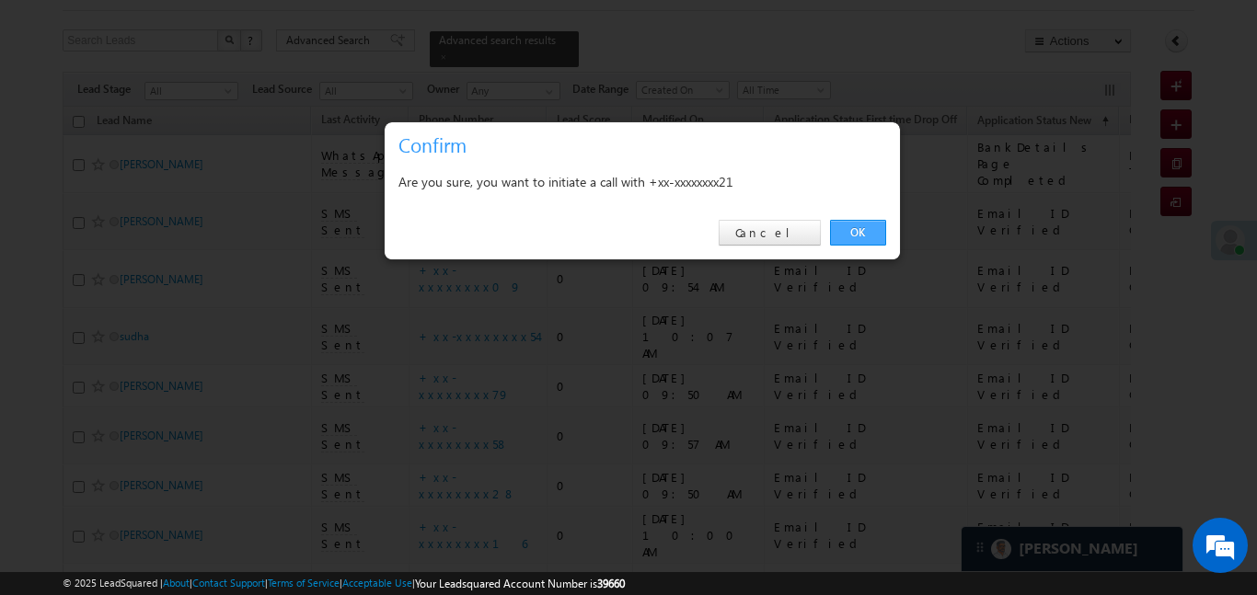
drag, startPoint x: 868, startPoint y: 214, endPoint x: 866, endPoint y: 230, distance: 15.8
click at [869, 221] on div "OK Cancel" at bounding box center [642, 233] width 515 height 52
click at [866, 237] on link "OK" at bounding box center [858, 233] width 56 height 26
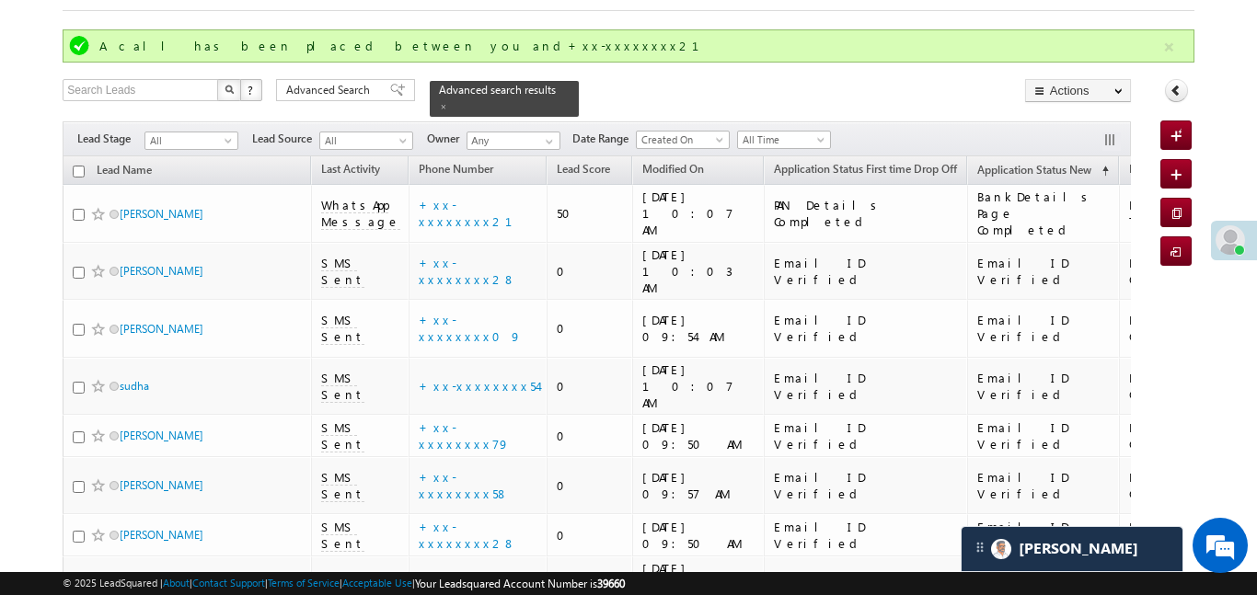
click at [714, 121] on div "Filters Lead Stage All All Lead Source All All Owner Any Any Date Range Go maxd…" at bounding box center [597, 138] width 1068 height 35
click at [1165, 48] on button "button" at bounding box center [1169, 47] width 23 height 23
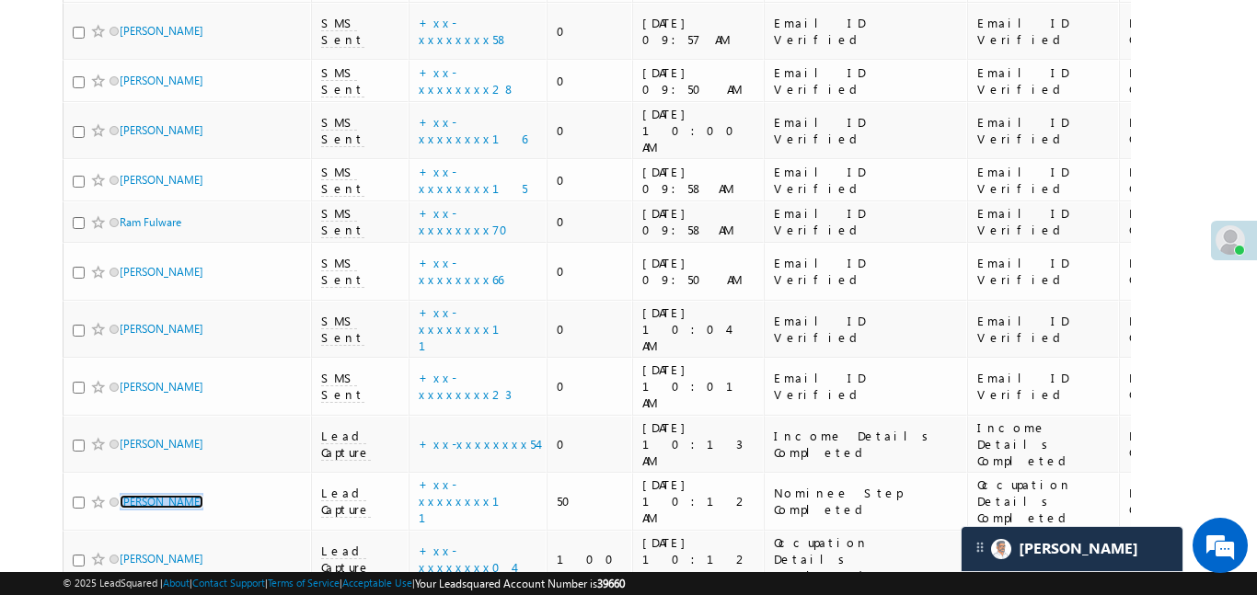
scroll to position [613, 0]
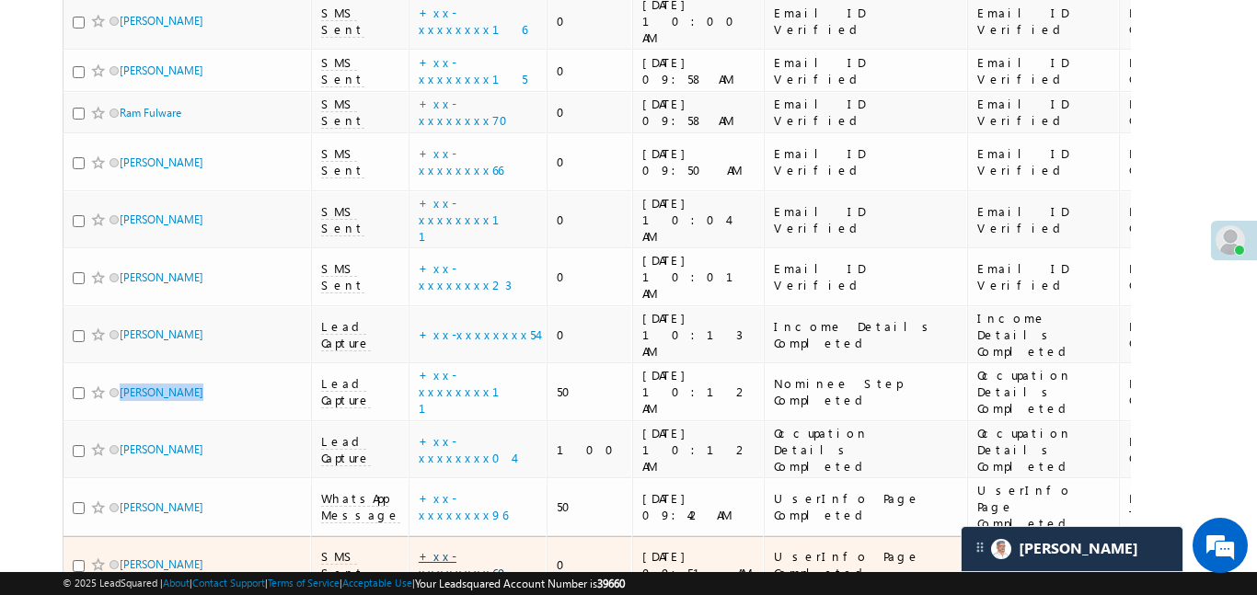
click at [451, 549] on link "+xx-xxxxxxxx69" at bounding box center [463, 565] width 89 height 32
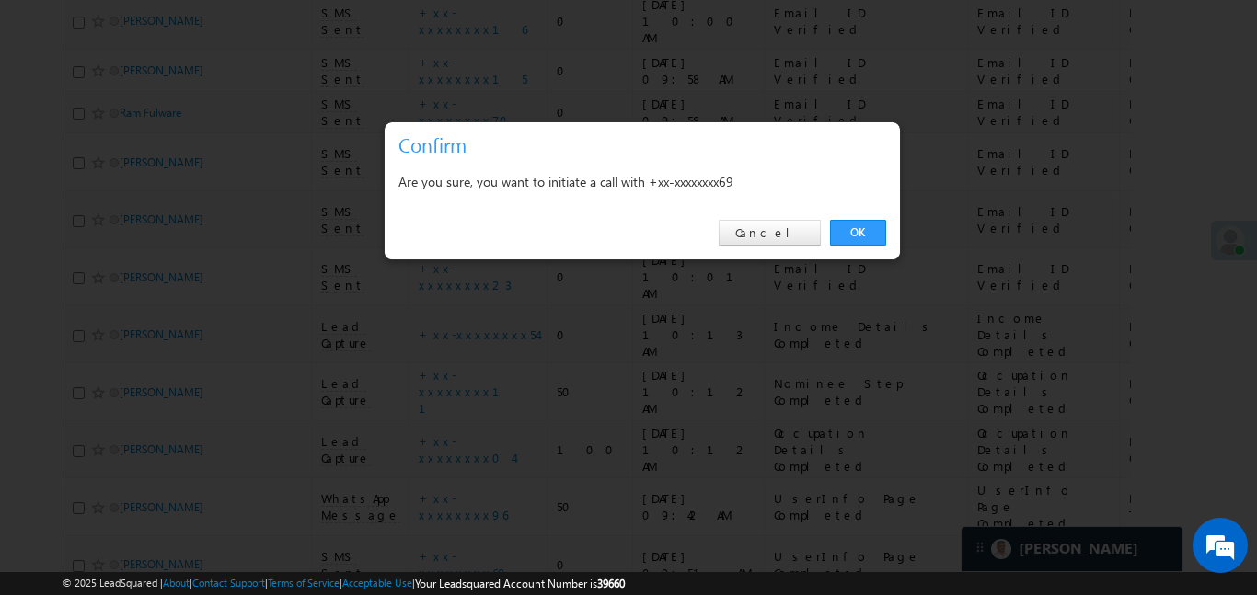
click at [885, 208] on div "OK Cancel" at bounding box center [642, 233] width 515 height 52
click at [859, 239] on link "OK" at bounding box center [858, 233] width 56 height 26
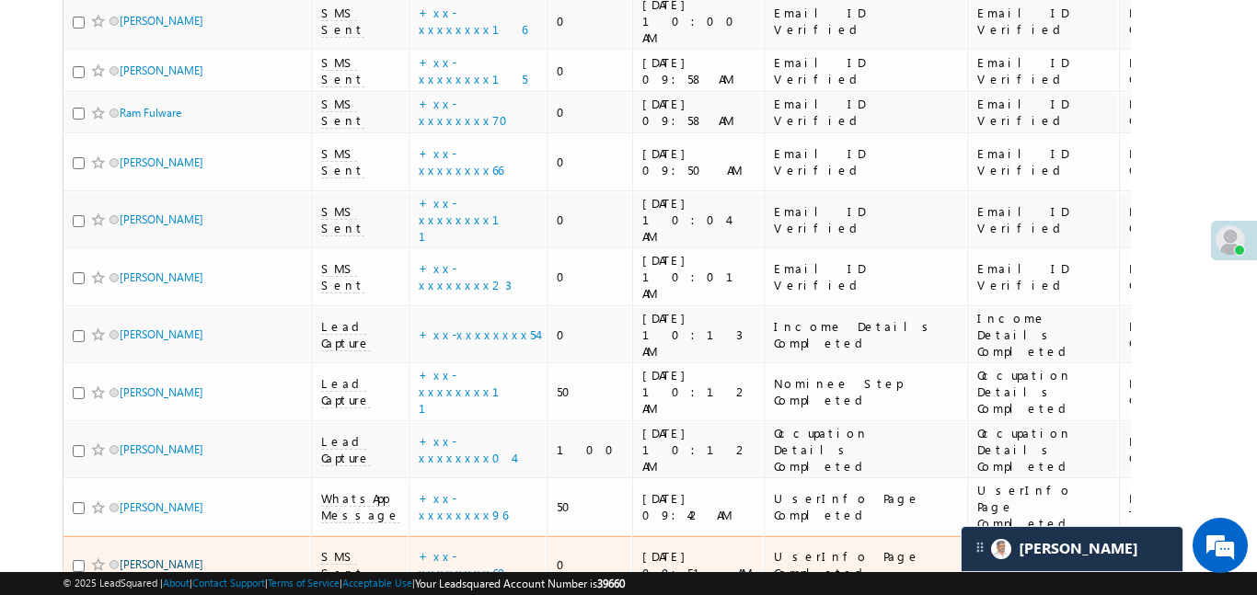
scroll to position [663, 0]
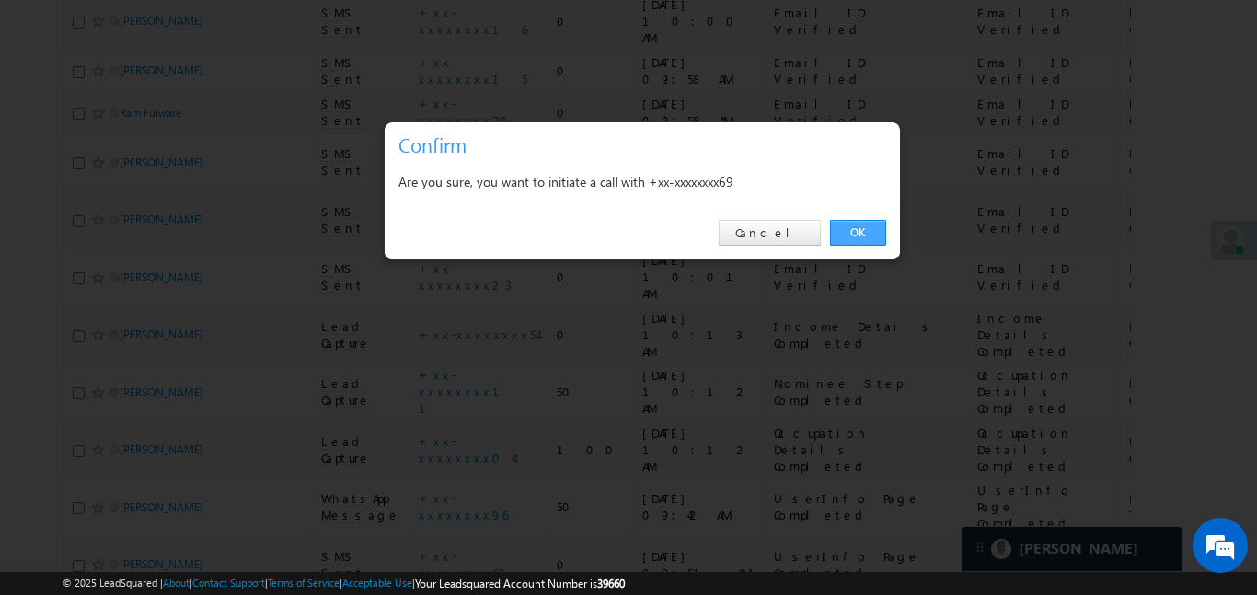
click at [842, 226] on link "OK" at bounding box center [858, 233] width 56 height 26
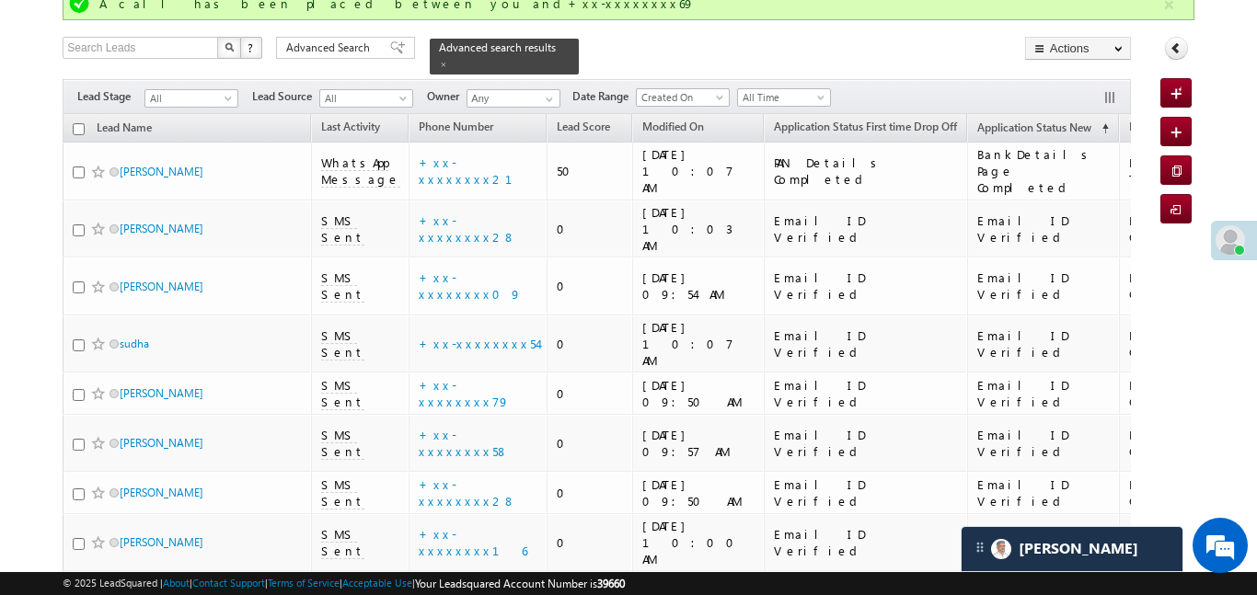
scroll to position [0, 0]
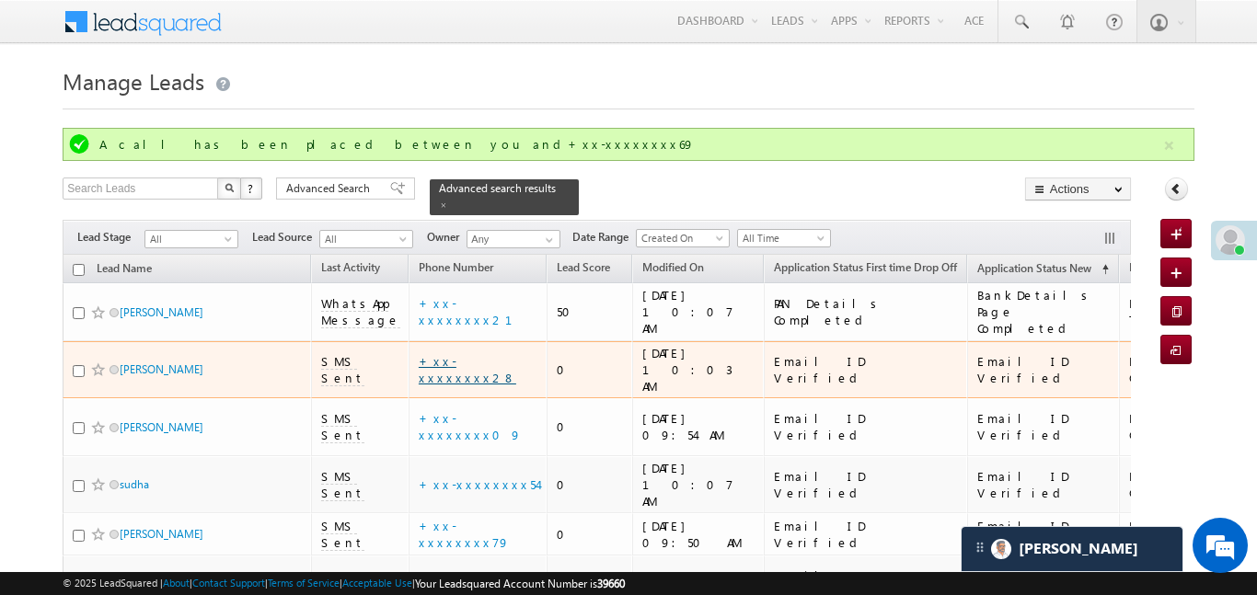
click at [465, 353] on link "+xx-xxxxxxxx28" at bounding box center [468, 369] width 98 height 32
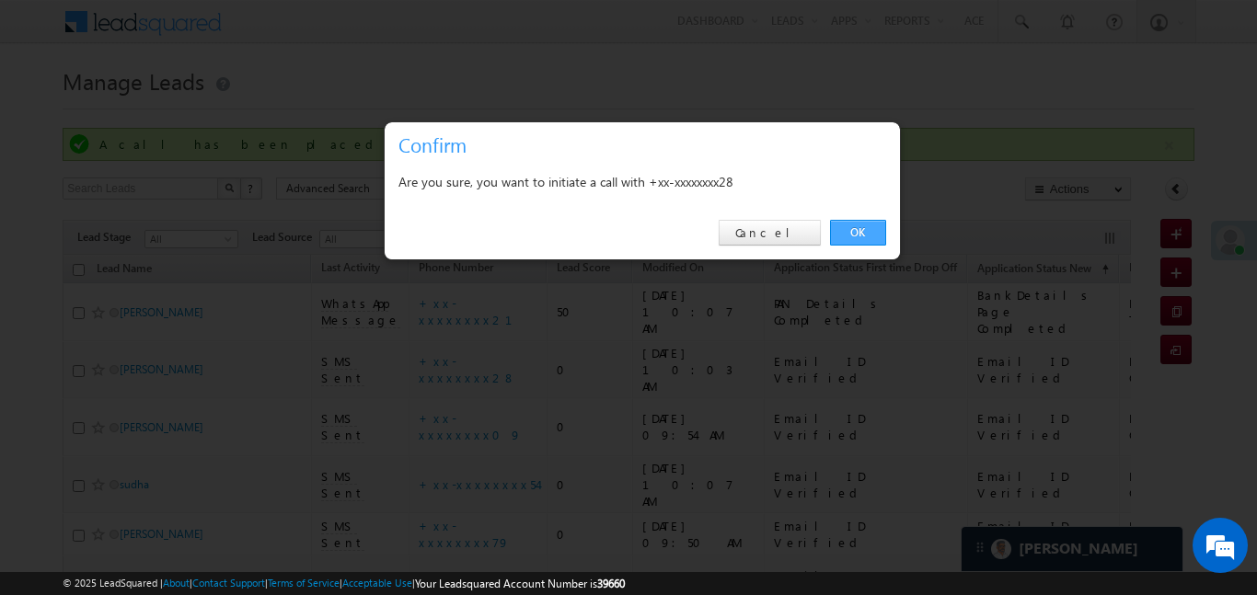
click at [862, 230] on link "OK" at bounding box center [858, 233] width 56 height 26
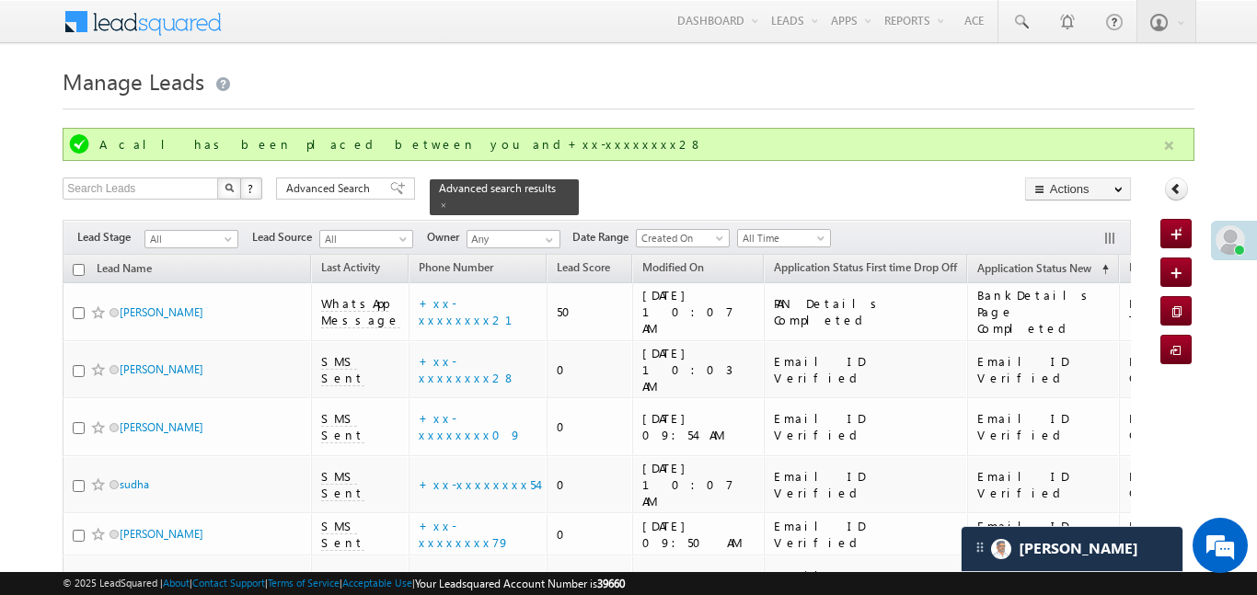
click at [1165, 153] on button "button" at bounding box center [1169, 145] width 23 height 23
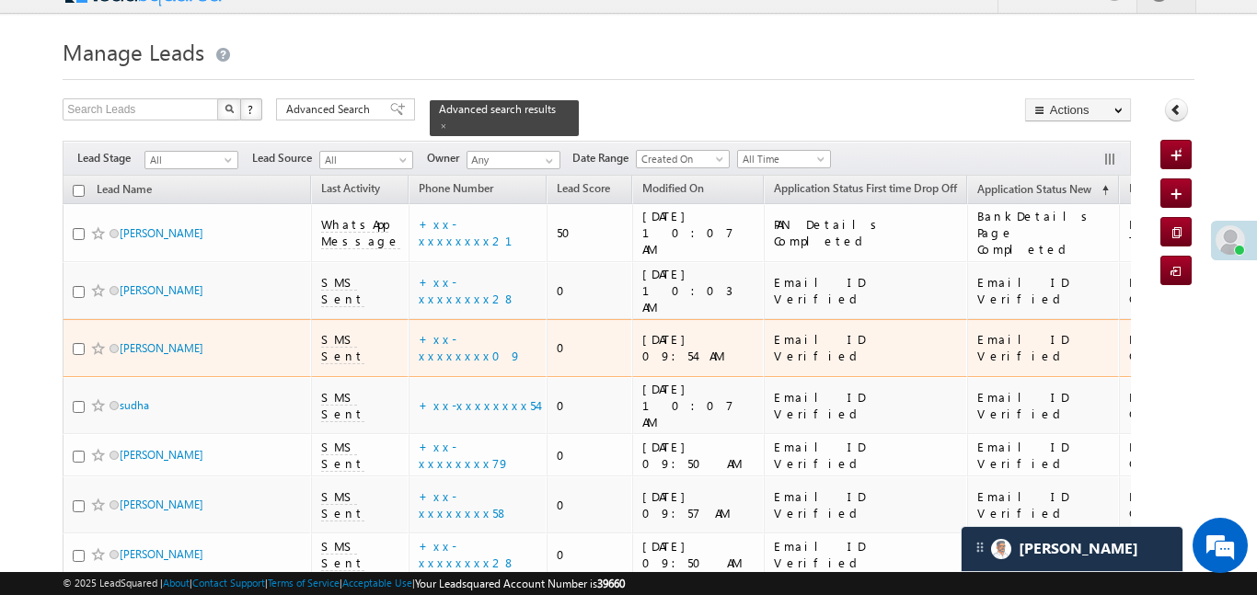
scroll to position [30, 0]
click at [468, 330] on link "+xx-xxxxxxxx09" at bounding box center [470, 346] width 103 height 32
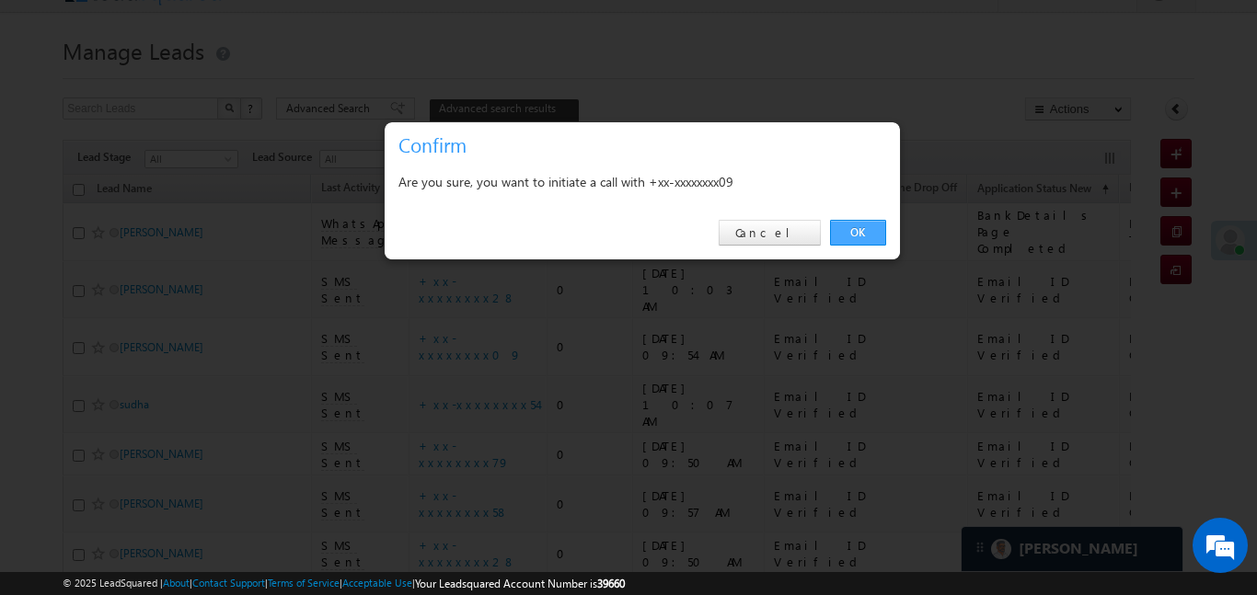
click at [873, 240] on link "OK" at bounding box center [858, 233] width 56 height 26
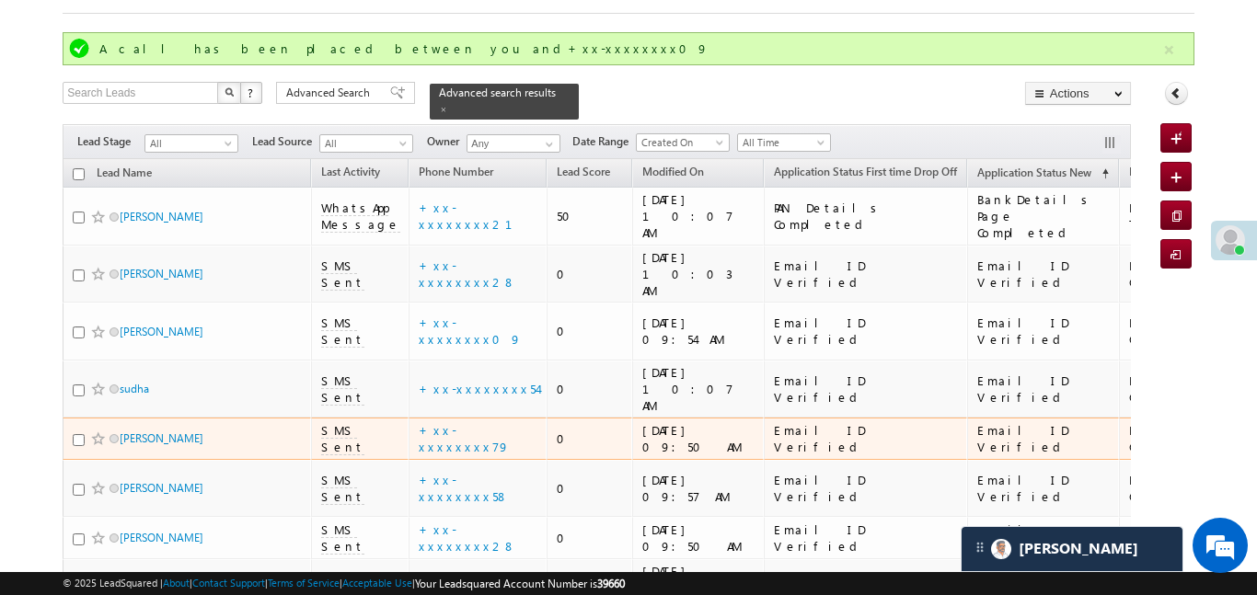
scroll to position [105, 0]
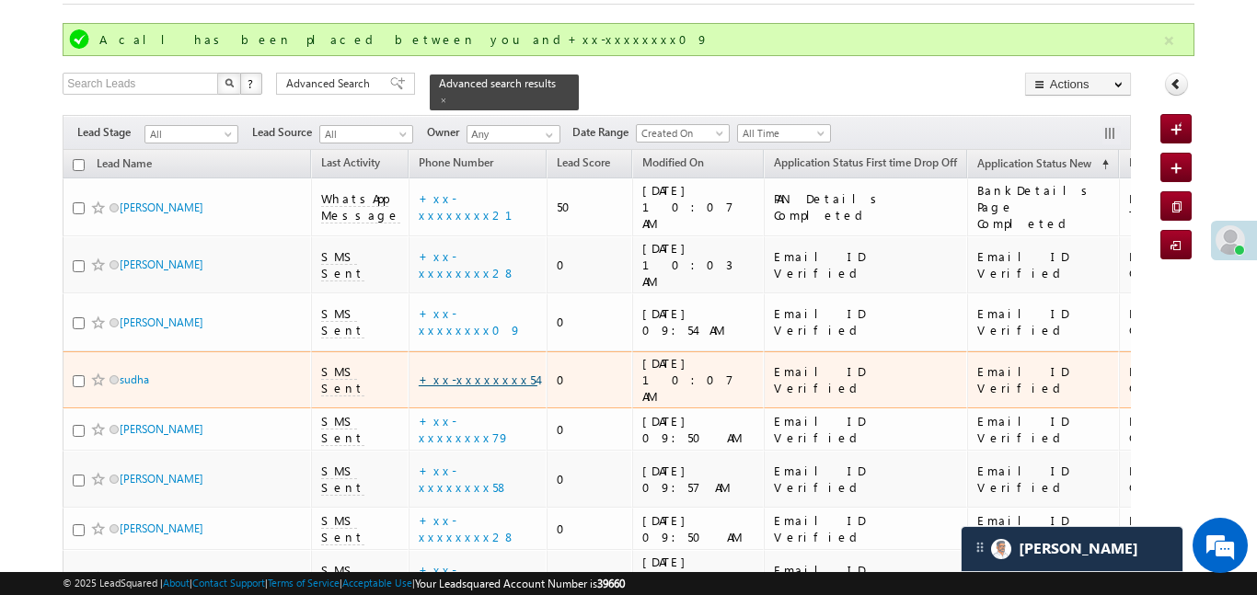
click at [452, 372] on link "+xx-xxxxxxxx54" at bounding box center [478, 380] width 119 height 16
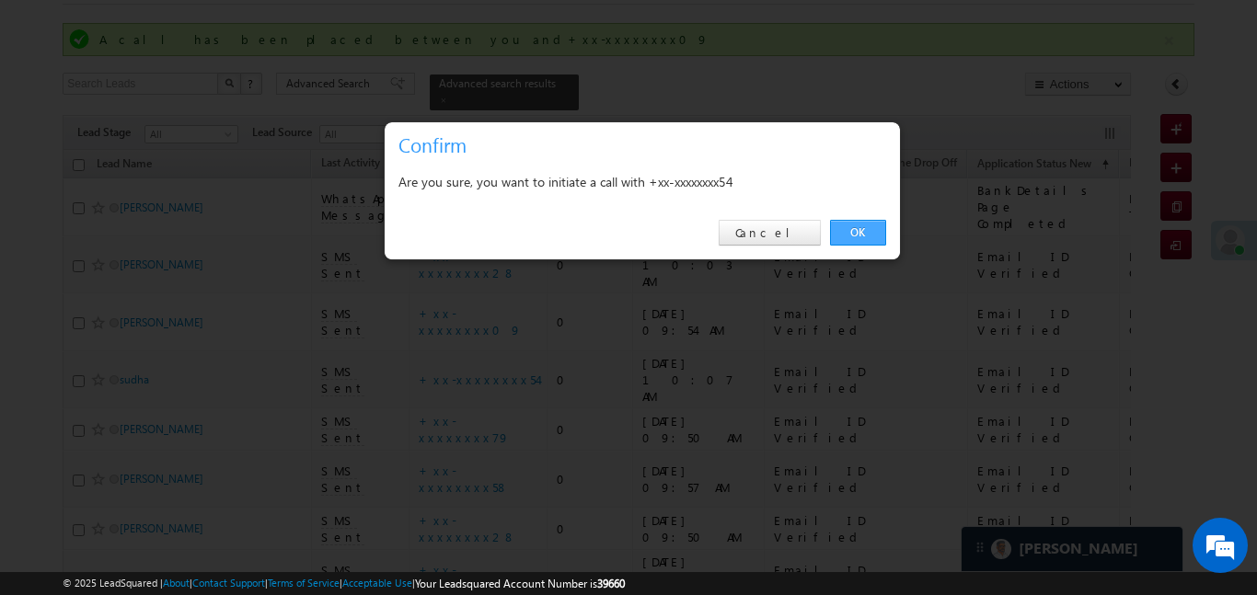
click at [854, 241] on link "OK" at bounding box center [858, 233] width 56 height 26
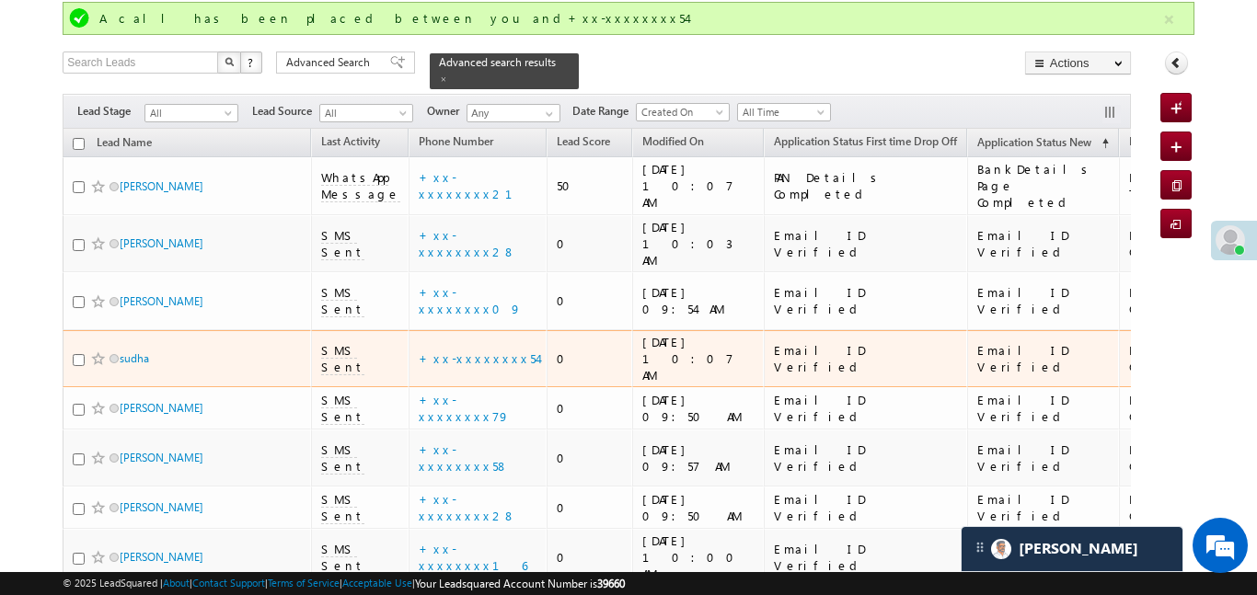
scroll to position [134, 0]
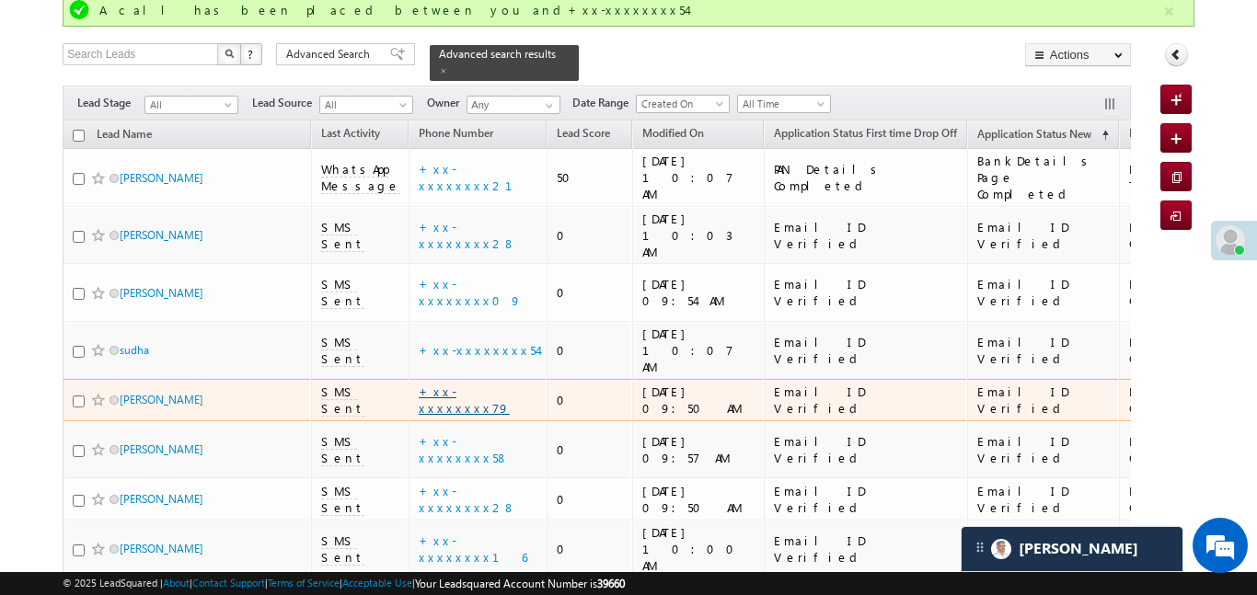
click at [419, 384] on link "+xx-xxxxxxxx79" at bounding box center [464, 400] width 91 height 32
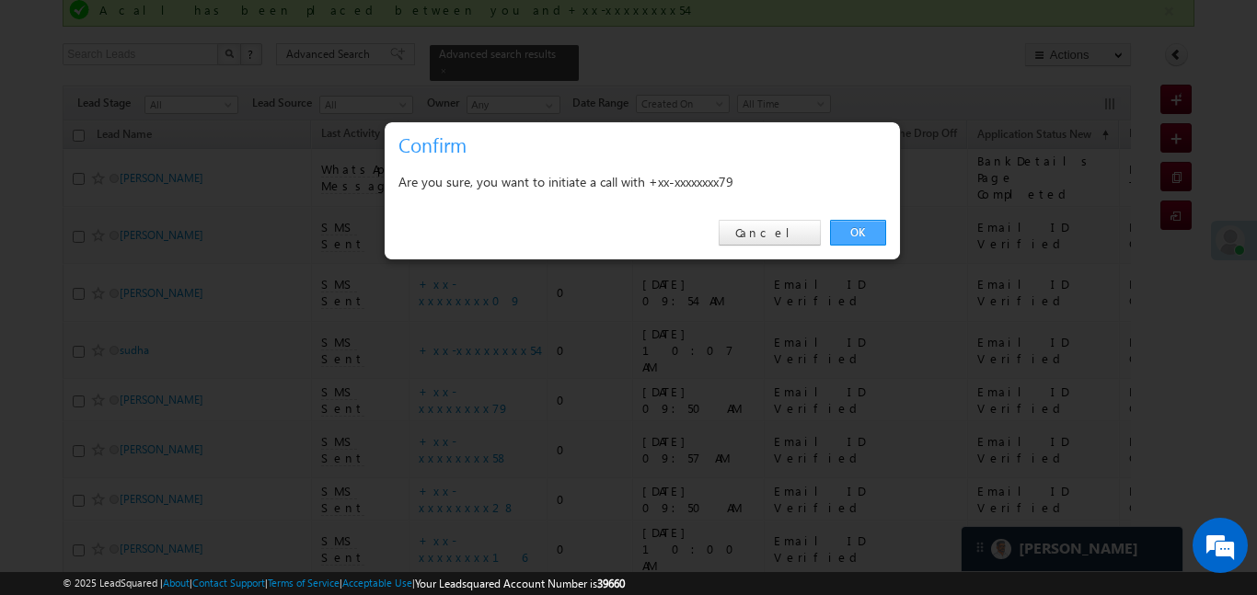
click at [862, 225] on link "OK" at bounding box center [858, 233] width 56 height 26
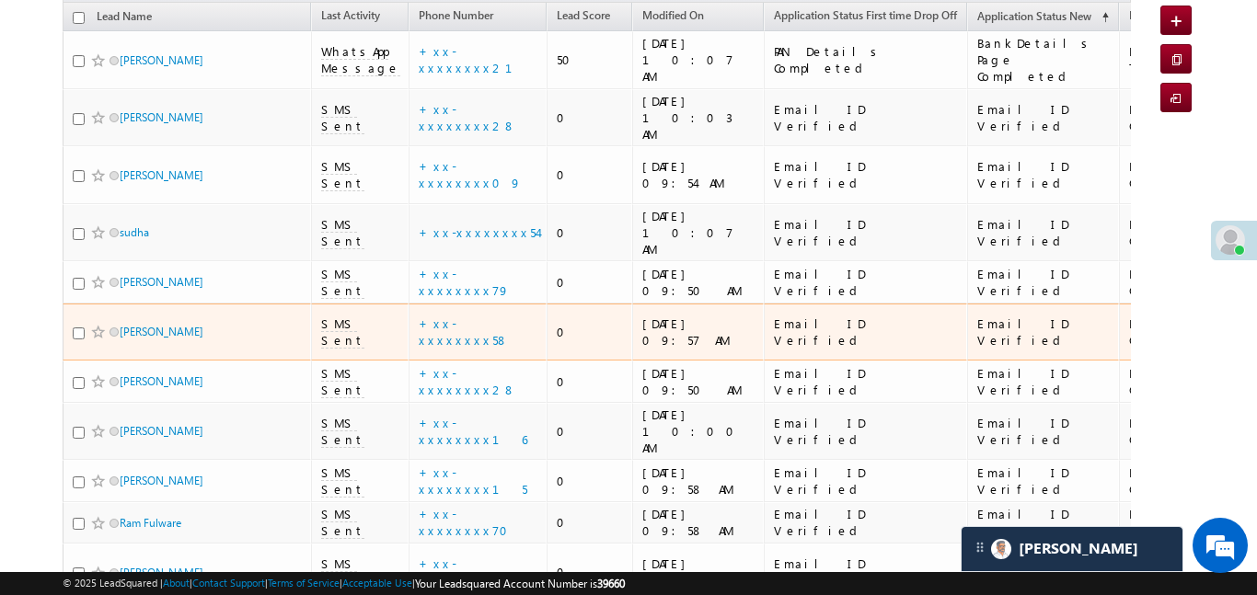
scroll to position [253, 0]
click at [456, 315] on link "+xx-xxxxxxxx58" at bounding box center [464, 331] width 90 height 32
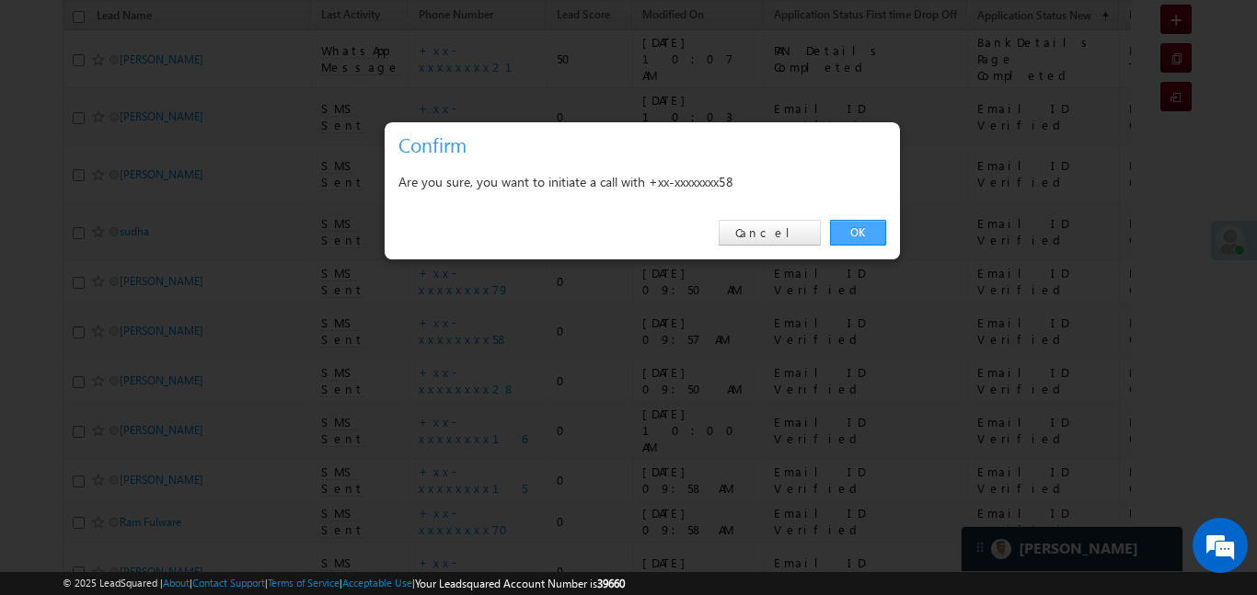
click at [873, 228] on link "OK" at bounding box center [858, 233] width 56 height 26
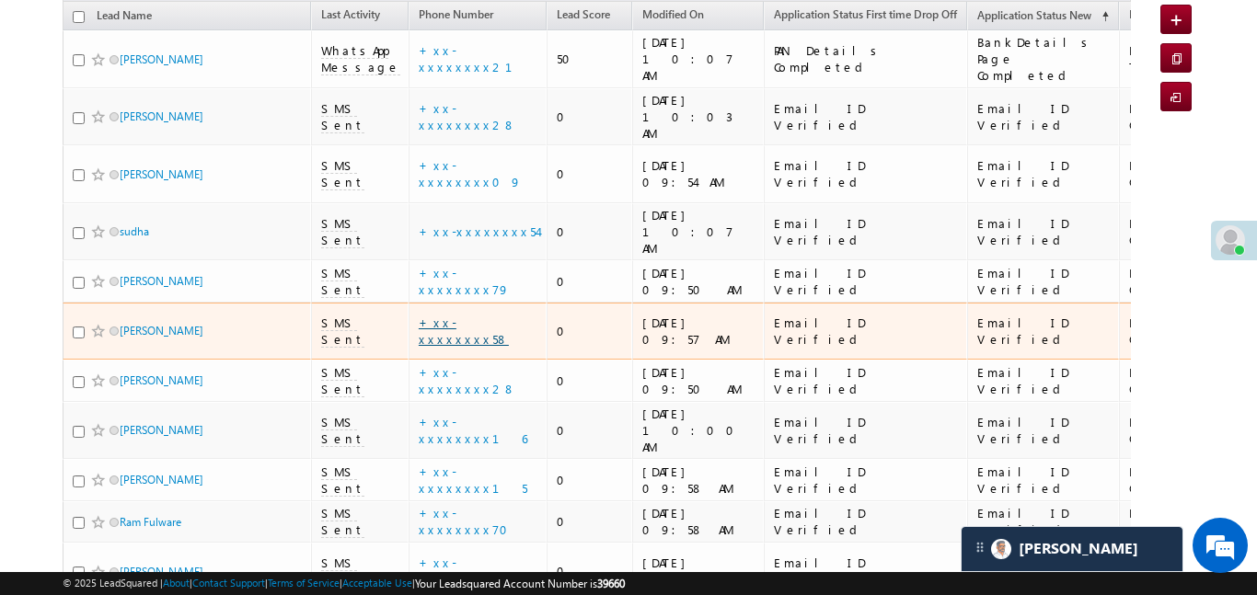
click at [463, 315] on link "+xx-xxxxxxxx58" at bounding box center [464, 331] width 90 height 32
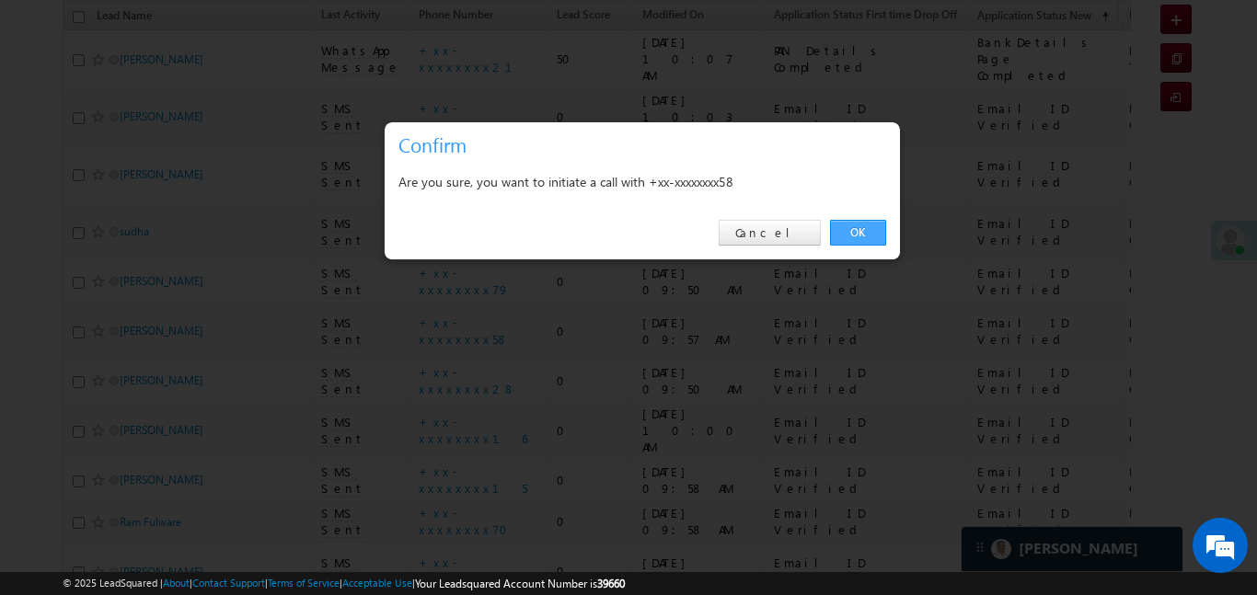
click at [865, 223] on link "OK" at bounding box center [858, 233] width 56 height 26
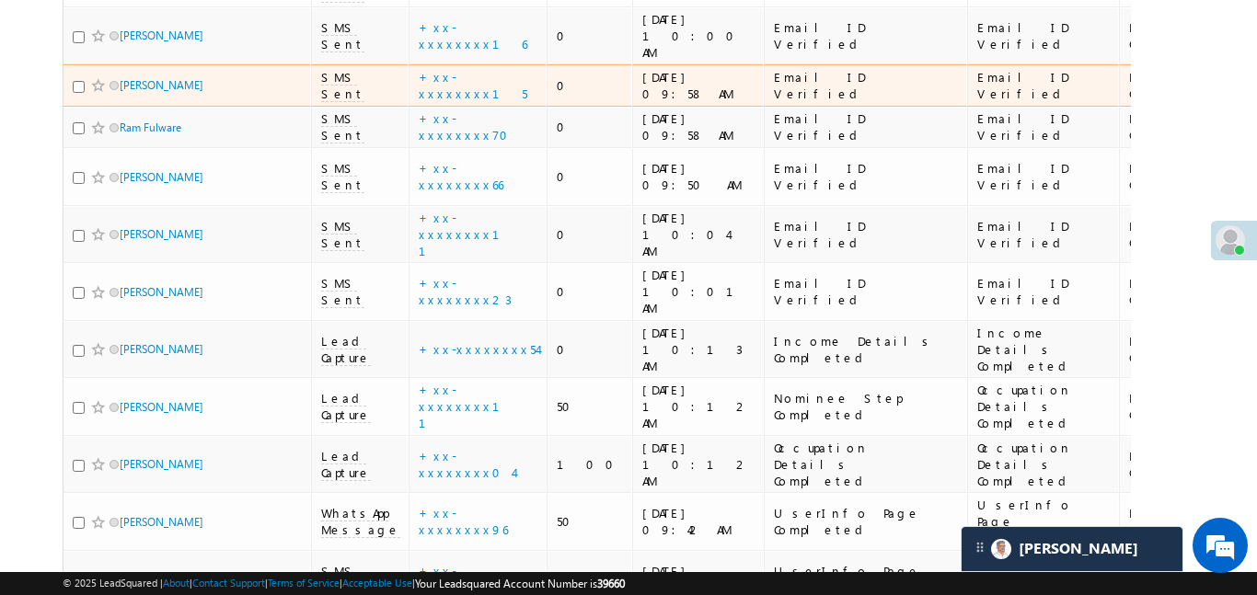
scroll to position [663, 0]
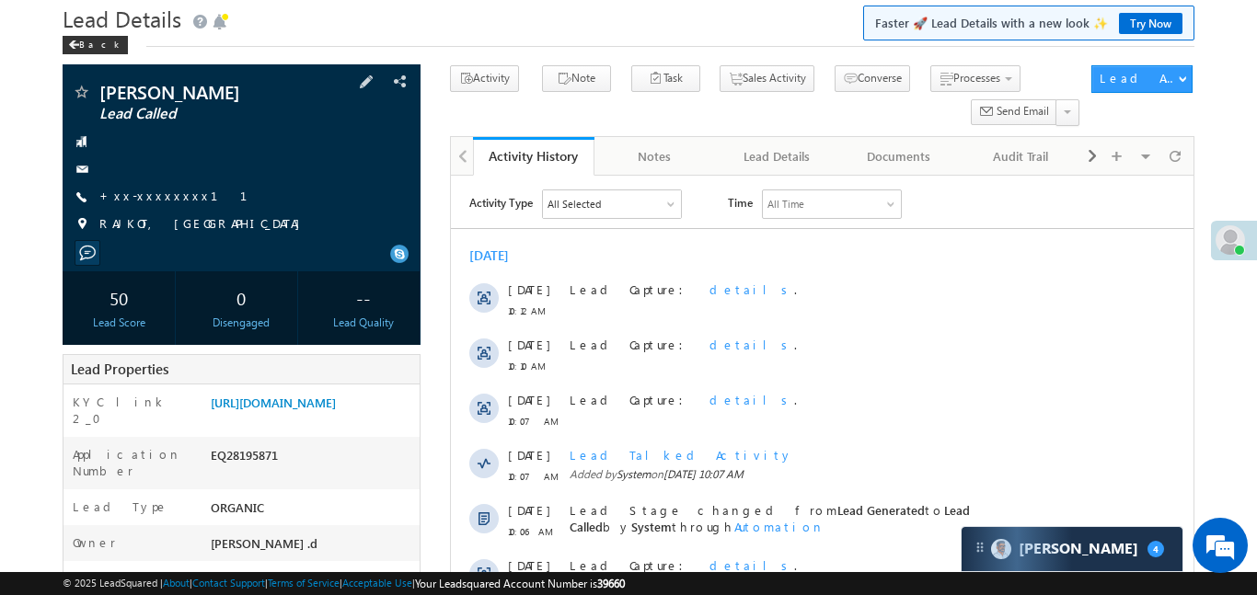
click at [153, 204] on span "+xx-xxxxxxxx11" at bounding box center [184, 197] width 170 height 18
click at [148, 199] on link "+xx-xxxxxxxx11" at bounding box center [184, 196] width 170 height 16
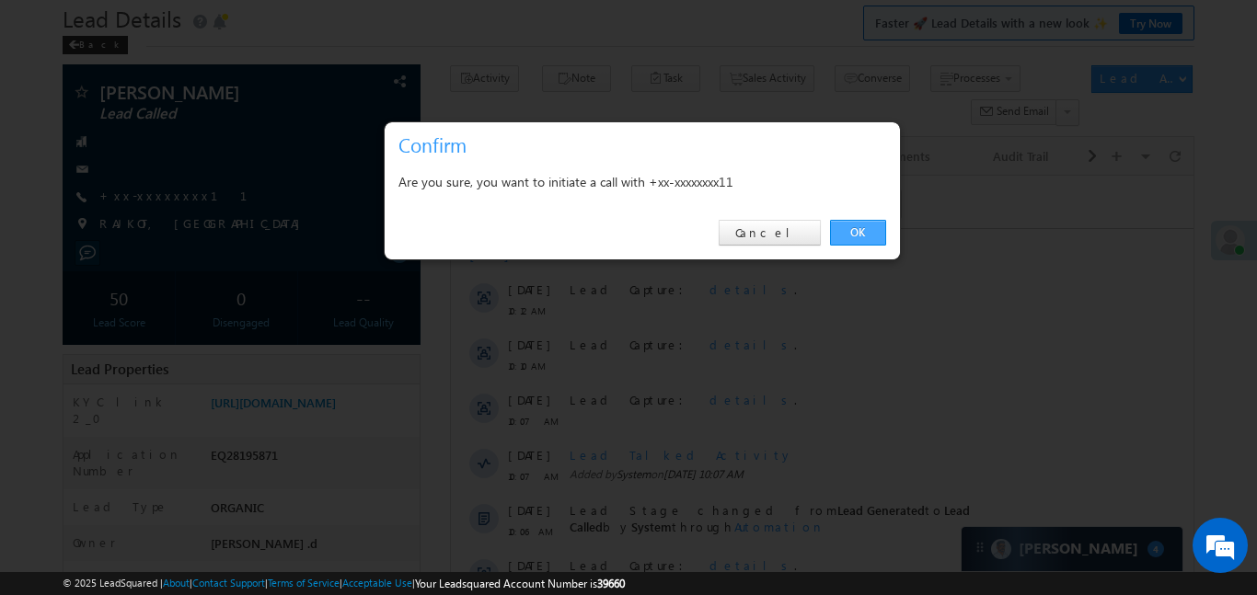
click at [866, 229] on link "OK" at bounding box center [858, 233] width 56 height 26
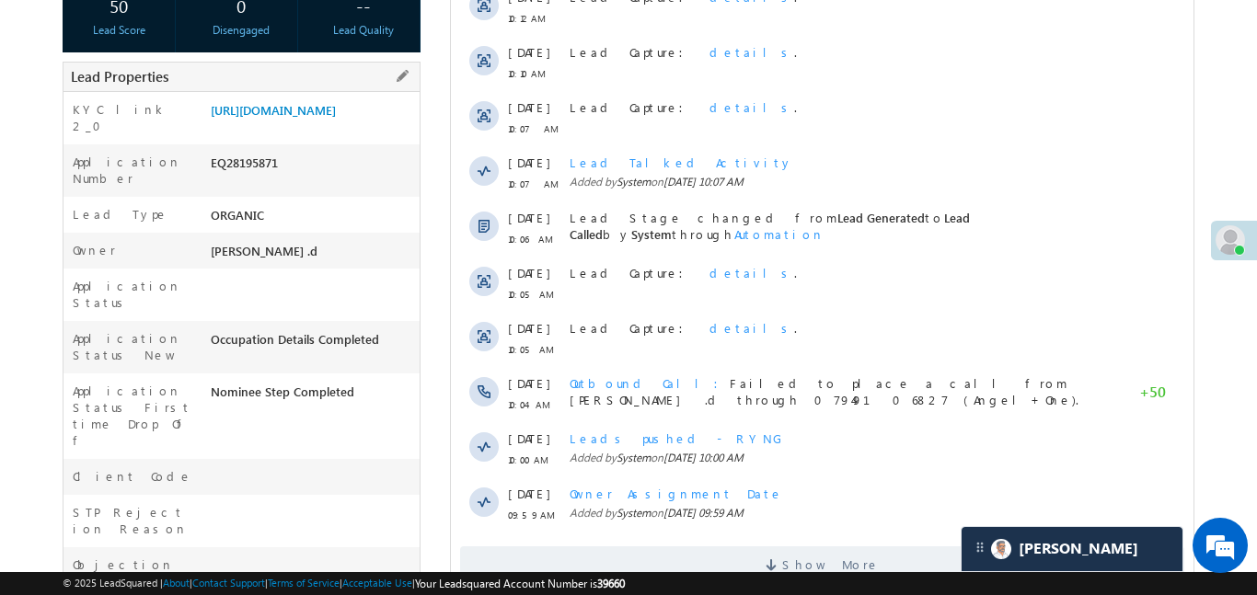
scroll to position [405, 0]
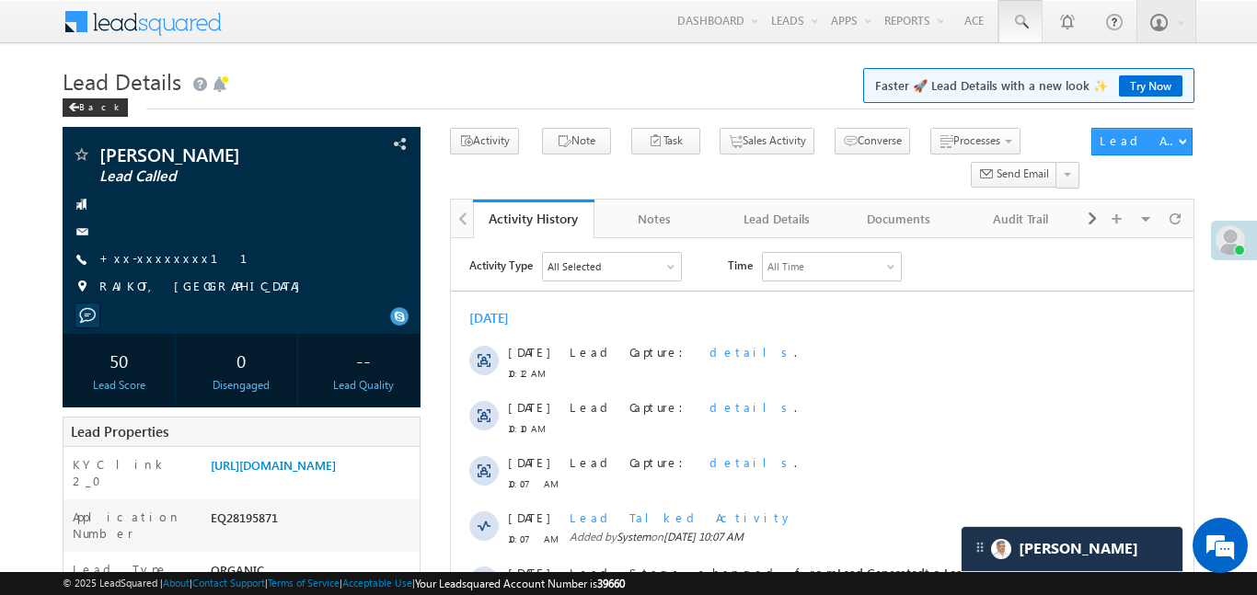
click at [1026, 27] on span at bounding box center [1020, 22] width 18 height 18
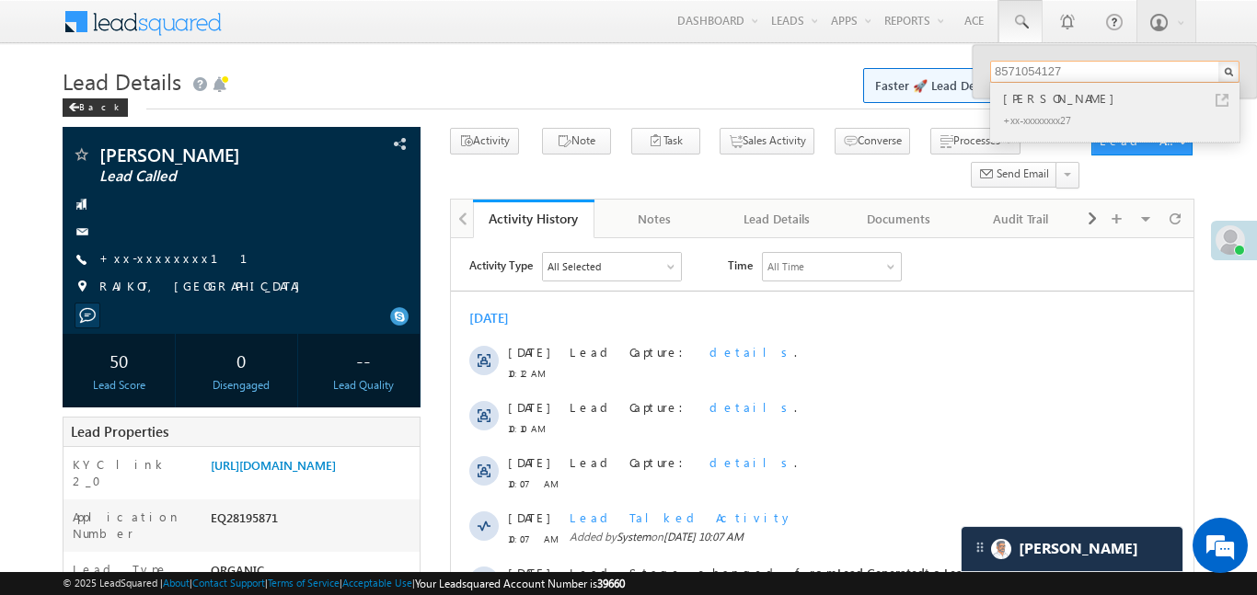
type input "8571054127"
click at [1050, 92] on div "Govind Chaudhary" at bounding box center [1122, 98] width 247 height 20
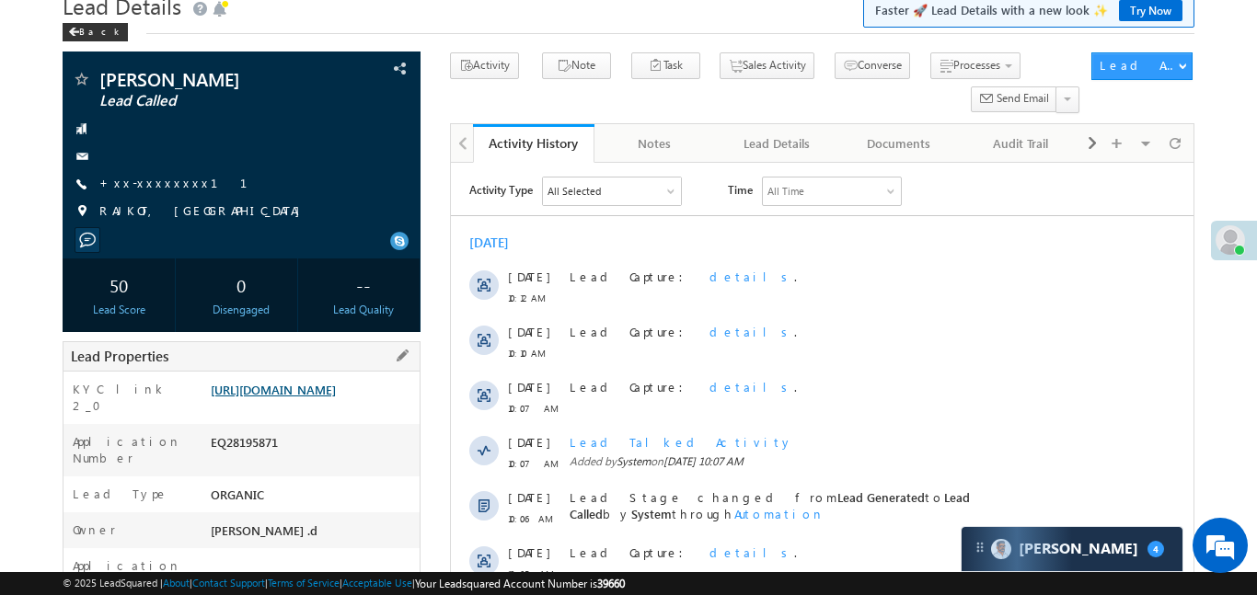
scroll to position [87, 0]
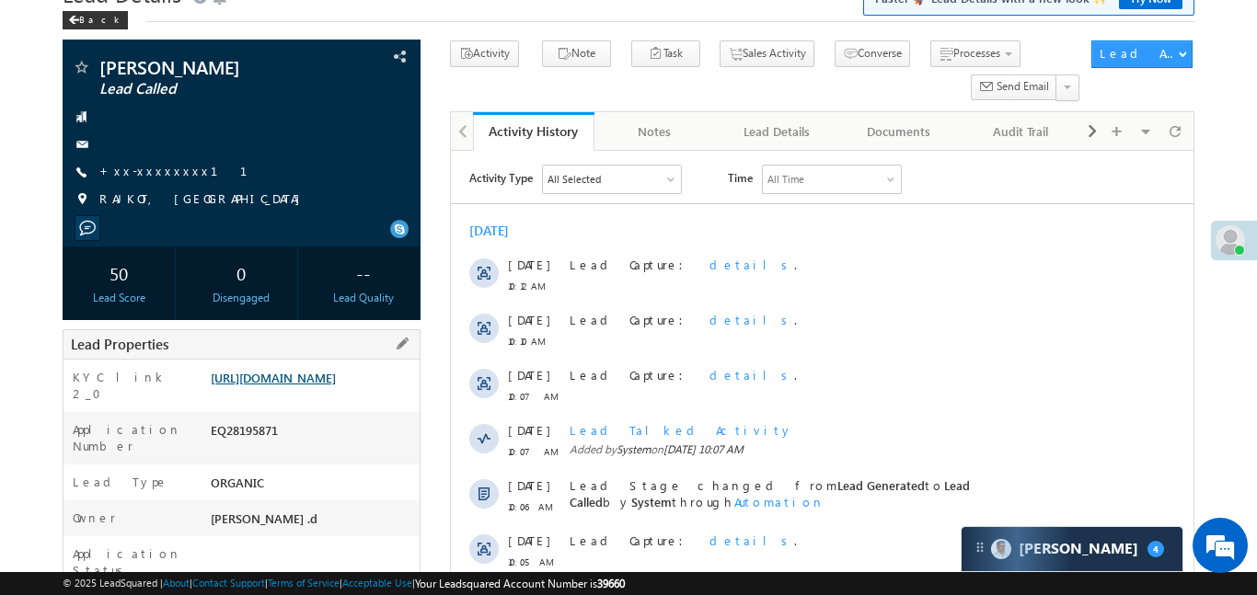
click at [299, 382] on link "[URL][DOMAIN_NAME]" at bounding box center [273, 378] width 125 height 16
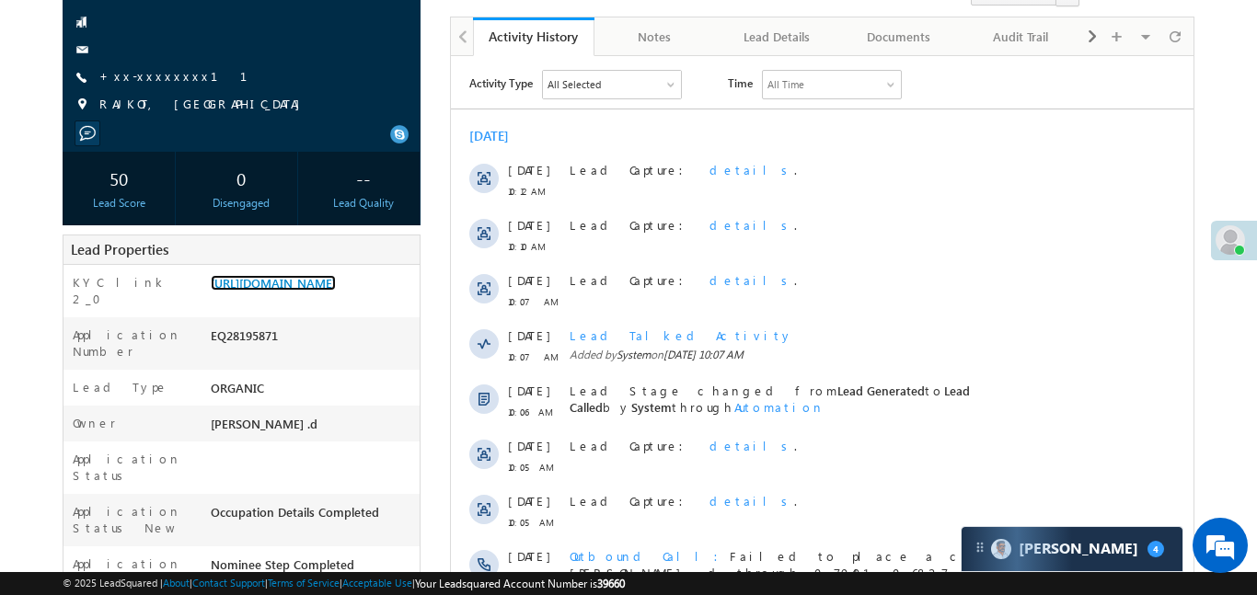
scroll to position [185, 0]
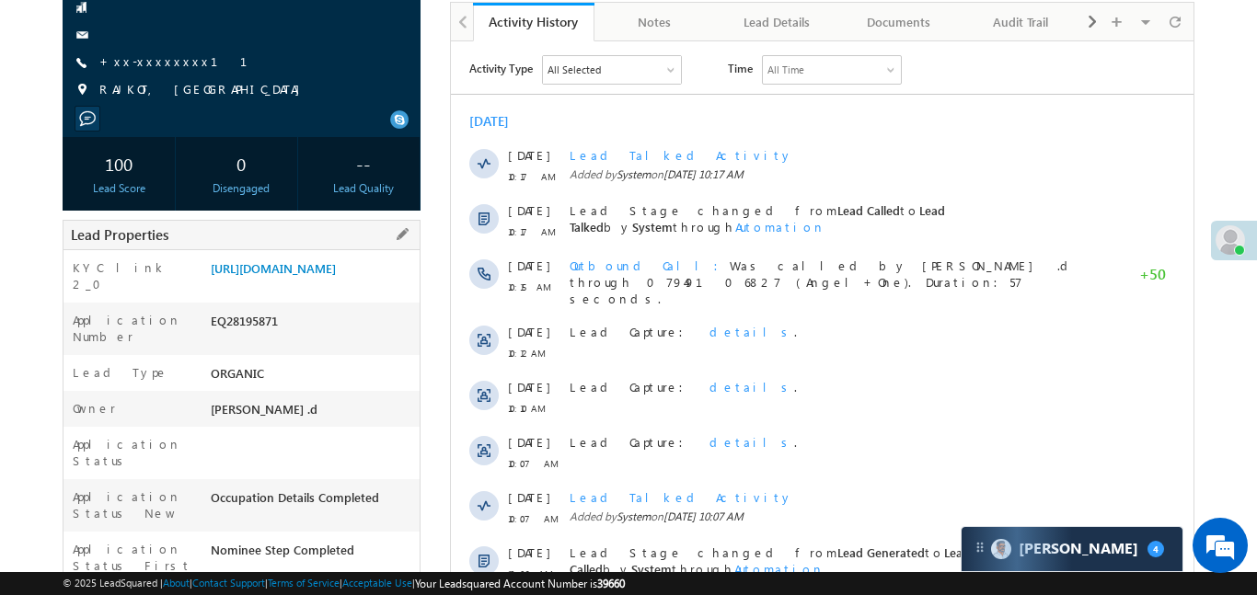
scroll to position [310, 0]
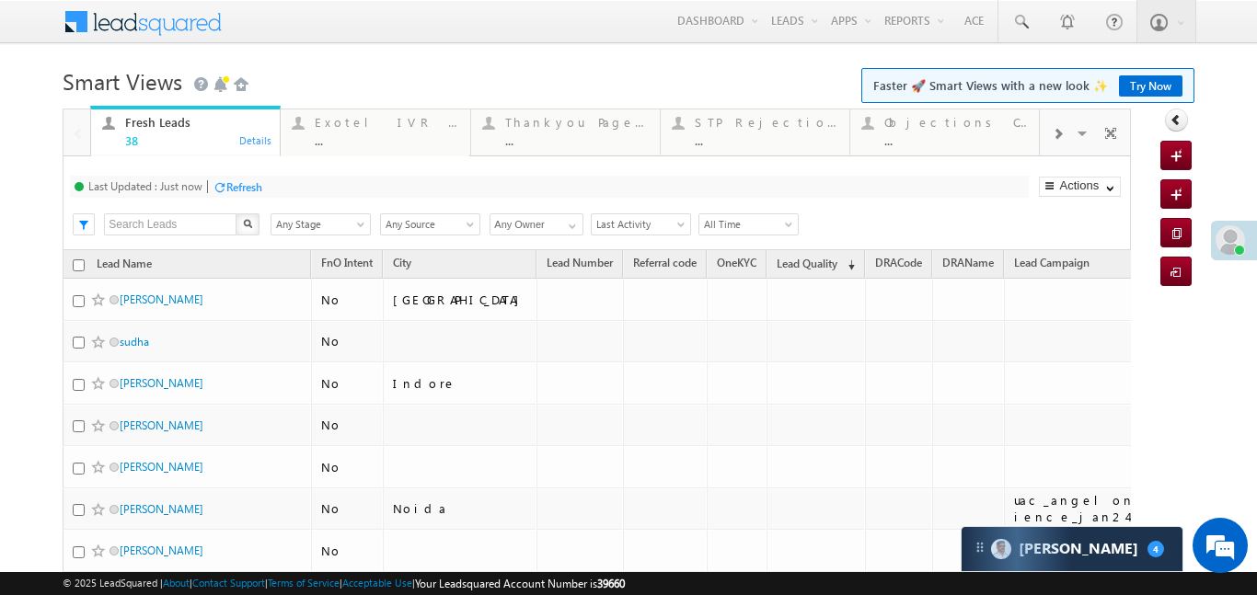
click at [1058, 136] on span at bounding box center [1057, 134] width 11 height 15
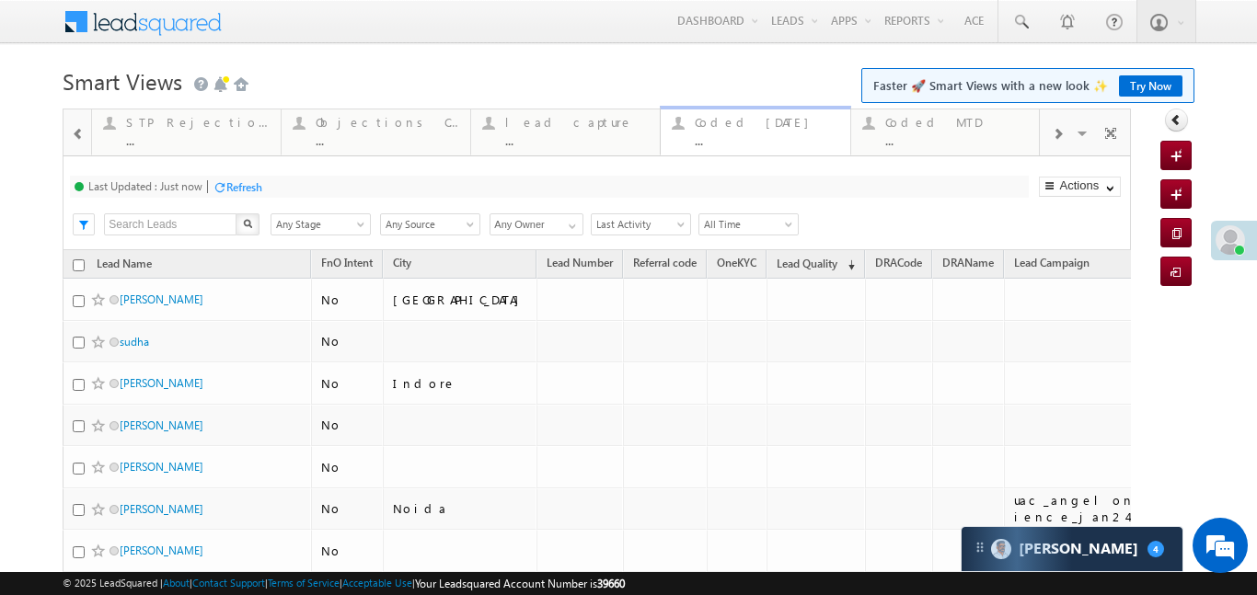
click at [754, 136] on div "..." at bounding box center [767, 140] width 144 height 14
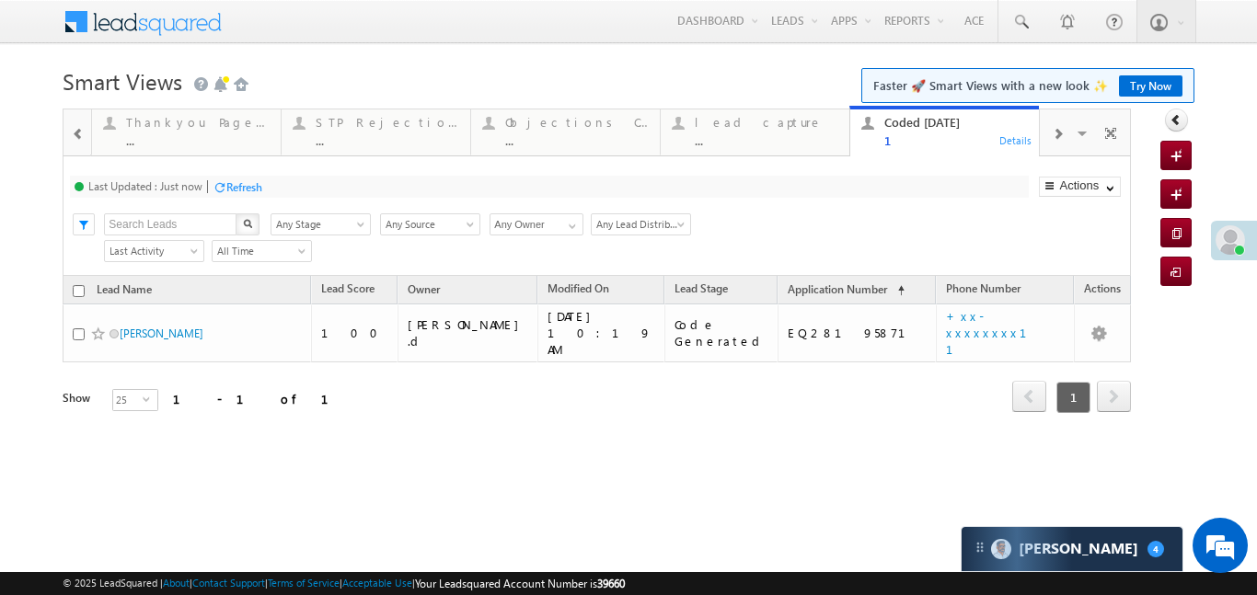
click at [754, 136] on div "..." at bounding box center [767, 140] width 144 height 14
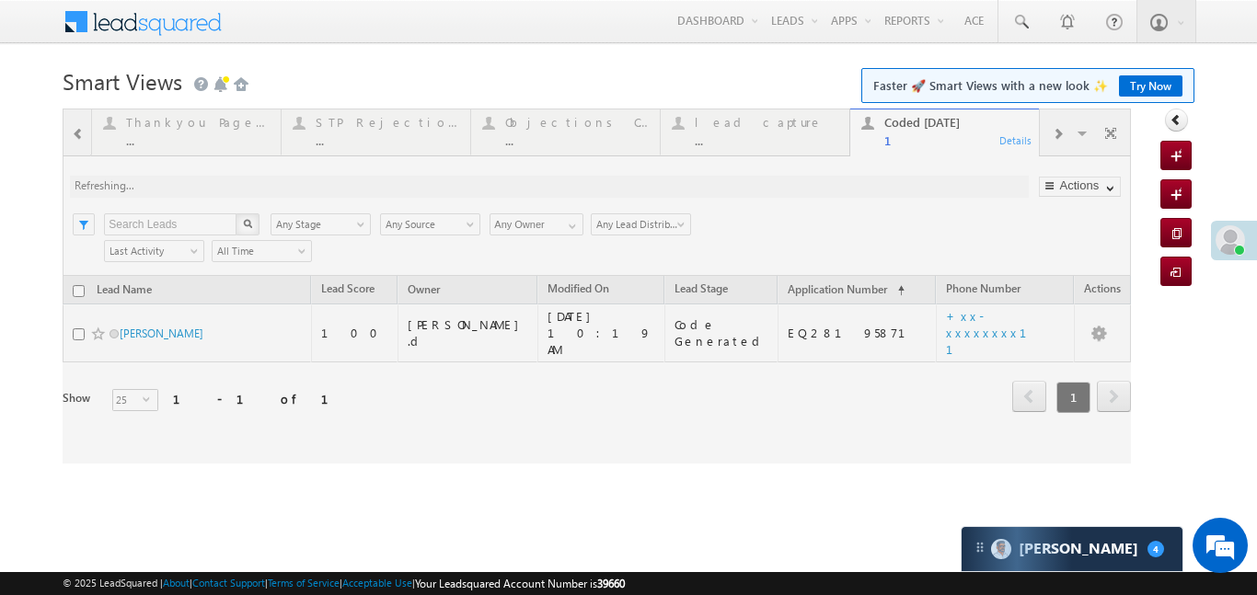
click at [754, 136] on div at bounding box center [597, 286] width 1069 height 355
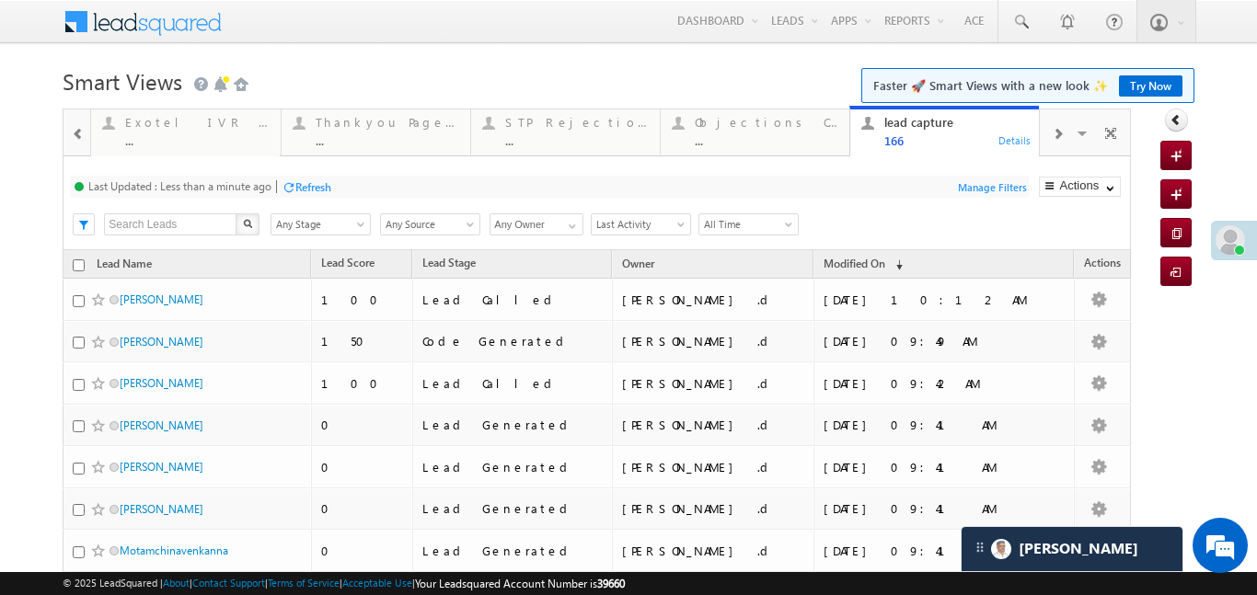
click at [1045, 132] on div at bounding box center [1057, 132] width 35 height 41
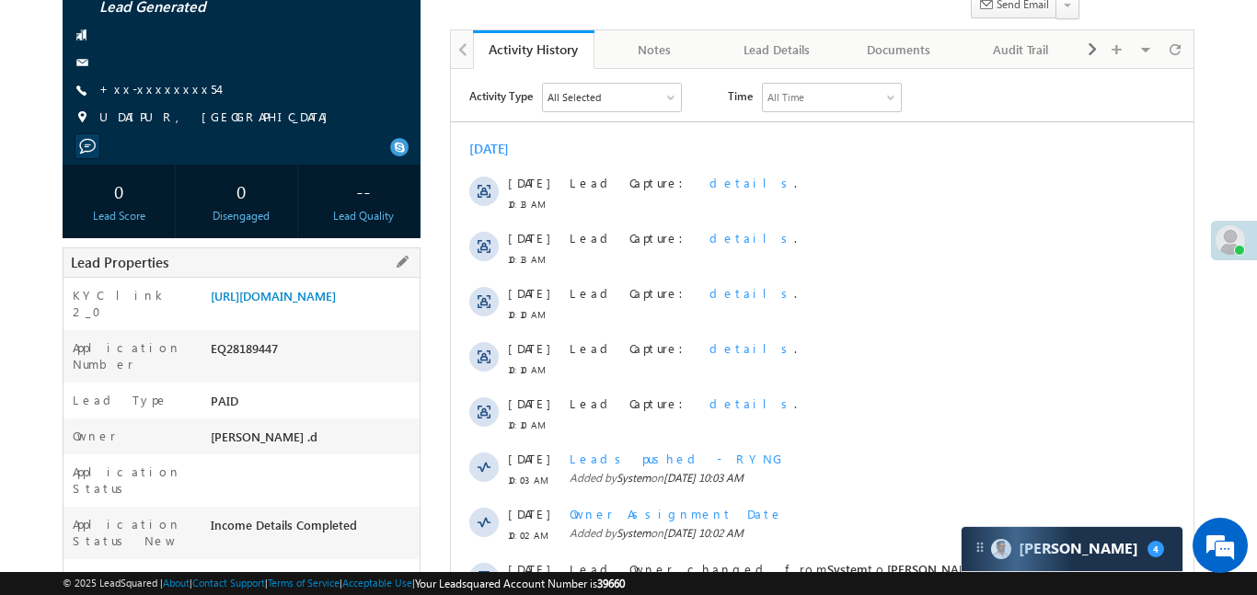
scroll to position [223, 0]
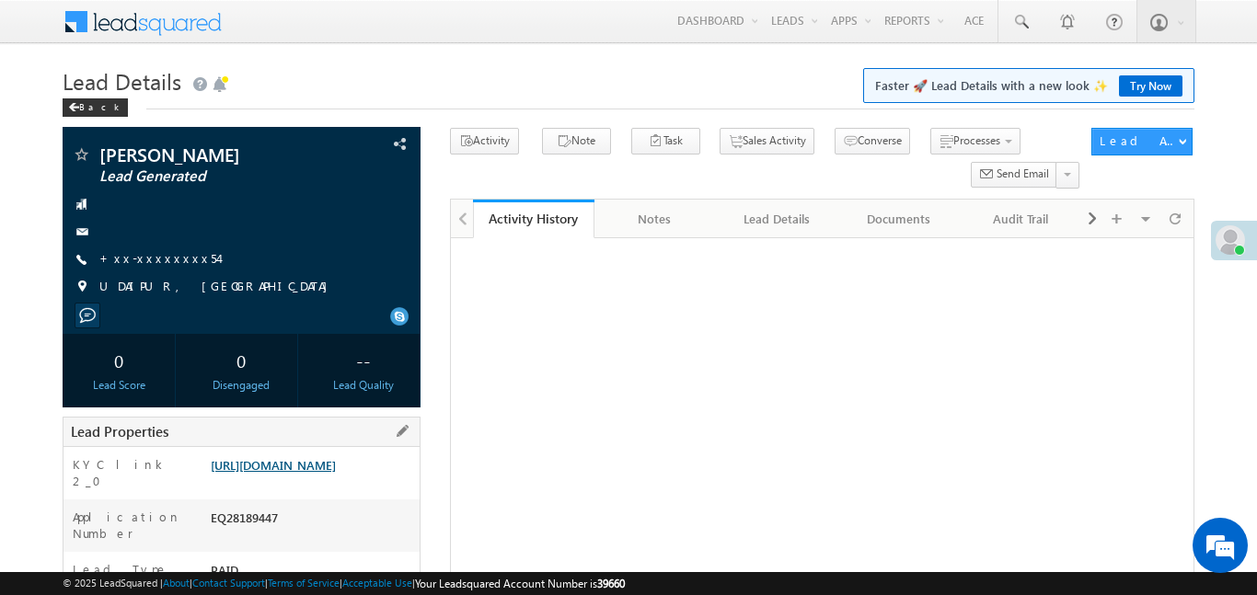
scroll to position [229, 0]
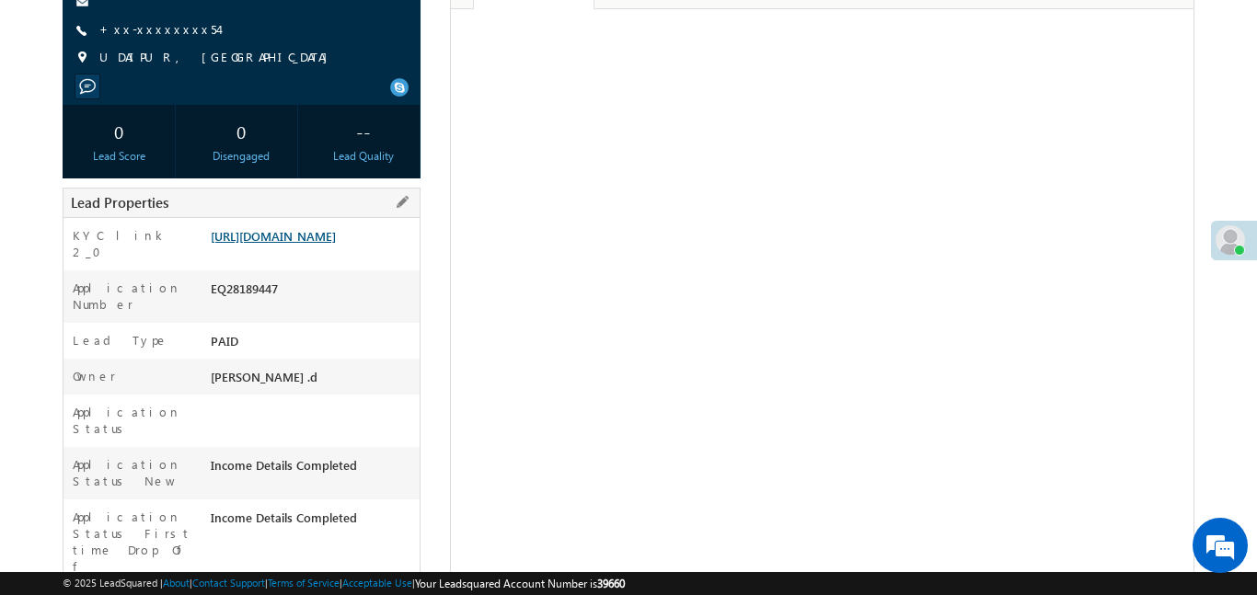
click at [315, 244] on link "[URL][DOMAIN_NAME]" at bounding box center [273, 236] width 125 height 16
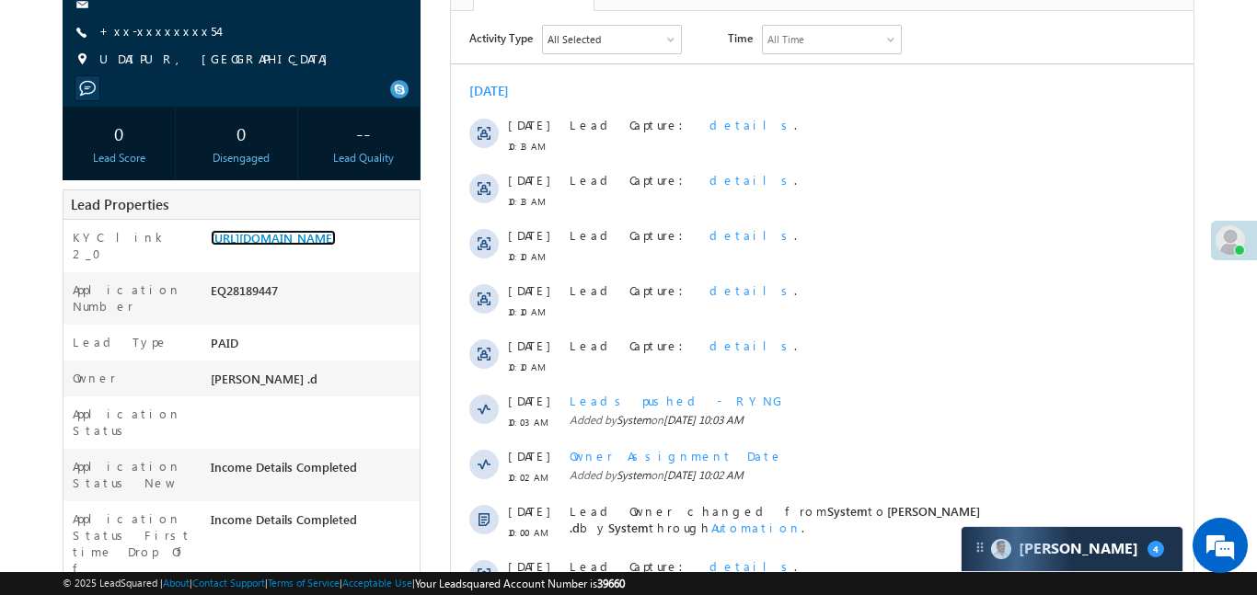
scroll to position [0, 0]
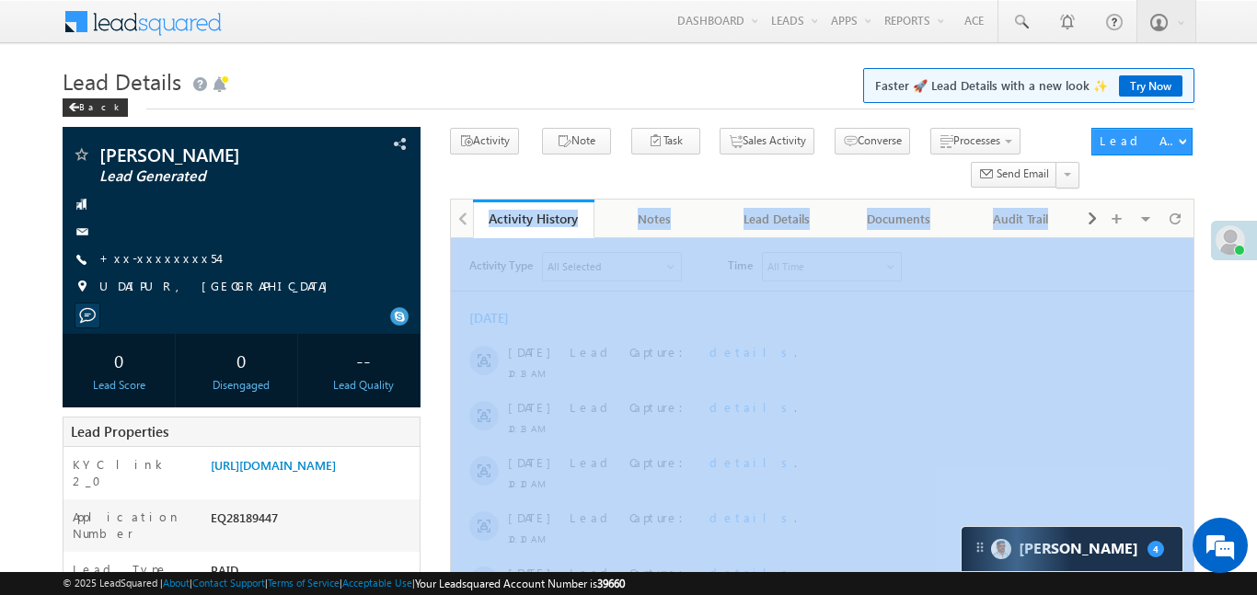
drag, startPoint x: 1148, startPoint y: 410, endPoint x: 1256, endPoint y: 318, distance: 142.9
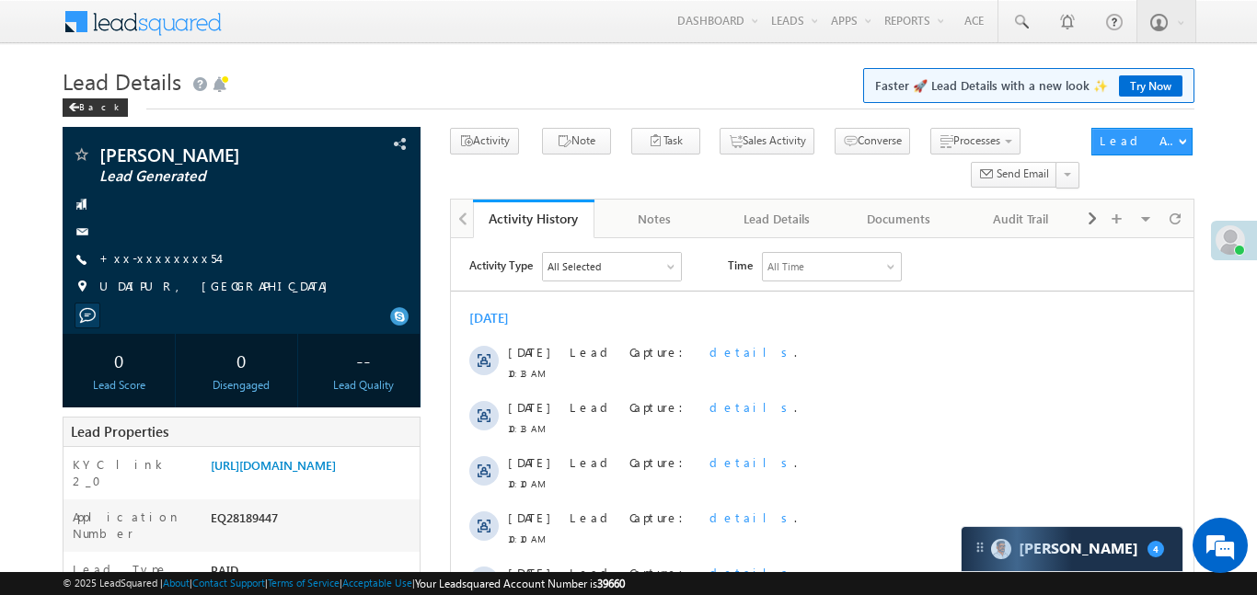
click at [1004, 177] on span "Send Email" at bounding box center [1023, 174] width 52 height 17
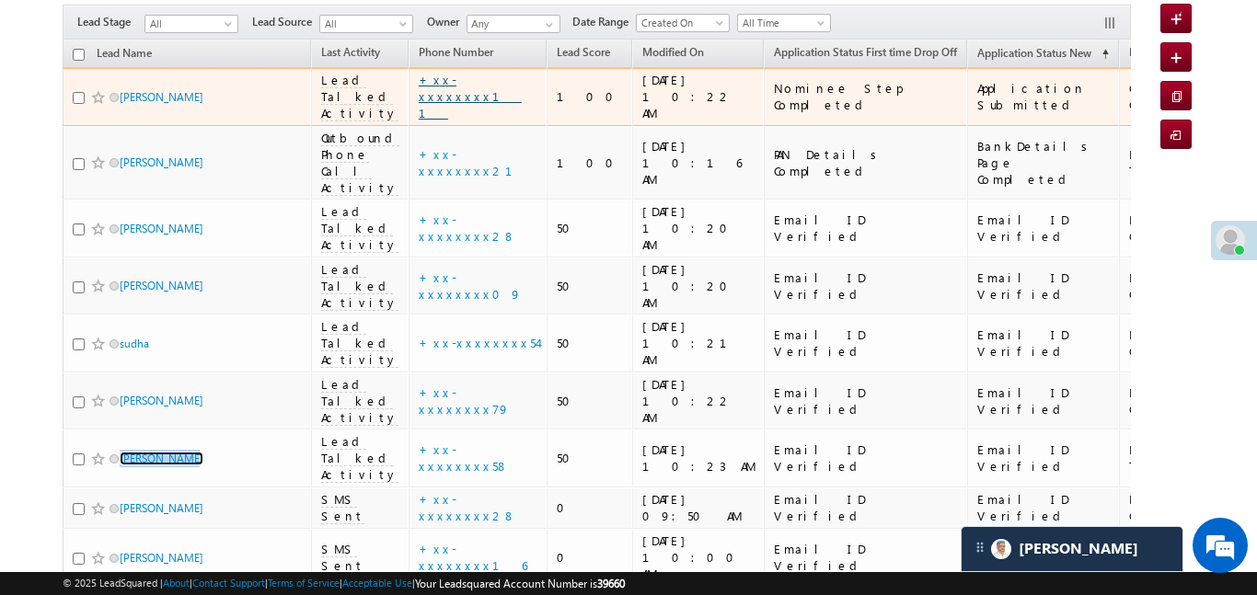
scroll to position [260, 0]
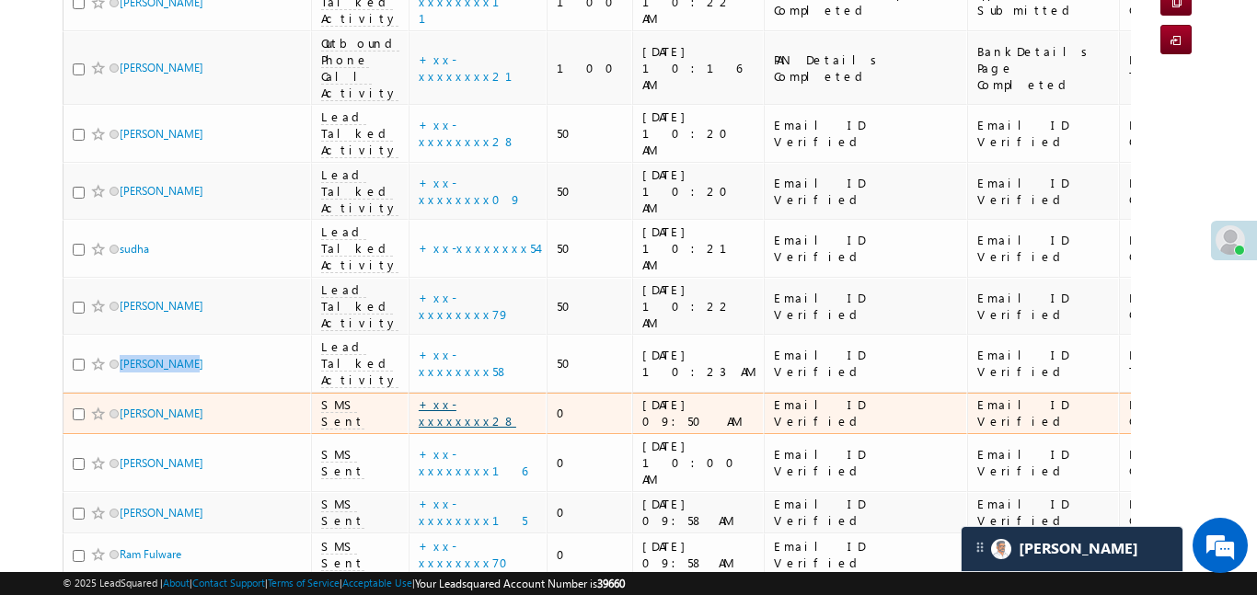
click at [436, 397] on link "+xx-xxxxxxxx28" at bounding box center [468, 413] width 98 height 32
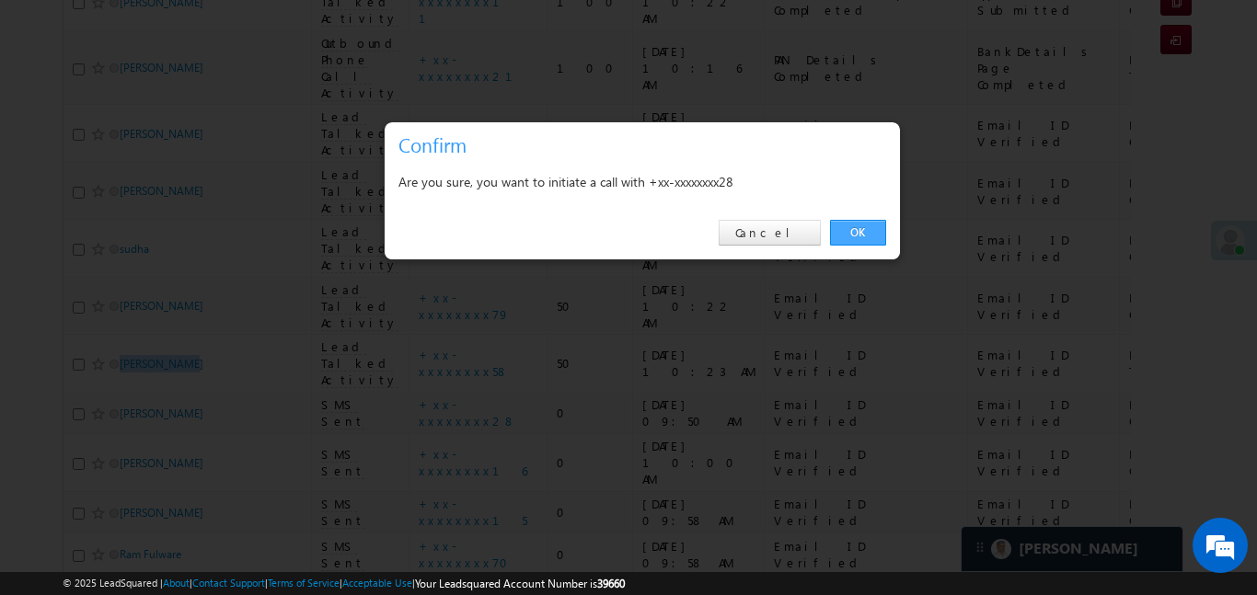
click at [863, 226] on link "OK" at bounding box center [858, 233] width 56 height 26
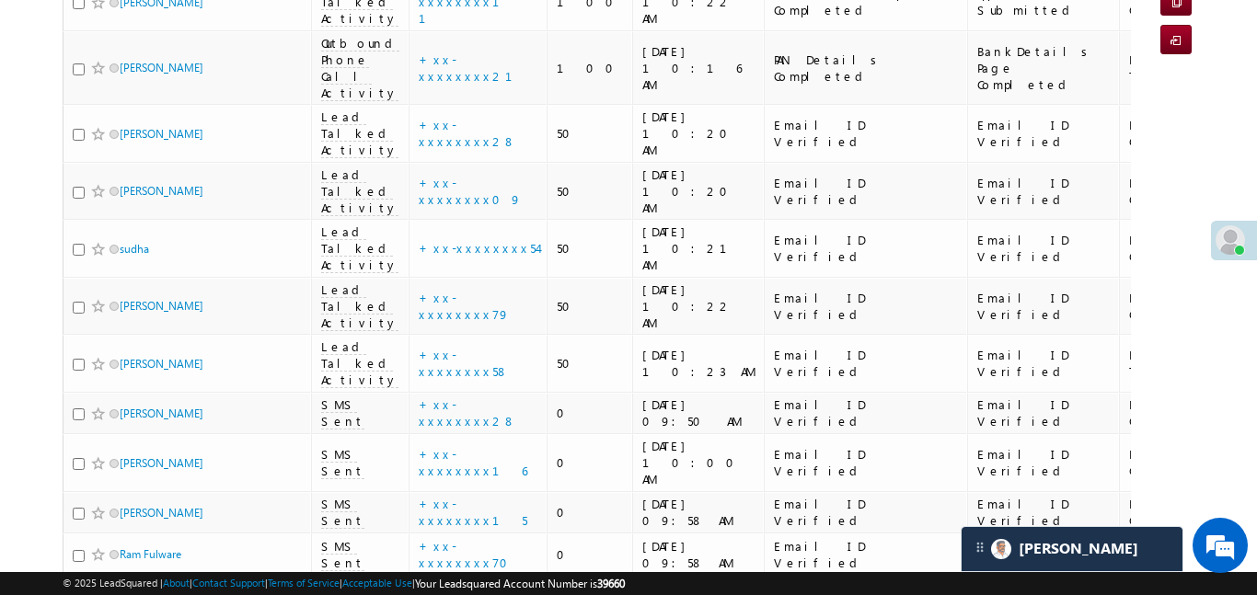
click at [17, 225] on body "Menu Aakansha .d Aakan sha.D @ange lbrok ing.c om" at bounding box center [628, 468] width 1257 height 1456
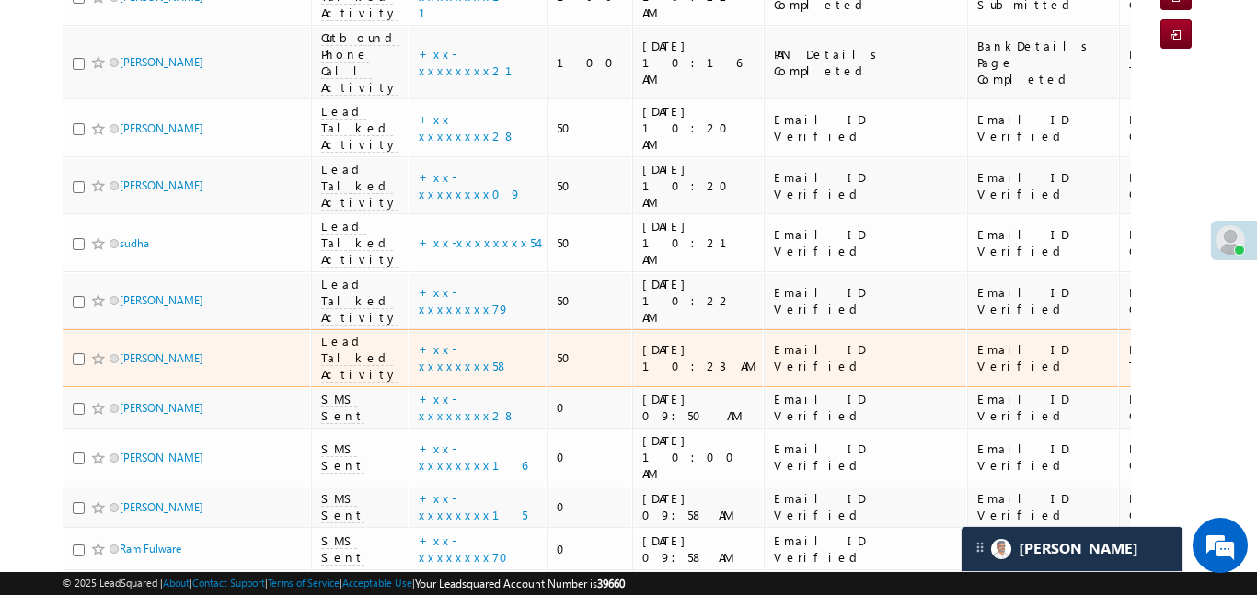
scroll to position [317, 0]
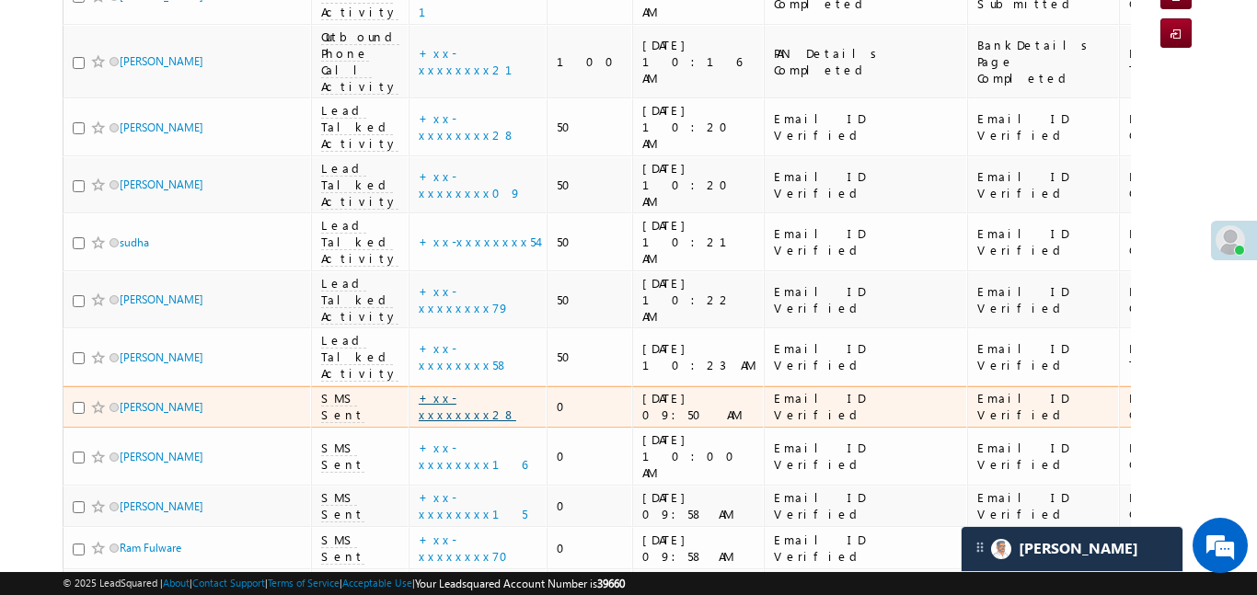
click at [449, 390] on link "+xx-xxxxxxxx28" at bounding box center [468, 406] width 98 height 32
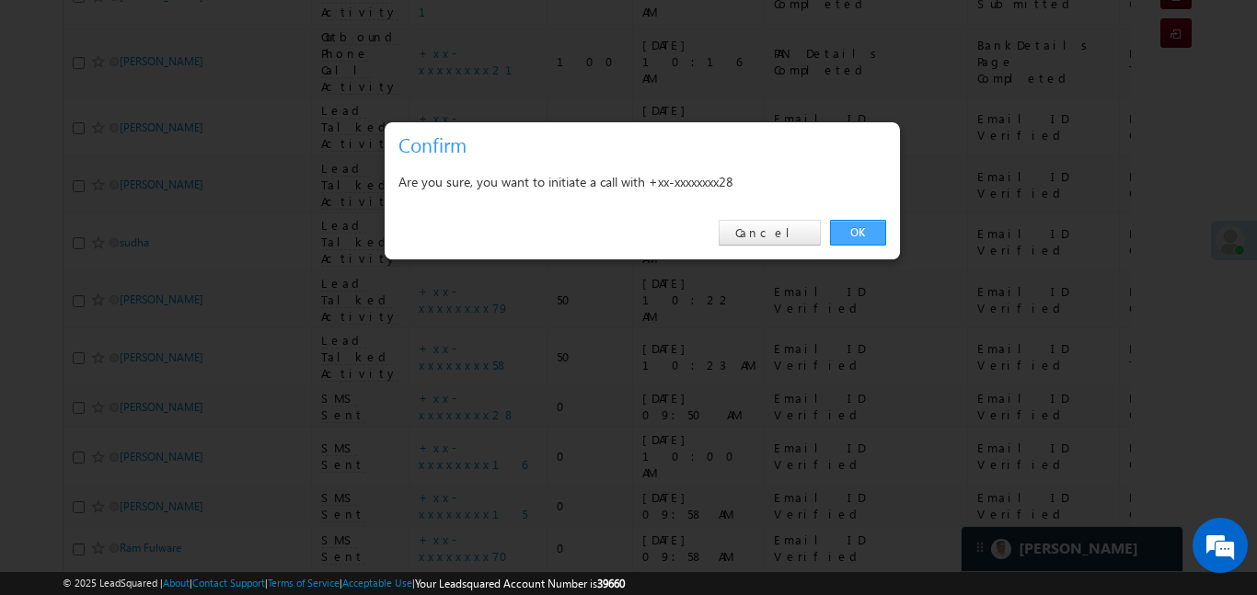
click at [863, 221] on link "OK" at bounding box center [858, 233] width 56 height 26
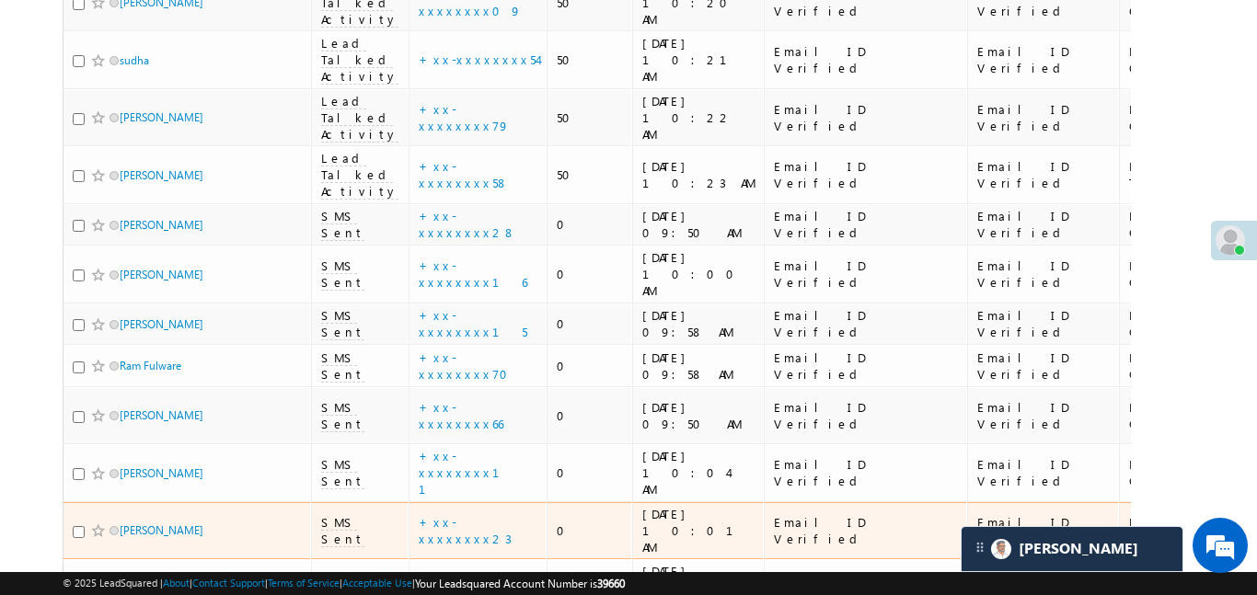
scroll to position [514, 0]
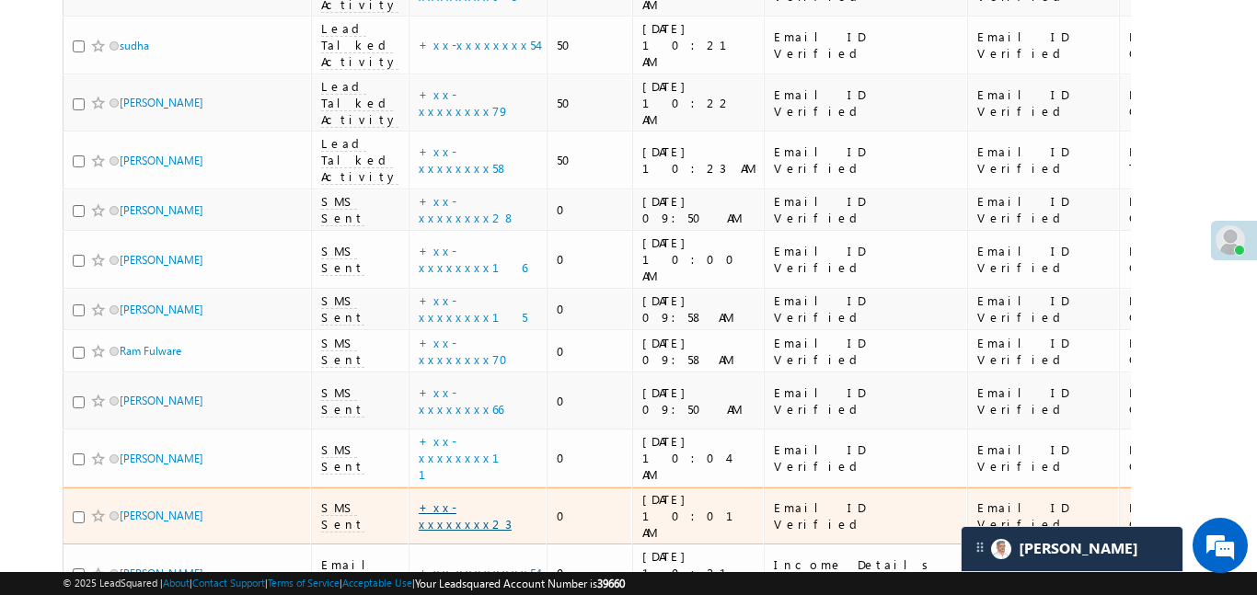
click at [444, 500] on link "+xx-xxxxxxxx23" at bounding box center [465, 516] width 93 height 32
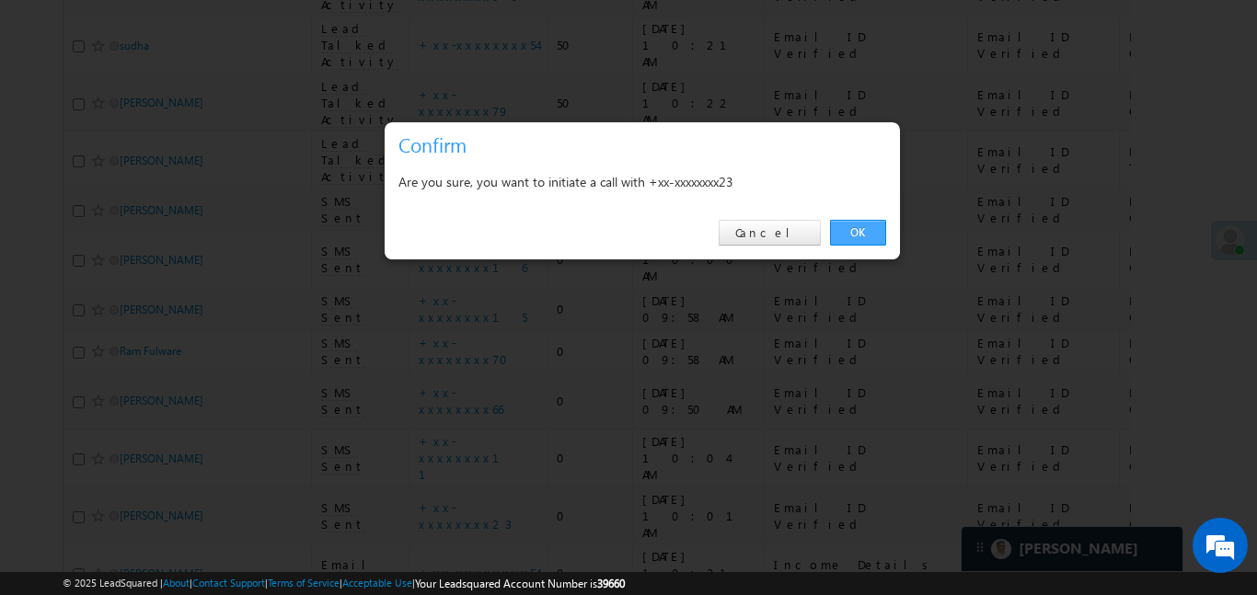
click at [860, 235] on link "OK" at bounding box center [858, 233] width 56 height 26
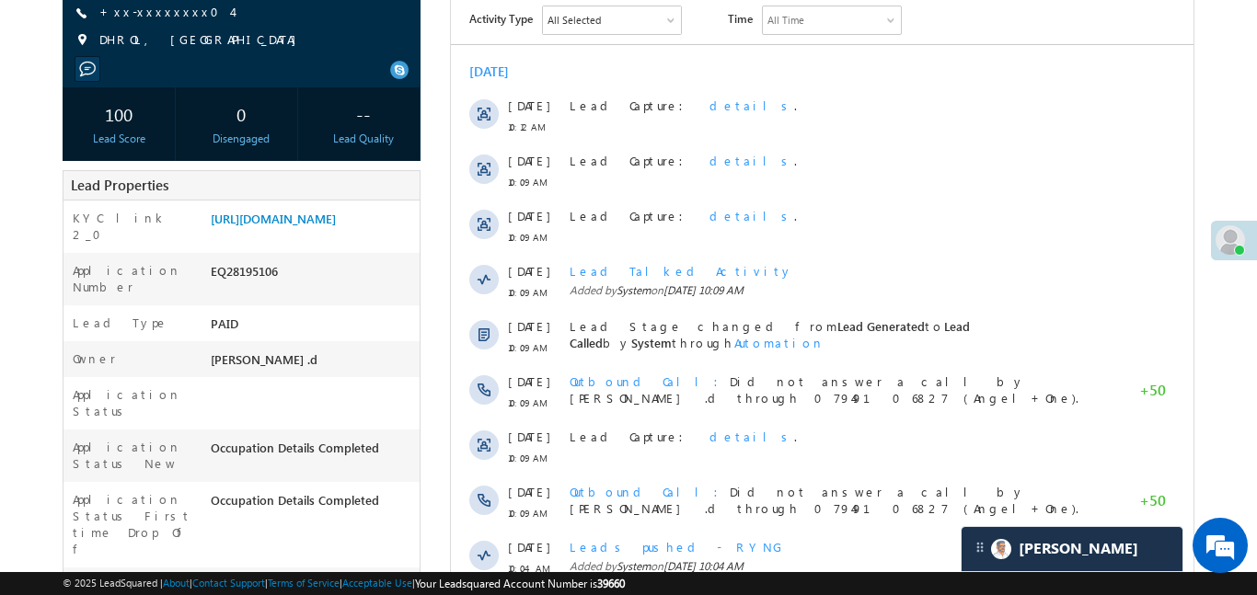
scroll to position [146, 0]
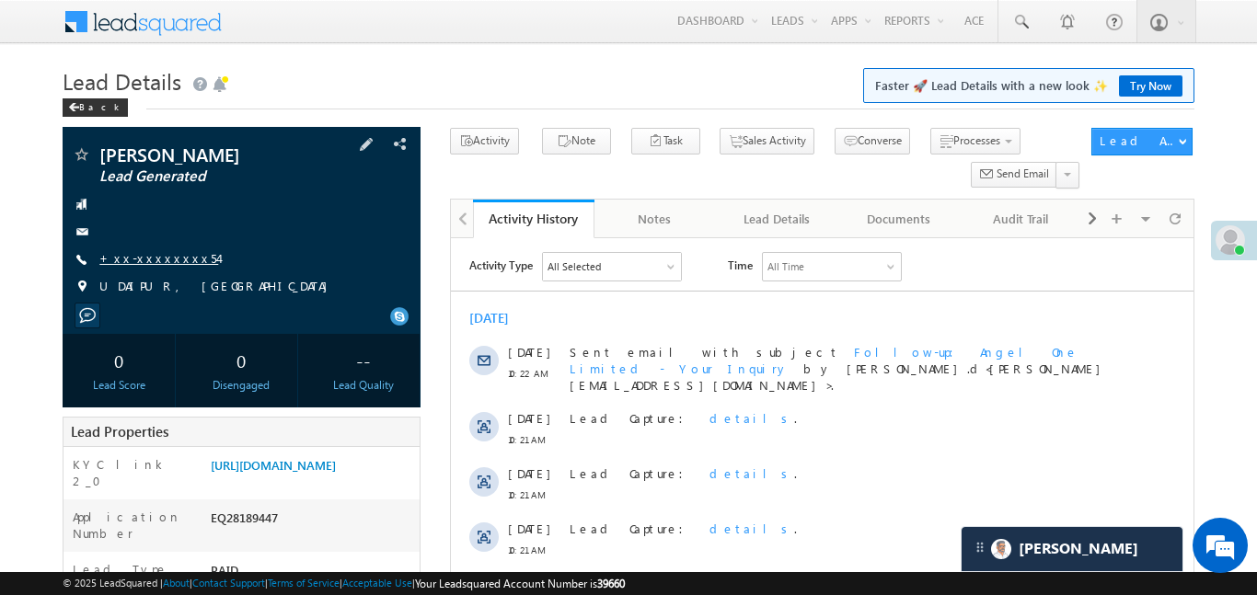
click at [144, 260] on link "+xx-xxxxxxxx54" at bounding box center [158, 258] width 119 height 16
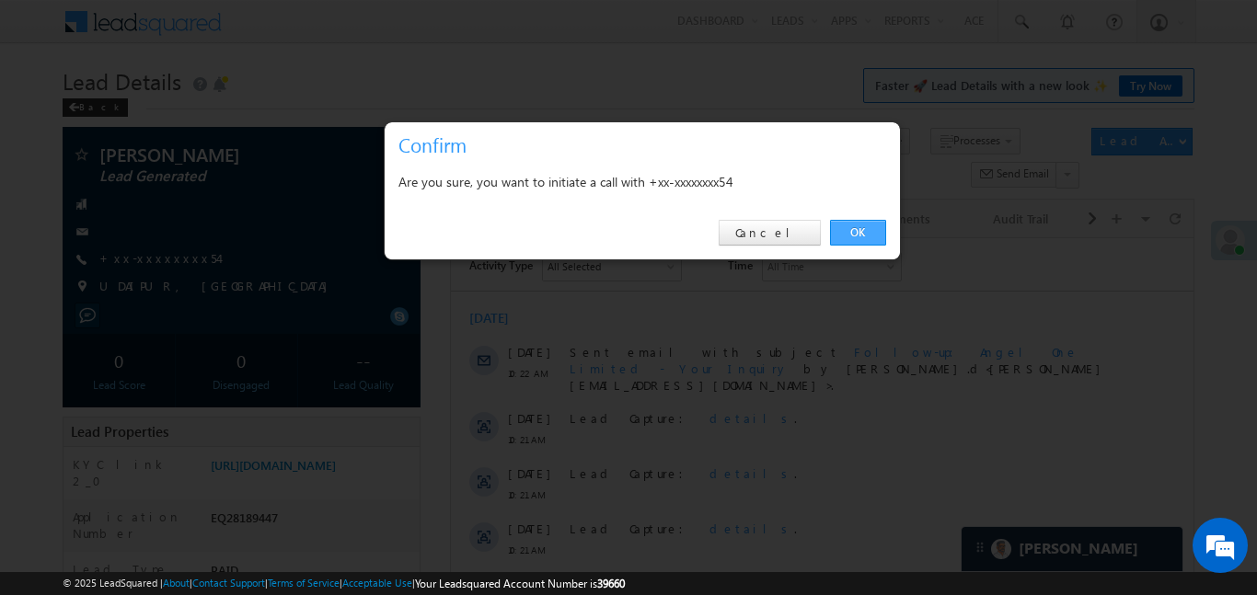
click at [850, 239] on link "OK" at bounding box center [858, 233] width 56 height 26
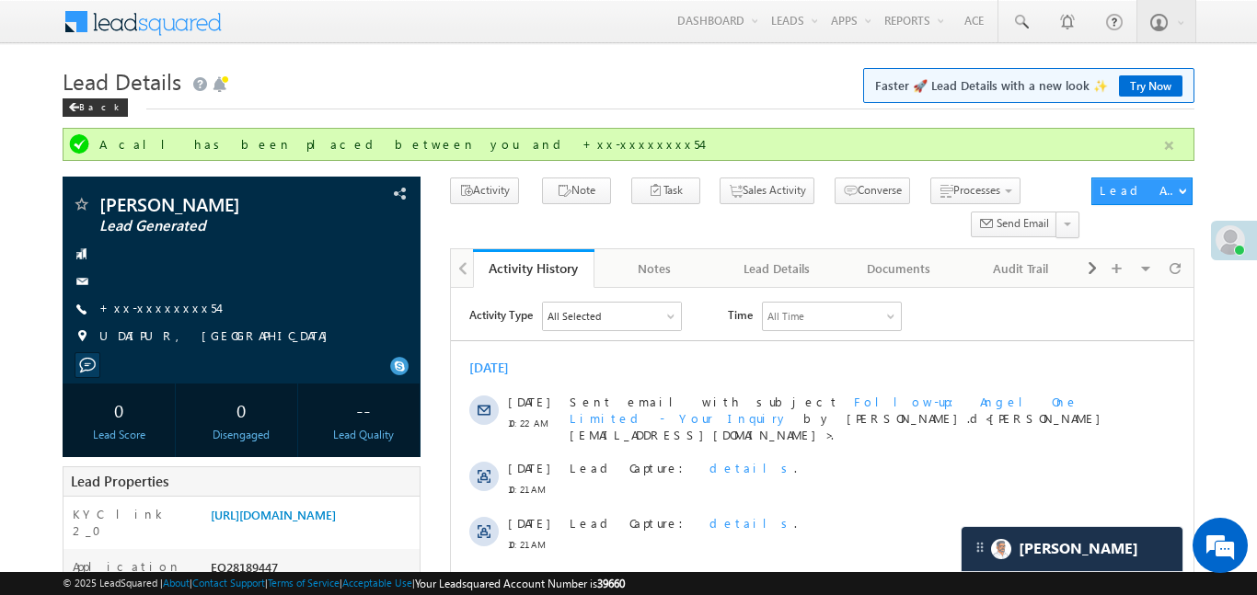
click at [1172, 147] on button "button" at bounding box center [1169, 145] width 23 height 23
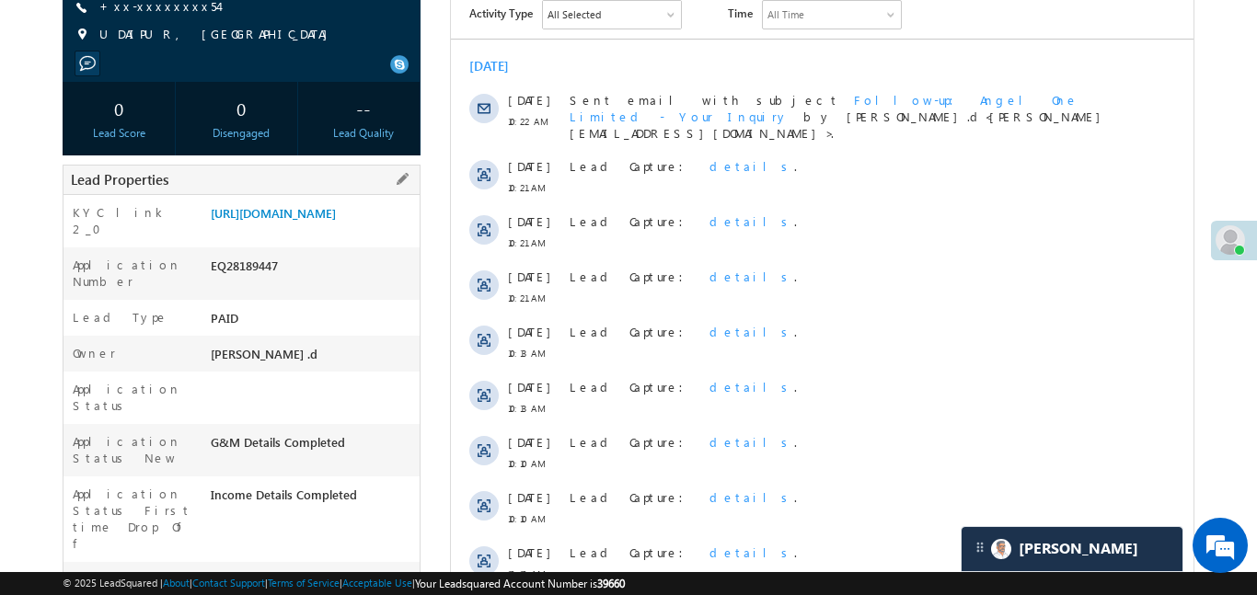
scroll to position [257, 0]
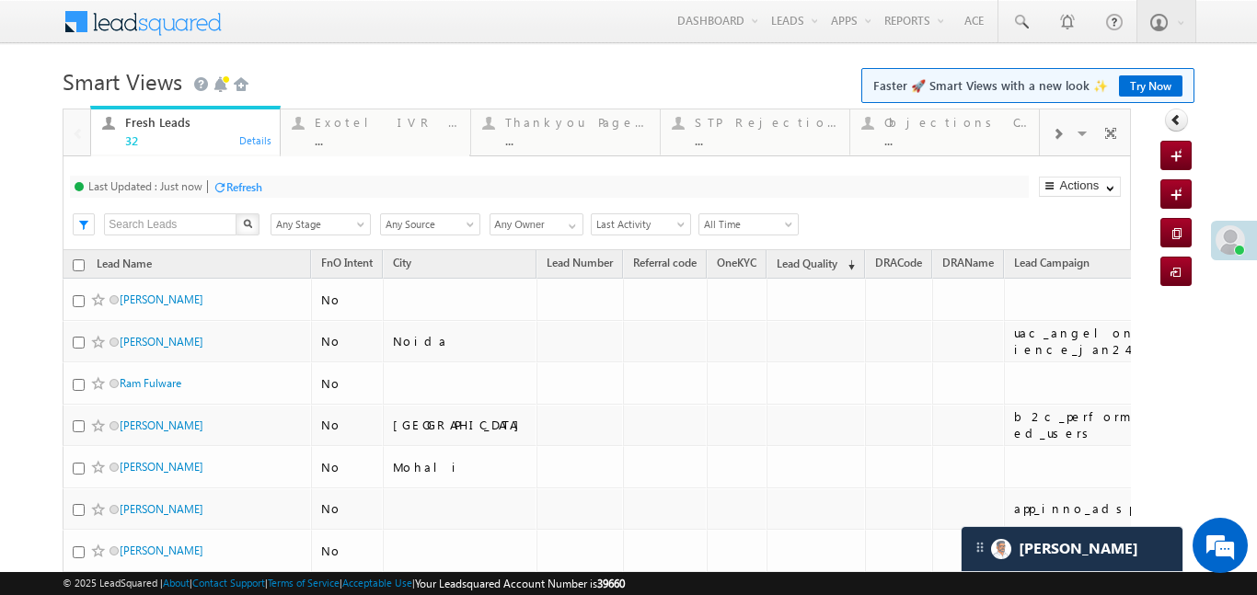
click at [1060, 138] on span at bounding box center [1057, 134] width 11 height 15
click at [1056, 141] on span at bounding box center [1057, 134] width 11 height 15
click at [939, 140] on div "..." at bounding box center [956, 140] width 144 height 14
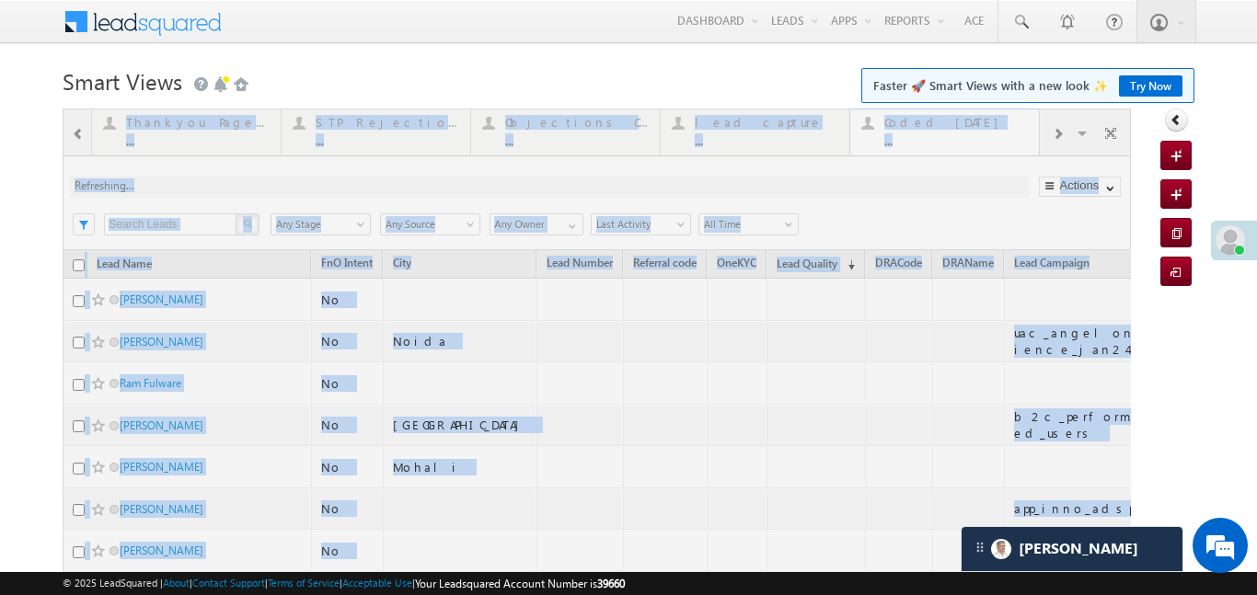
drag, startPoint x: 939, startPoint y: 140, endPoint x: 992, endPoint y: 7, distance: 142.9
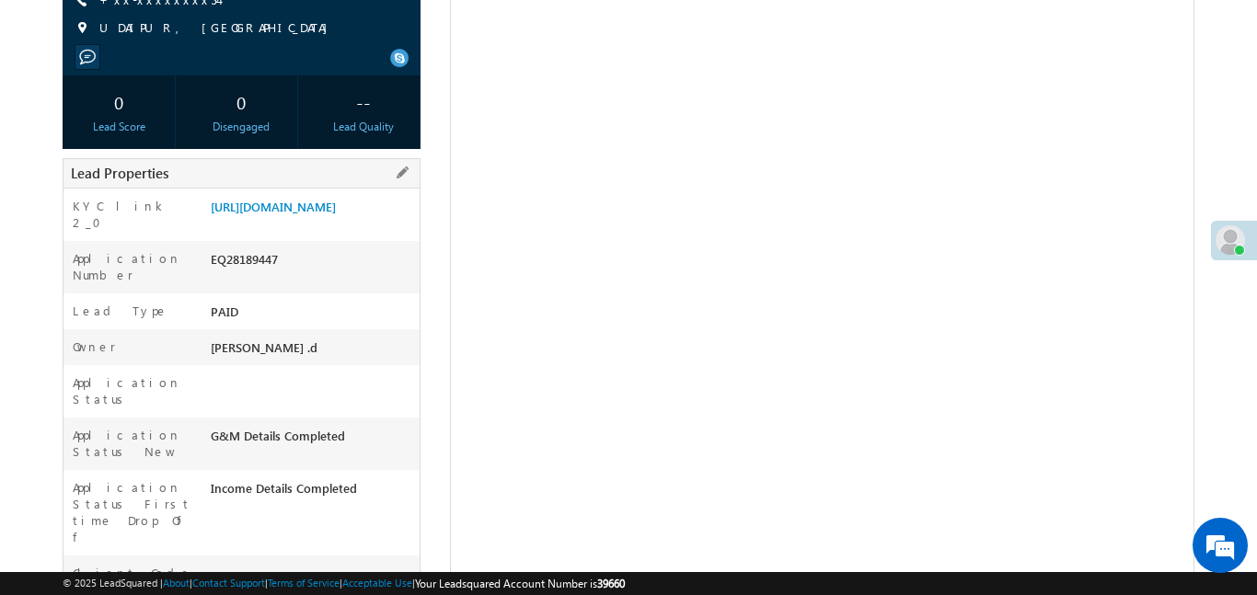
scroll to position [257, 0]
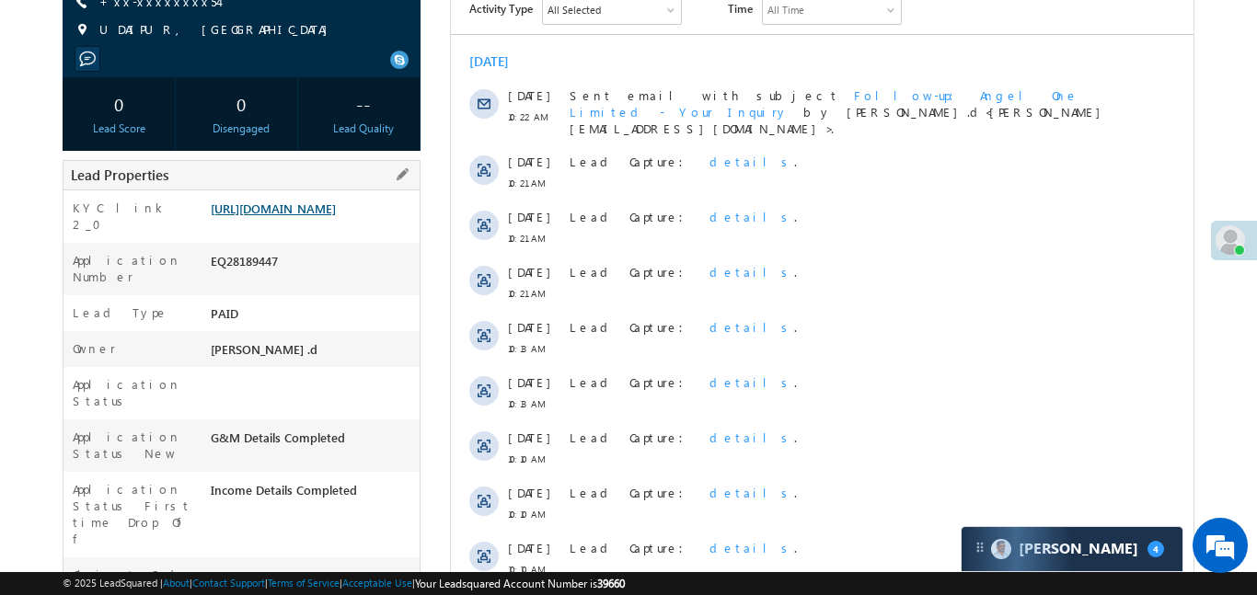
click at [308, 216] on link "[URL][DOMAIN_NAME]" at bounding box center [273, 209] width 125 height 16
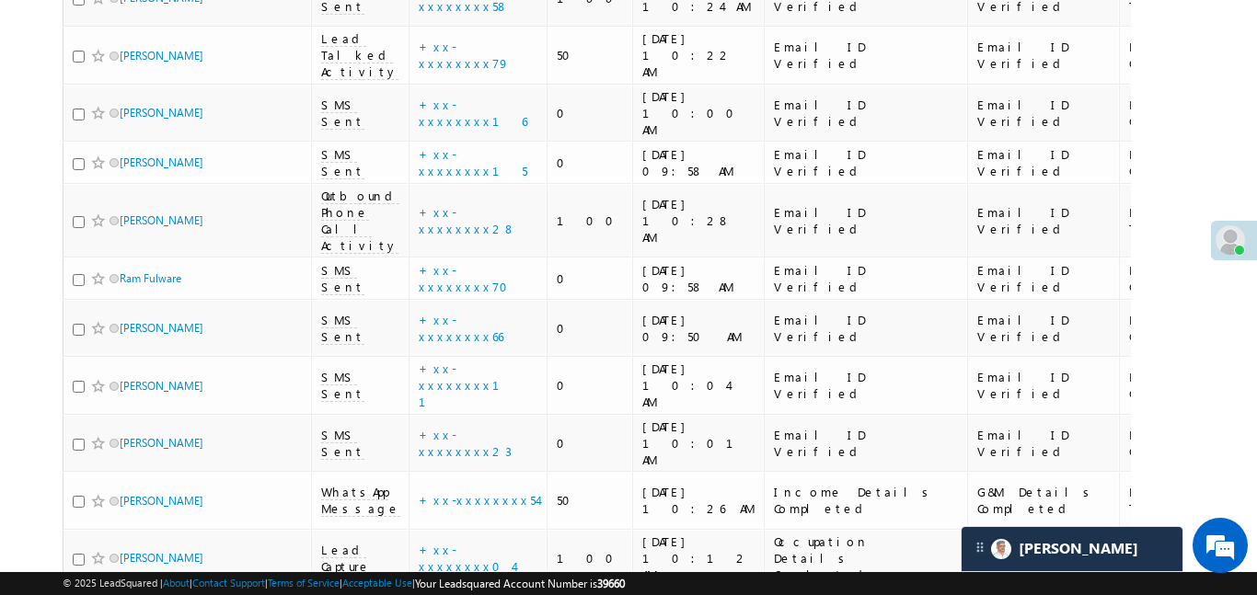
scroll to position [589, 0]
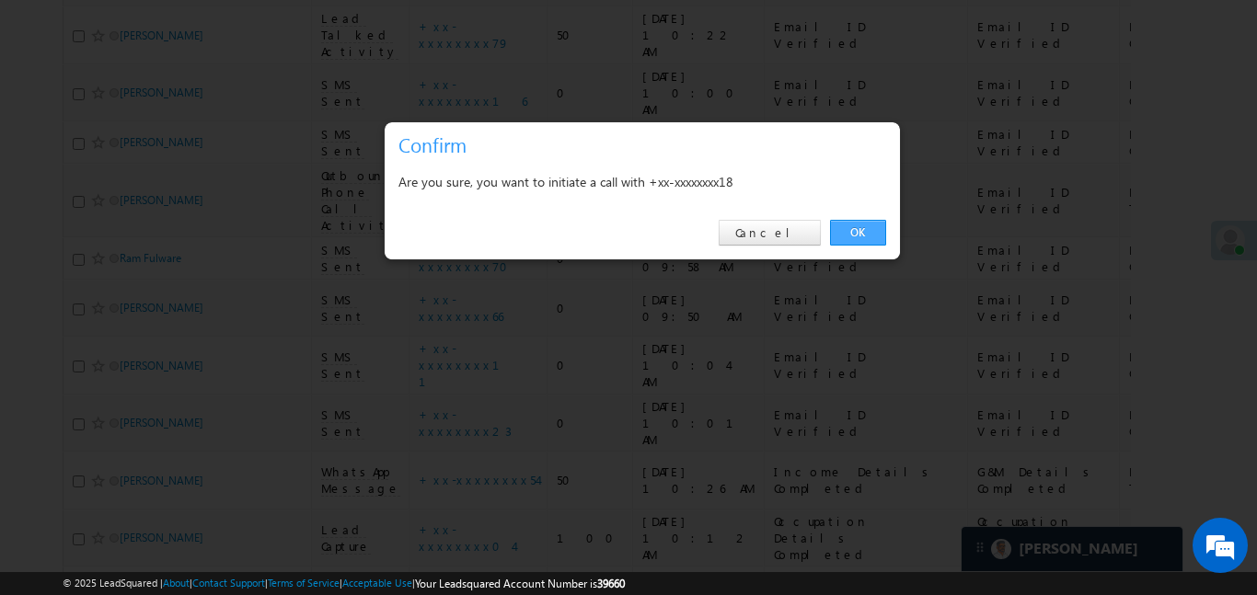
click at [849, 235] on link "OK" at bounding box center [858, 233] width 56 height 26
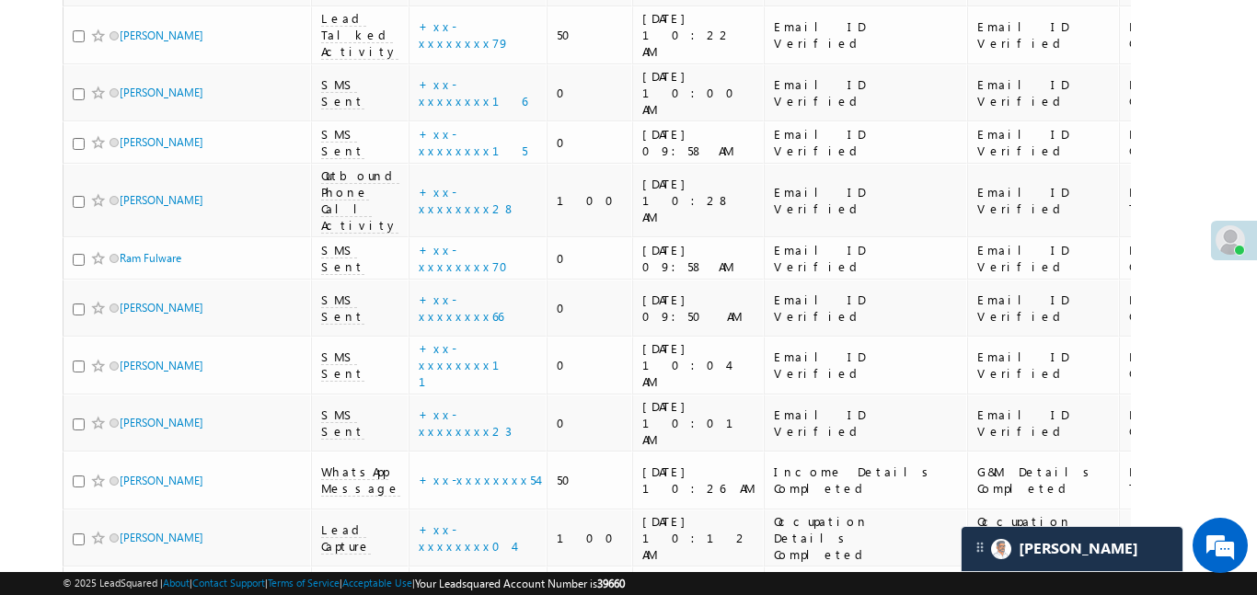
scroll to position [639, 0]
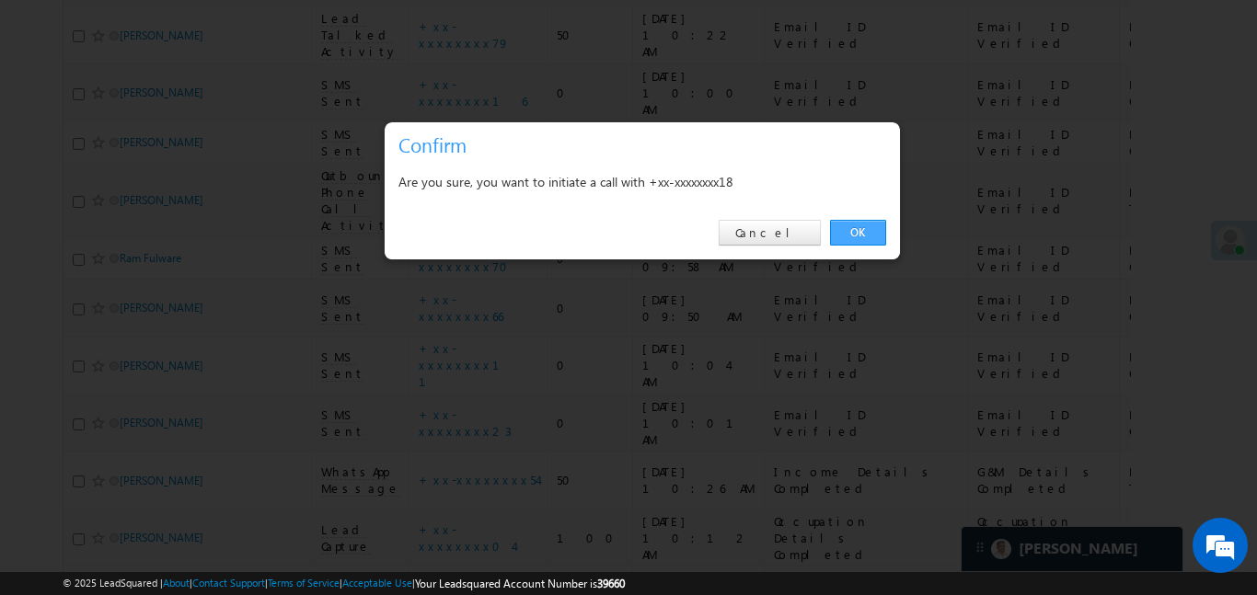
click at [870, 233] on link "OK" at bounding box center [858, 233] width 56 height 26
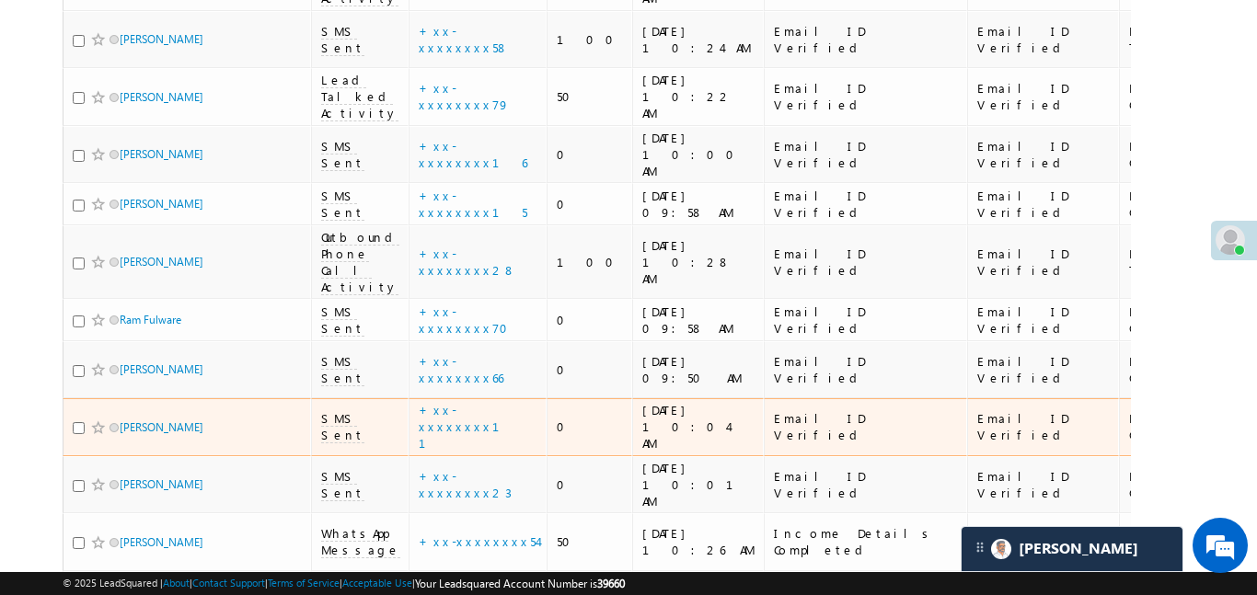
scroll to position [585, 0]
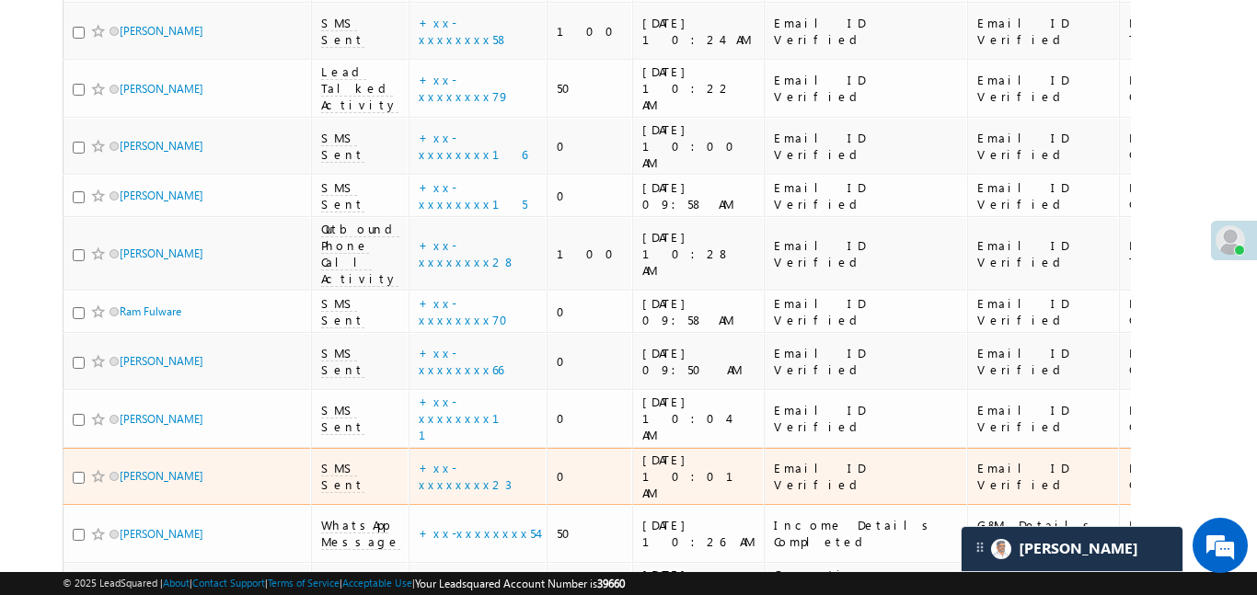
click at [420, 448] on td "+xx-xxxxxxxx23" at bounding box center [478, 477] width 138 height 58
click at [470, 460] on link "+xx-xxxxxxxx23" at bounding box center [465, 476] width 93 height 32
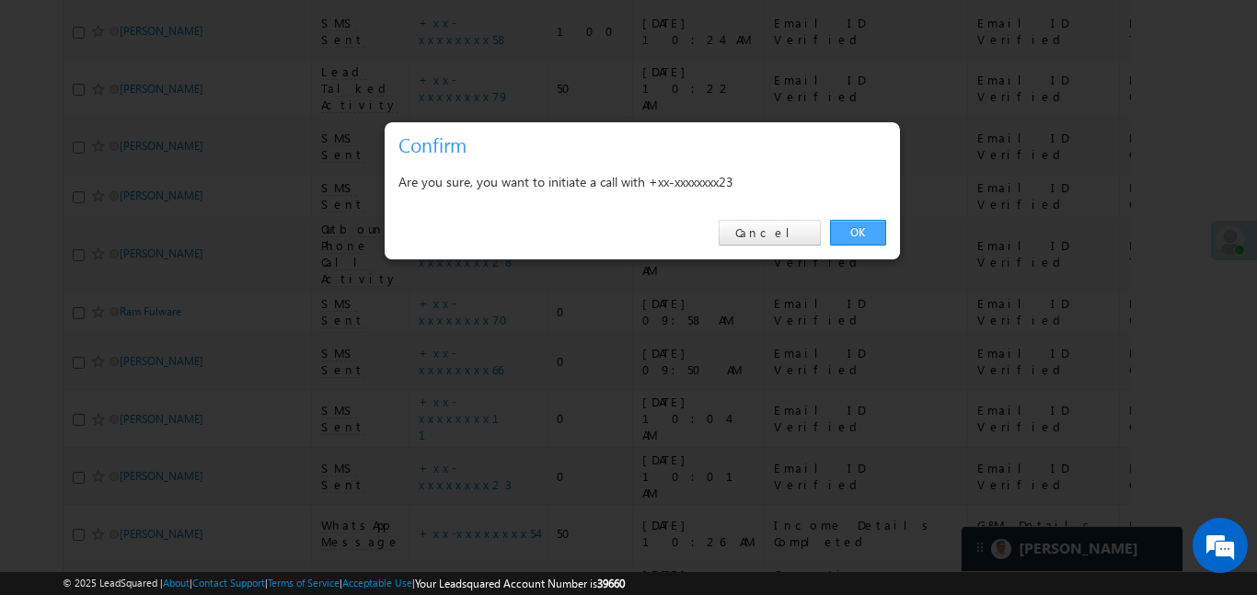
click at [863, 228] on link "OK" at bounding box center [858, 233] width 56 height 26
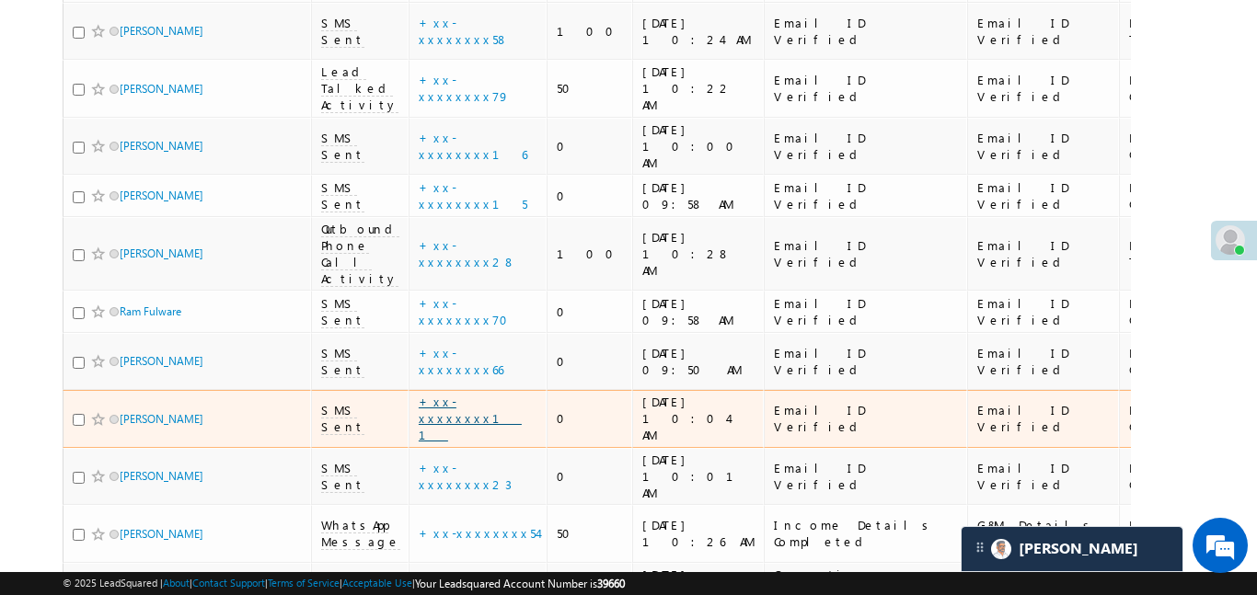
click at [456, 394] on link "+xx-xxxxxxxx11" at bounding box center [470, 418] width 103 height 49
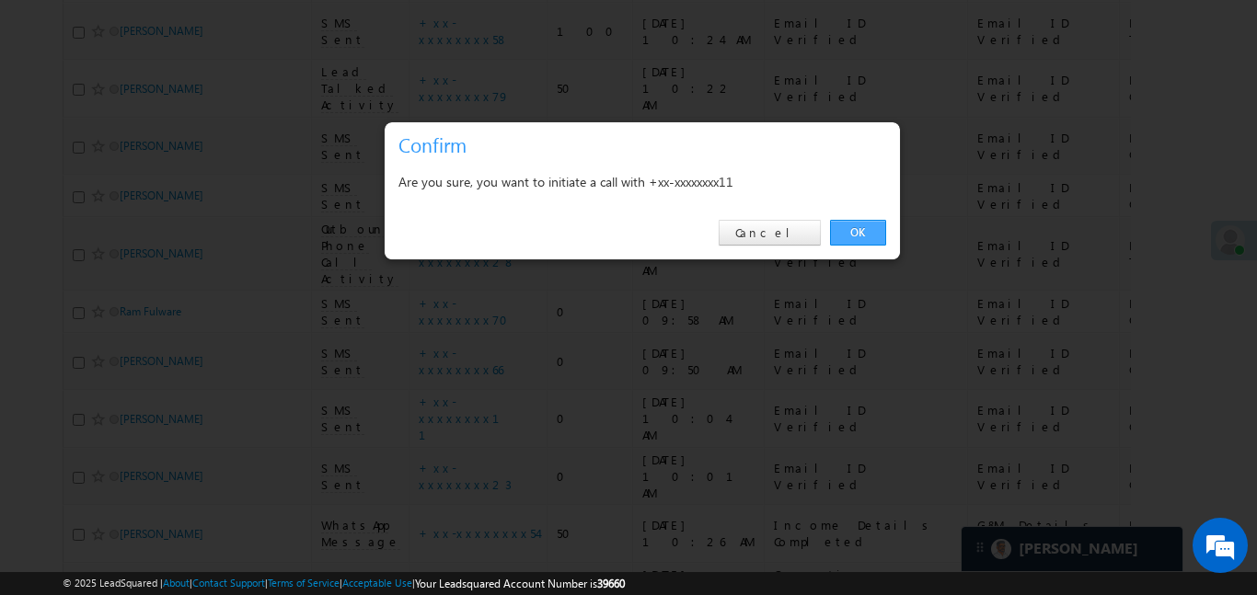
click at [855, 225] on link "OK" at bounding box center [858, 233] width 56 height 26
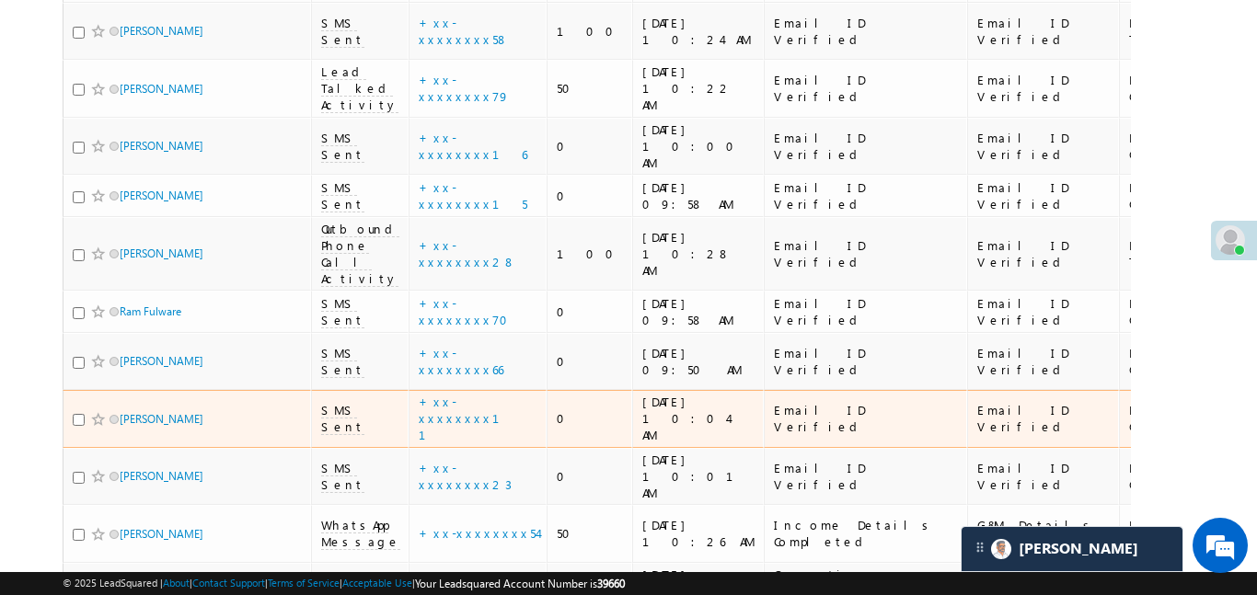
click at [437, 390] on td "+xx-xxxxxxxx11" at bounding box center [478, 419] width 138 height 58
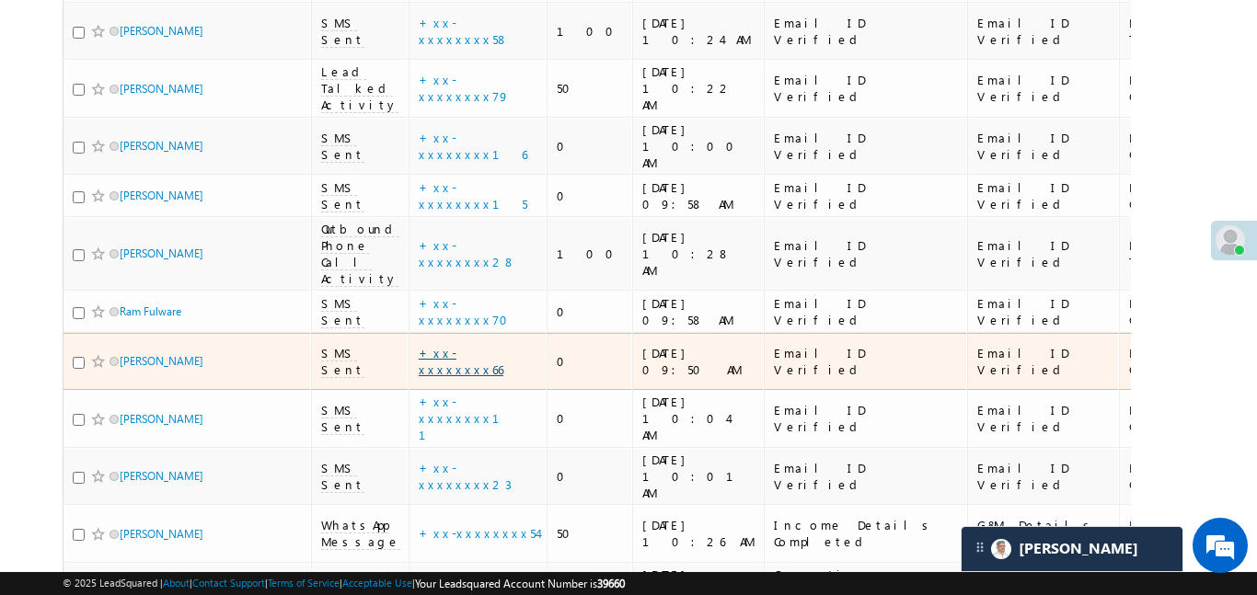
click at [445, 345] on link "+xx-xxxxxxxx66" at bounding box center [461, 361] width 85 height 32
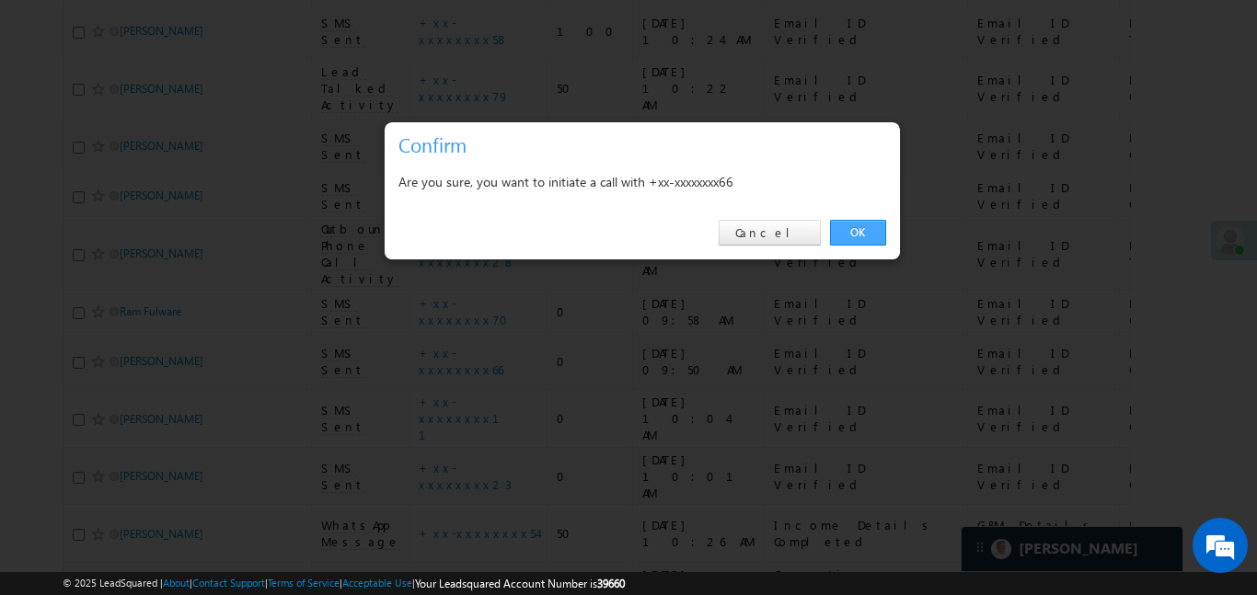
click at [859, 234] on link "OK" at bounding box center [858, 233] width 56 height 26
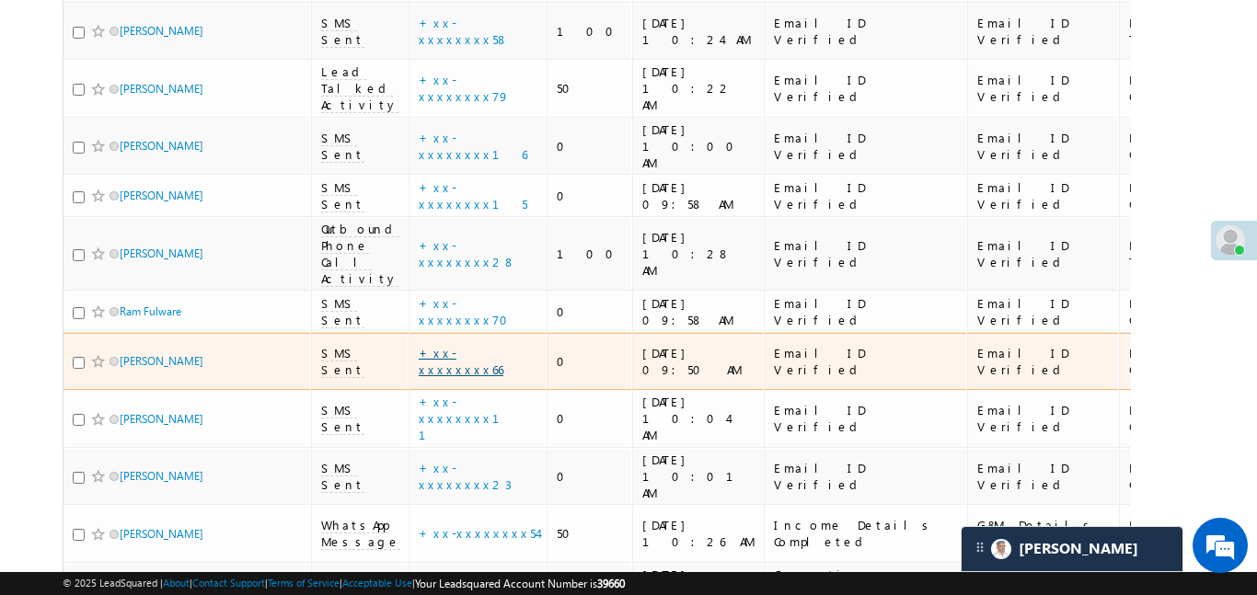
click at [468, 345] on link "+xx-xxxxxxxx66" at bounding box center [461, 361] width 85 height 32
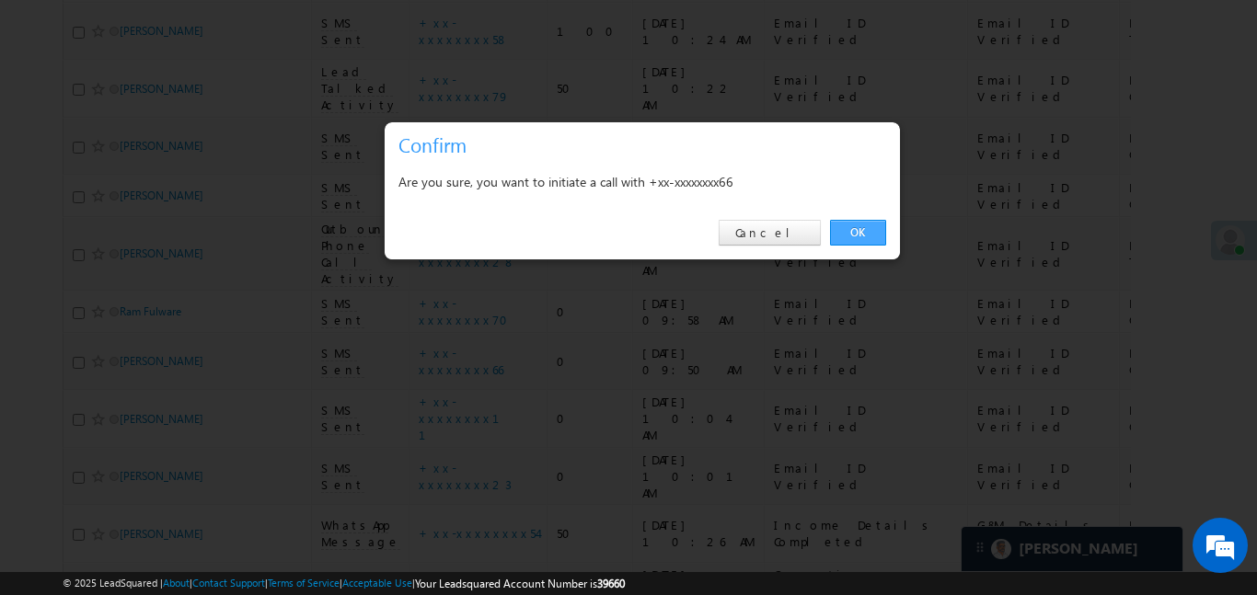
click at [854, 229] on link "OK" at bounding box center [858, 233] width 56 height 26
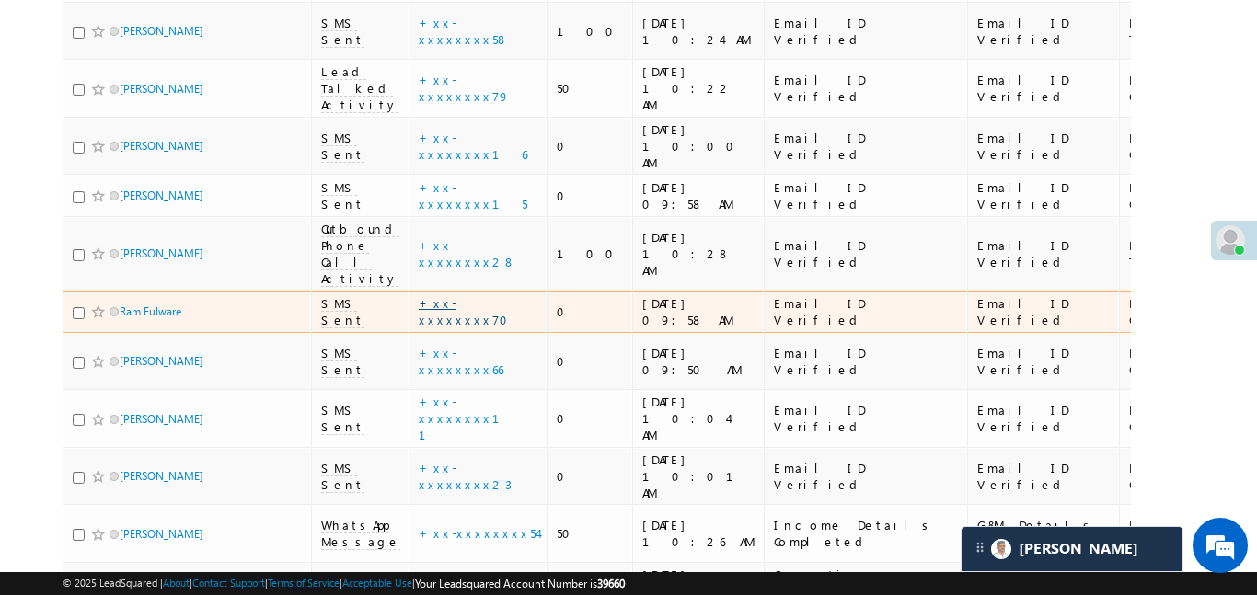
click at [469, 295] on link "+xx-xxxxxxxx70" at bounding box center [469, 311] width 100 height 32
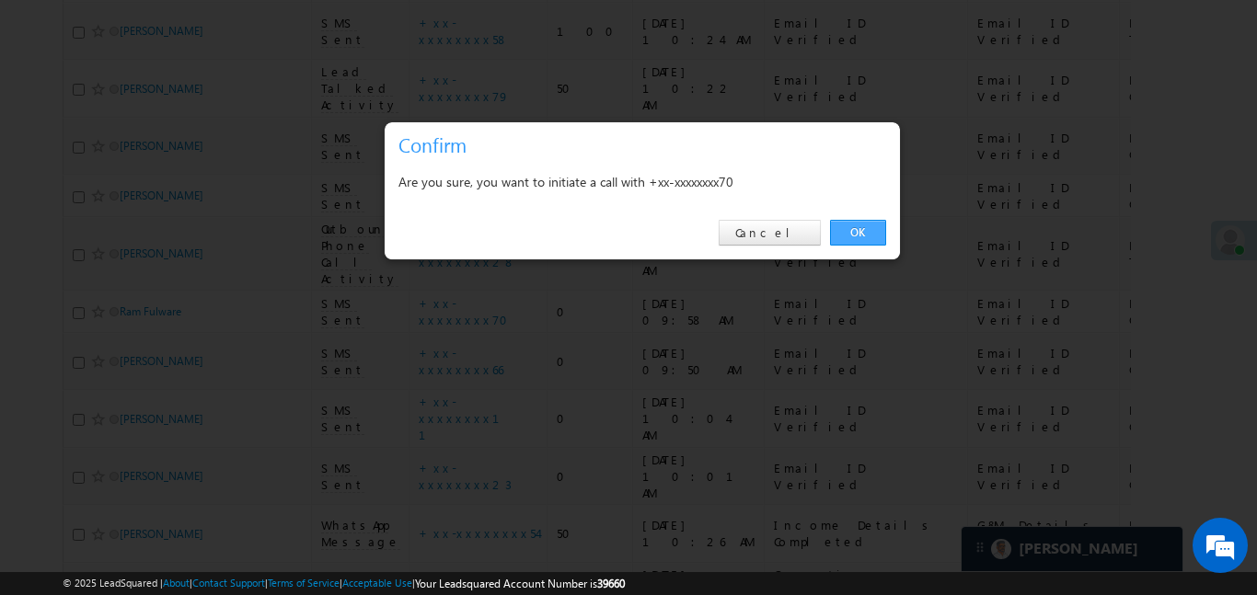
click at [853, 235] on link "OK" at bounding box center [858, 233] width 56 height 26
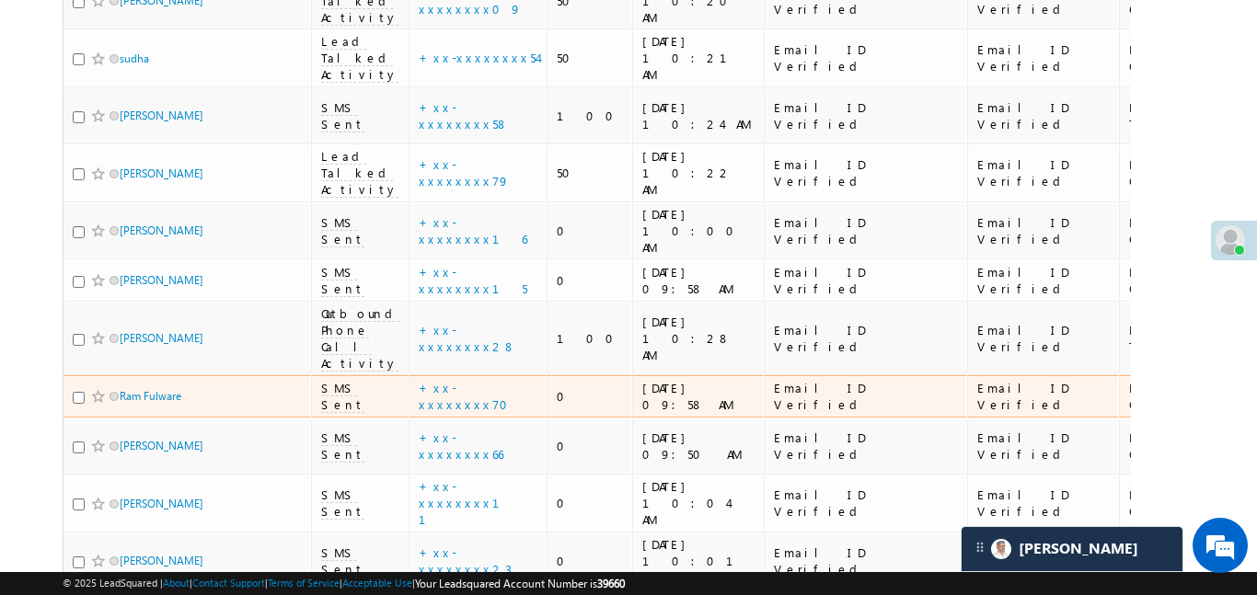
scroll to position [498, 0]
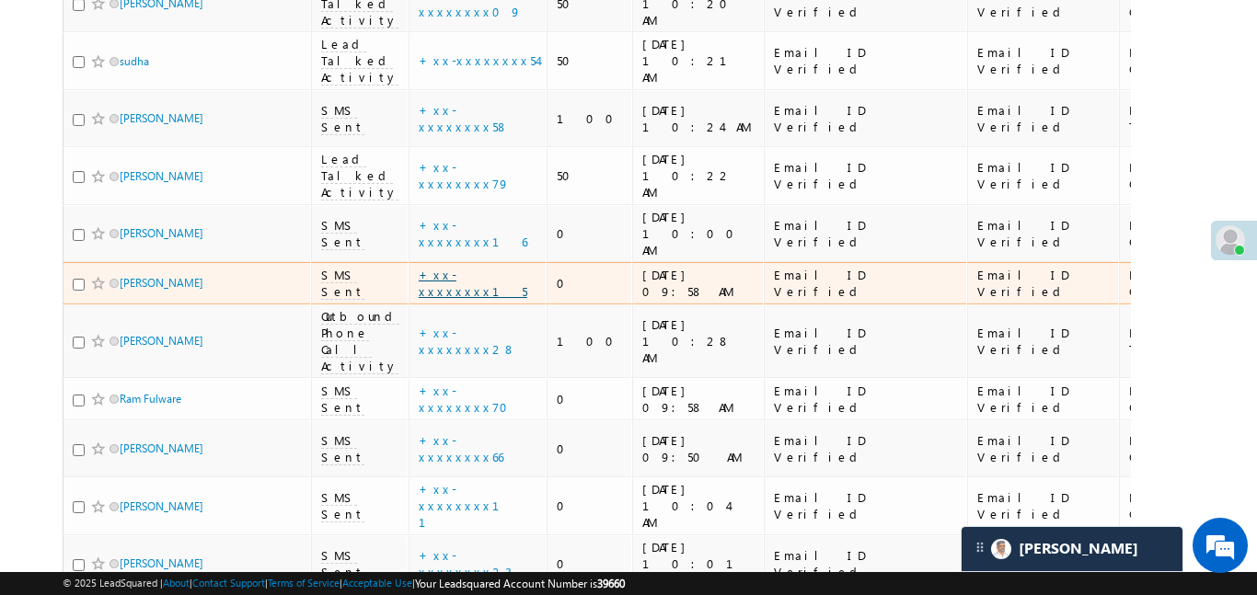
click at [438, 267] on link "+xx-xxxxxxxx15" at bounding box center [473, 283] width 109 height 32
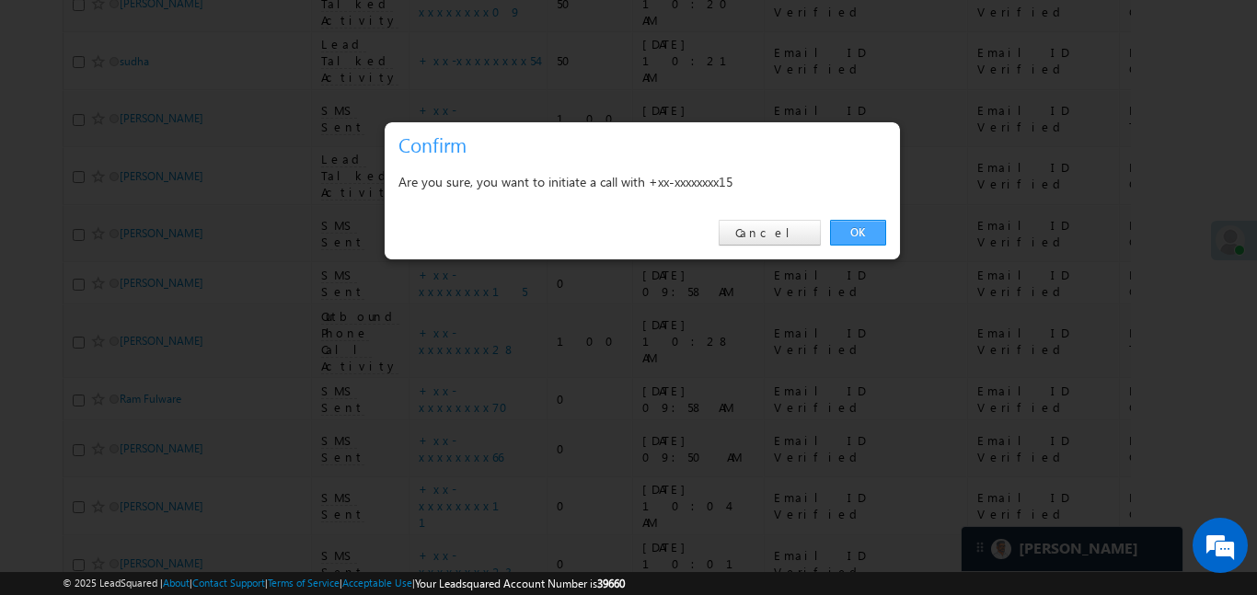
click at [869, 229] on link "OK" at bounding box center [858, 233] width 56 height 26
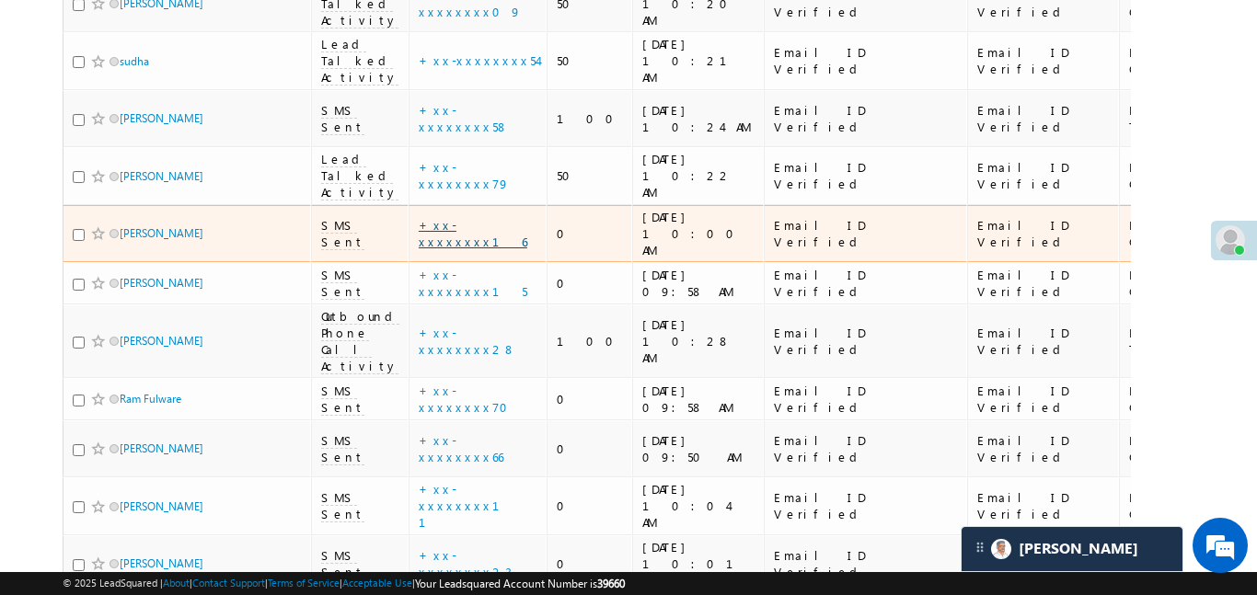
click at [451, 217] on link "+xx-xxxxxxxx16" at bounding box center [473, 233] width 109 height 32
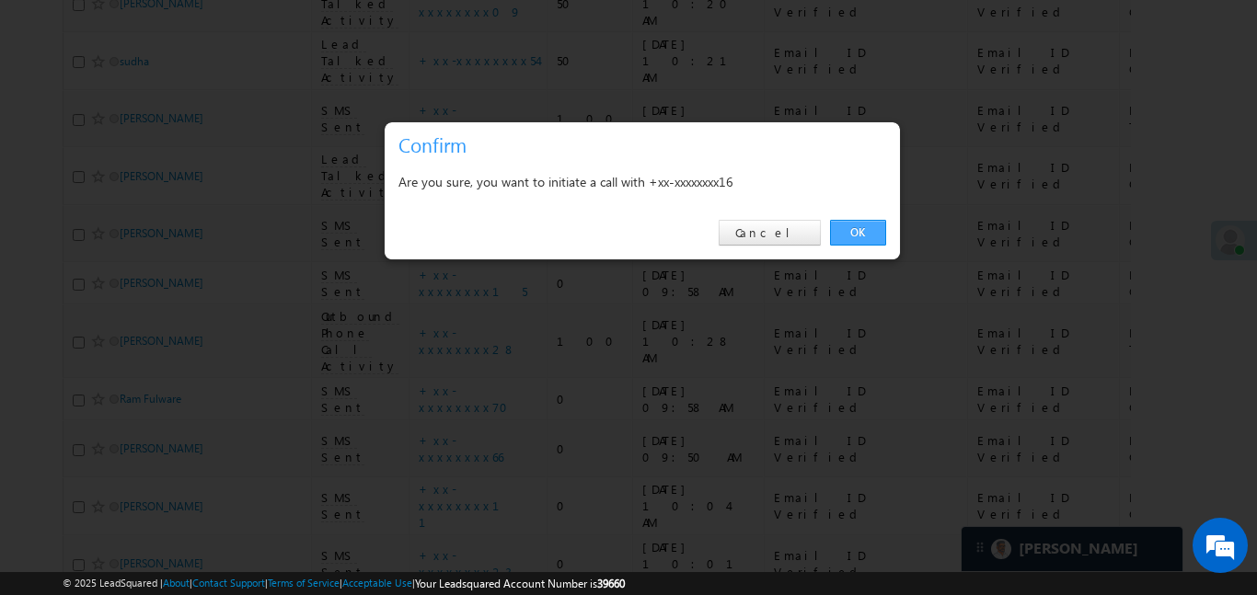
click at [860, 225] on link "OK" at bounding box center [858, 233] width 56 height 26
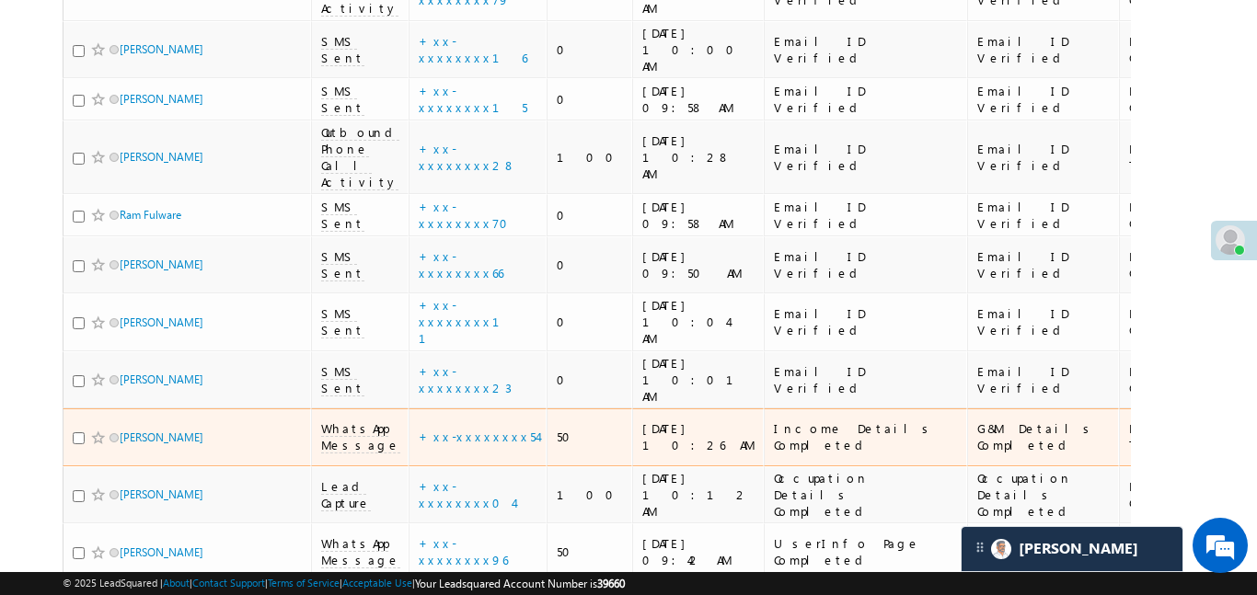
scroll to position [694, 0]
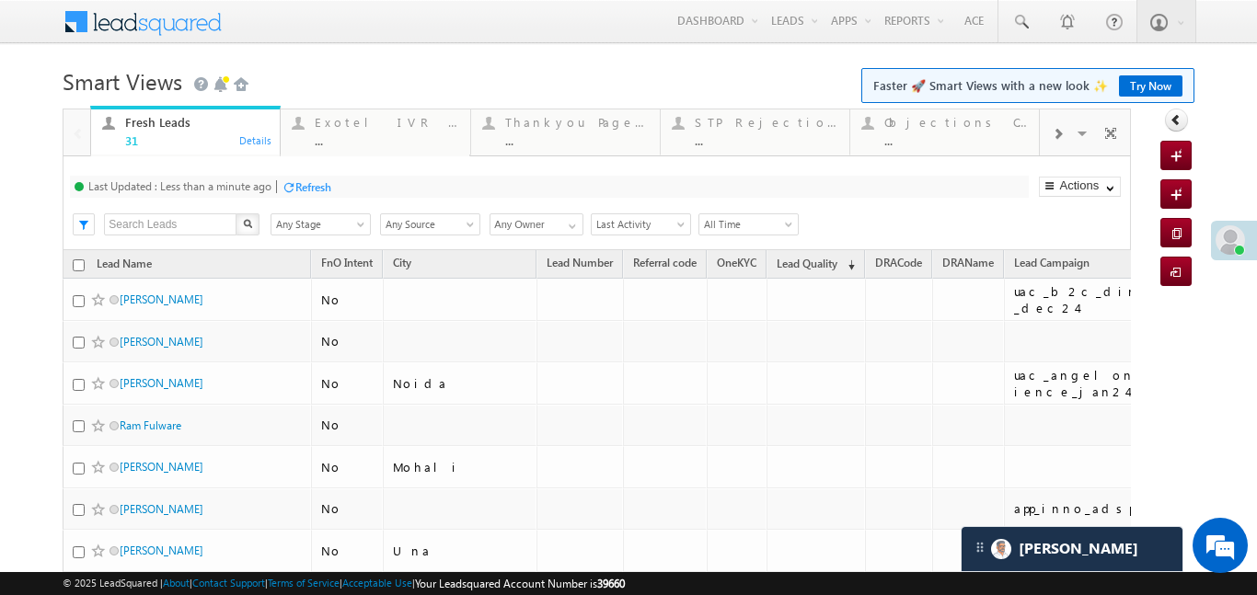
click at [1053, 142] on div at bounding box center [1057, 132] width 35 height 41
click at [937, 128] on div "Coded [DATE]" at bounding box center [956, 122] width 144 height 15
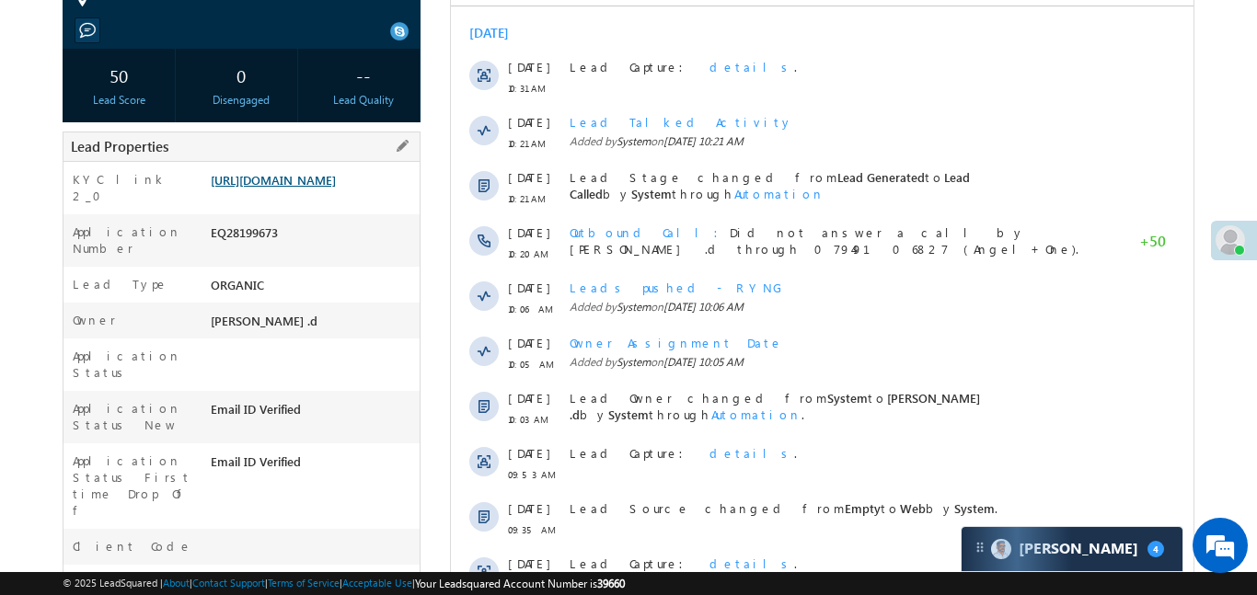
click at [336, 176] on link "[URL][DOMAIN_NAME]" at bounding box center [273, 180] width 125 height 16
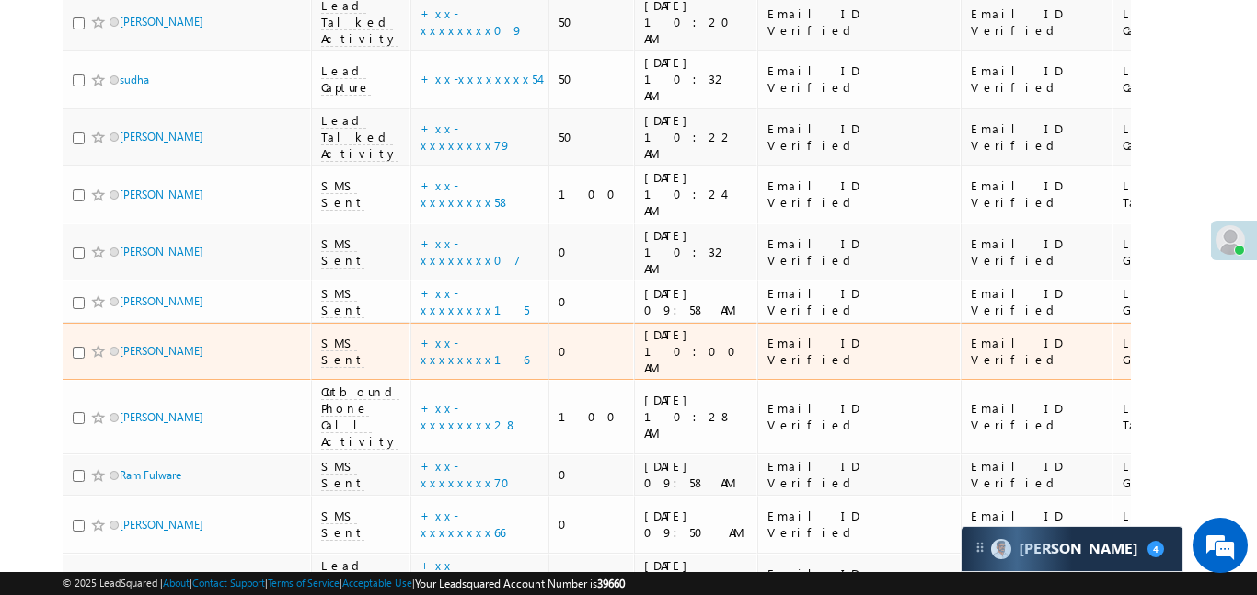
scroll to position [429, 0]
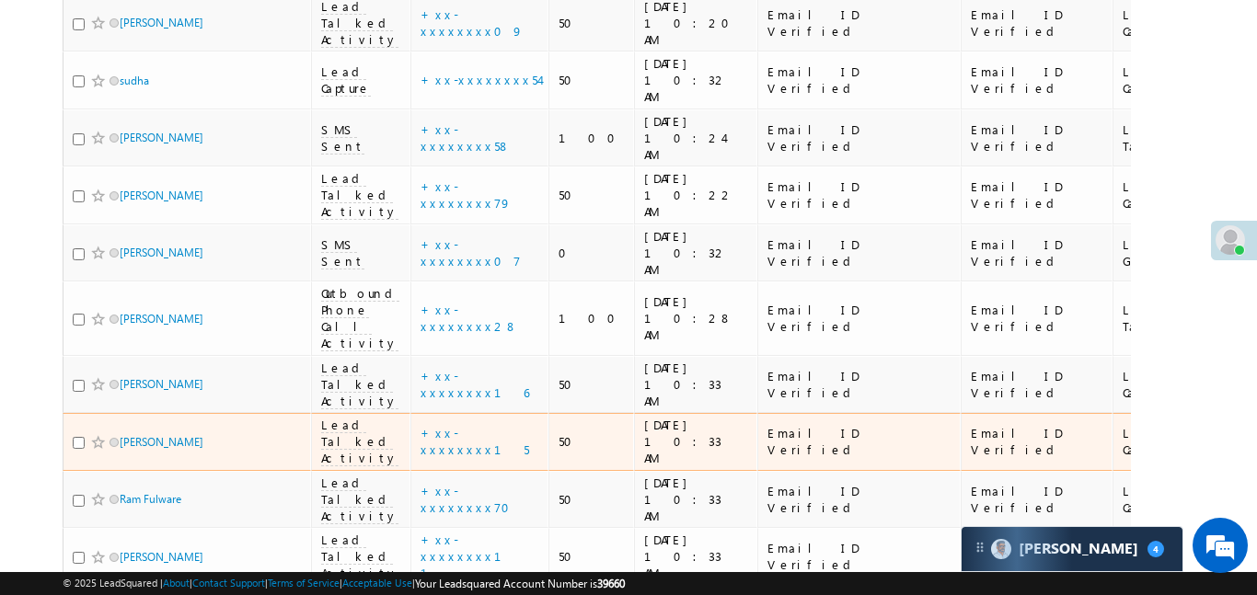
scroll to position [400, 0]
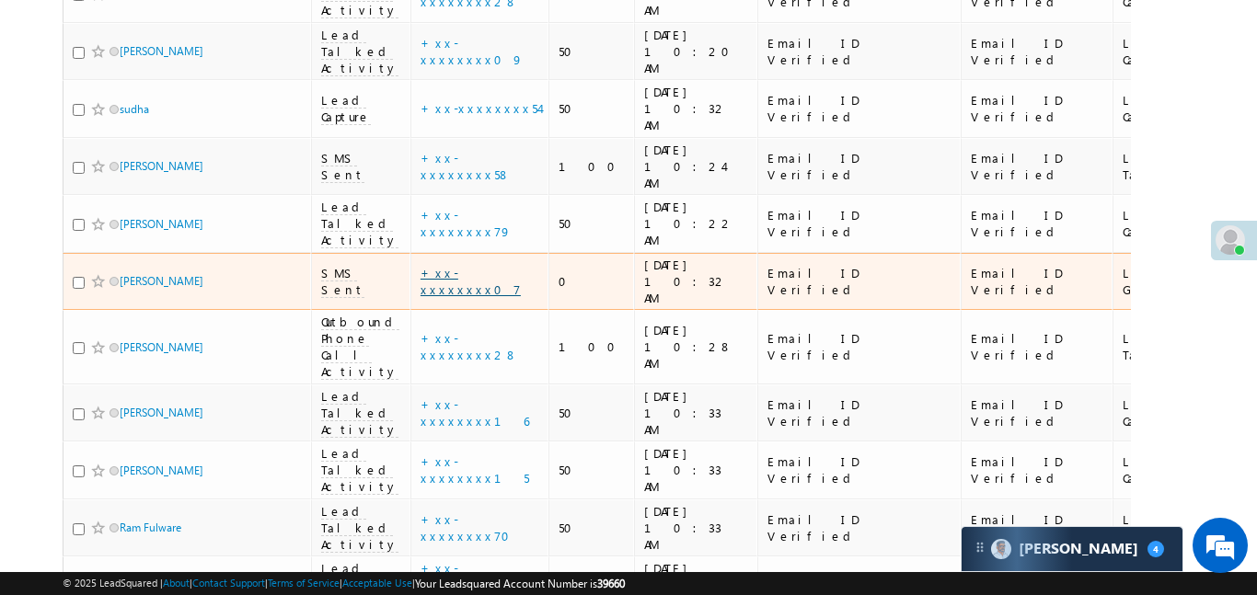
click at [465, 265] on link "+xx-xxxxxxxx07" at bounding box center [471, 281] width 100 height 32
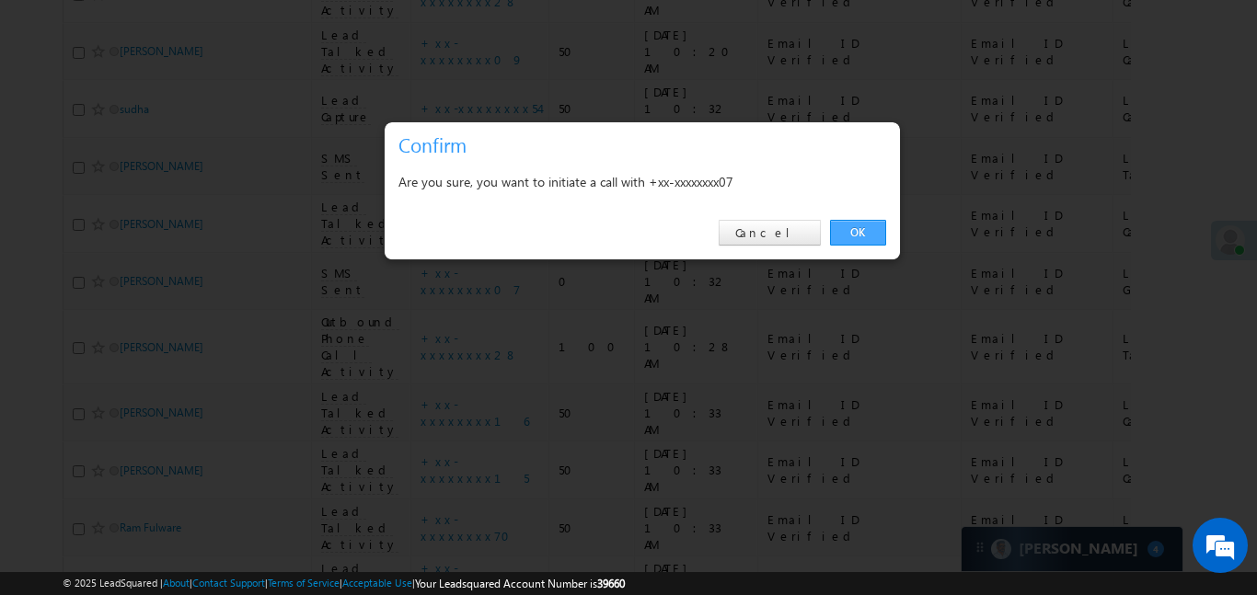
click at [885, 220] on link "OK" at bounding box center [858, 233] width 56 height 26
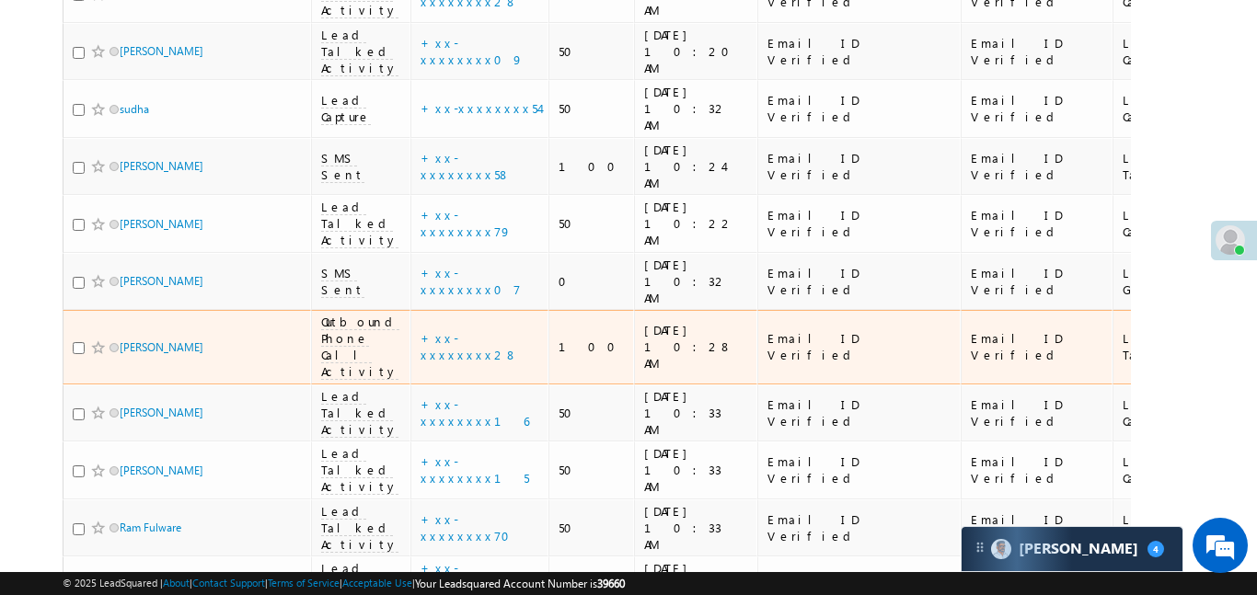
click at [879, 310] on td "Email ID Verified" at bounding box center [858, 347] width 203 height 75
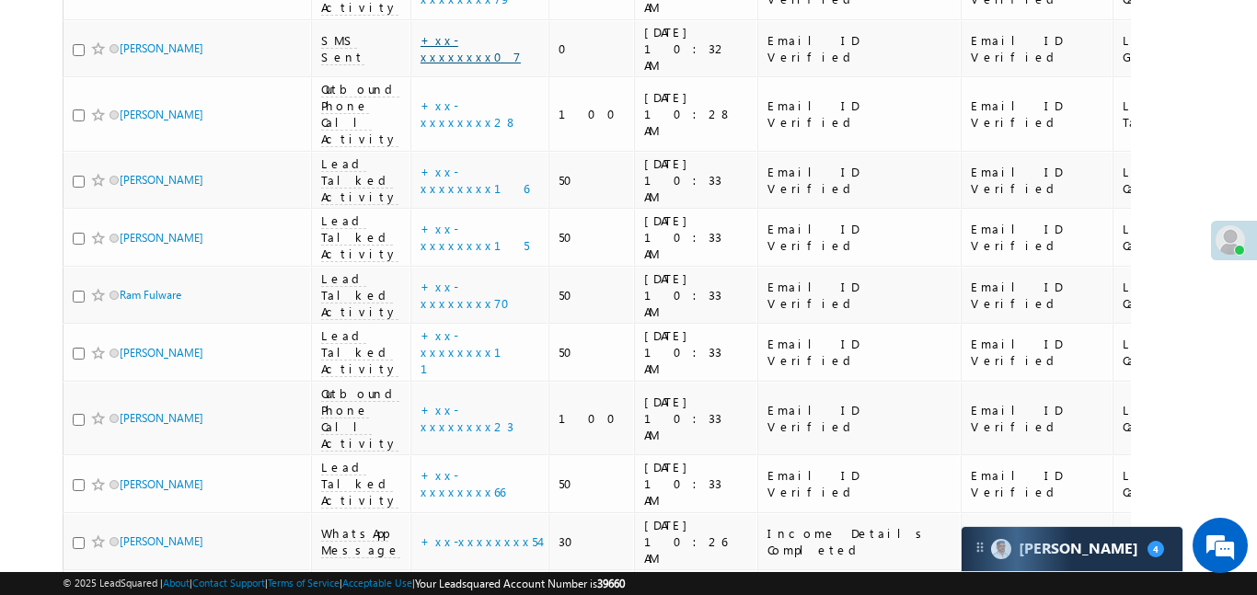
scroll to position [686, 0]
click at [429, 588] on link "+xx-xxxxxxxx04" at bounding box center [468, 604] width 95 height 32
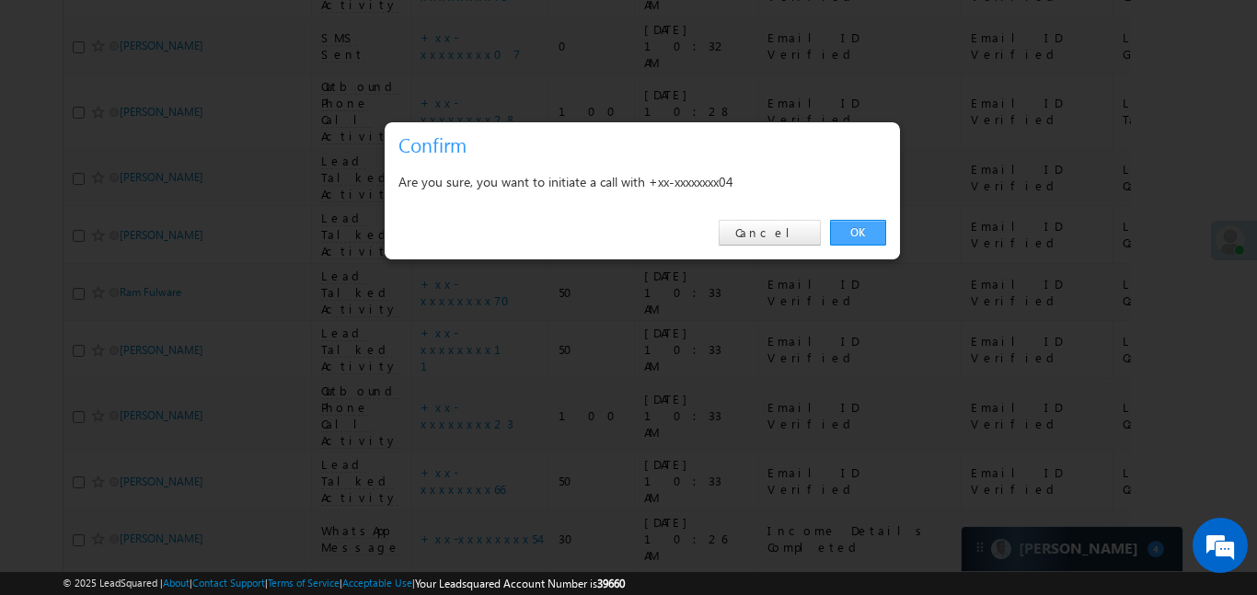
click at [843, 224] on link "OK" at bounding box center [858, 233] width 56 height 26
